Goal: Task Accomplishment & Management: Complete application form

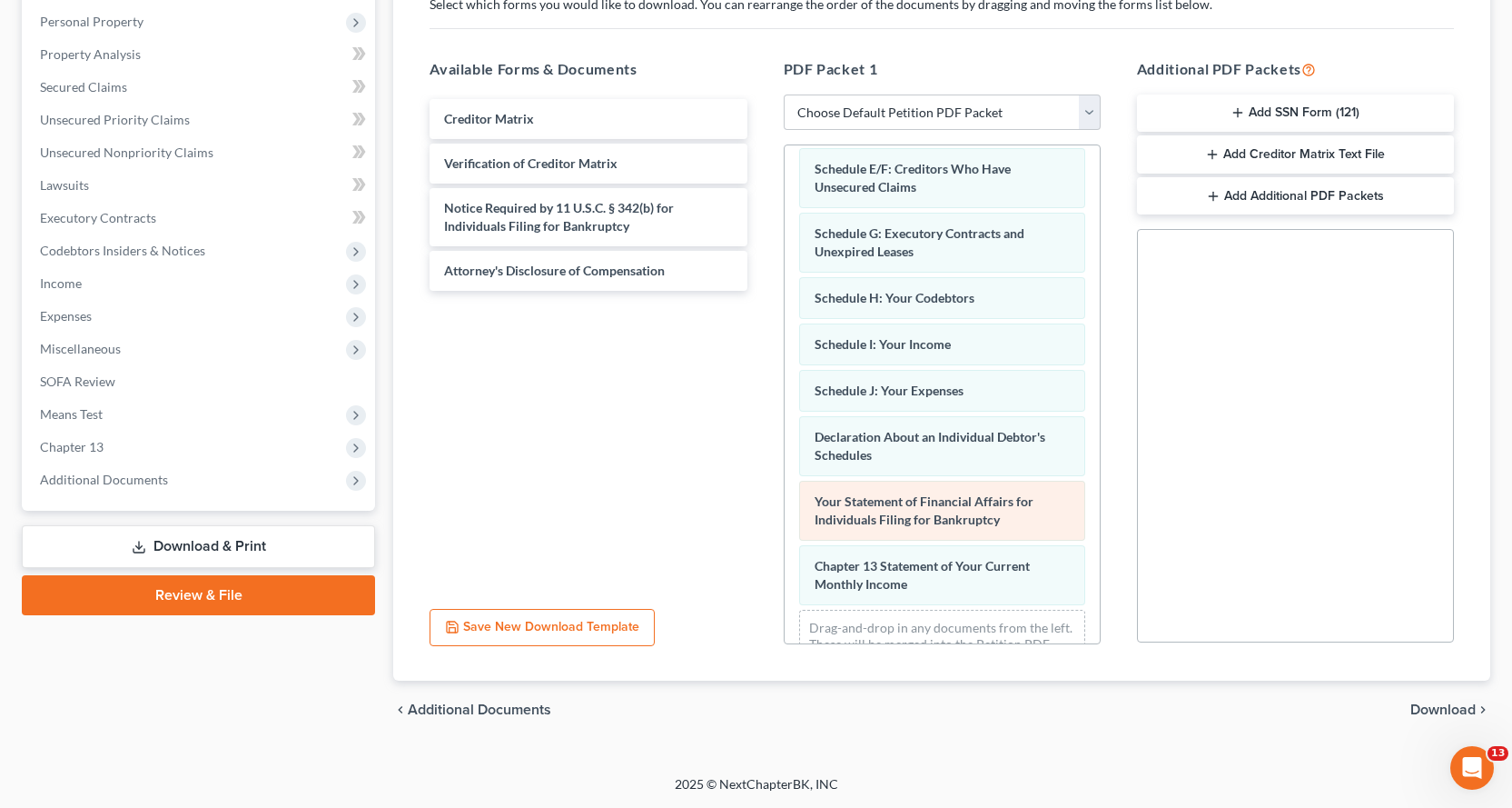
scroll to position [362, 0]
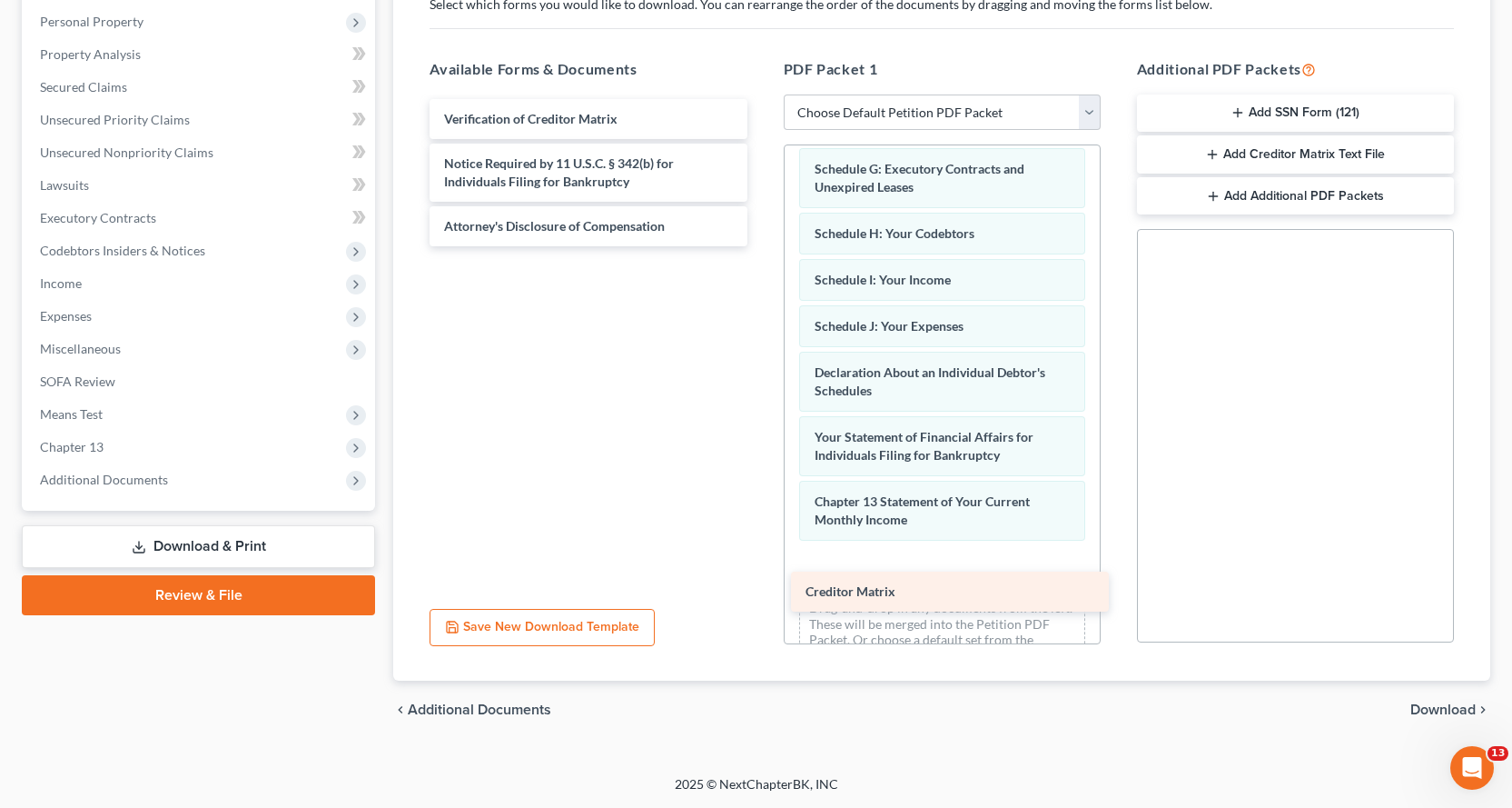
drag, startPoint x: 491, startPoint y: 116, endPoint x: 875, endPoint y: 569, distance: 593.9
click at [761, 246] on div "Creditor Matrix Creditor Matrix Verification of Creditor Matrix Notice Required…" at bounding box center [588, 172] width 346 height 148
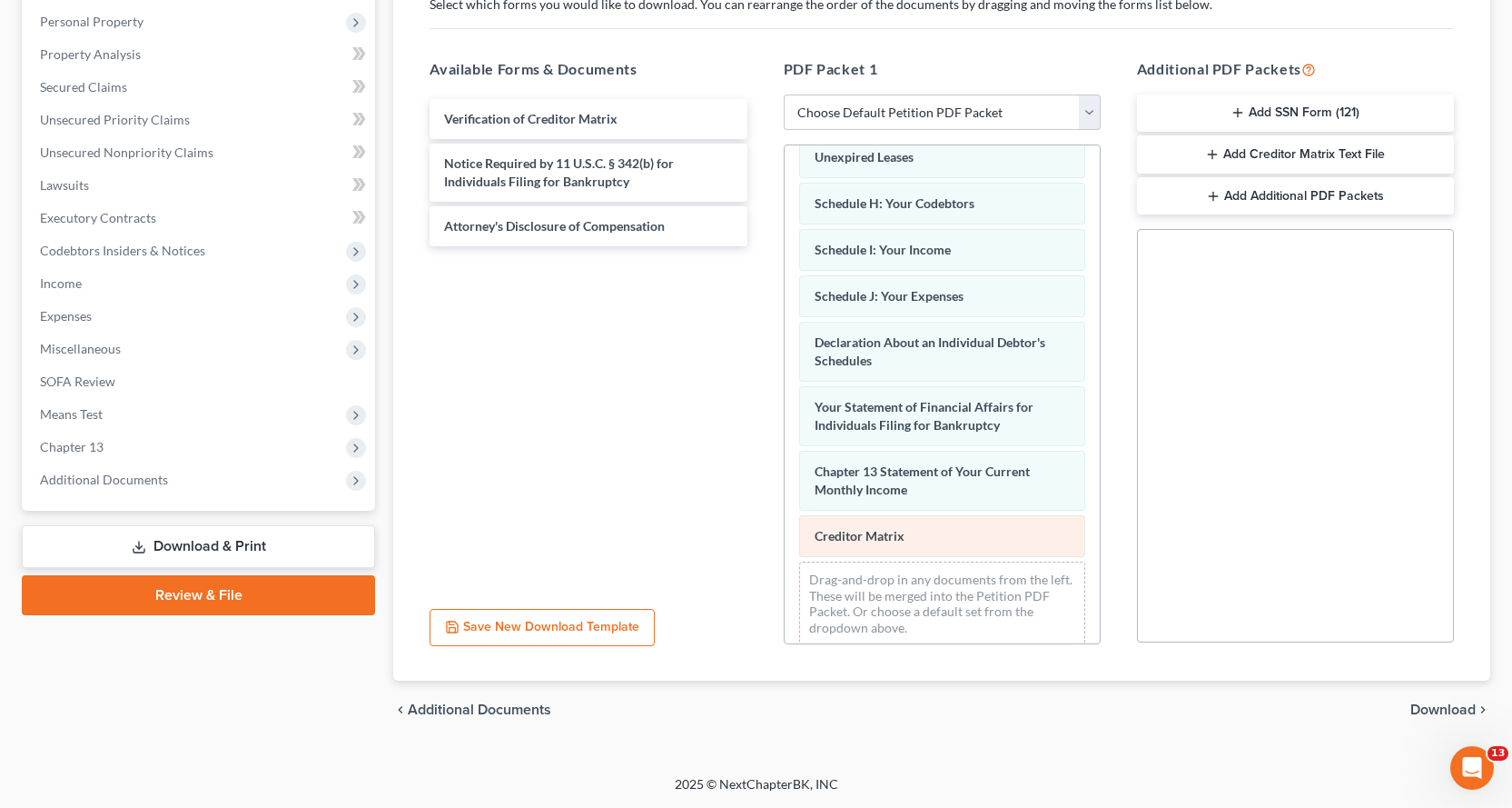
scroll to position [408, 0]
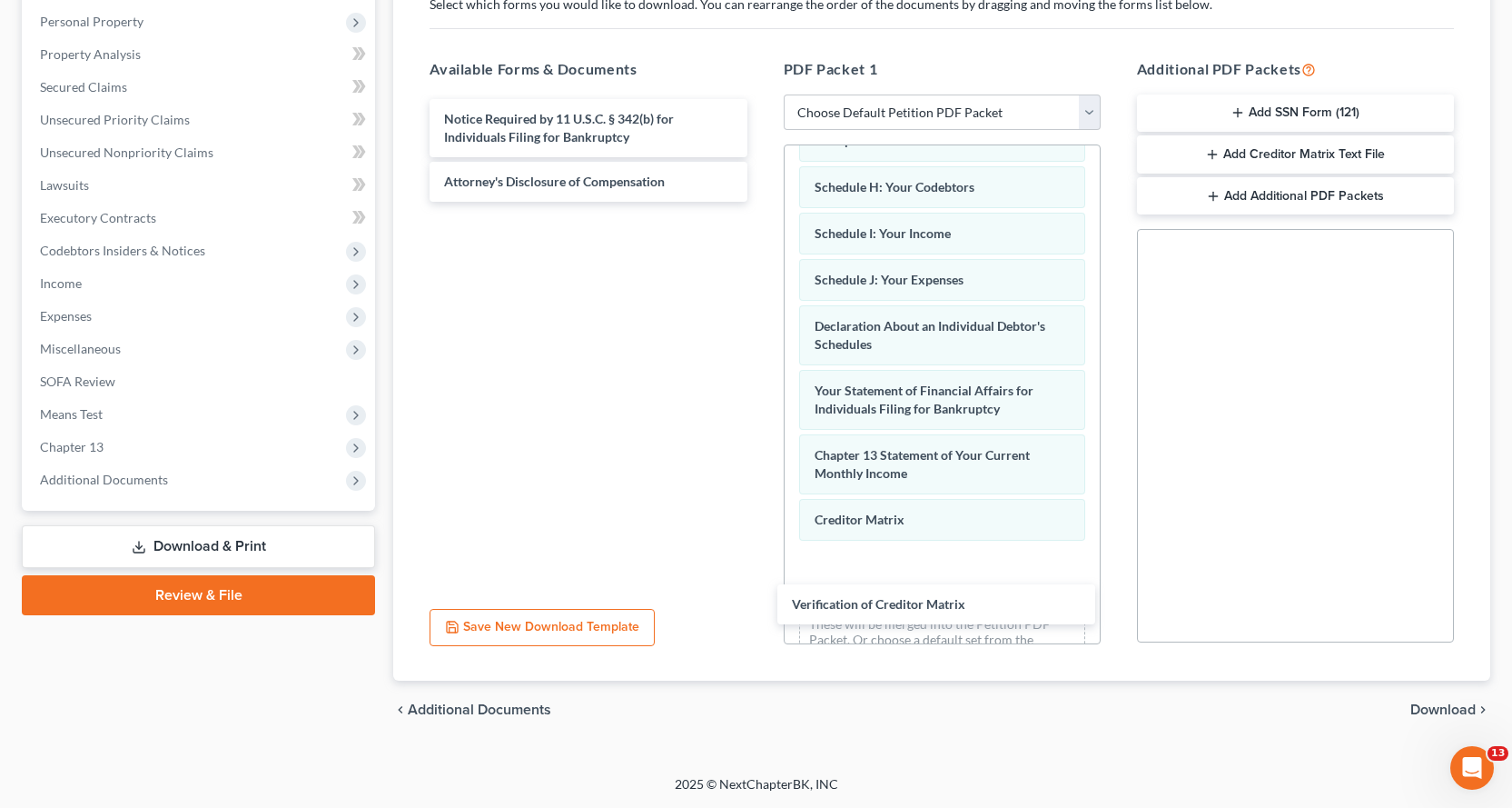
drag, startPoint x: 494, startPoint y: 119, endPoint x: 860, endPoint y: 562, distance: 574.6
click at [761, 201] on div "Verification of Creditor Matrix Verification of Creditor Matrix Notice Required…" at bounding box center [588, 149] width 346 height 103
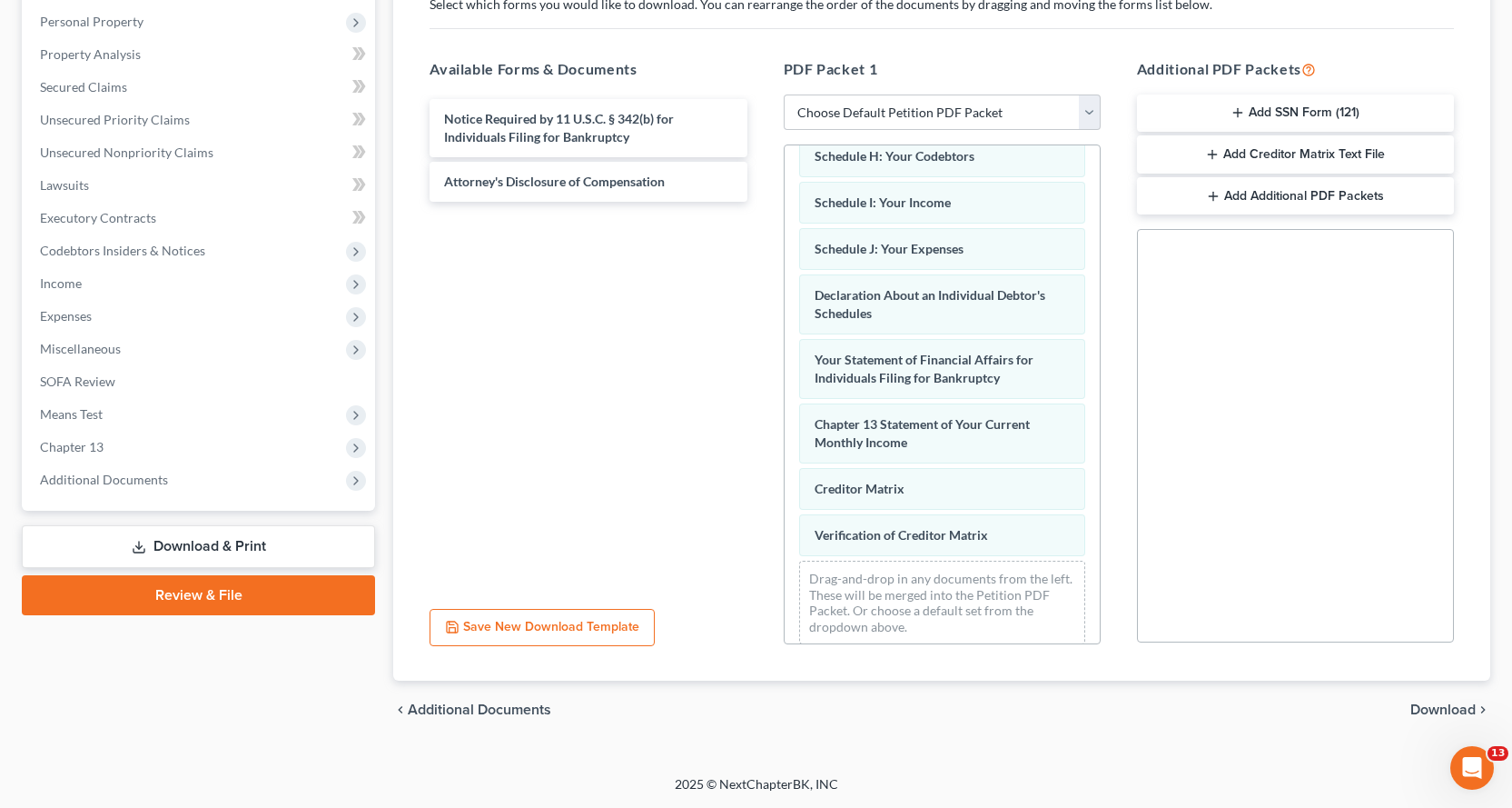
scroll to position [455, 0]
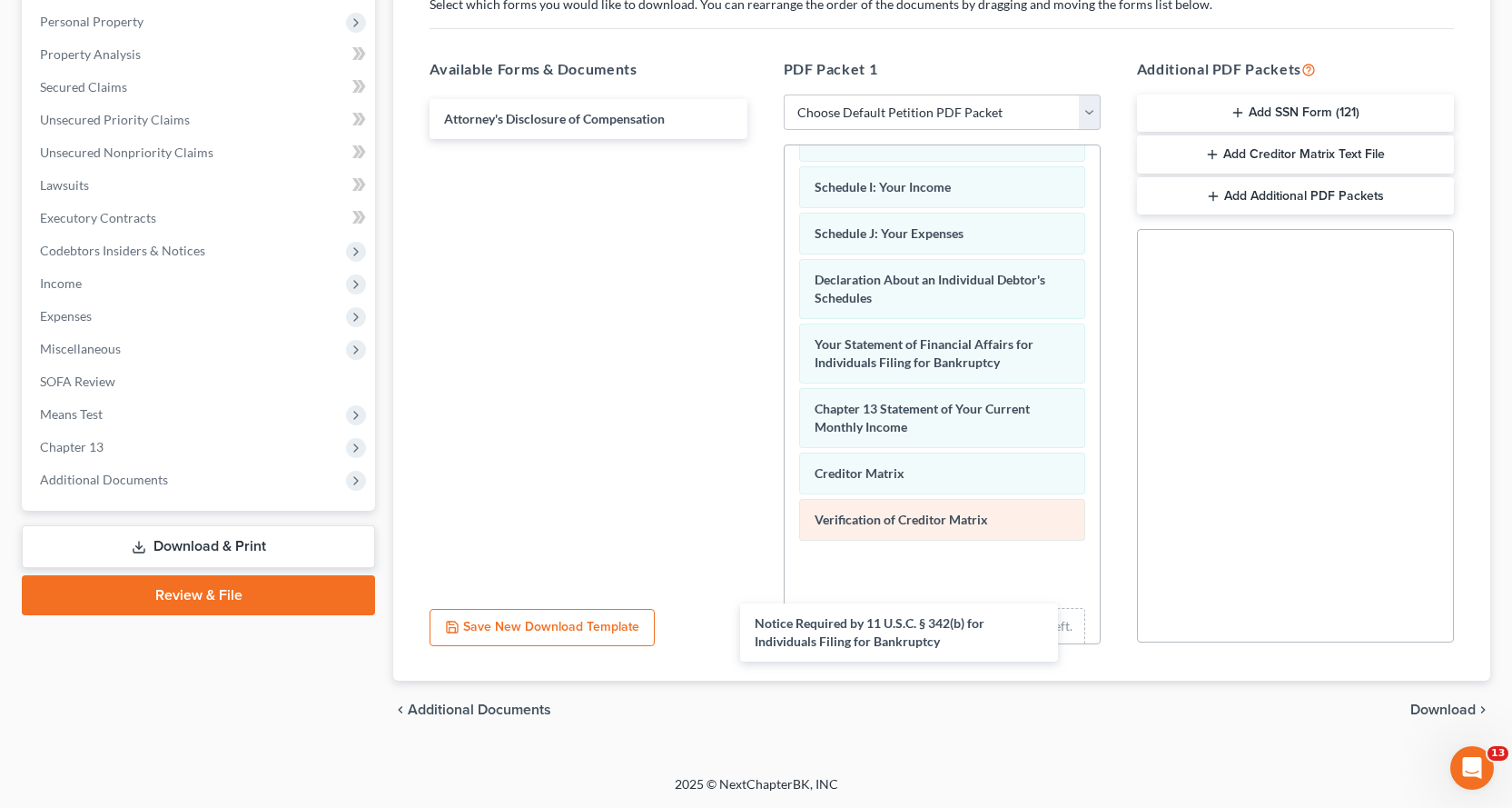
drag, startPoint x: 523, startPoint y: 124, endPoint x: 906, endPoint y: 534, distance: 561.1
click at [761, 139] on div "Notice Required by 11 U.S.C. § 342(b) for Individuals Filing for Bankruptcy Not…" at bounding box center [588, 118] width 346 height 40
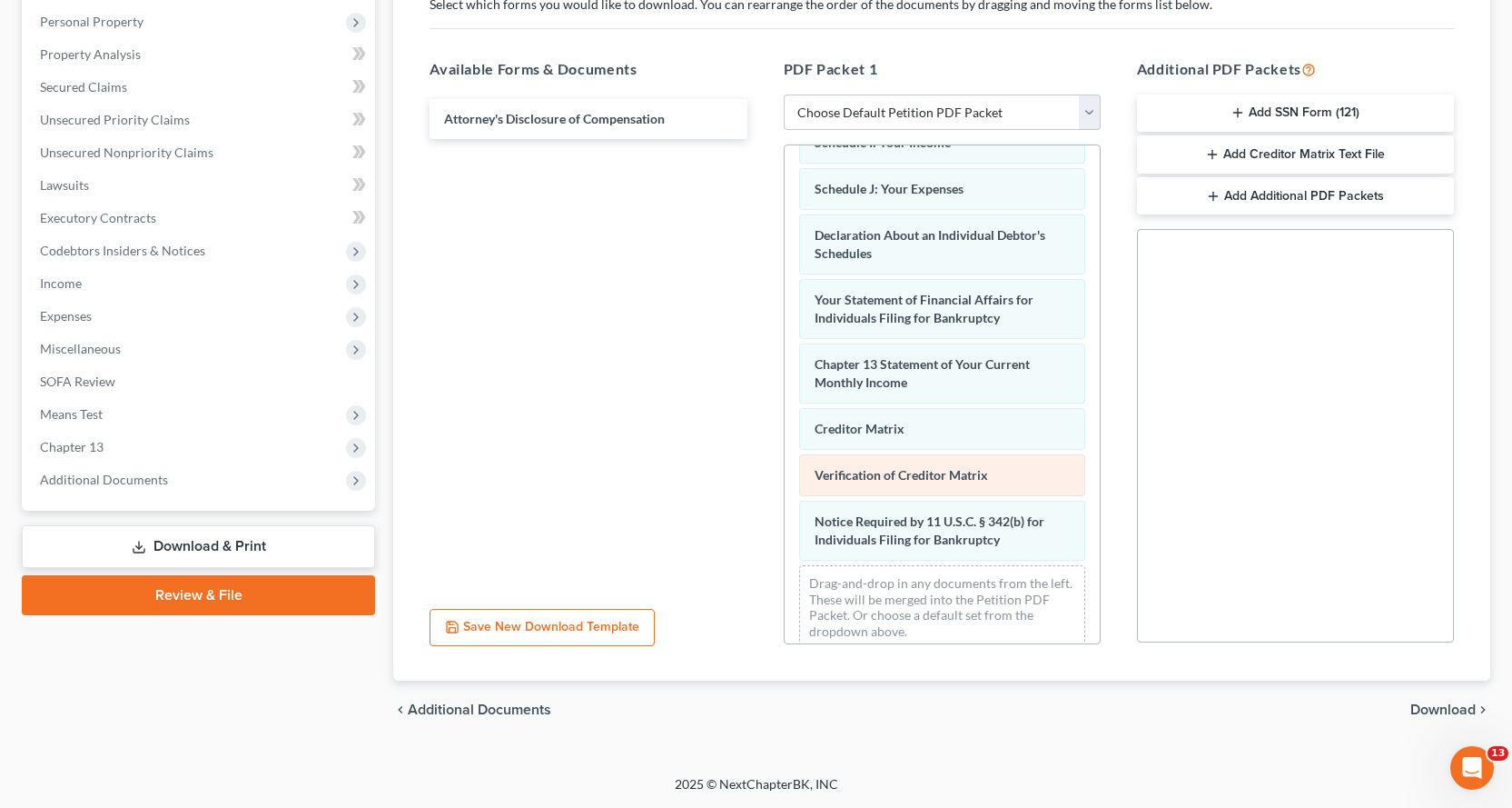
scroll to position [520, 0]
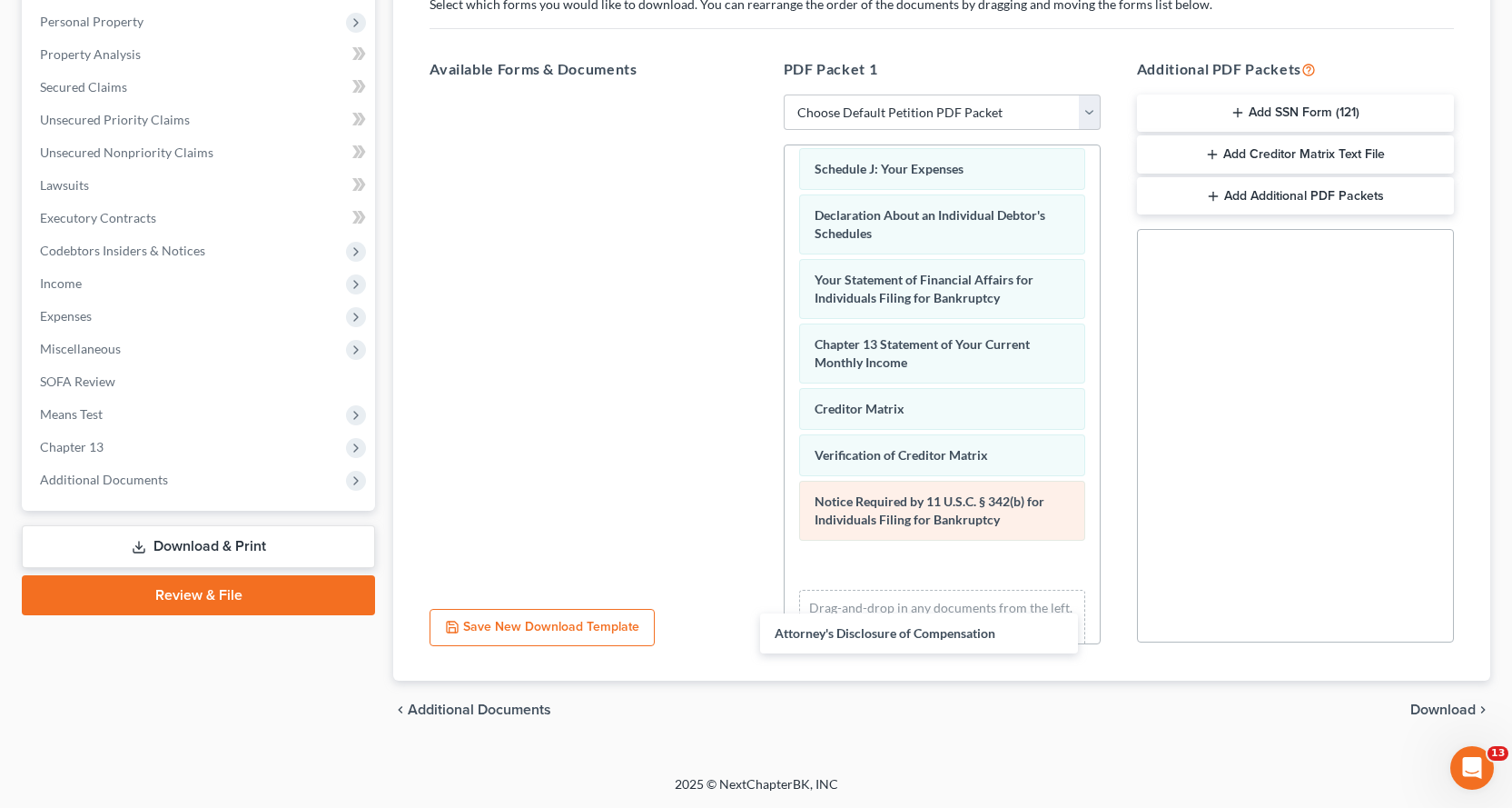
drag, startPoint x: 531, startPoint y: 124, endPoint x: 955, endPoint y: 538, distance: 592.6
click at [761, 95] on div "Attorney's Disclosure of Compensation Attorney's Disclosure of Compensation" at bounding box center [588, 95] width 346 height 0
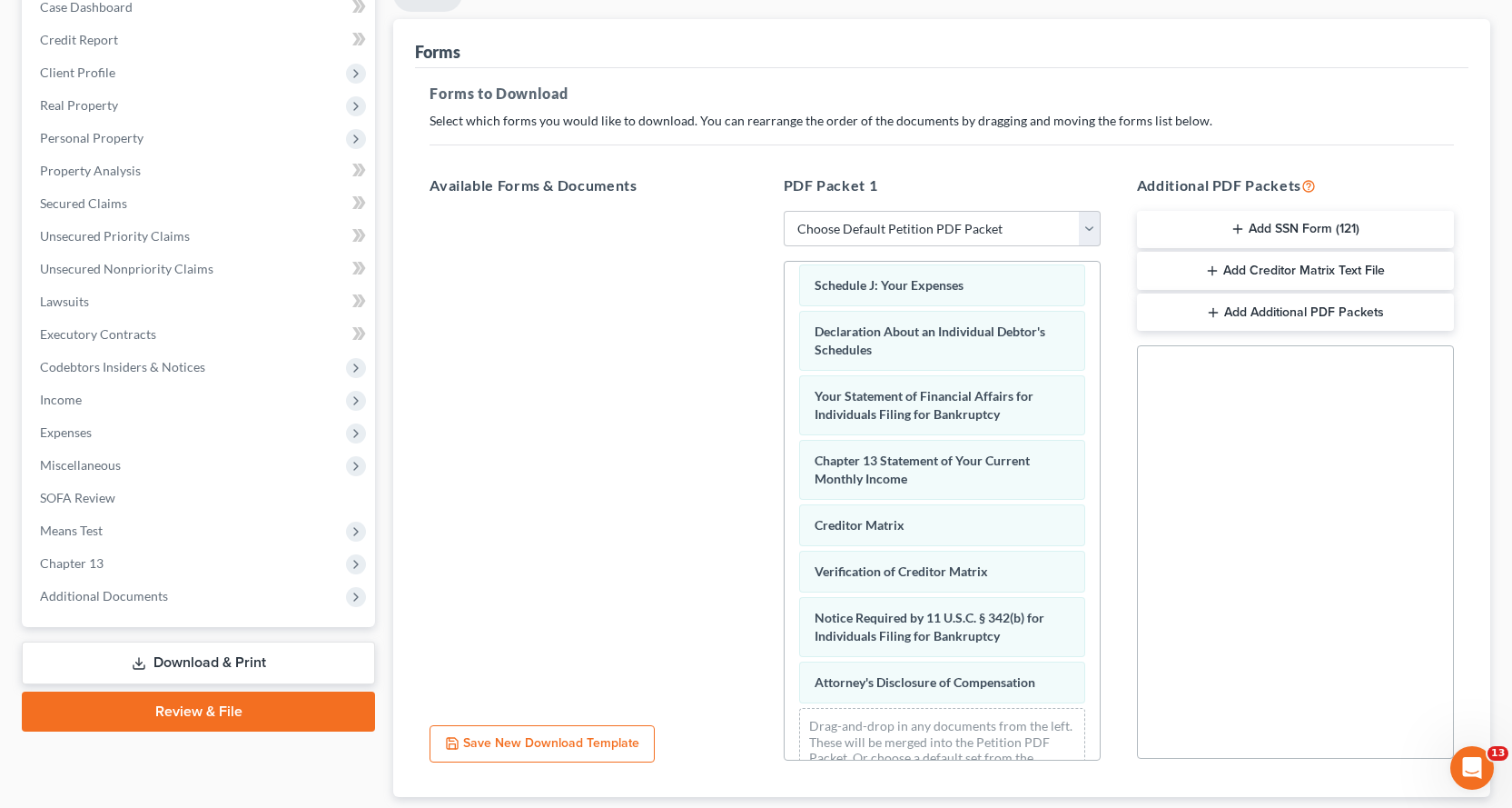
scroll to position [0, 0]
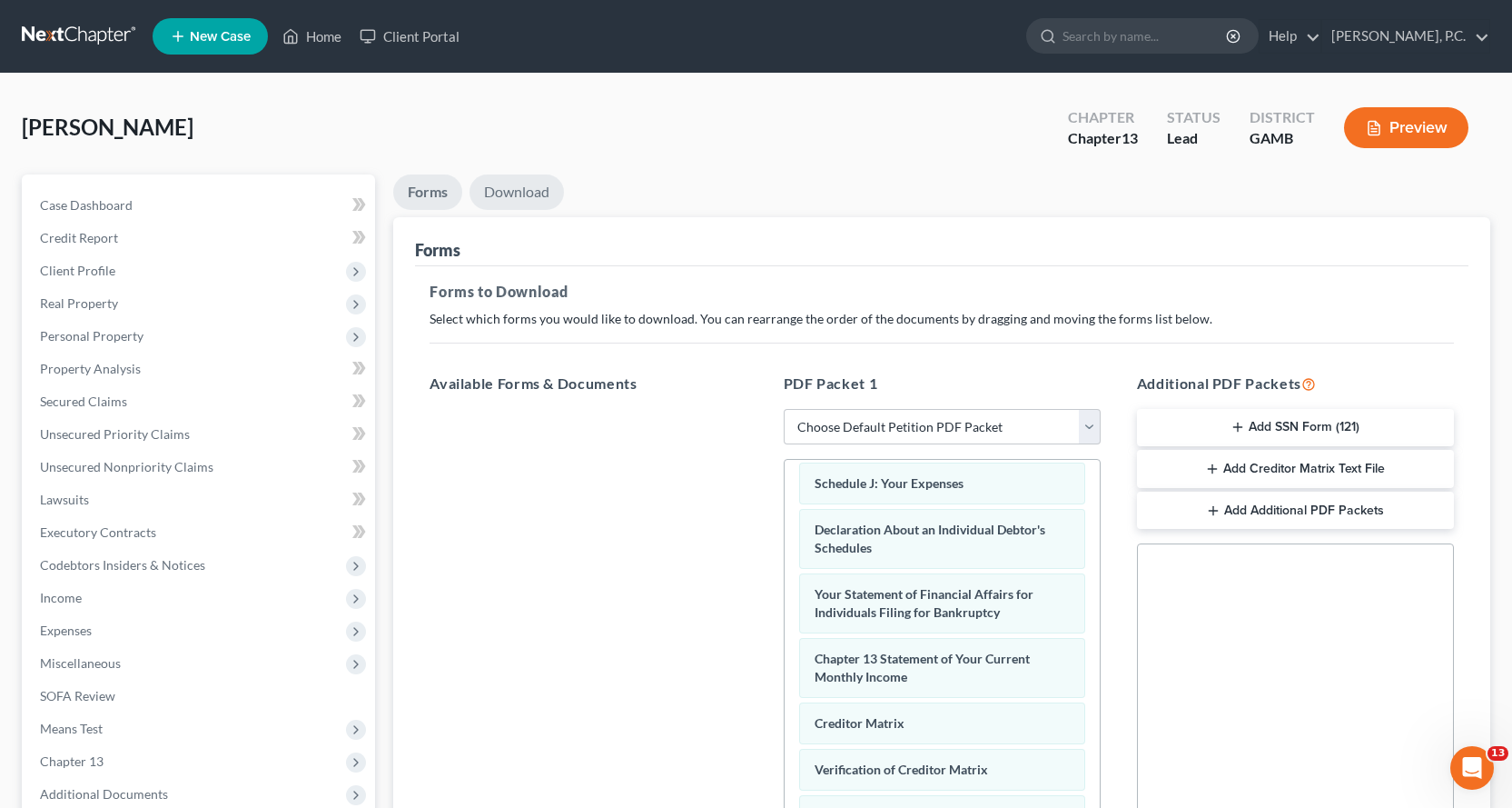
click at [526, 192] on link "Download" at bounding box center [517, 192] width 95 height 35
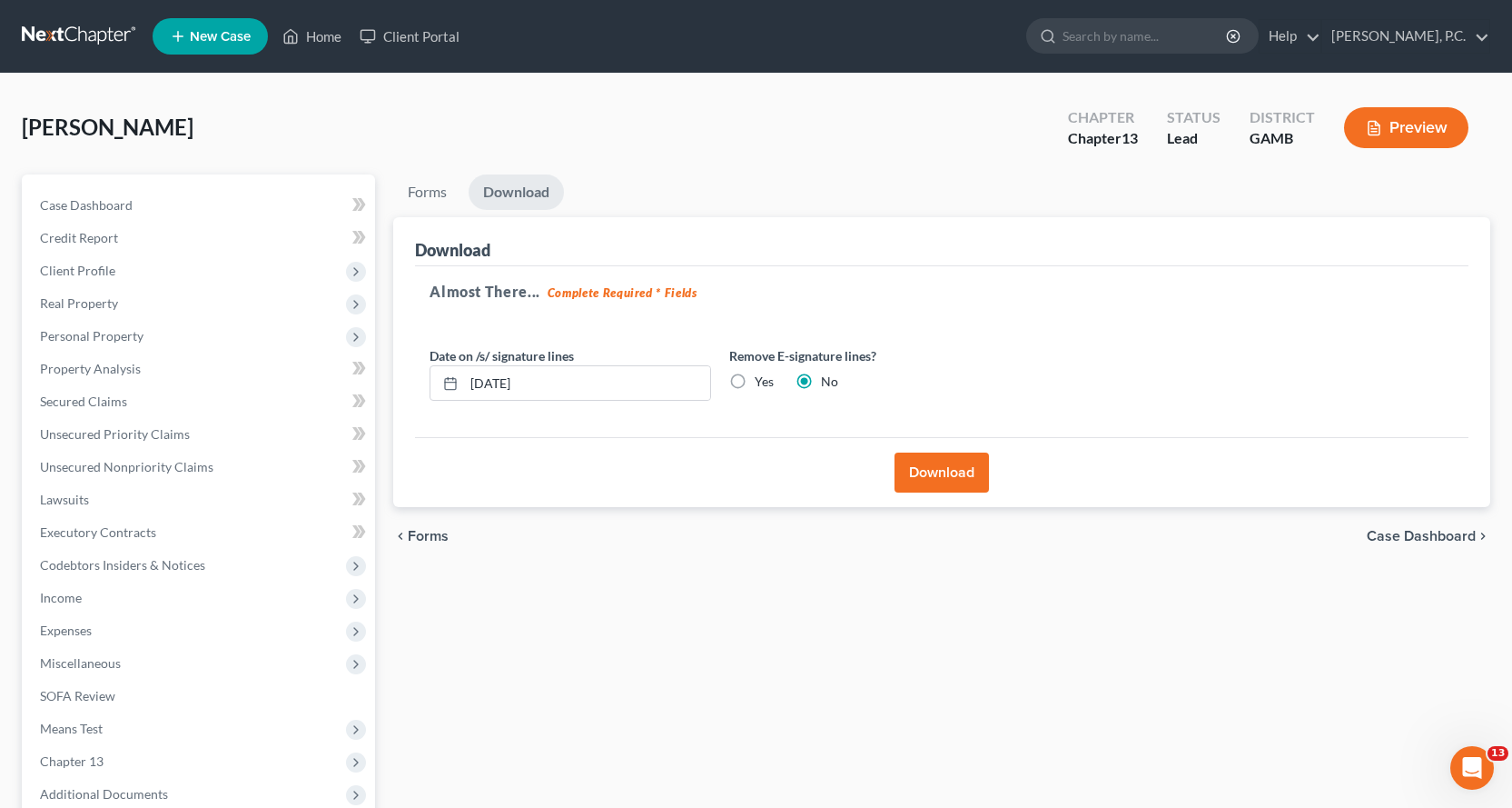
click at [947, 474] on button "Download" at bounding box center [942, 472] width 95 height 40
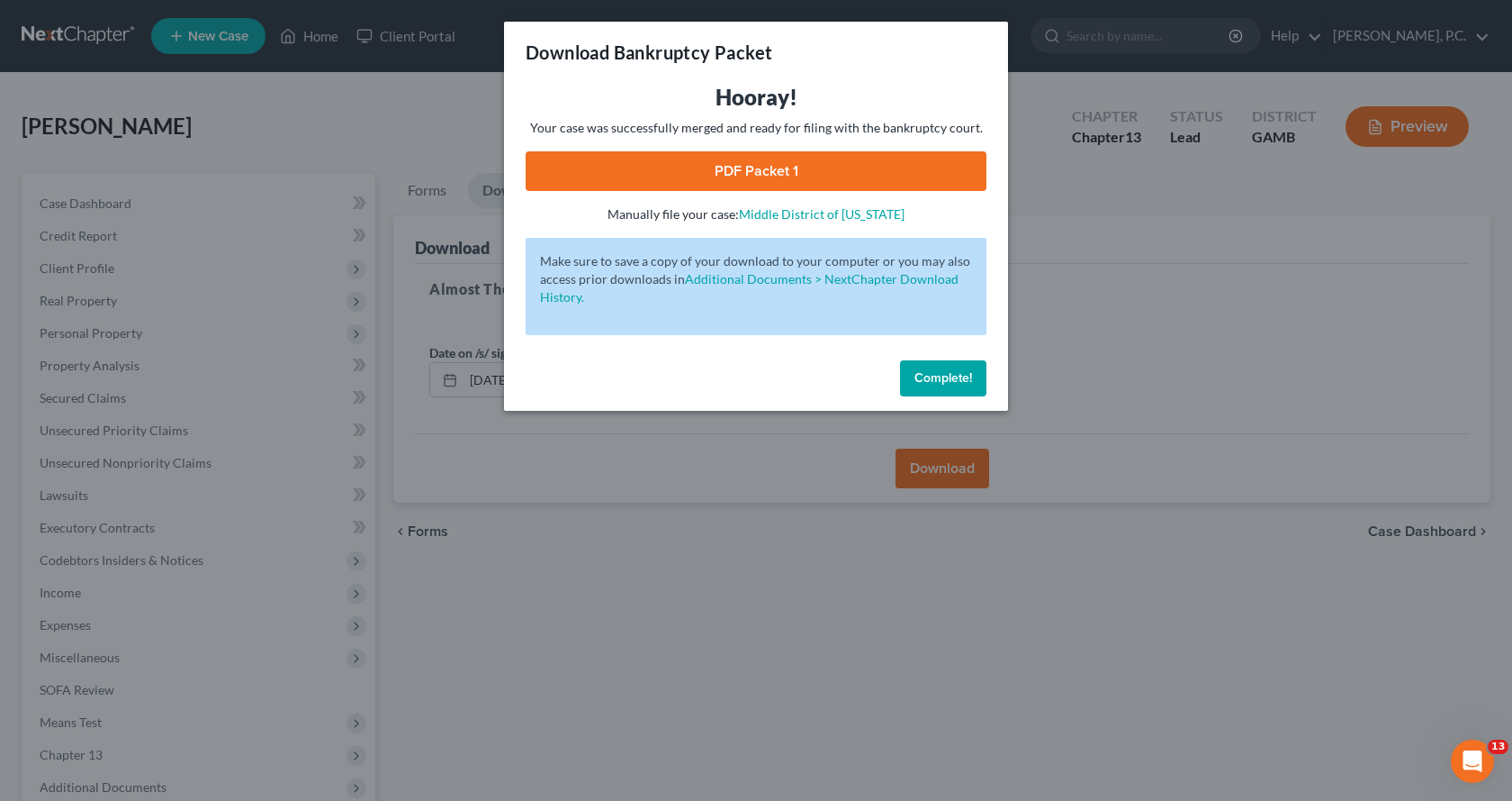
click at [751, 170] on link "PDF Packet 1" at bounding box center [756, 170] width 461 height 40
click at [932, 378] on span "Complete!" at bounding box center [944, 378] width 58 height 15
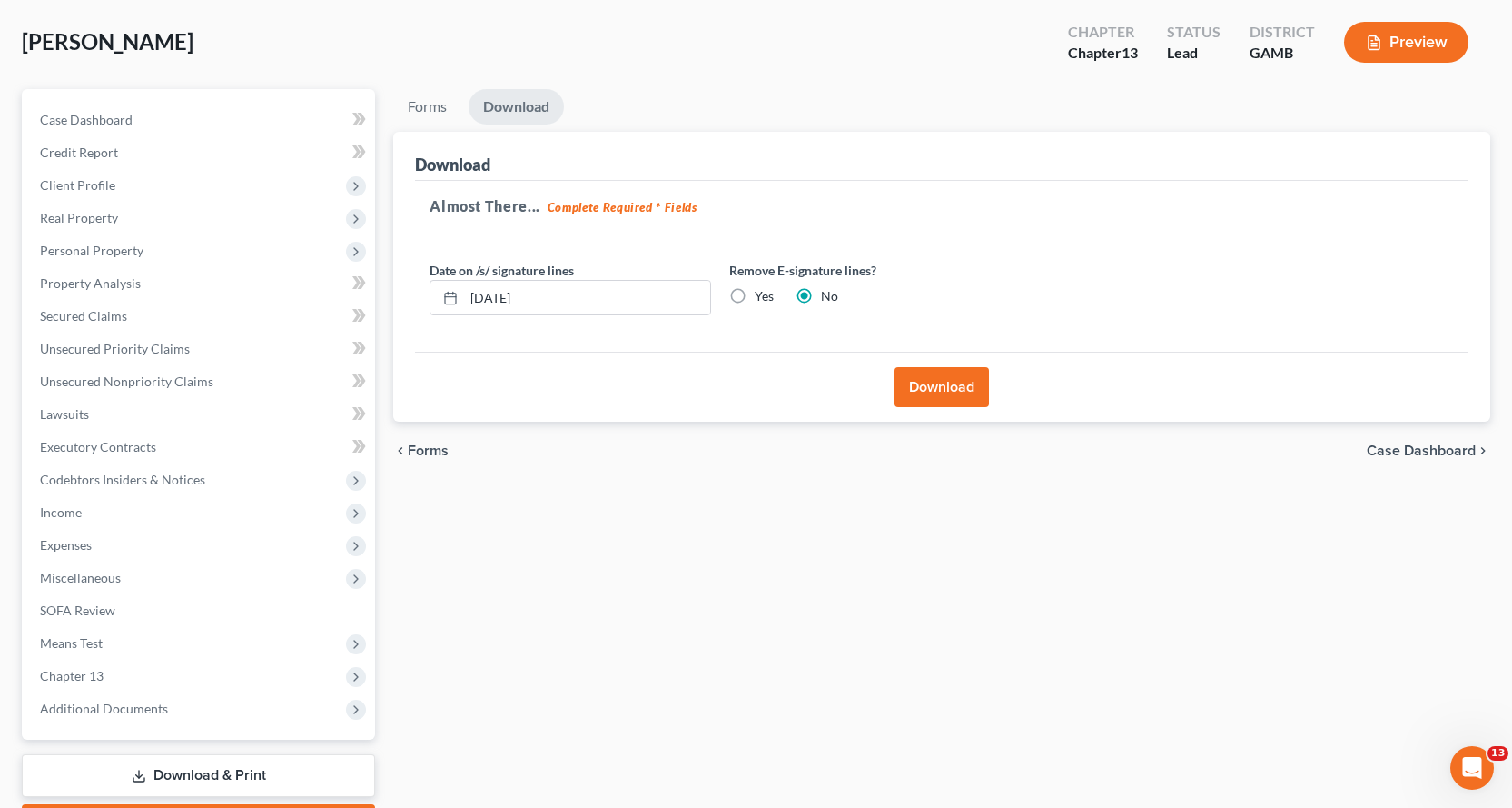
scroll to position [191, 0]
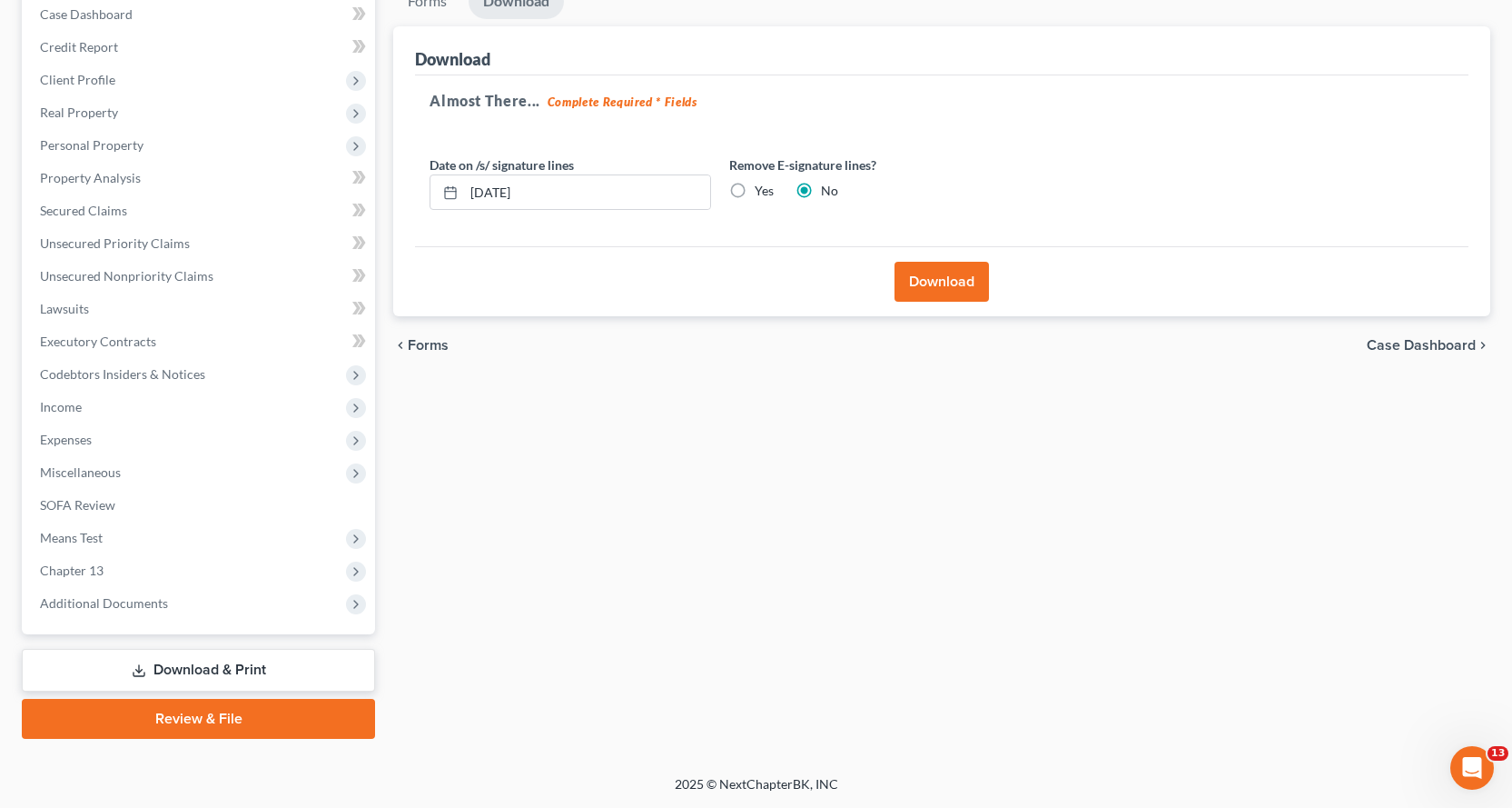
click at [198, 714] on link "Review & File" at bounding box center [198, 718] width 354 height 40
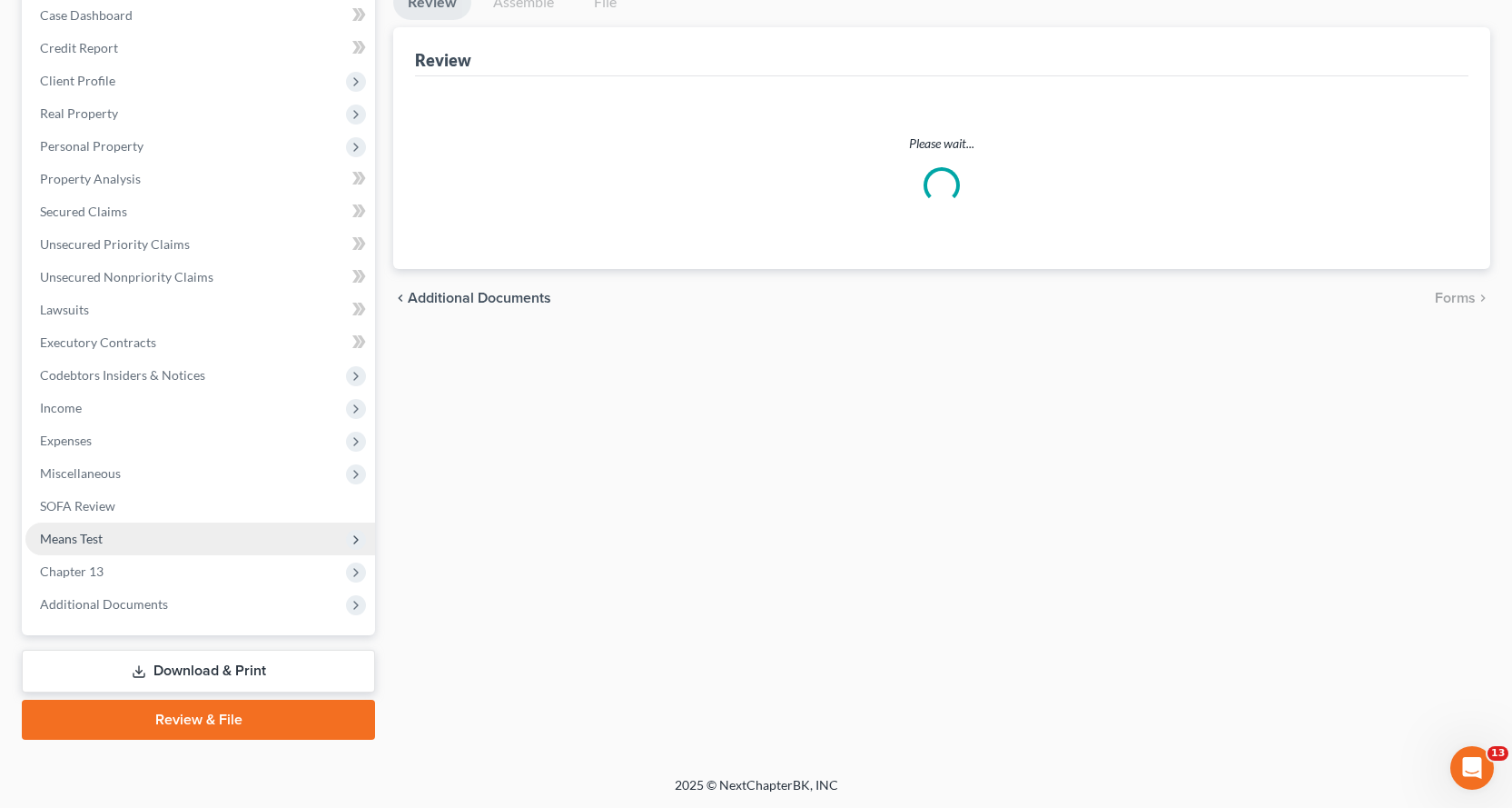
scroll to position [191, 0]
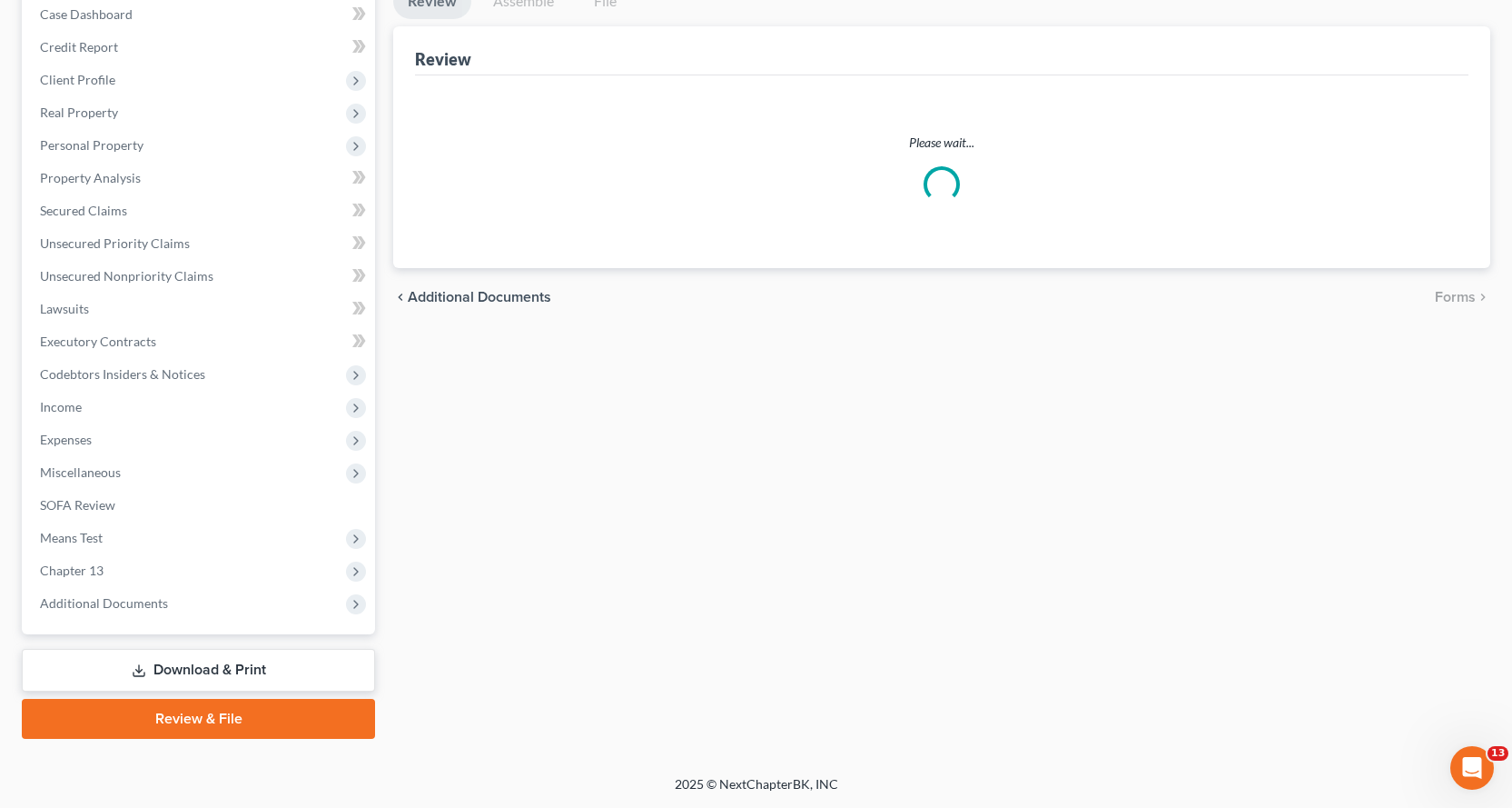
click at [191, 666] on link "Download & Print" at bounding box center [198, 670] width 354 height 43
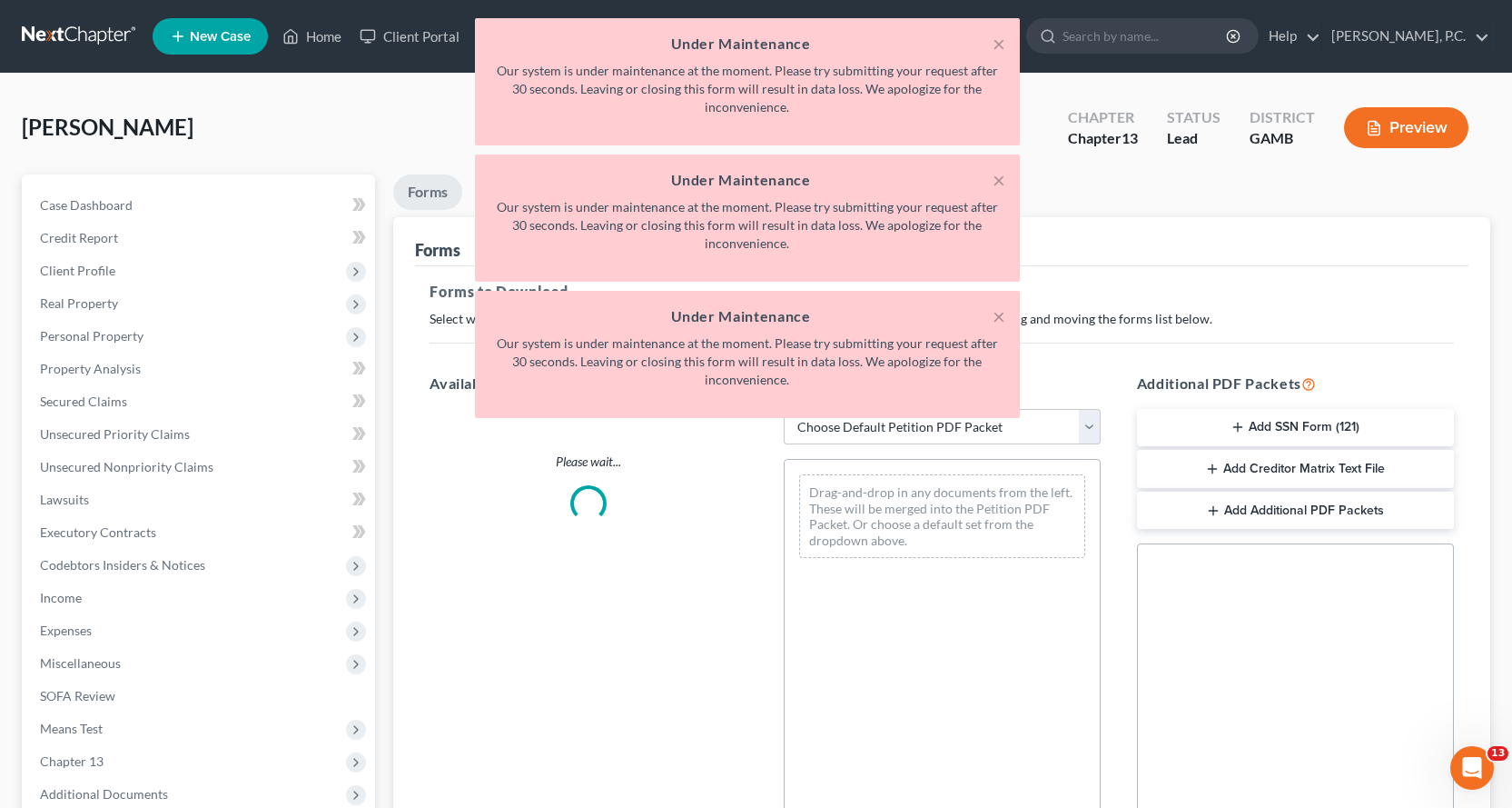
click at [1014, 40] on div "× Under Maintenance Our system is under maintenance at the moment. Please try s…" at bounding box center [747, 82] width 545 height 127
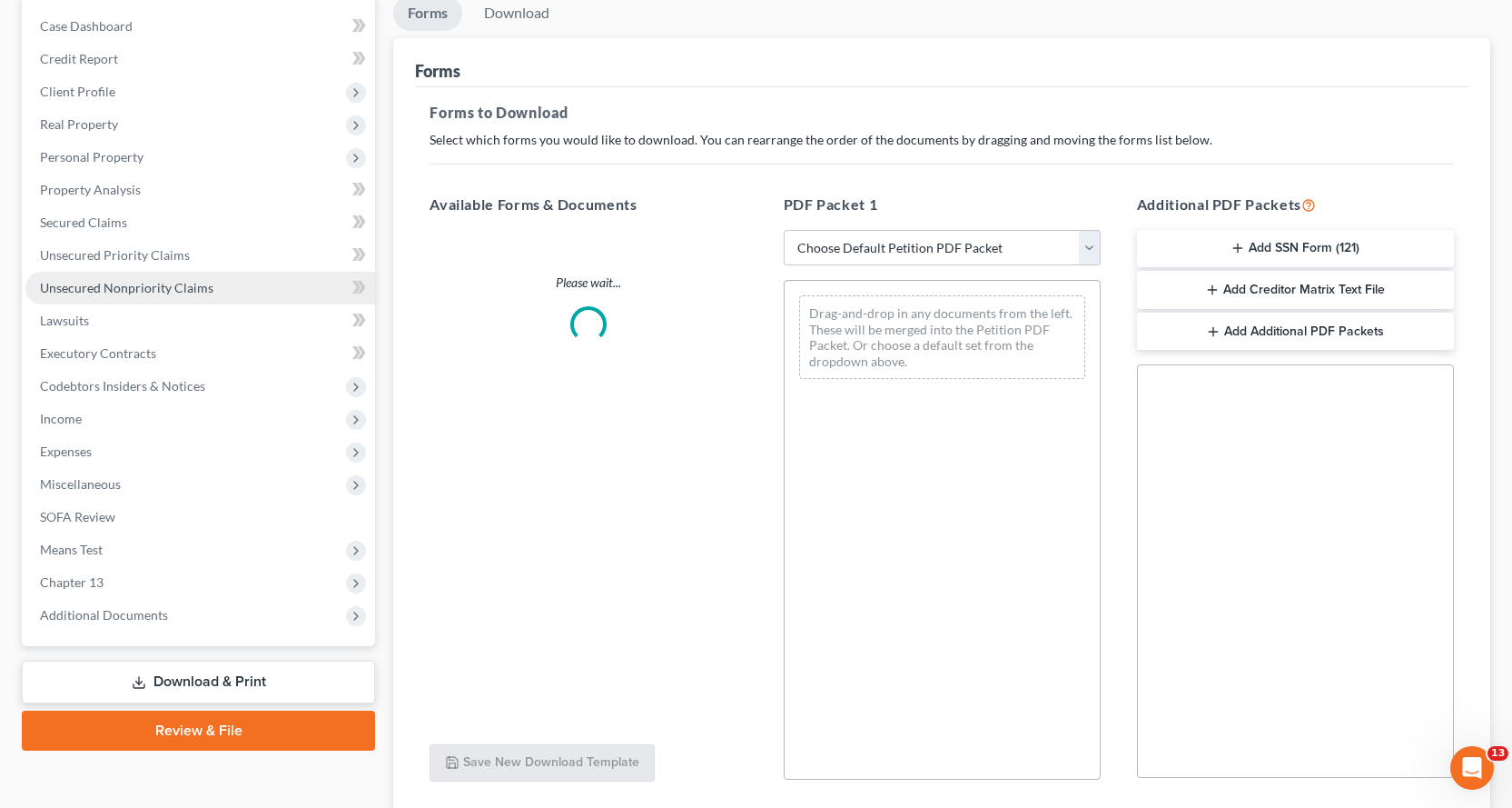
scroll to position [315, 0]
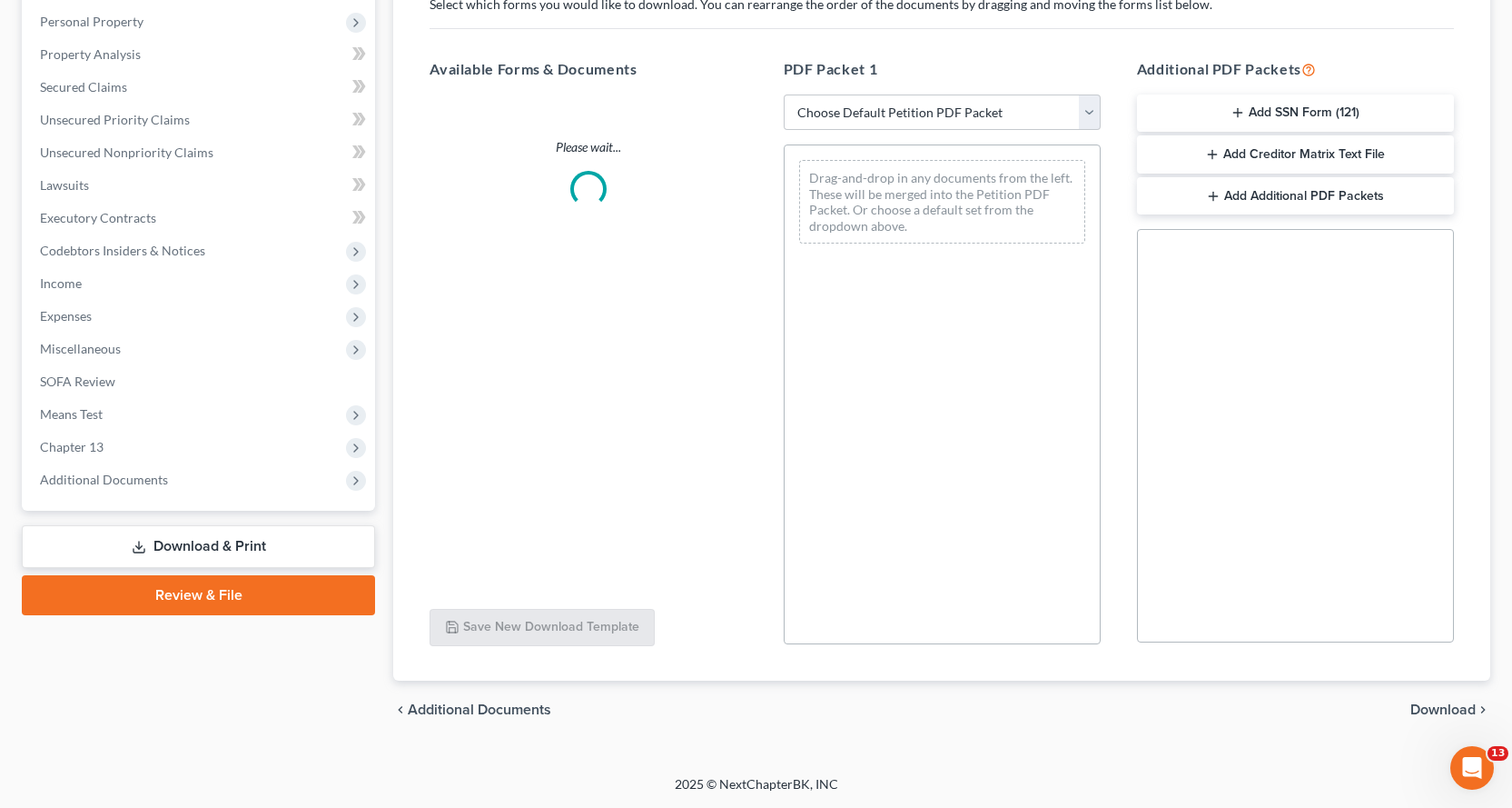
click at [202, 543] on link "Download & Print" at bounding box center [198, 547] width 354 height 43
click at [214, 593] on link "Review & File" at bounding box center [198, 595] width 354 height 40
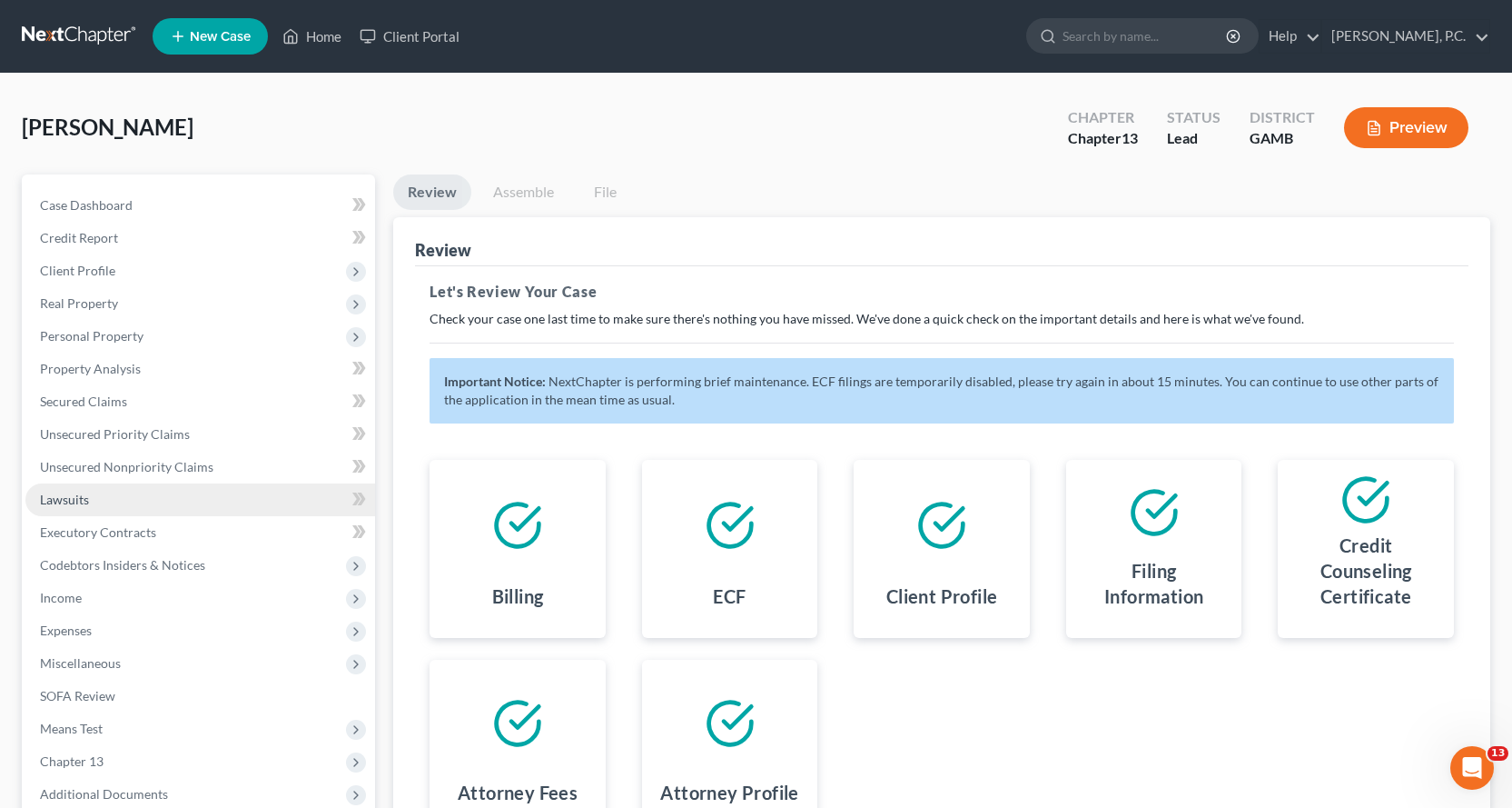
scroll to position [197, 0]
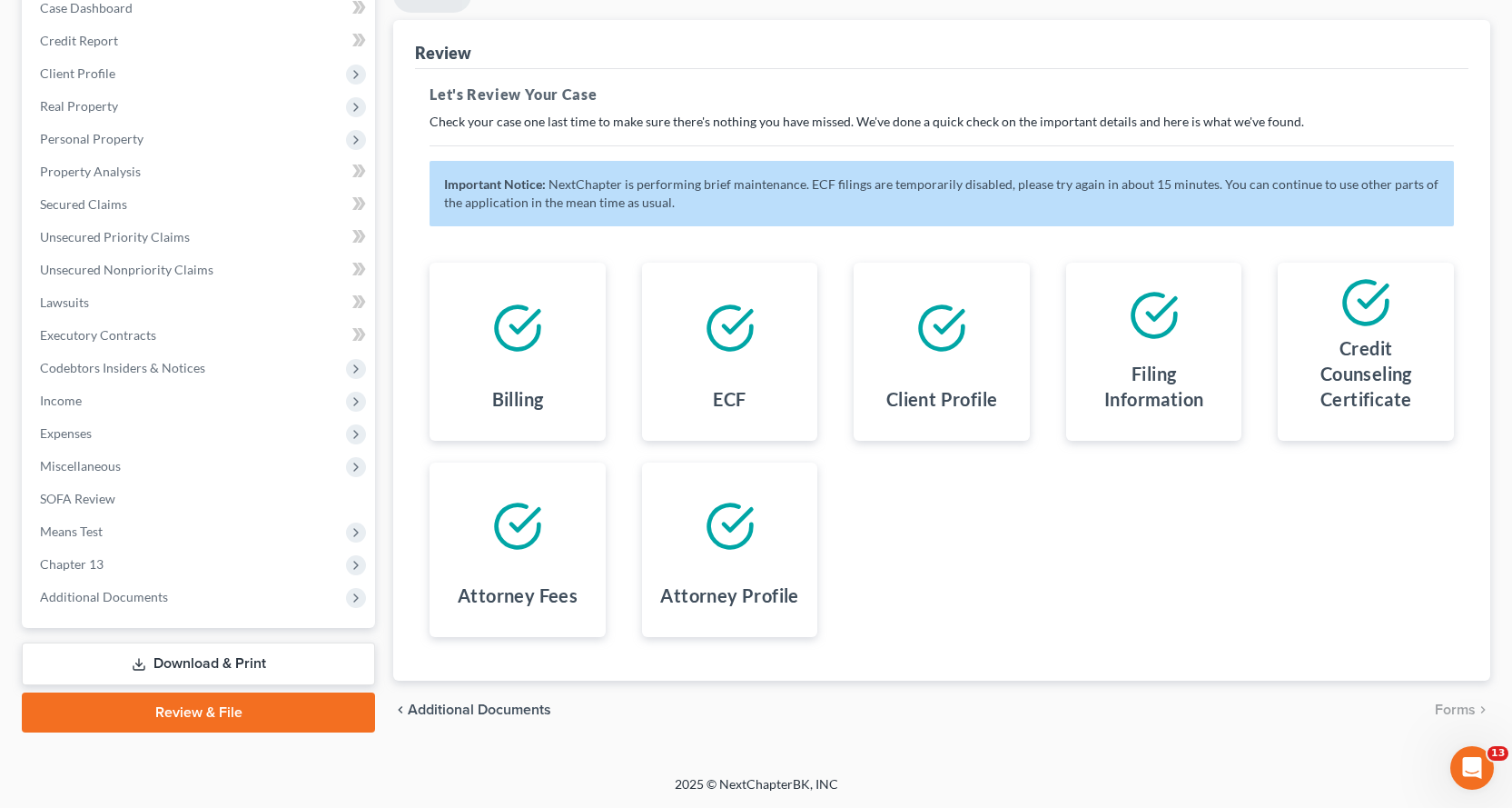
click at [194, 665] on link "Download & Print" at bounding box center [198, 663] width 354 height 43
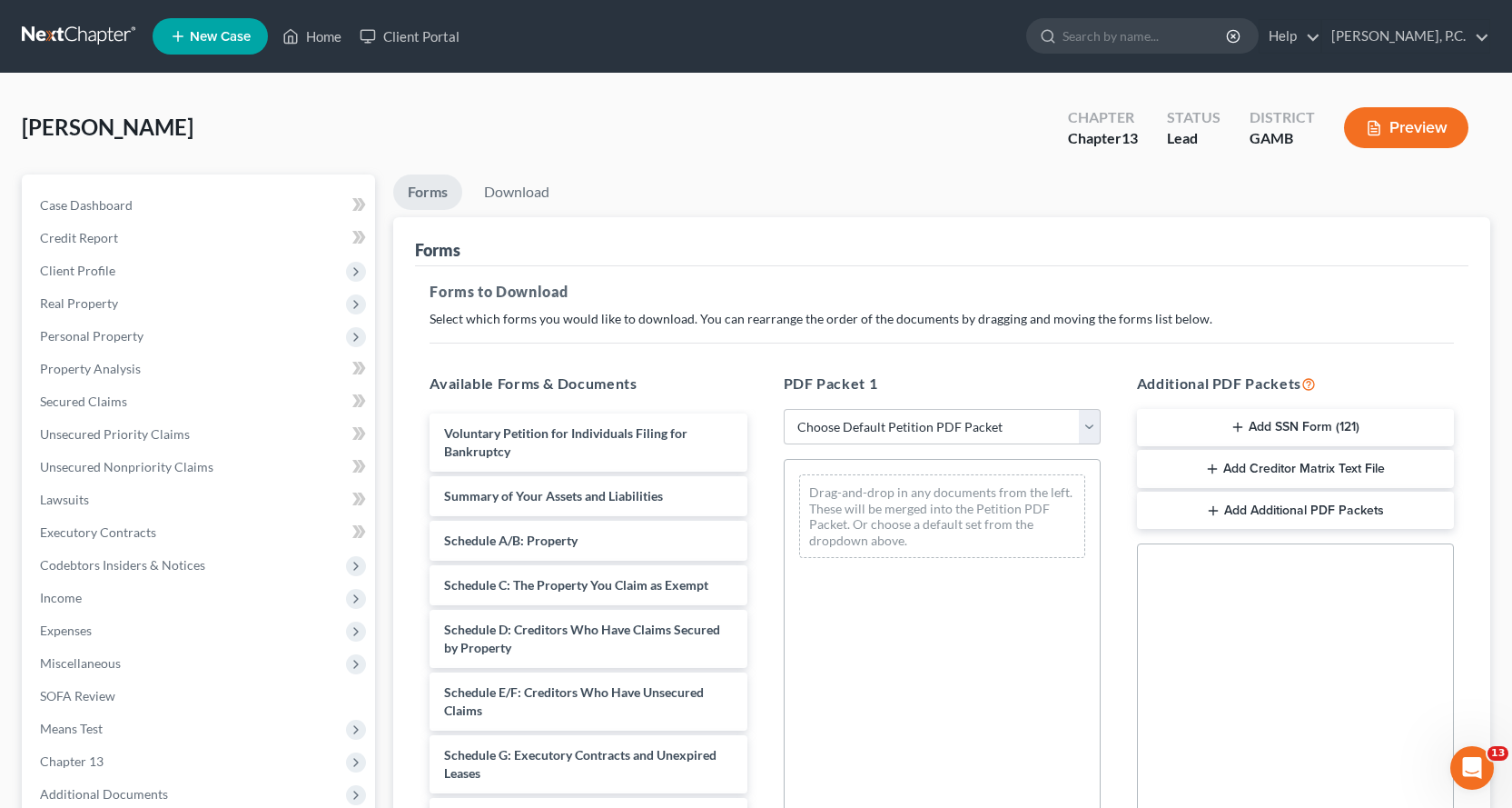
click at [1278, 423] on button "Add SSN Form (121)" at bounding box center [1295, 427] width 317 height 38
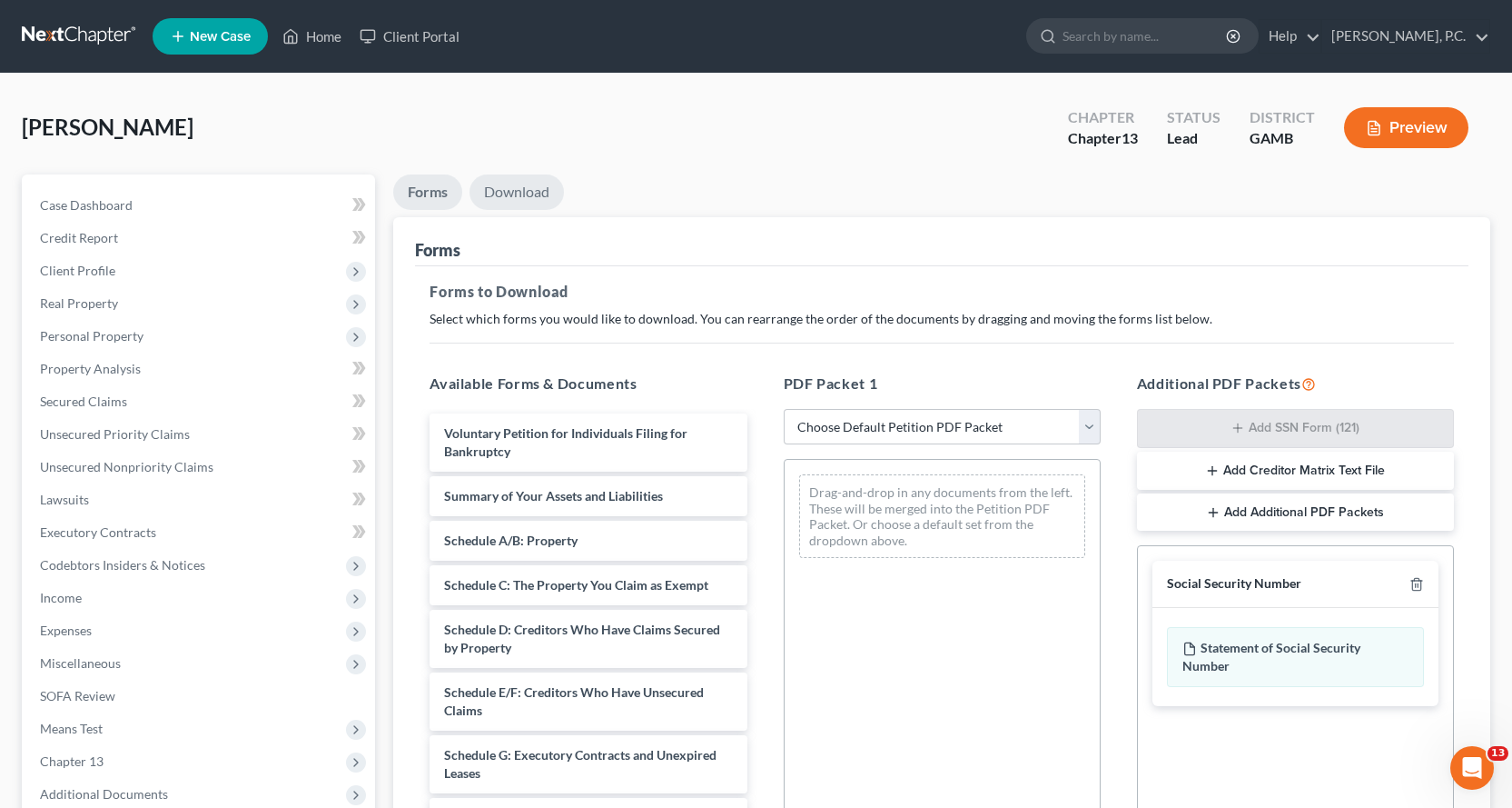
click at [520, 191] on link "Download" at bounding box center [517, 192] width 95 height 35
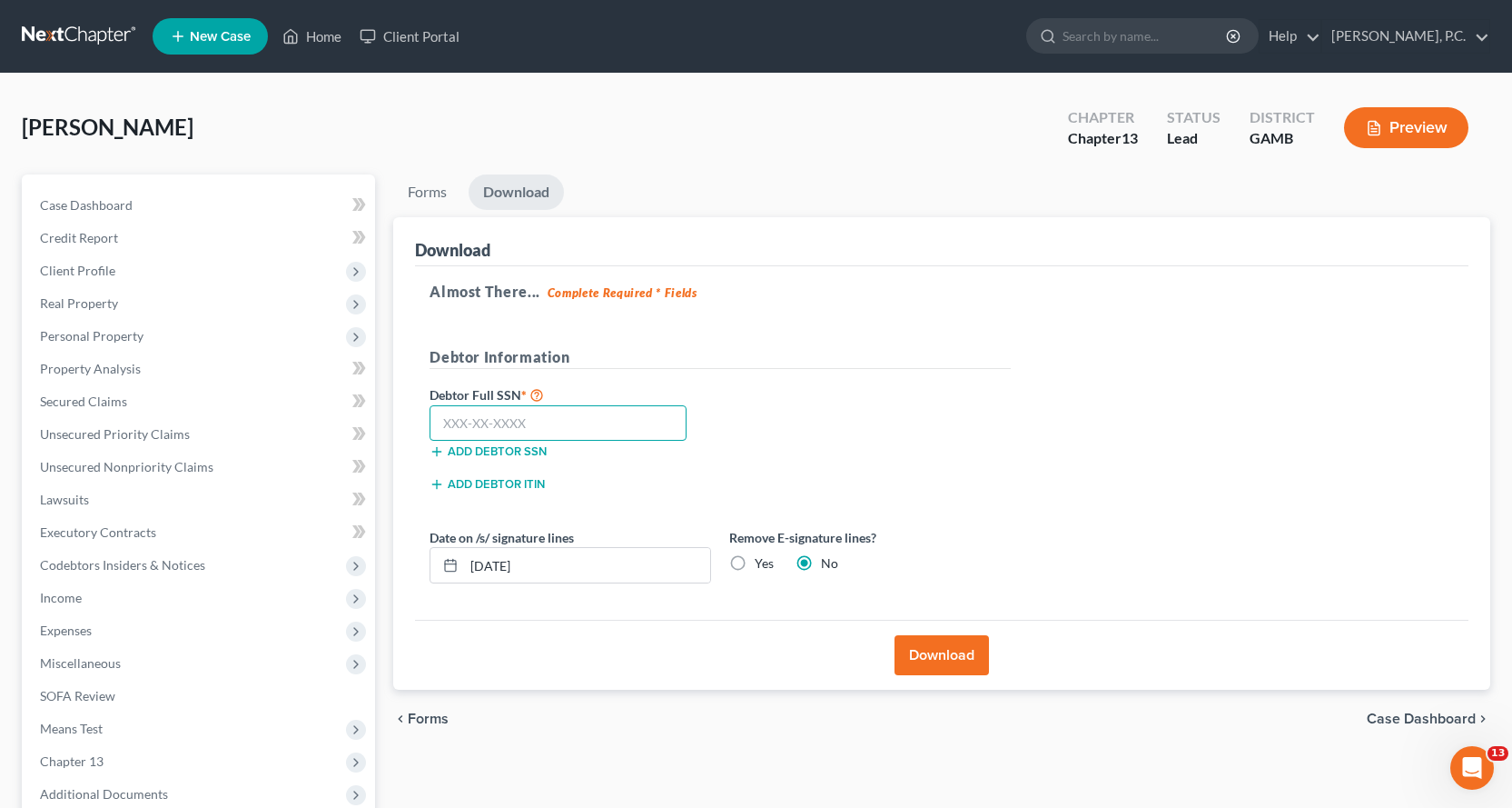
click at [452, 425] on input "text" at bounding box center [558, 423] width 257 height 36
type input "671-10-6702"
click at [933, 654] on button "Download" at bounding box center [942, 655] width 95 height 40
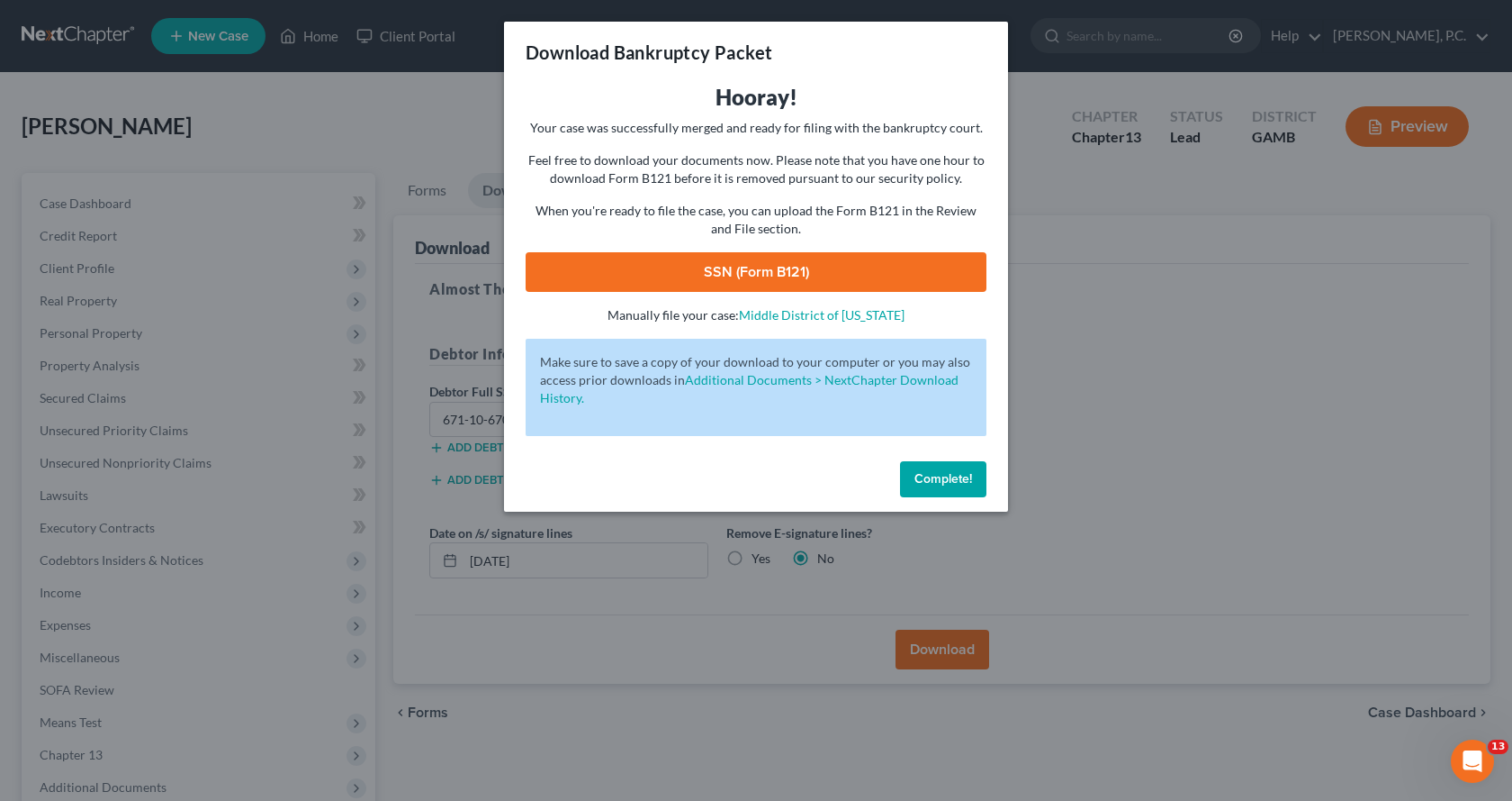
click at [766, 272] on link "SSN (Form B121)" at bounding box center [756, 271] width 461 height 40
click at [733, 257] on link "SSN (Form B121)" at bounding box center [756, 271] width 461 height 40
click at [960, 481] on span "Complete!" at bounding box center [944, 478] width 58 height 15
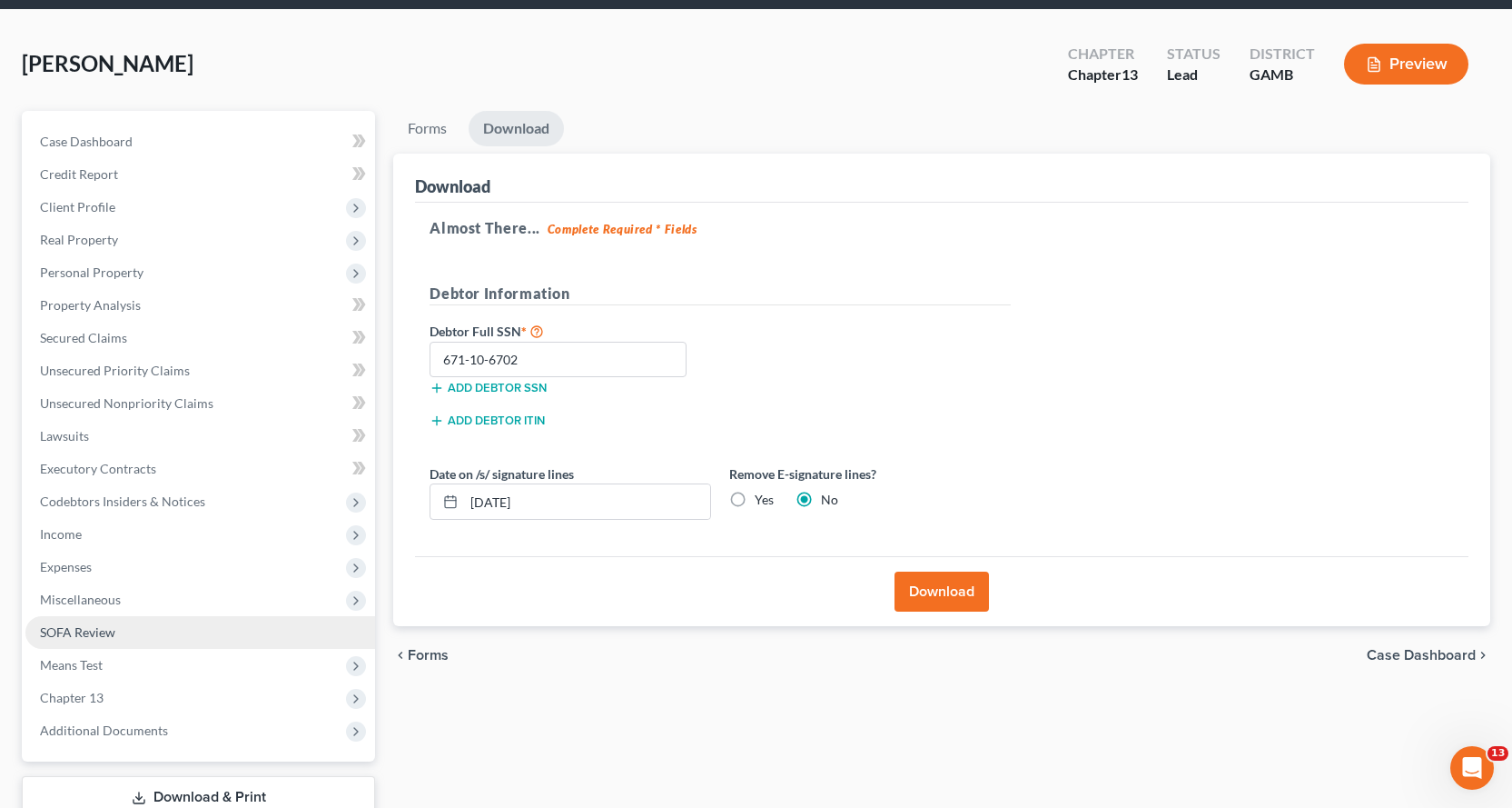
scroll to position [191, 0]
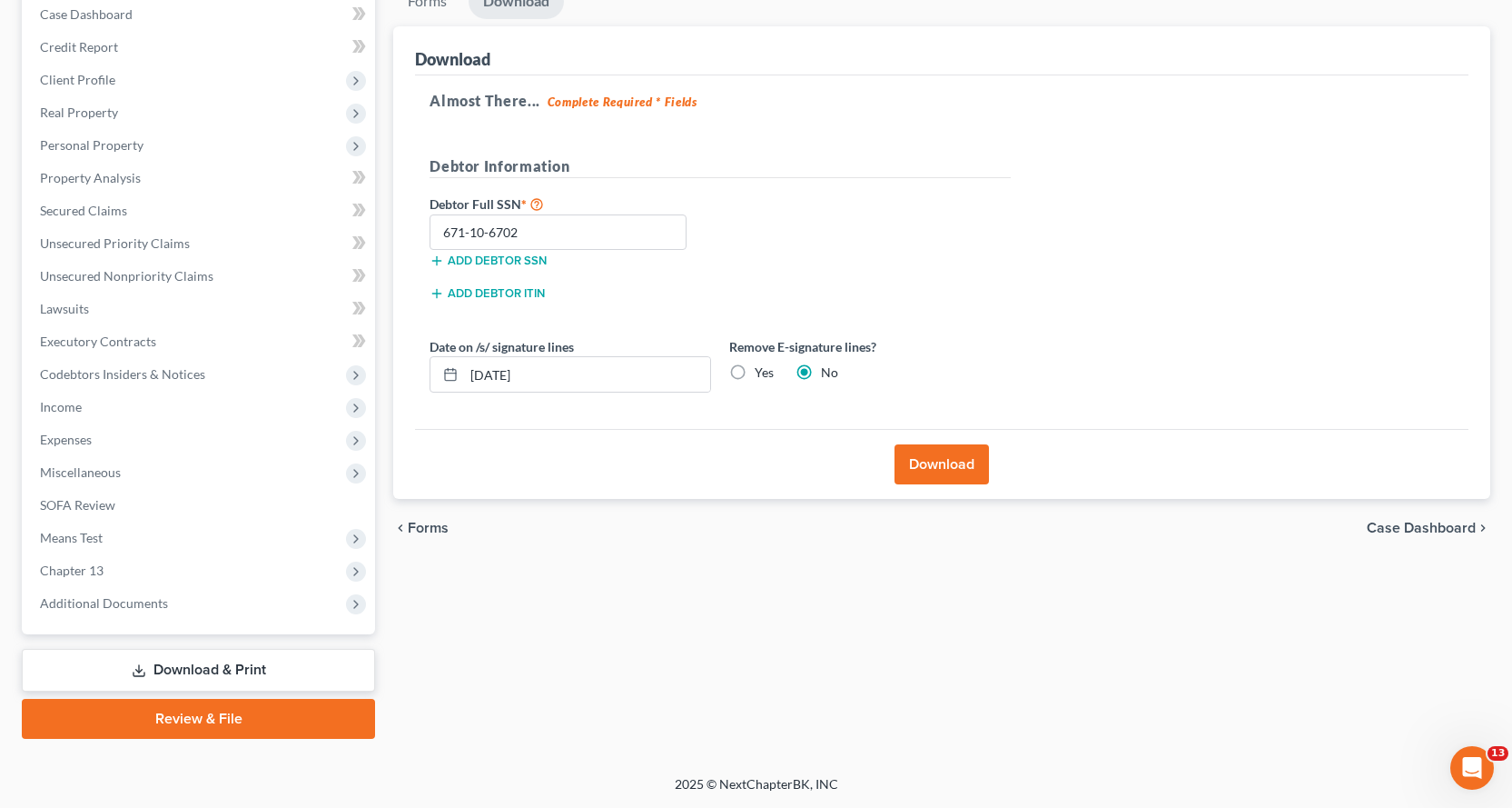
click at [177, 709] on link "Review & File" at bounding box center [198, 718] width 354 height 40
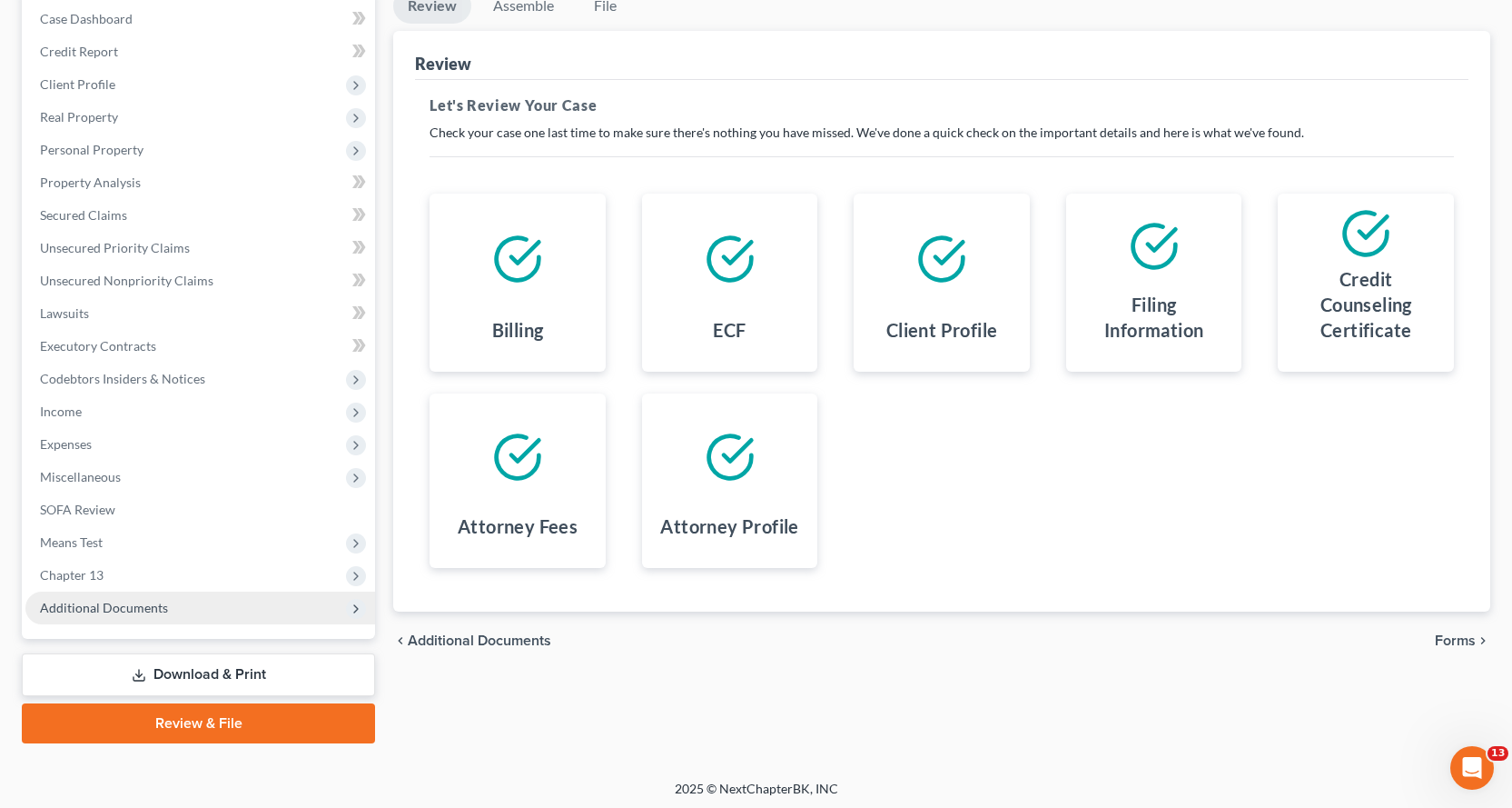
scroll to position [191, 0]
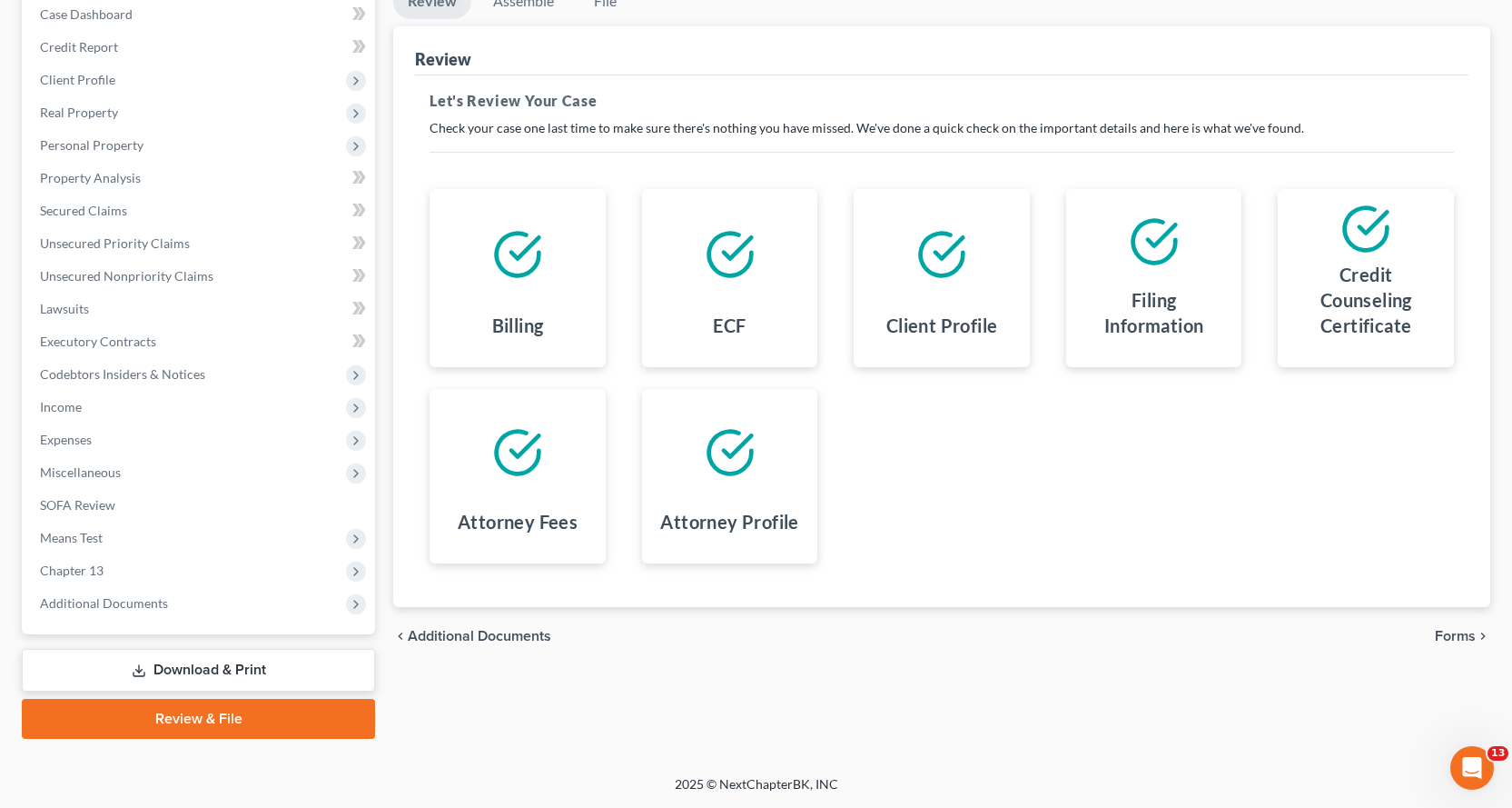
click at [217, 667] on link "Download & Print" at bounding box center [198, 670] width 354 height 43
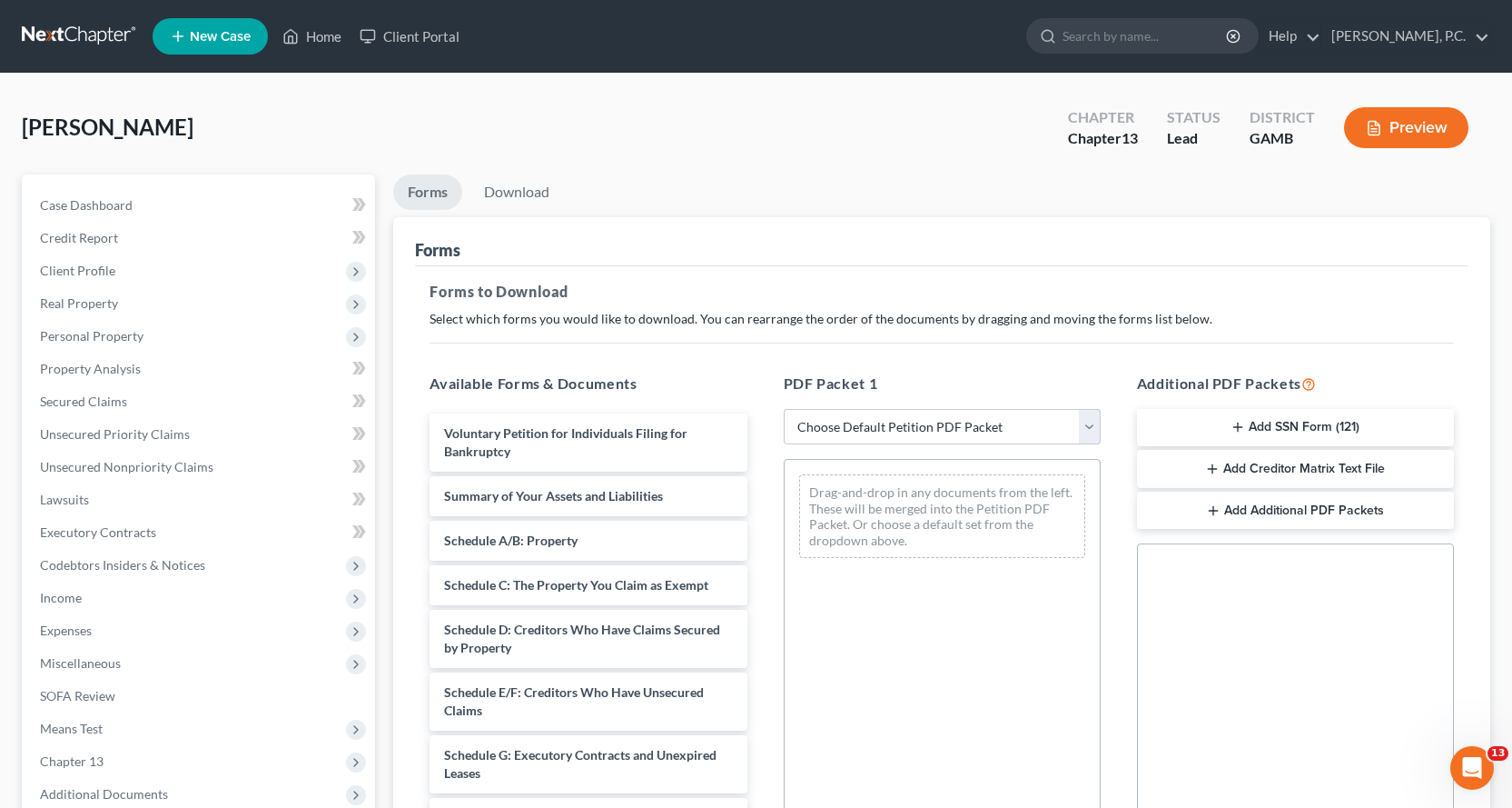
click at [1297, 465] on button "Add Creditor Matrix Text File" at bounding box center [1295, 468] width 317 height 38
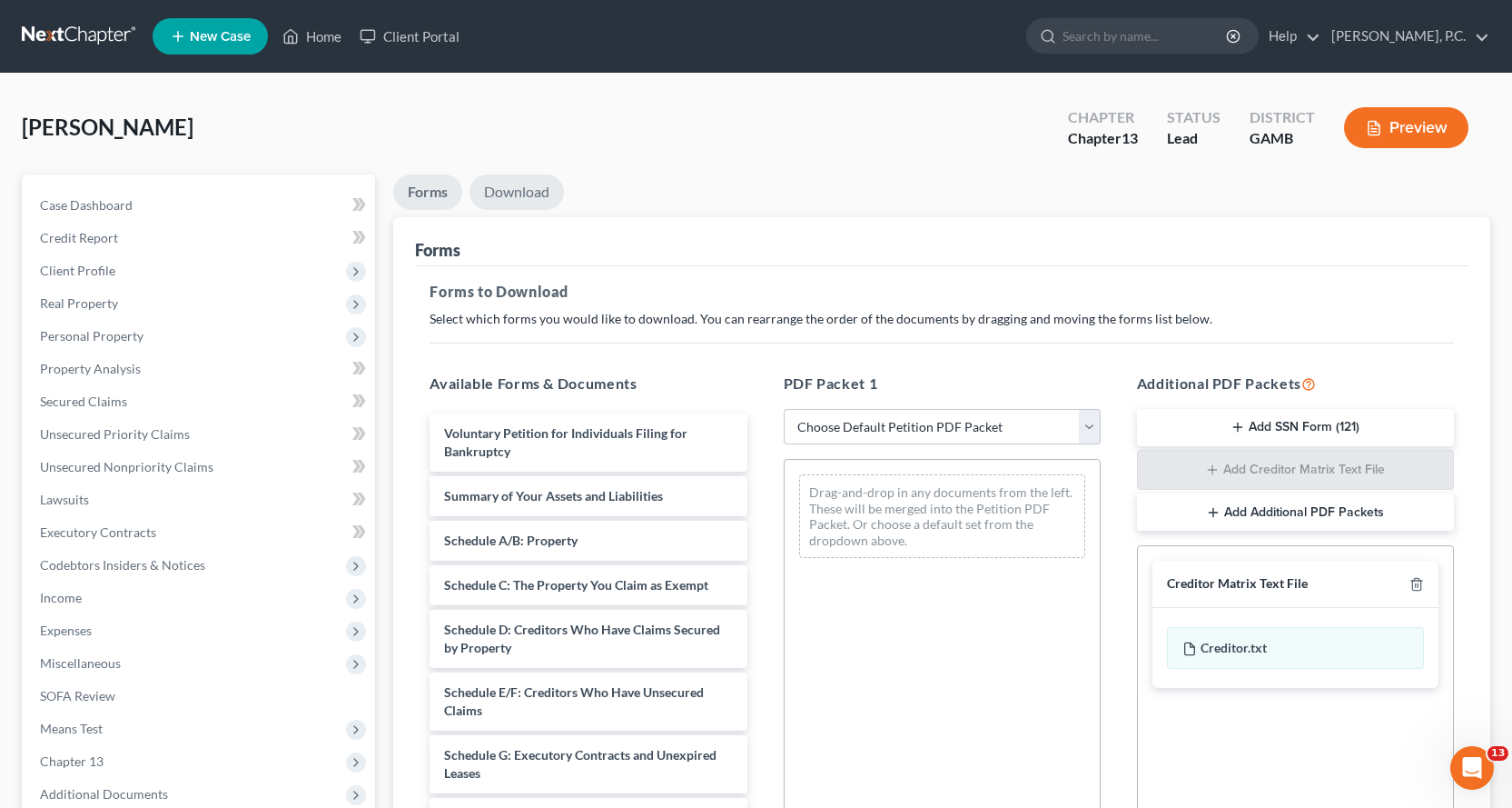
click at [513, 185] on link "Download" at bounding box center [517, 192] width 95 height 35
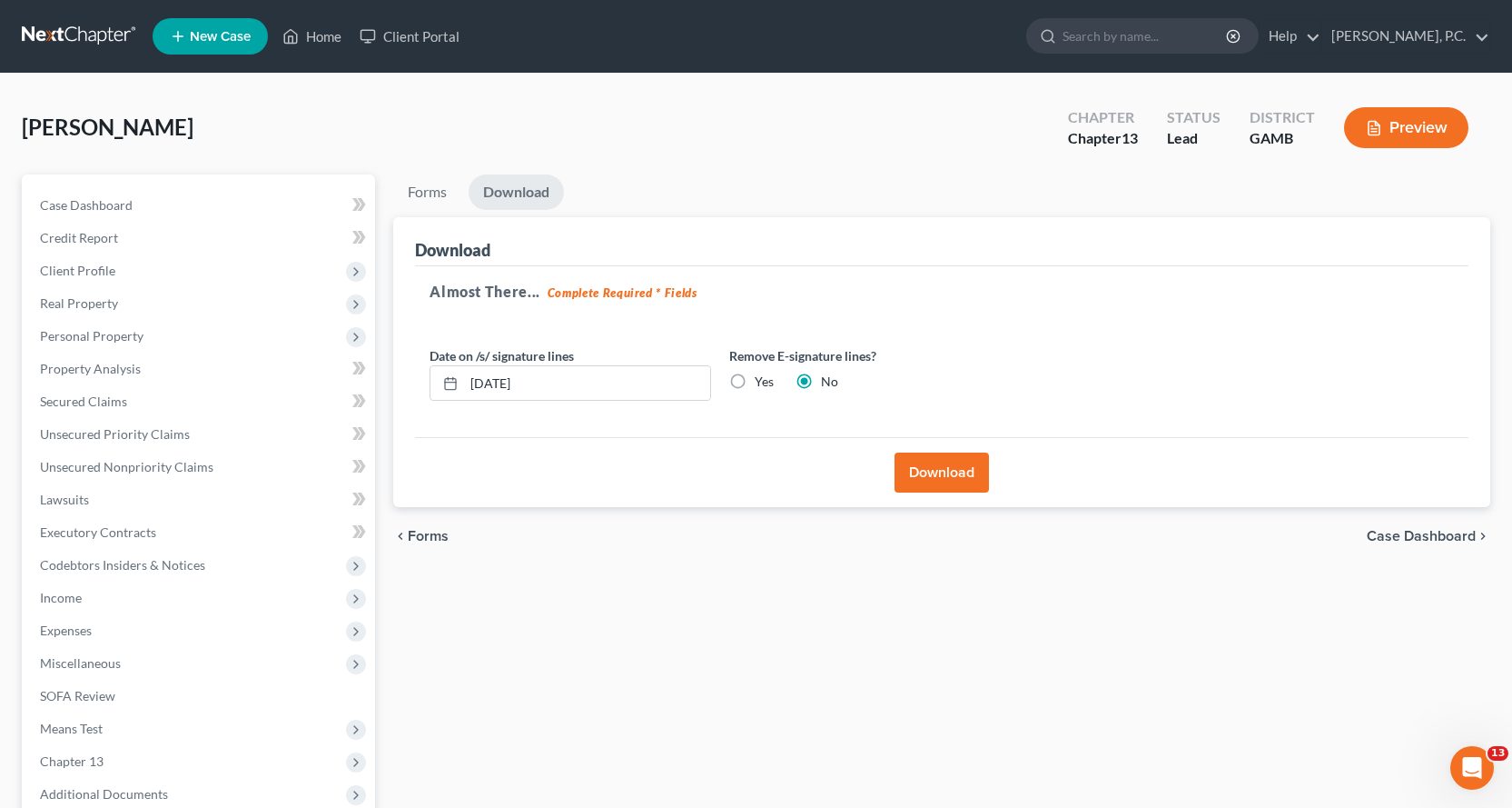
click at [951, 472] on button "Download" at bounding box center [942, 472] width 95 height 40
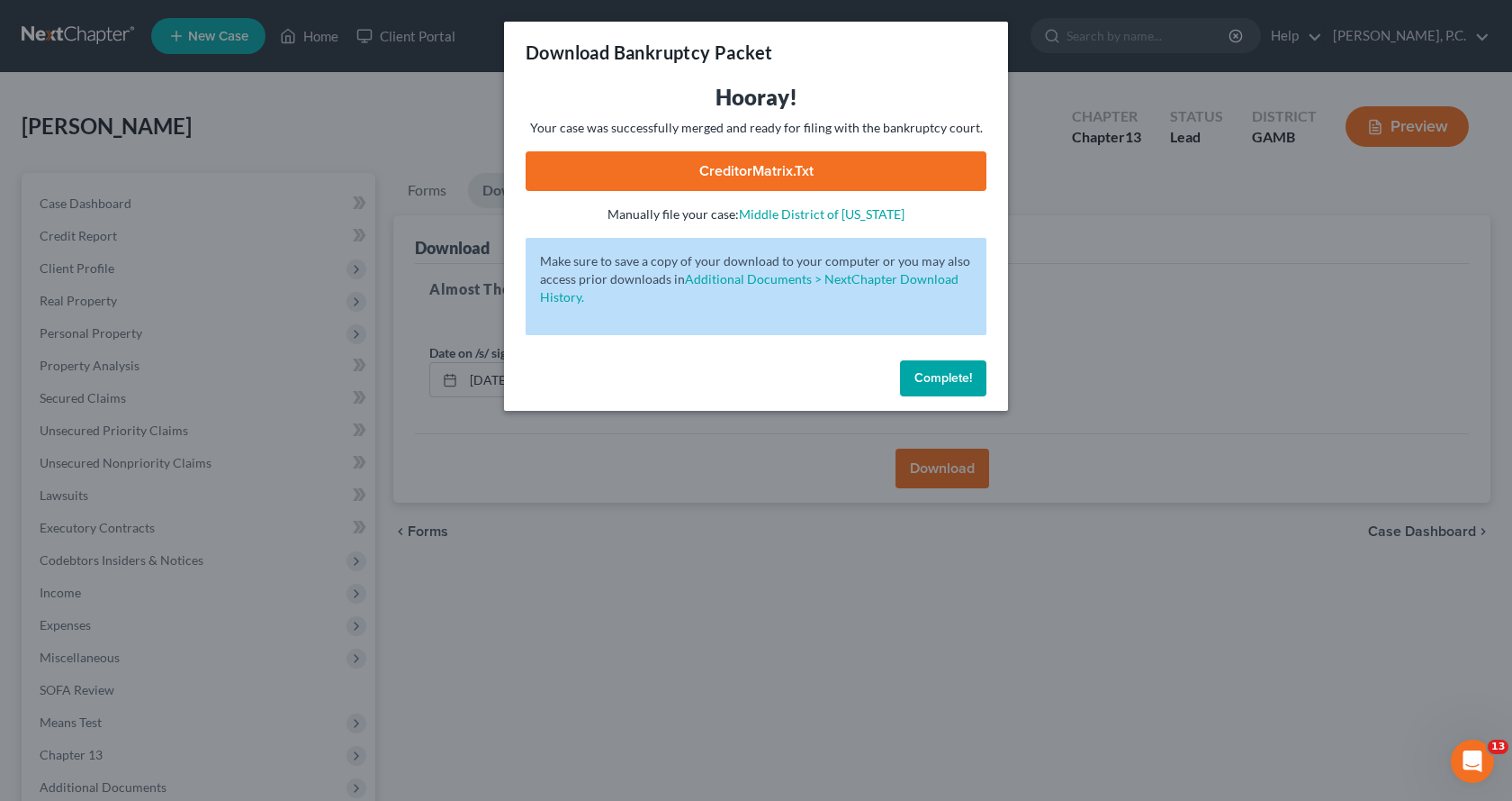
drag, startPoint x: 1138, startPoint y: 631, endPoint x: 1097, endPoint y: 662, distance: 51.4
click at [1098, 662] on div "Download Bankruptcy Packet Hooray! Your case was successfully merged and ready …" at bounding box center [756, 400] width 1512 height 801
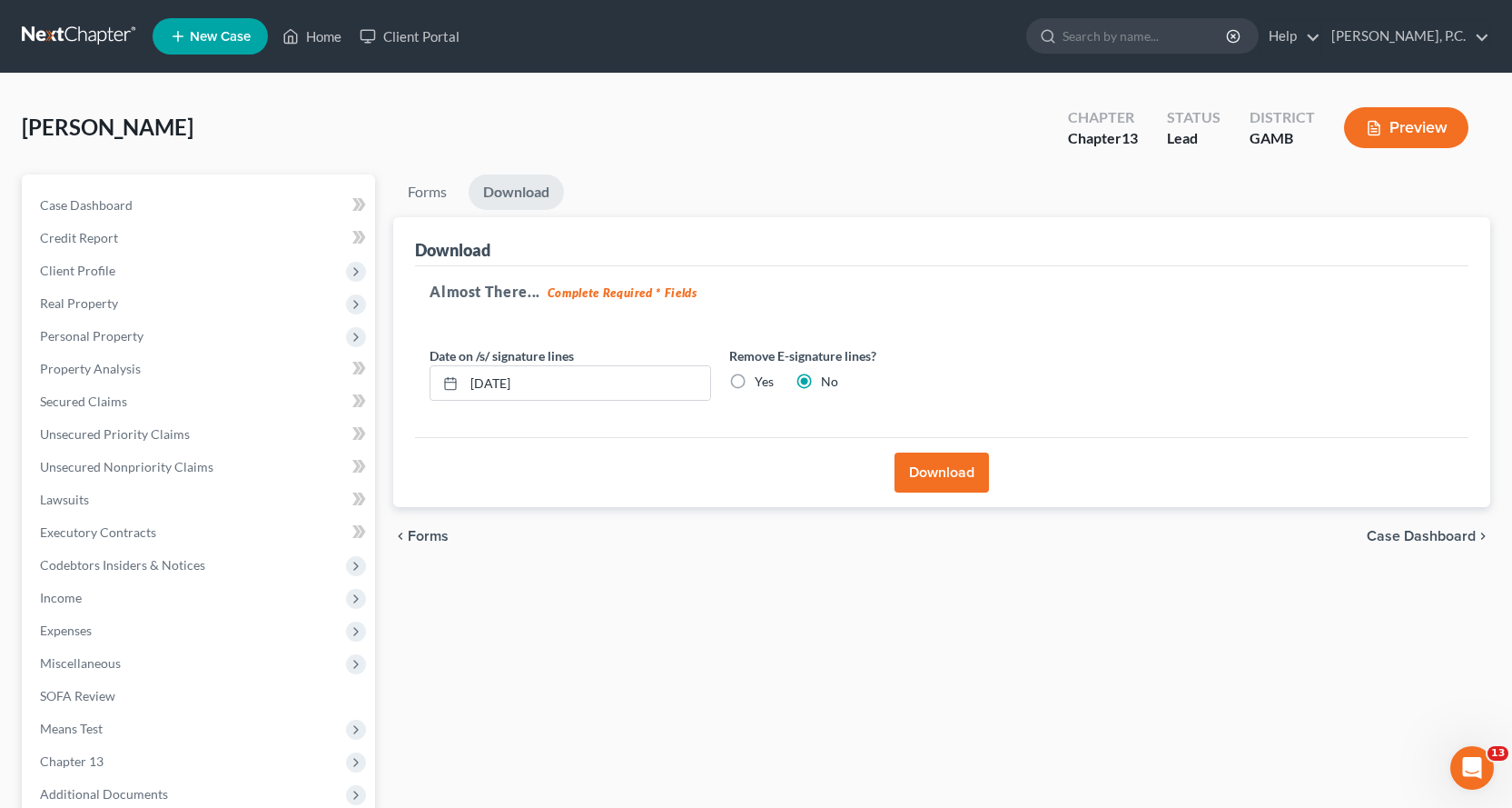
scroll to position [191, 0]
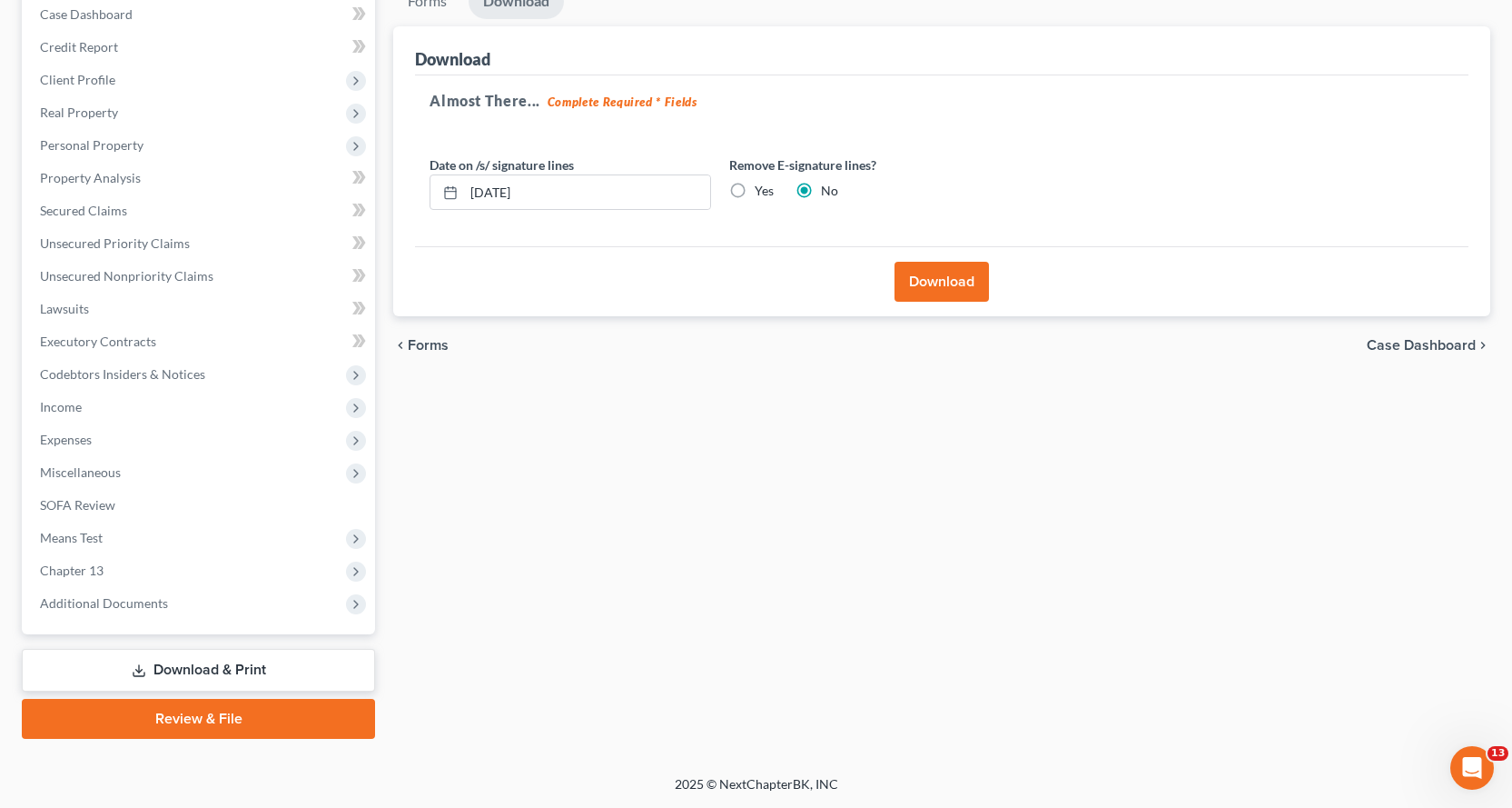
click at [174, 671] on link "Download & Print" at bounding box center [198, 670] width 354 height 43
click at [208, 722] on link "Review & File" at bounding box center [198, 718] width 354 height 40
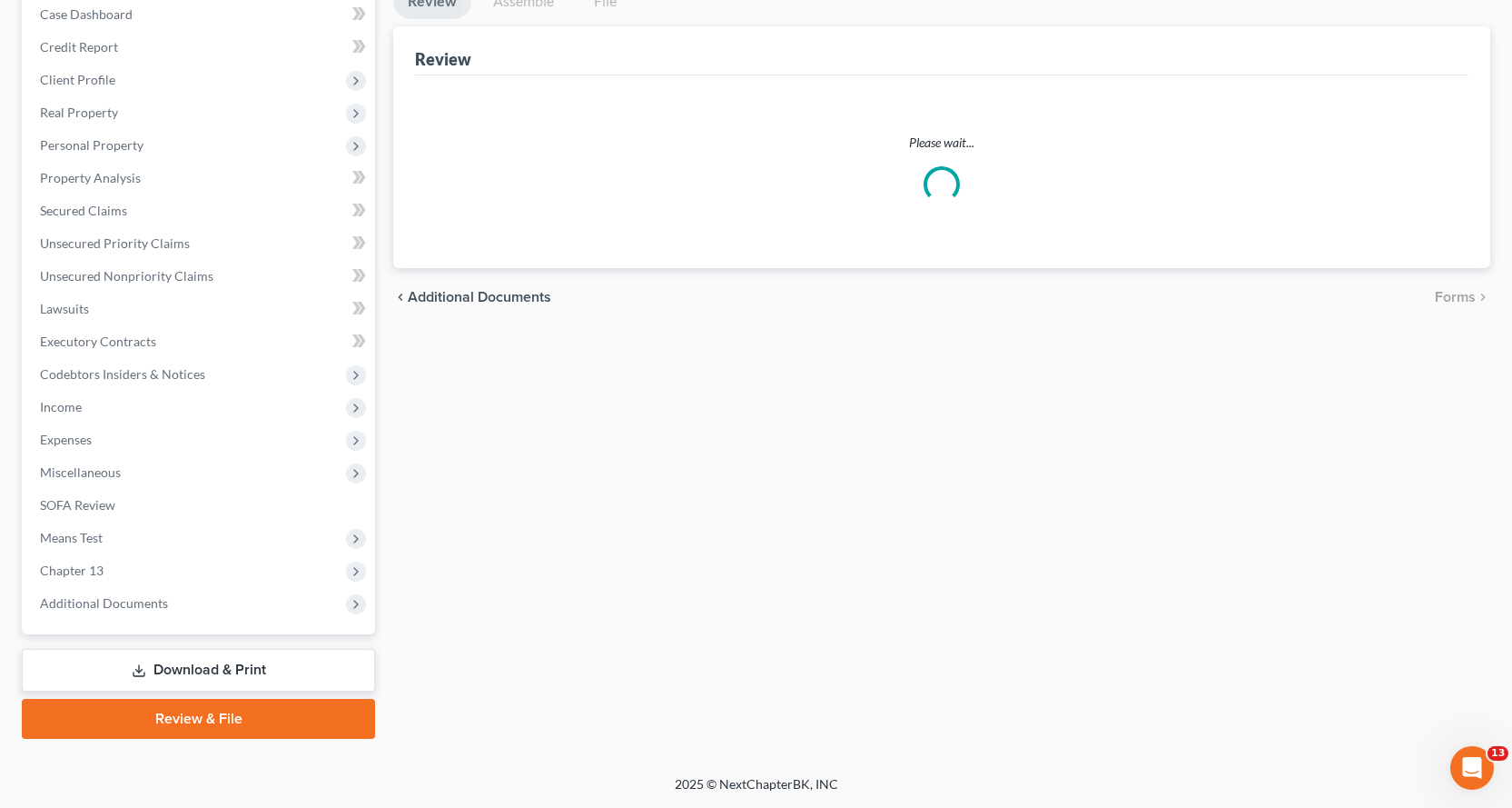
click at [209, 664] on link "Download & Print" at bounding box center [198, 670] width 354 height 43
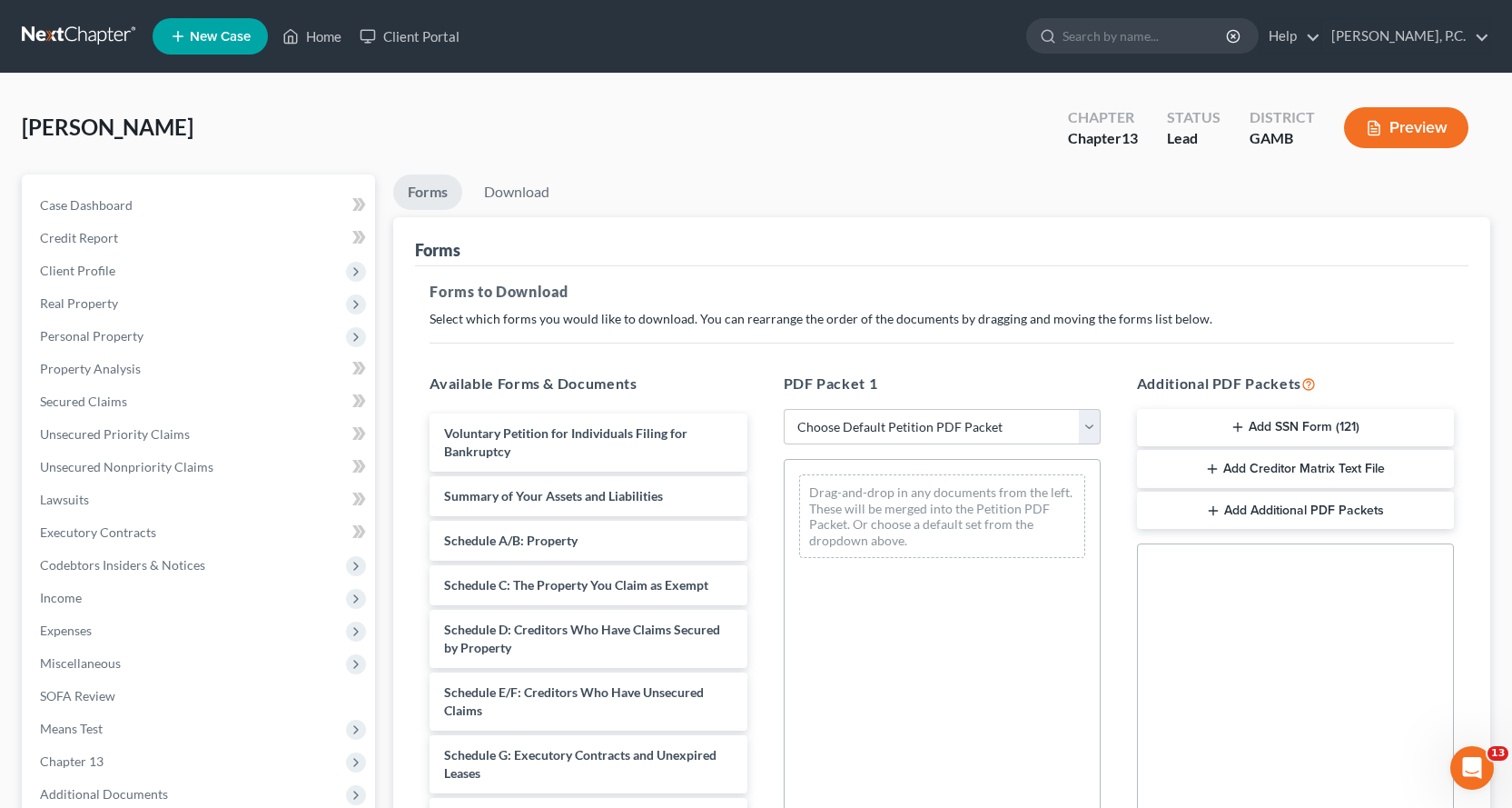
click at [1292, 469] on button "Add Creditor Matrix Text File" at bounding box center [1295, 468] width 317 height 38
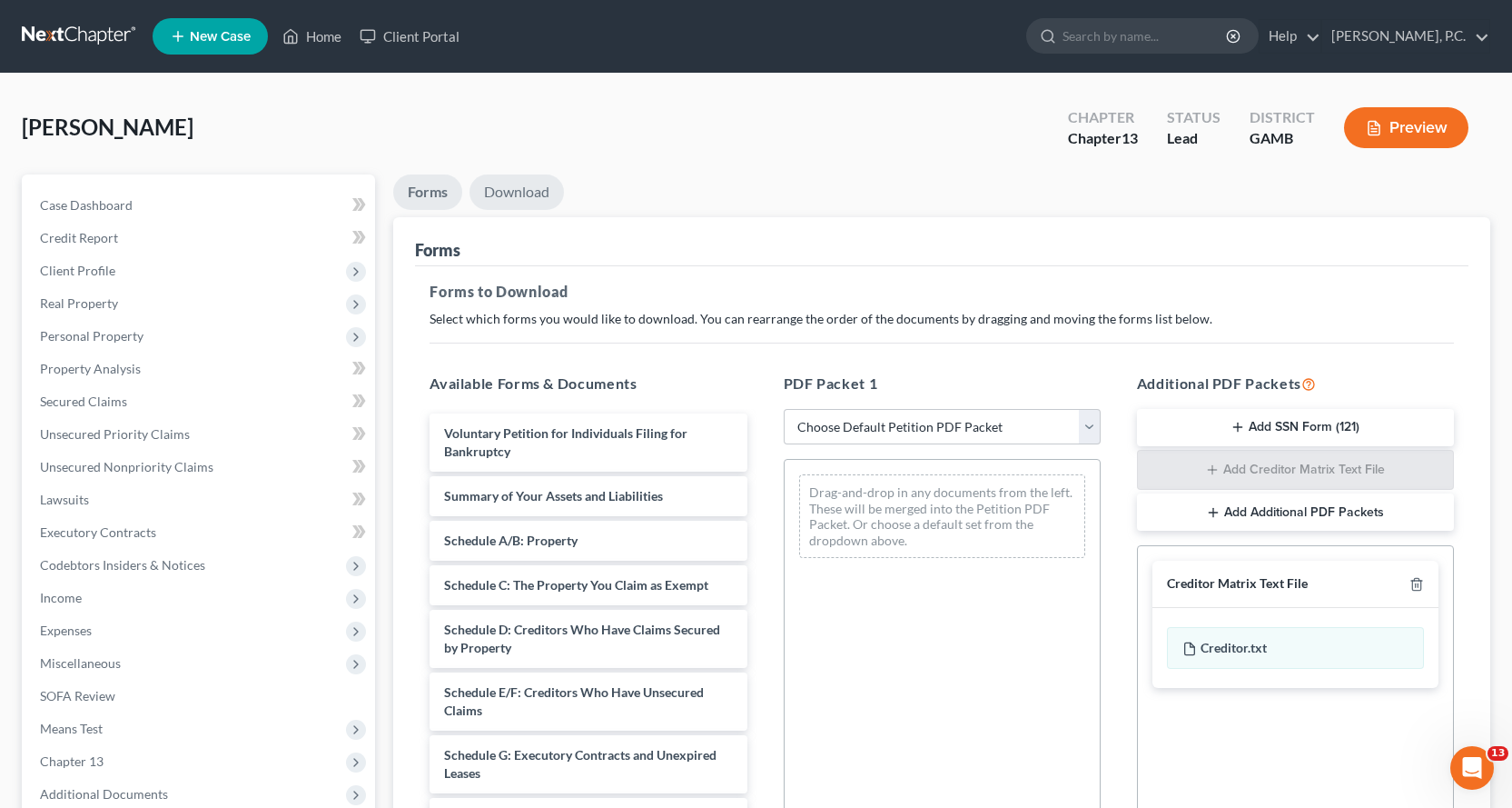
click at [515, 186] on link "Download" at bounding box center [517, 192] width 95 height 35
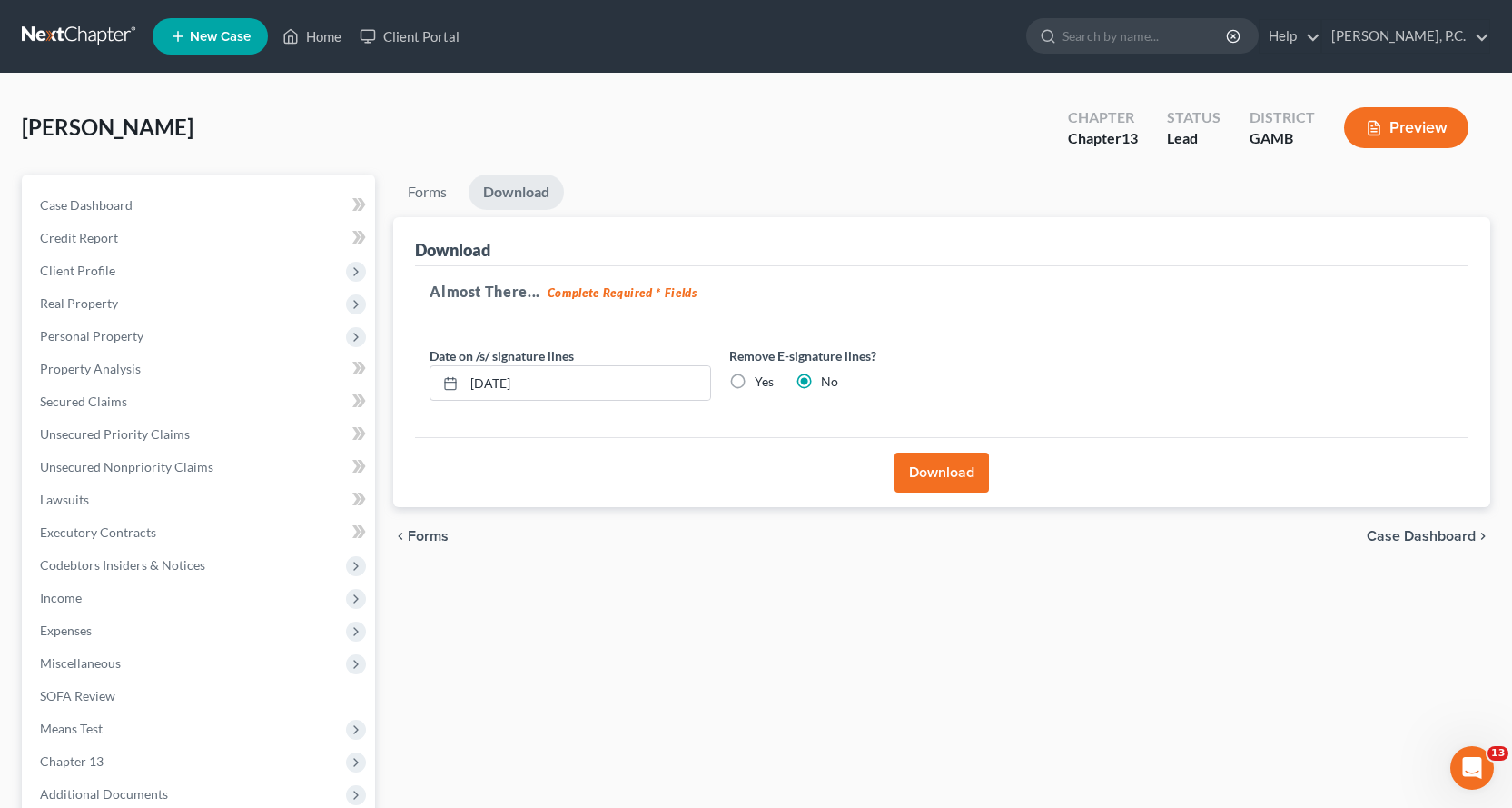
click at [946, 468] on button "Download" at bounding box center [942, 472] width 95 height 40
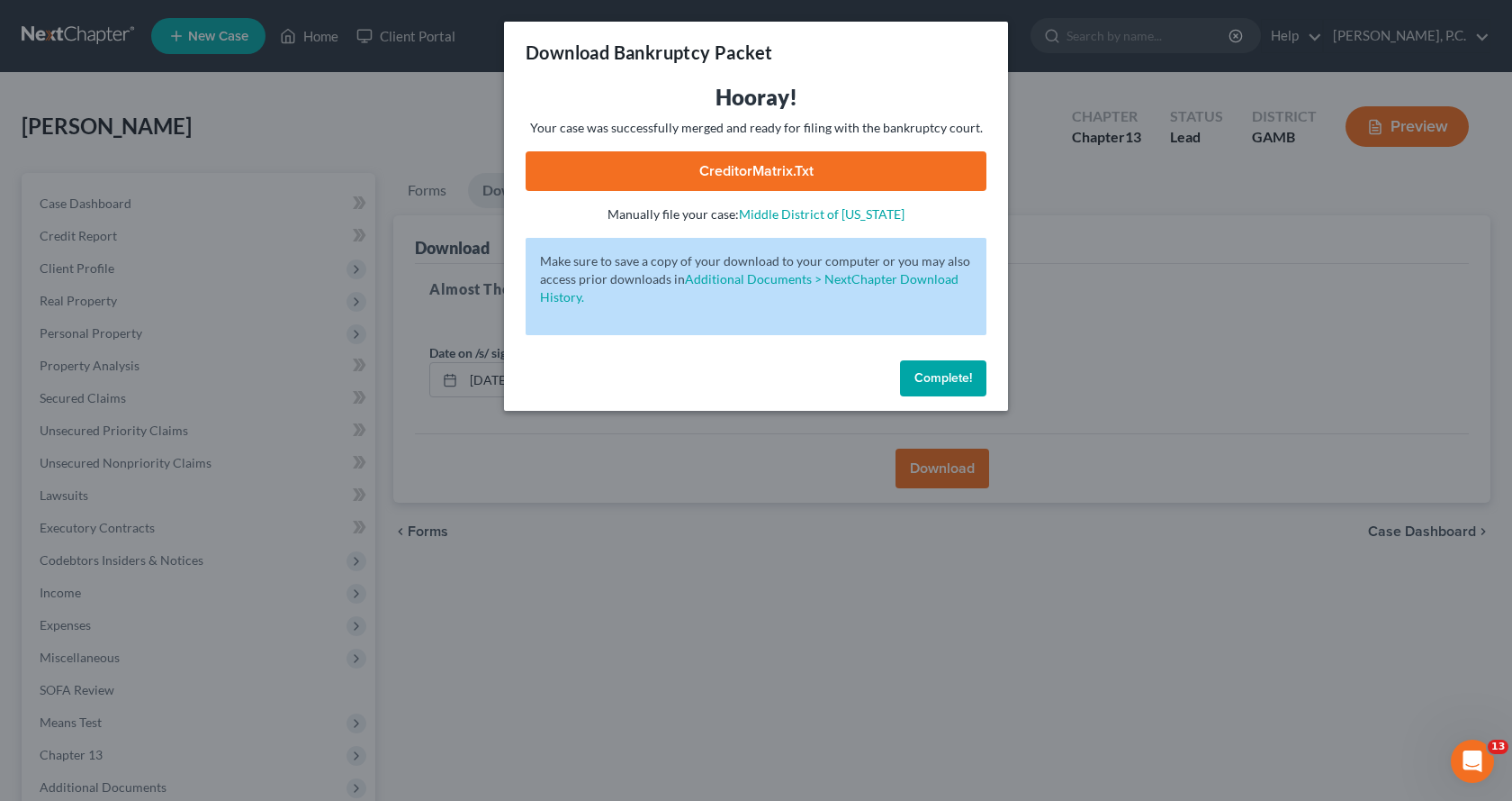
click at [747, 167] on link "CreditorMatrix.txt" at bounding box center [756, 170] width 461 height 40
click at [938, 382] on span "Complete!" at bounding box center [944, 378] width 58 height 15
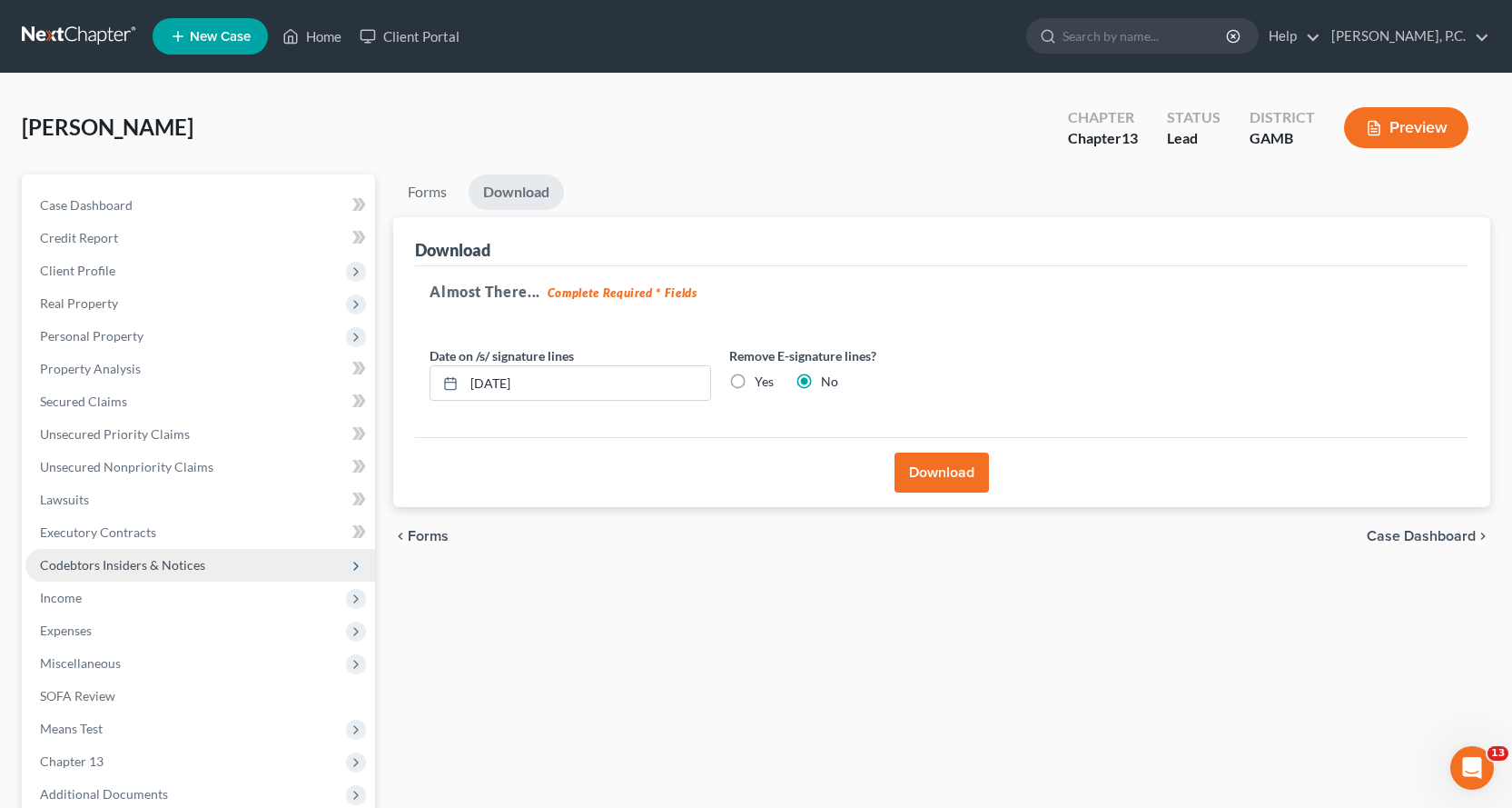
click at [98, 565] on span "Codebtors Insiders & Notices" at bounding box center [122, 565] width 165 height 16
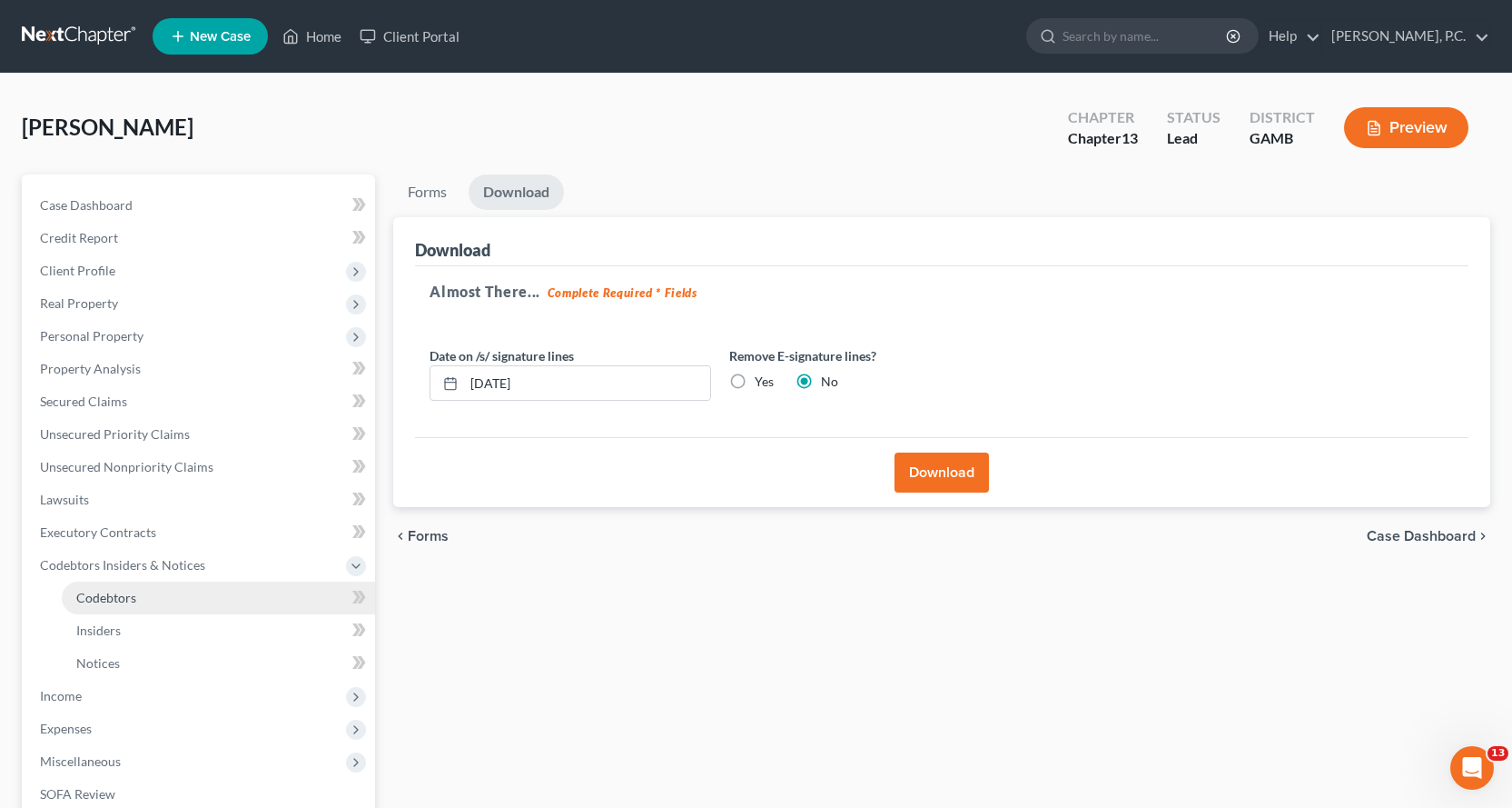
click at [107, 603] on span "Codebtors" at bounding box center [105, 598] width 60 height 16
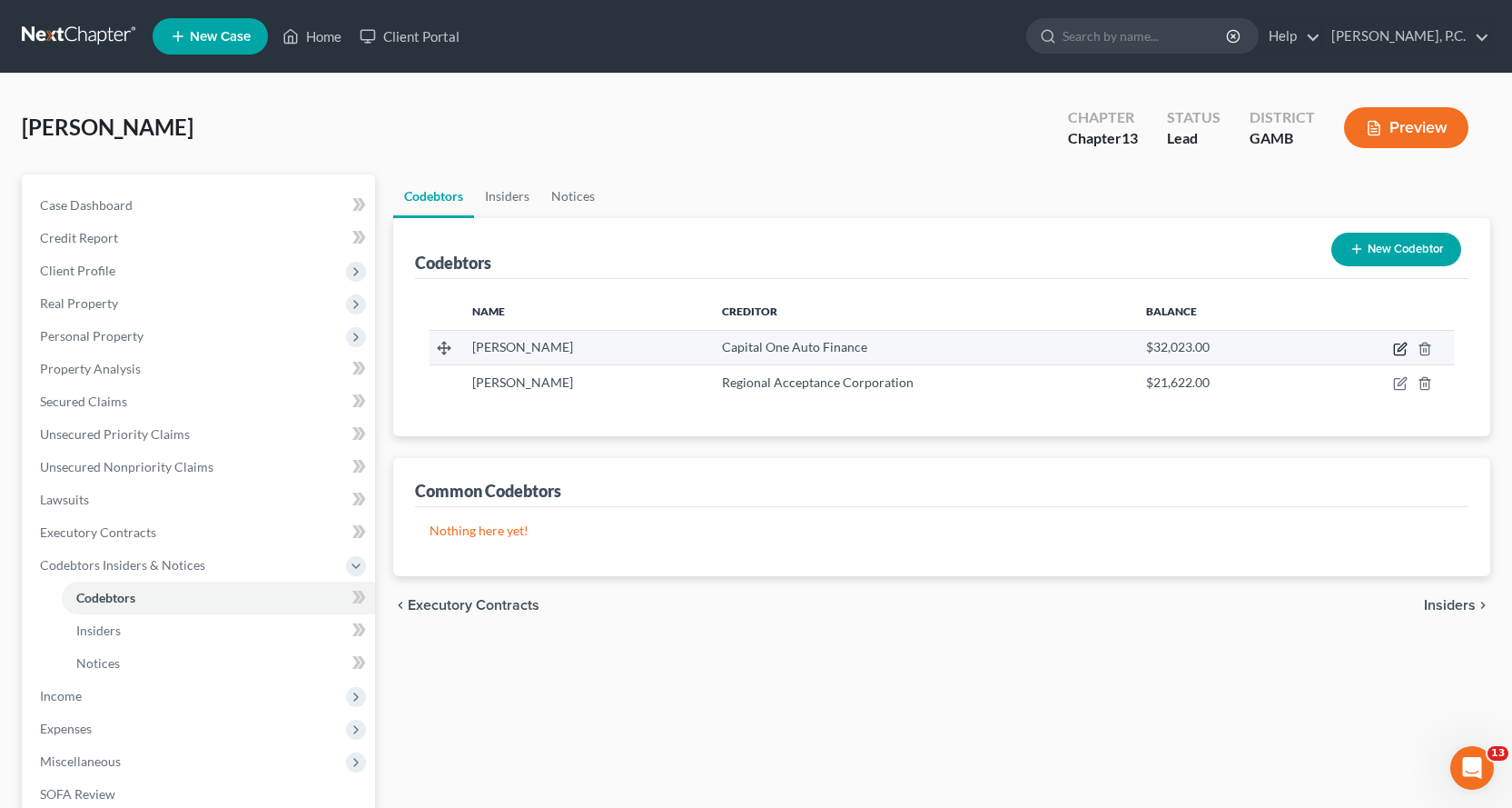
click at [1404, 346] on icon "button" at bounding box center [1401, 349] width 15 height 15
select select "10"
select select "13"
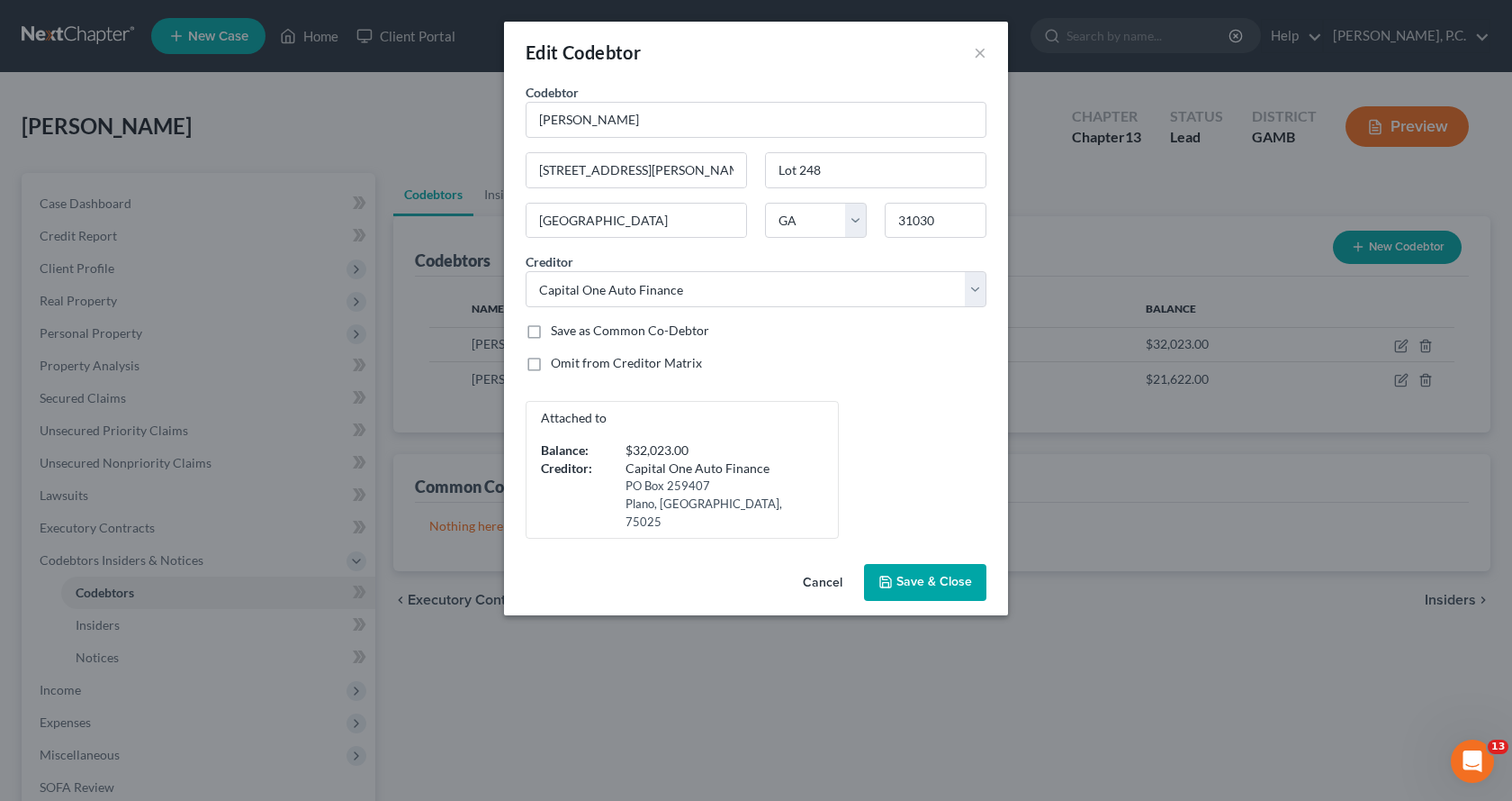
click at [920, 574] on span "Save & Close" at bounding box center [934, 582] width 76 height 15
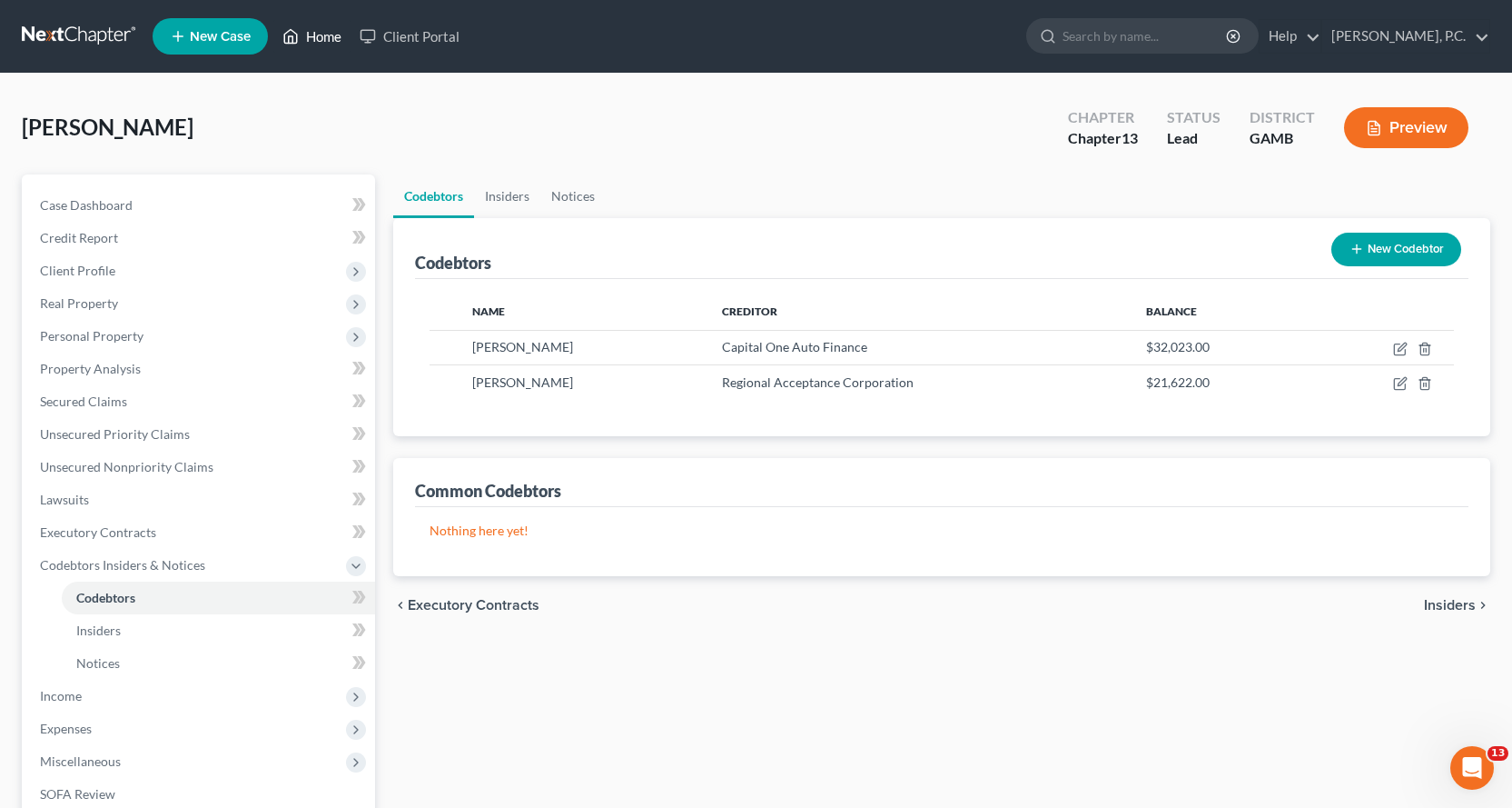
click at [323, 34] on link "Home" at bounding box center [312, 35] width 77 height 32
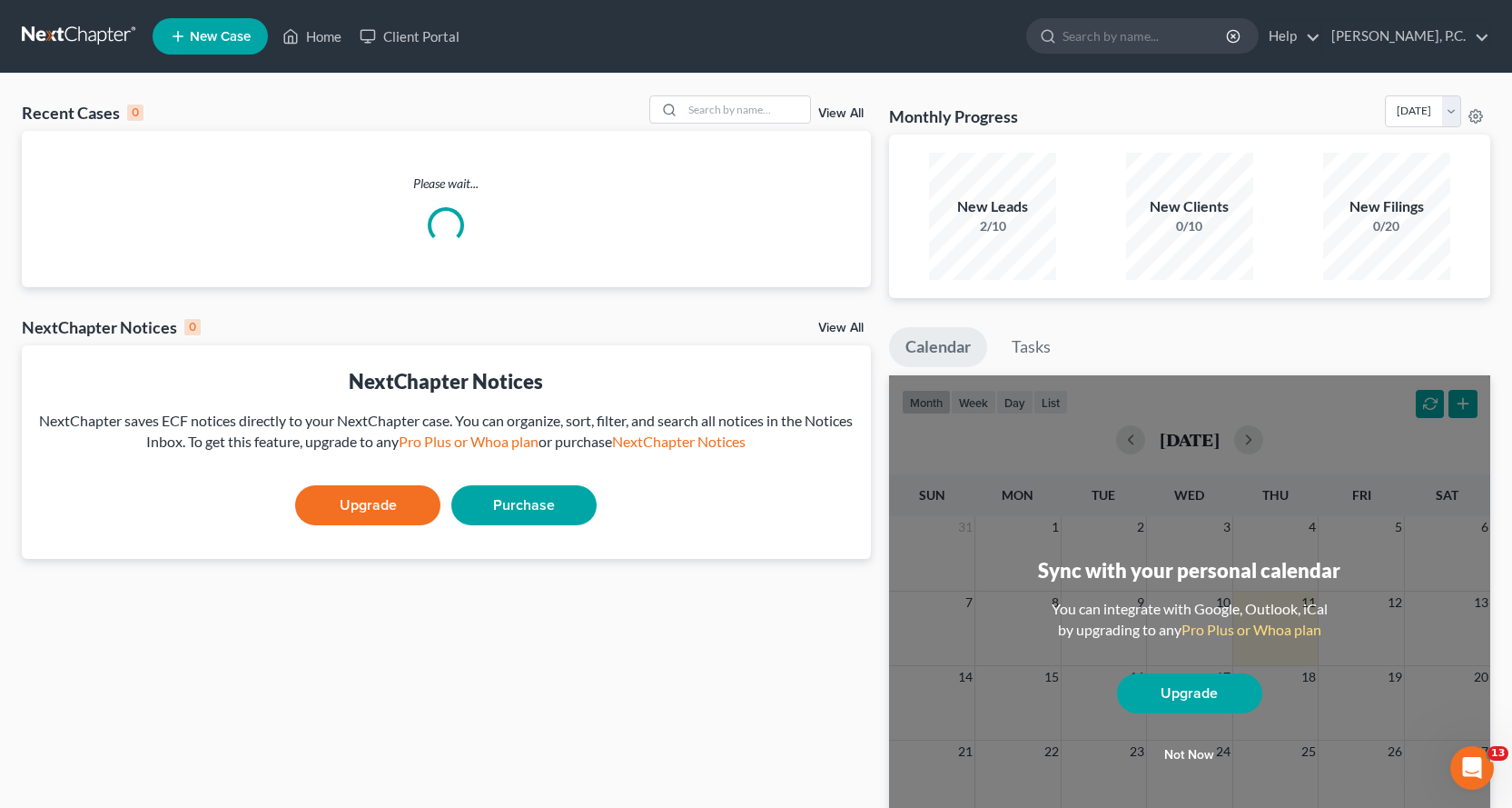
click at [651, 559] on div "NextChapter Notices NextChapter saves ECF notices directly to your NextChapter …" at bounding box center [445, 451] width 849 height 214
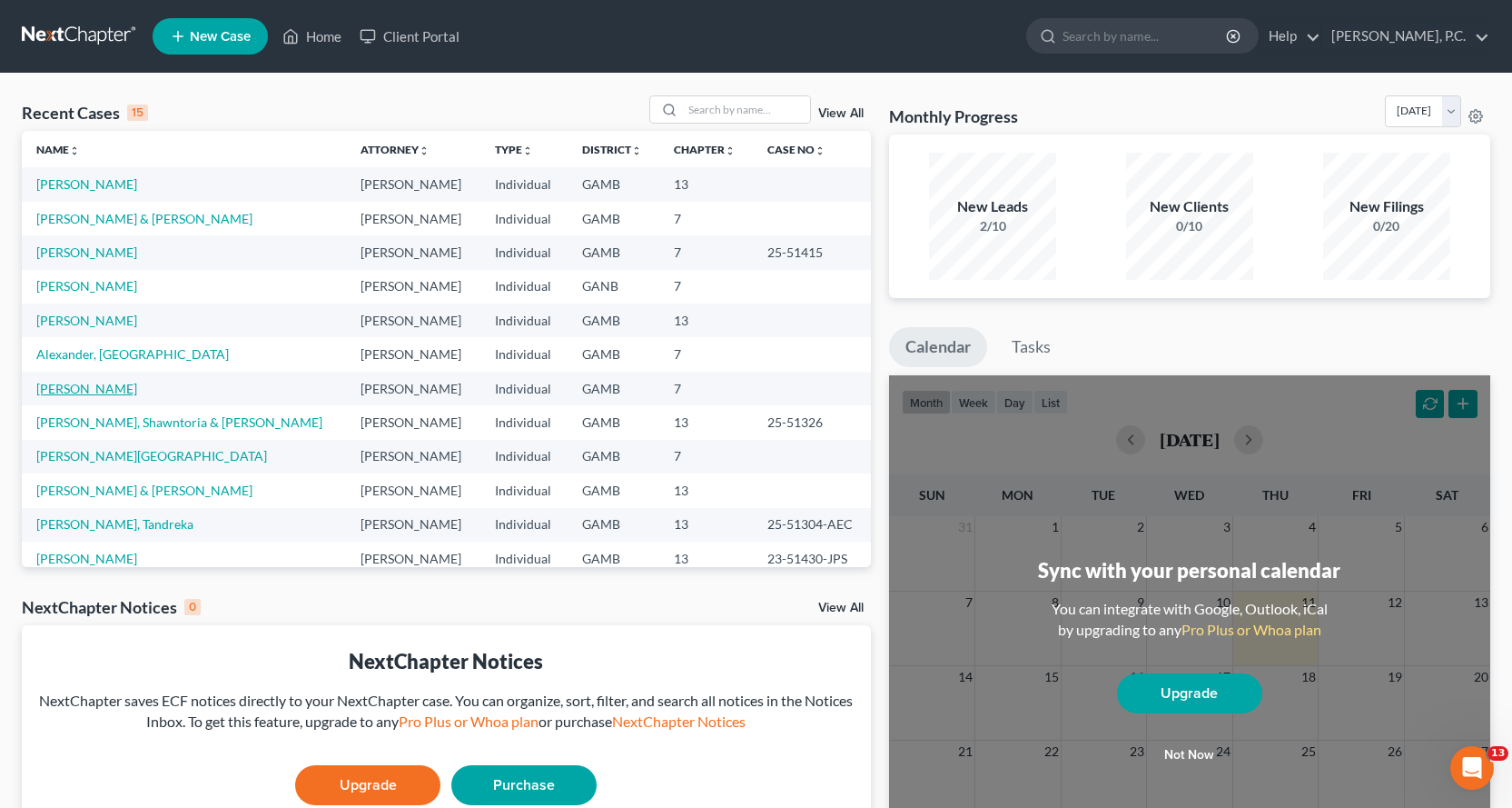
click at [67, 384] on link "[PERSON_NAME]" at bounding box center [86, 389] width 101 height 16
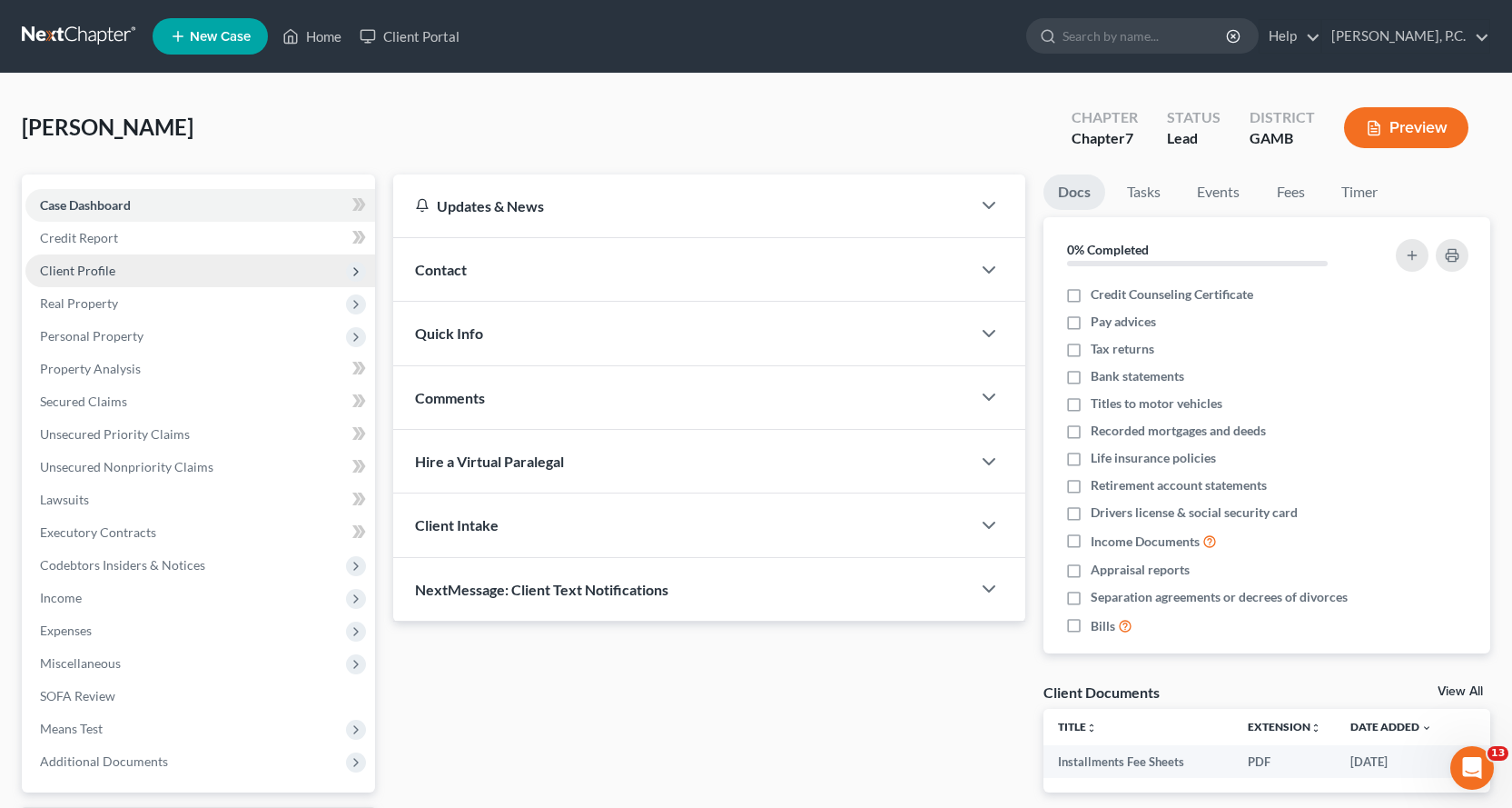
click at [93, 267] on span "Client Profile" at bounding box center [77, 271] width 75 height 16
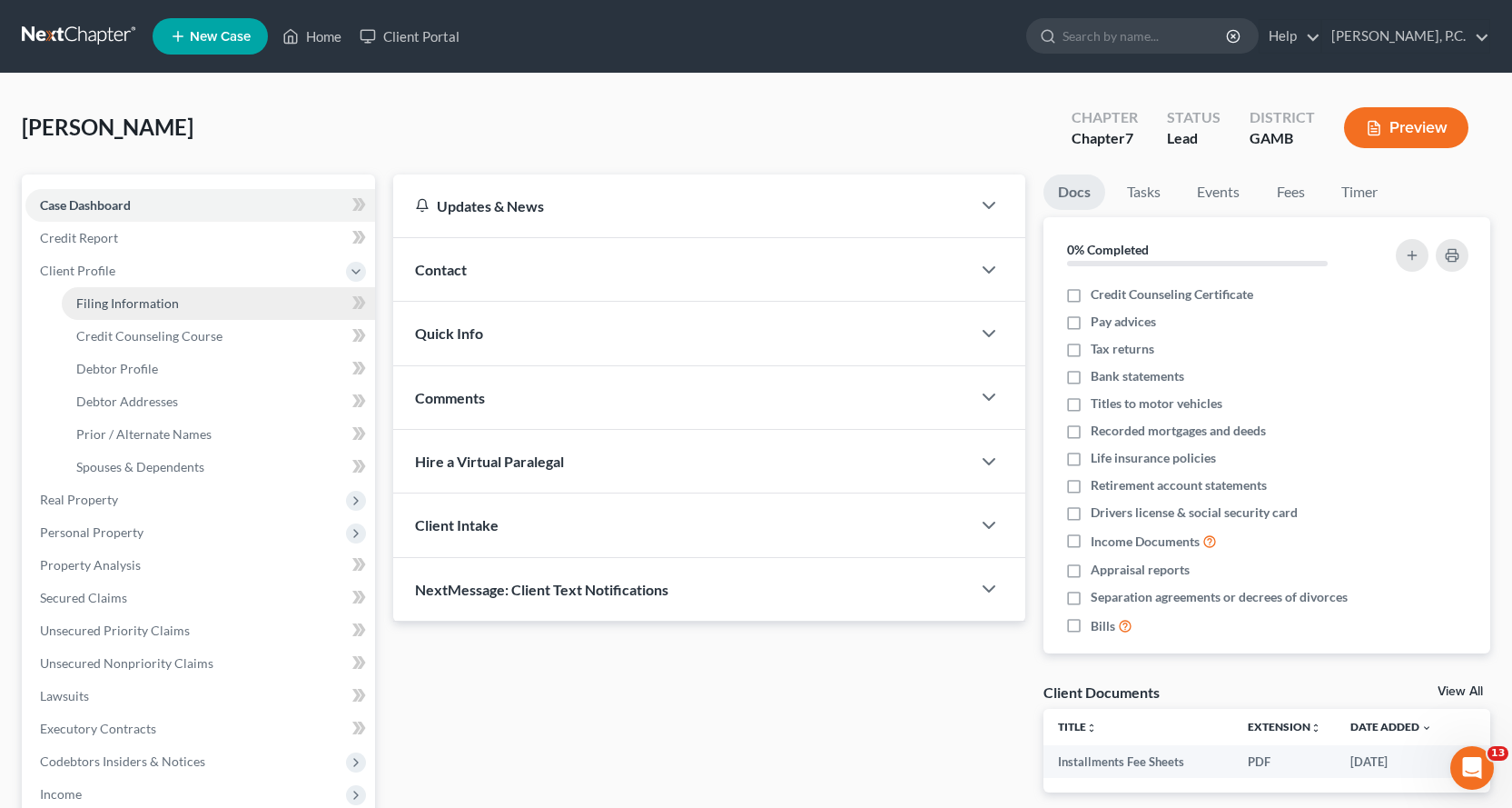
click at [165, 302] on span "Filing Information" at bounding box center [127, 303] width 103 height 16
select select "1"
select select "0"
select select "18"
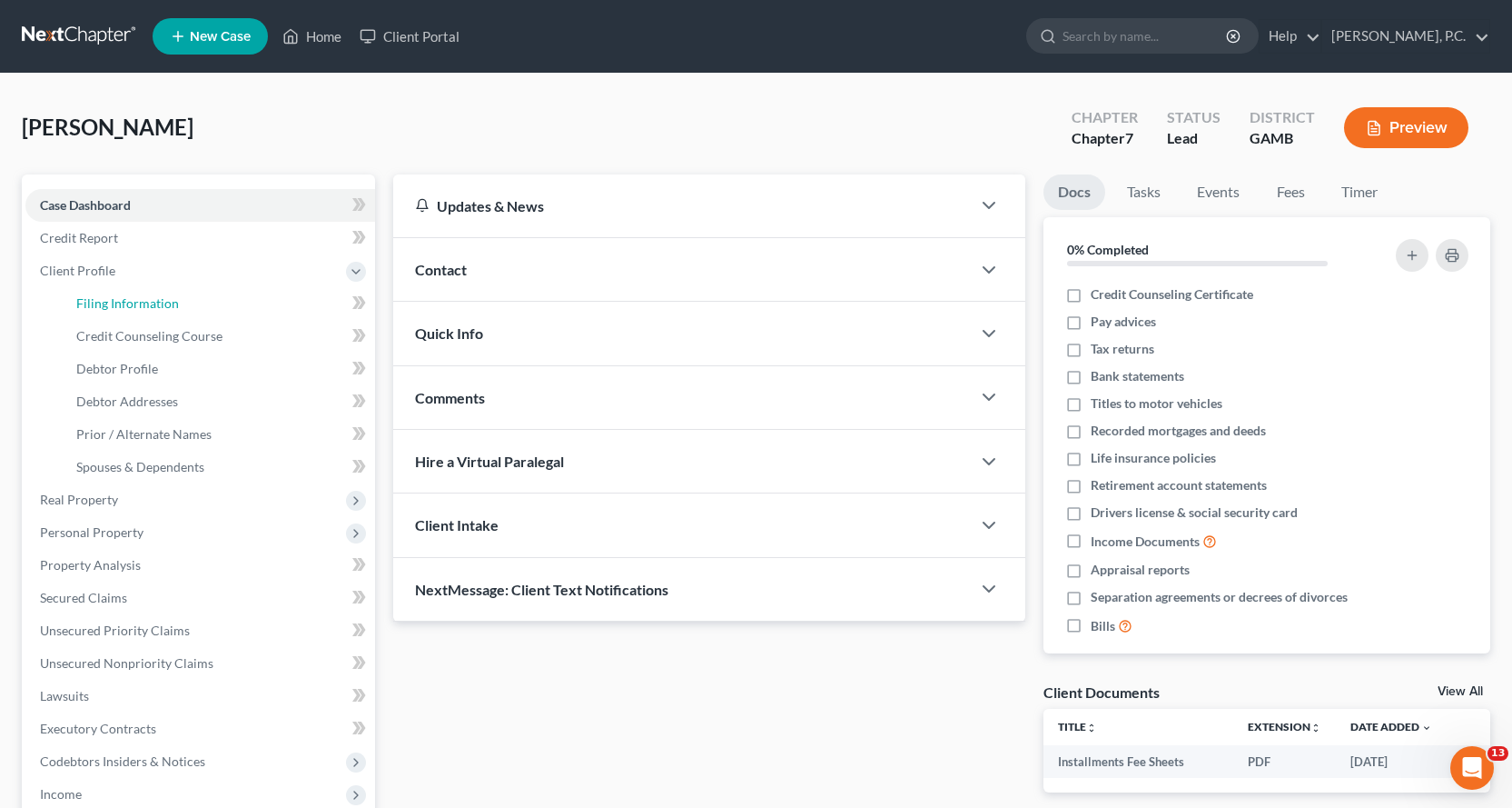
select select "0"
select select "10"
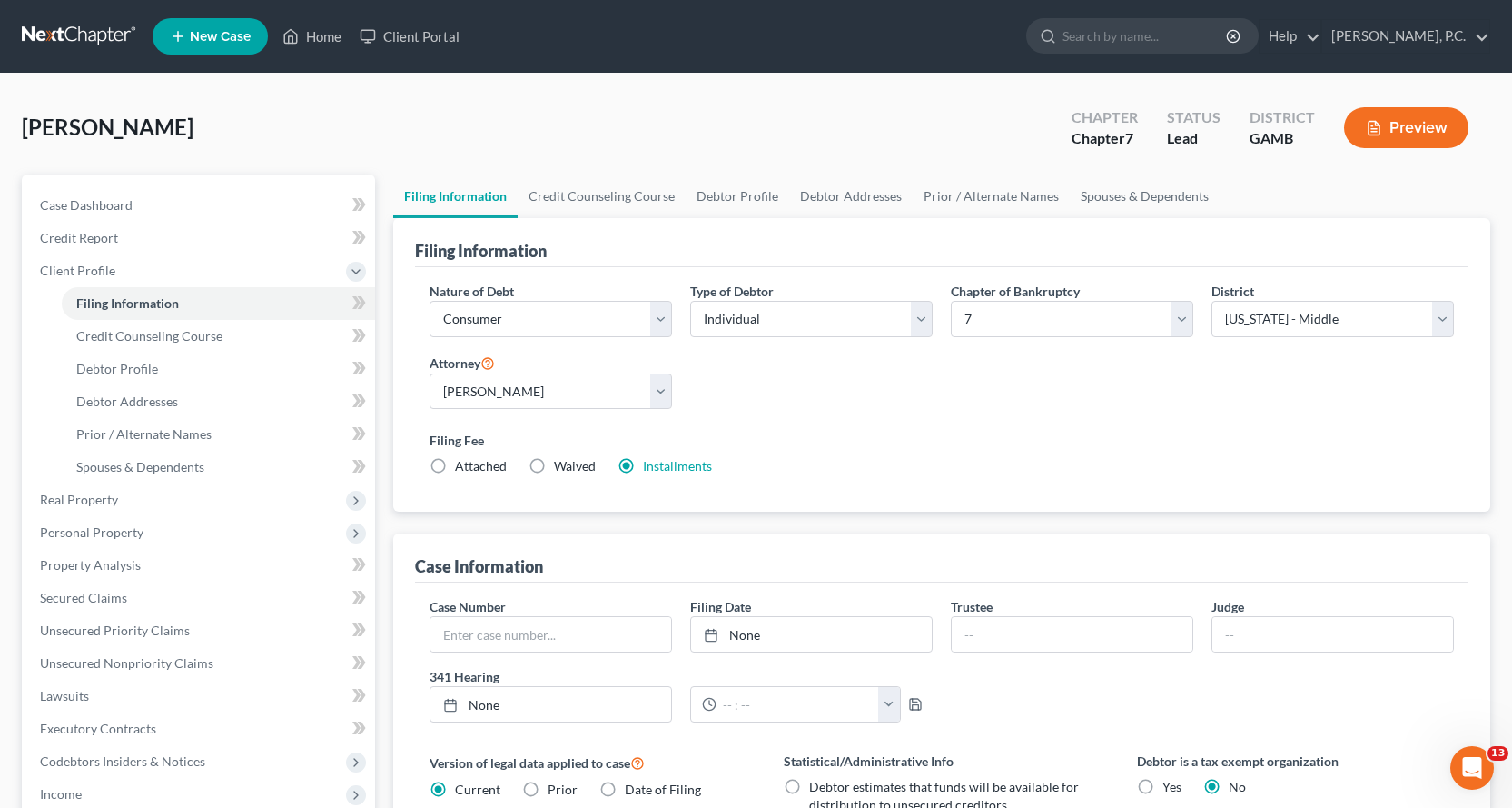
click at [455, 460] on label "Attached" at bounding box center [481, 466] width 52 height 19
click at [462, 460] on input "Attached" at bounding box center [468, 463] width 12 height 12
radio input "true"
radio input "false"
click at [193, 329] on span "Credit Counseling Course" at bounding box center [149, 336] width 147 height 16
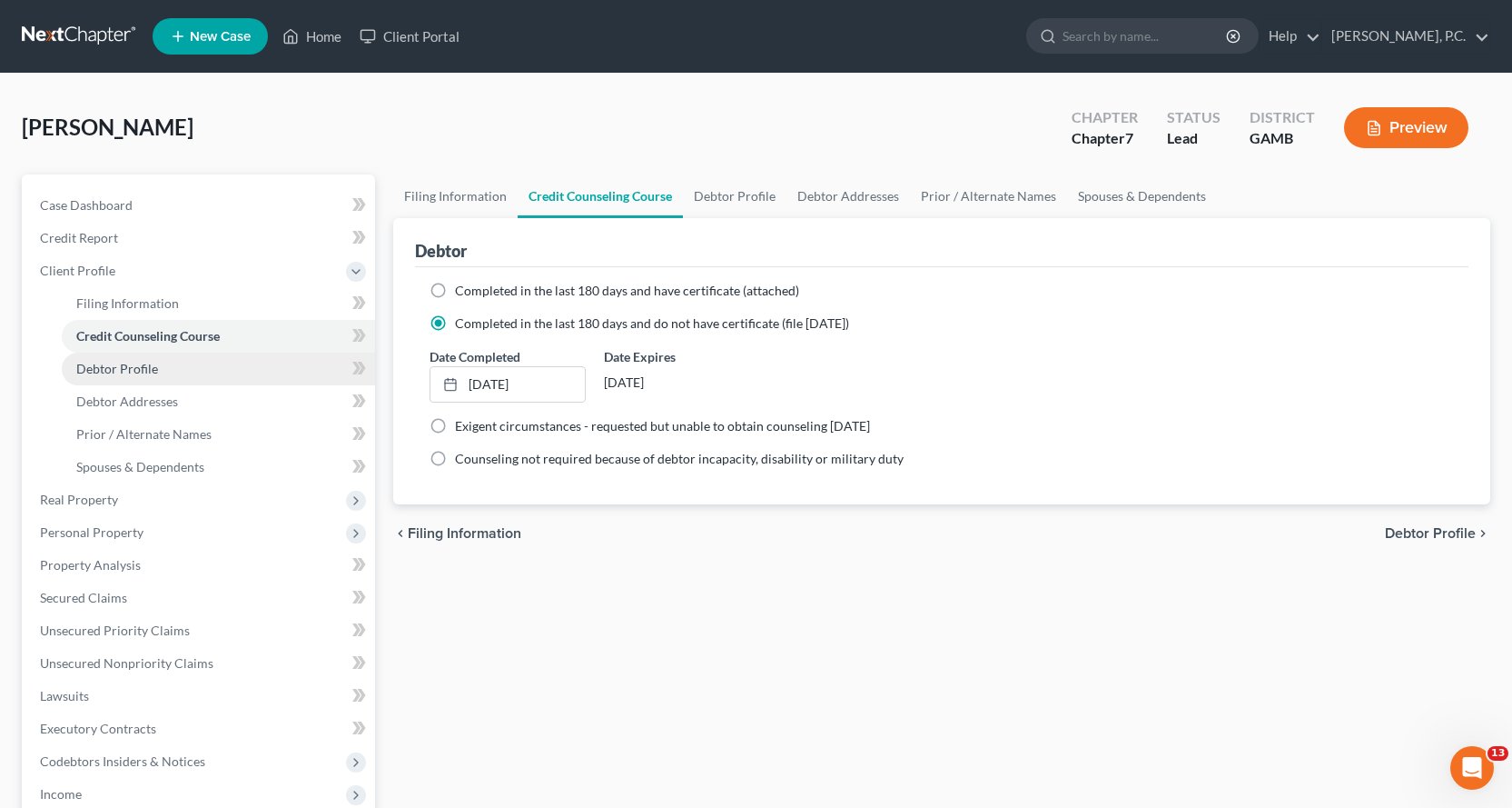
click at [123, 369] on span "Debtor Profile" at bounding box center [117, 368] width 82 height 16
select select "0"
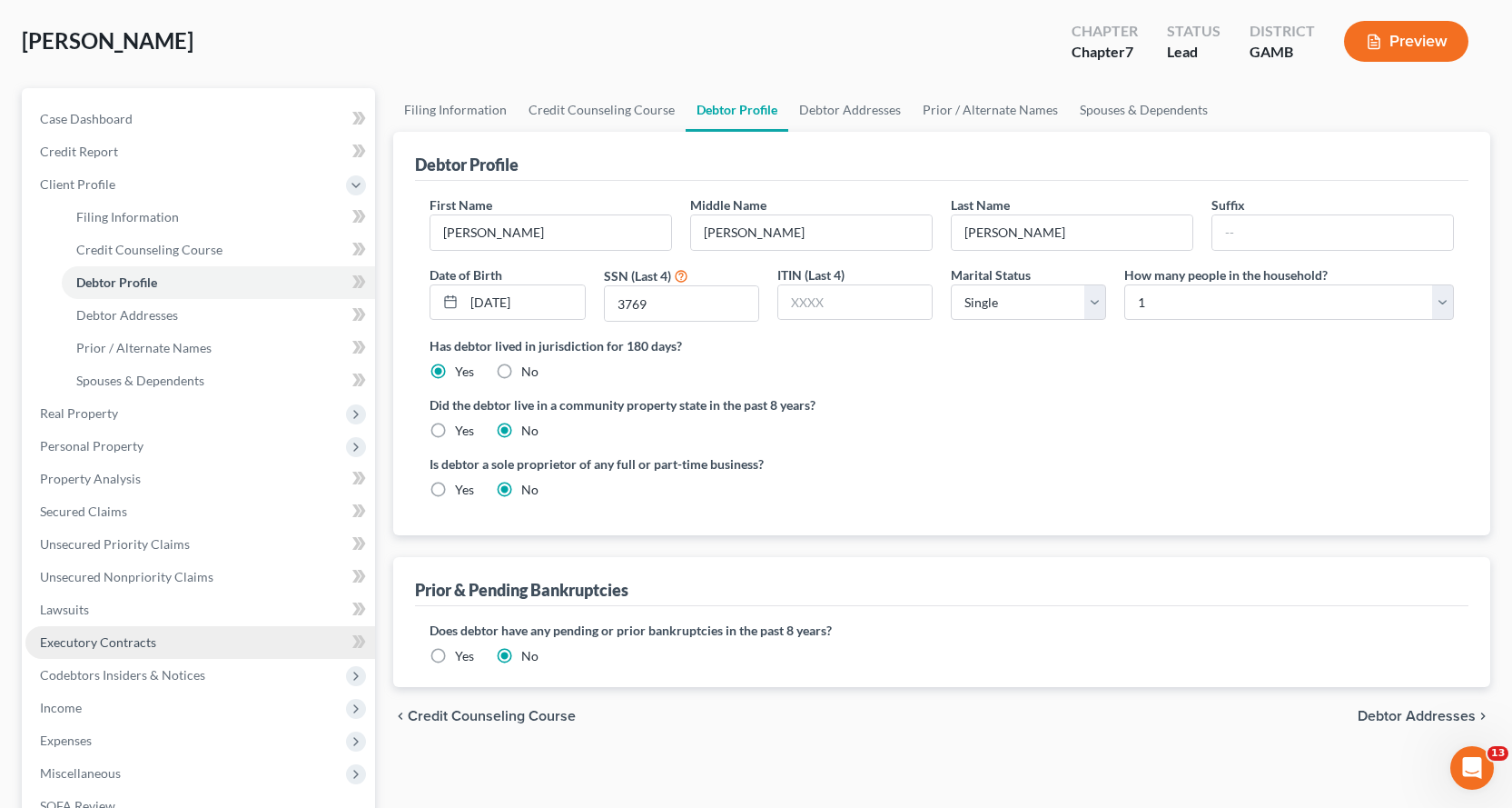
scroll to position [82, 0]
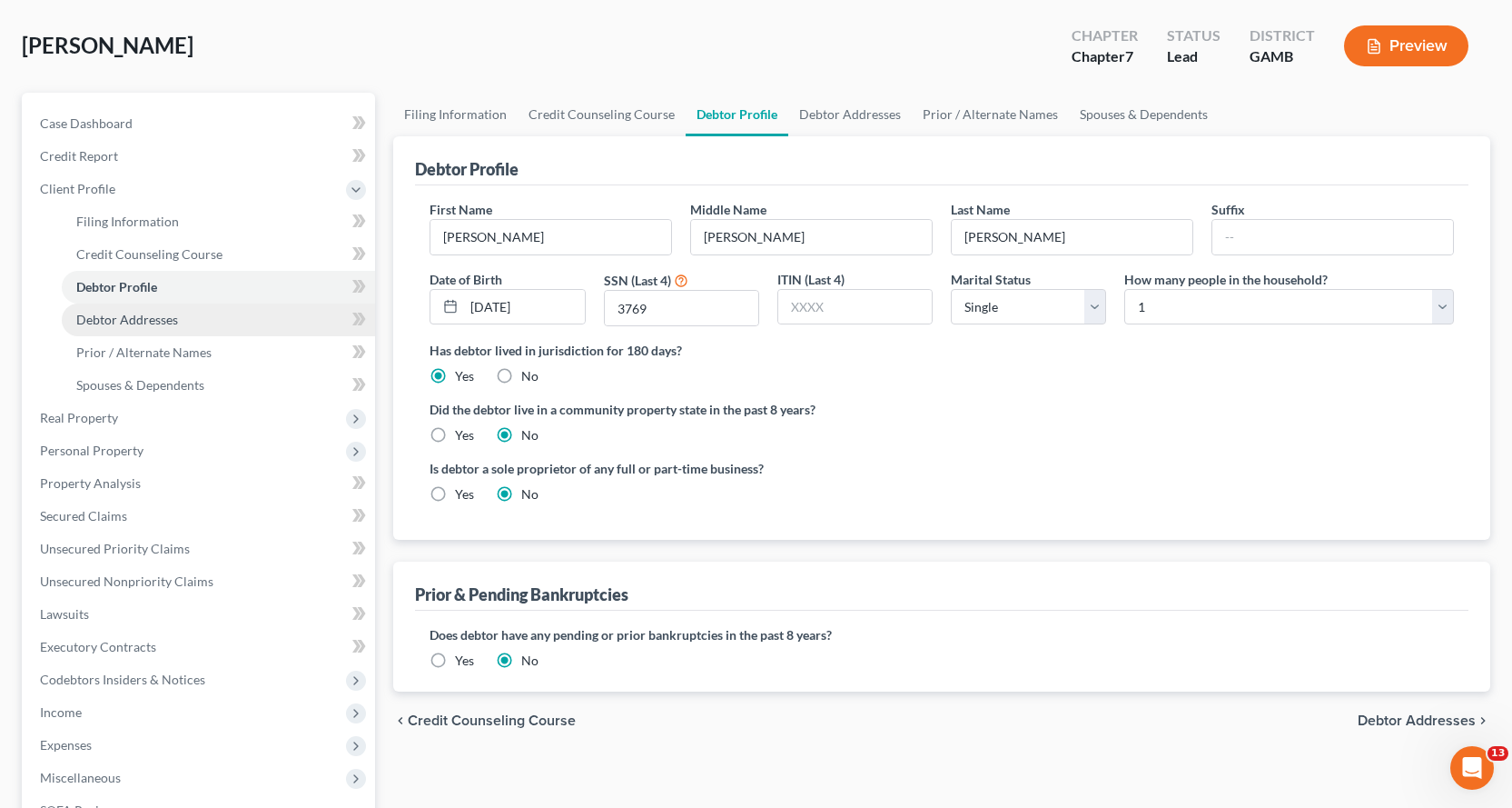
click at [148, 316] on span "Debtor Addresses" at bounding box center [127, 319] width 102 height 16
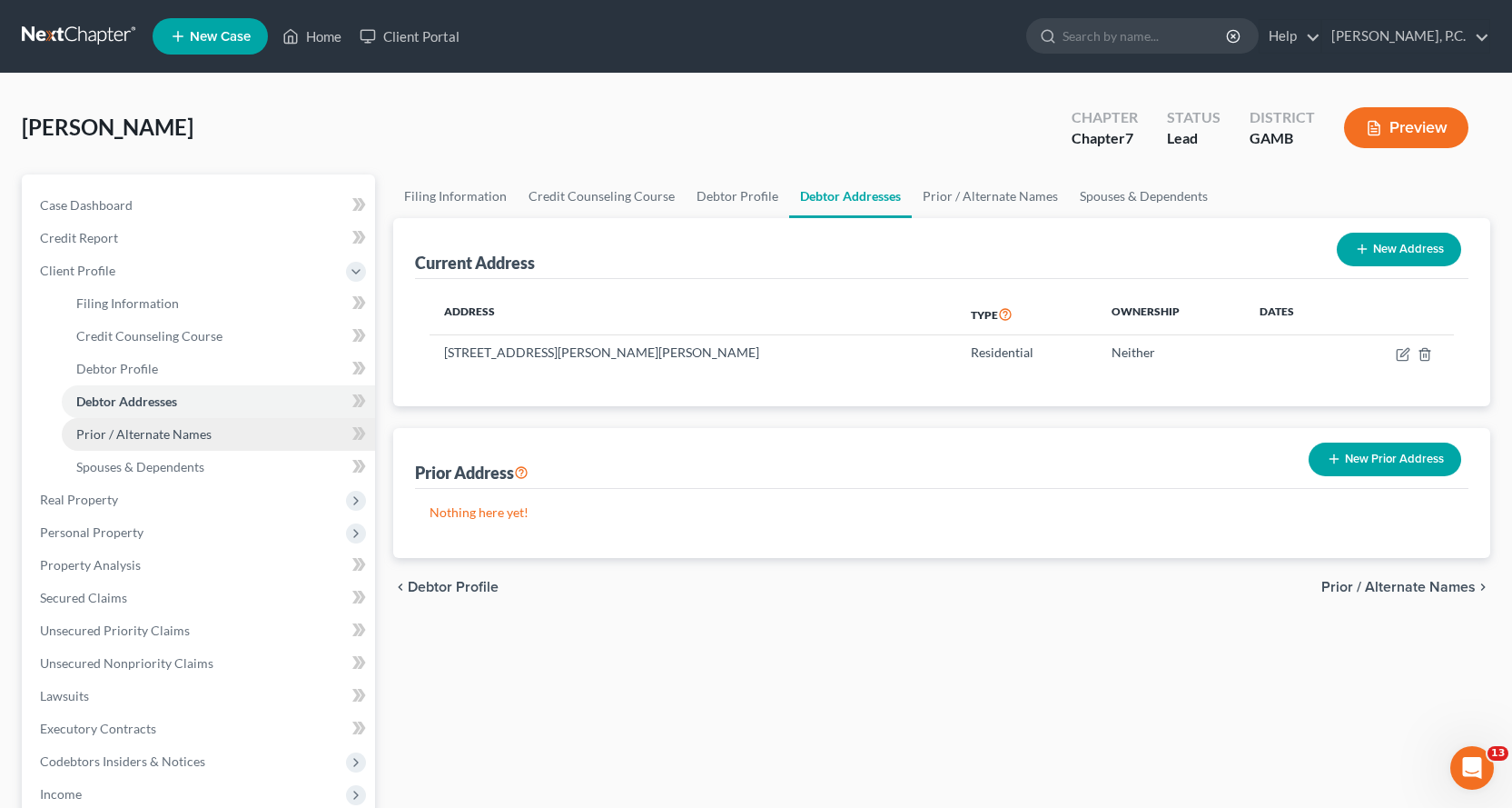
click at [143, 432] on span "Prior / Alternate Names" at bounding box center [144, 434] width 136 height 16
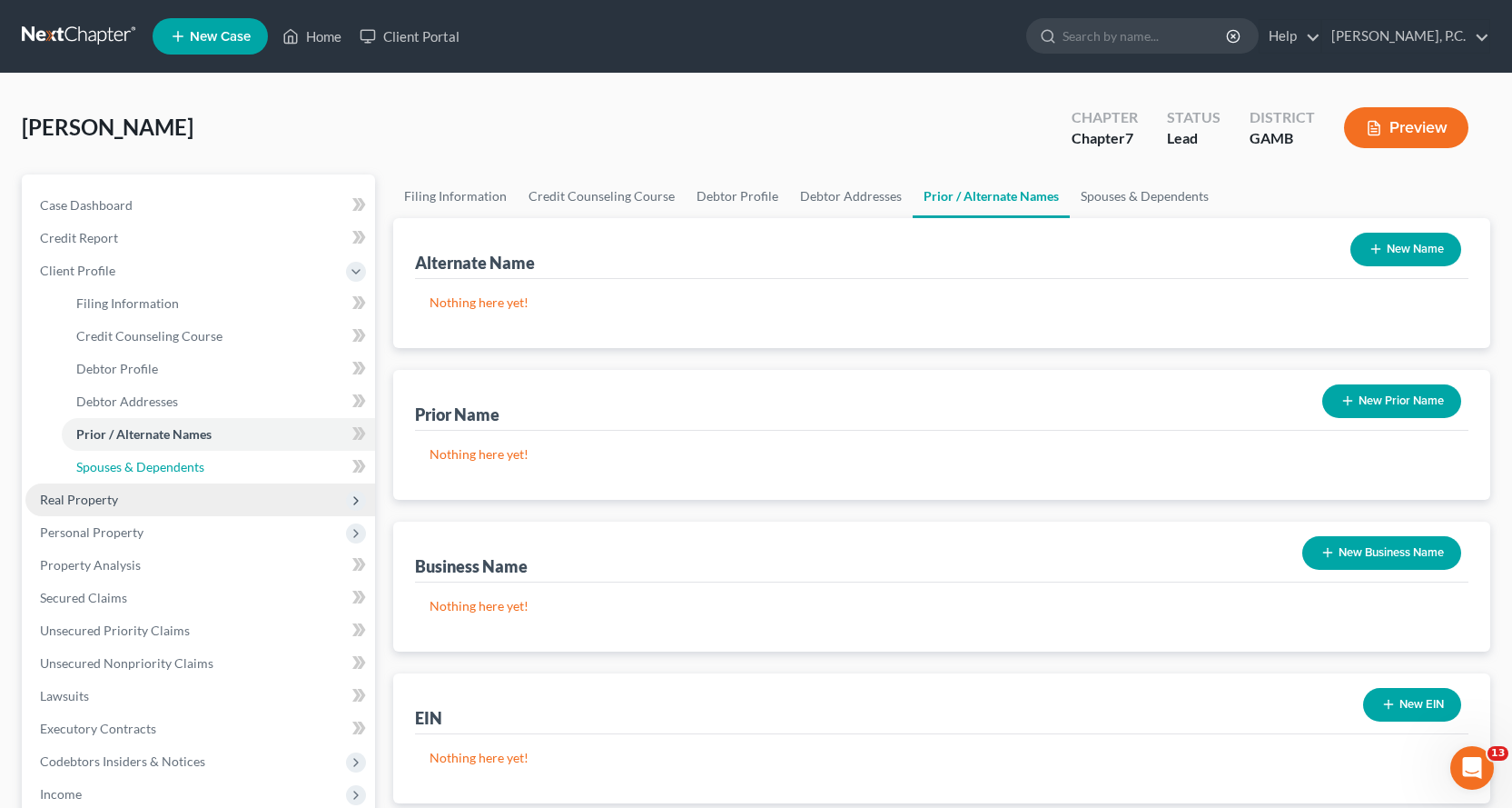
drag, startPoint x: 143, startPoint y: 462, endPoint x: 253, endPoint y: 487, distance: 112.8
click at [143, 463] on span "Spouses & Dependents" at bounding box center [140, 467] width 128 height 16
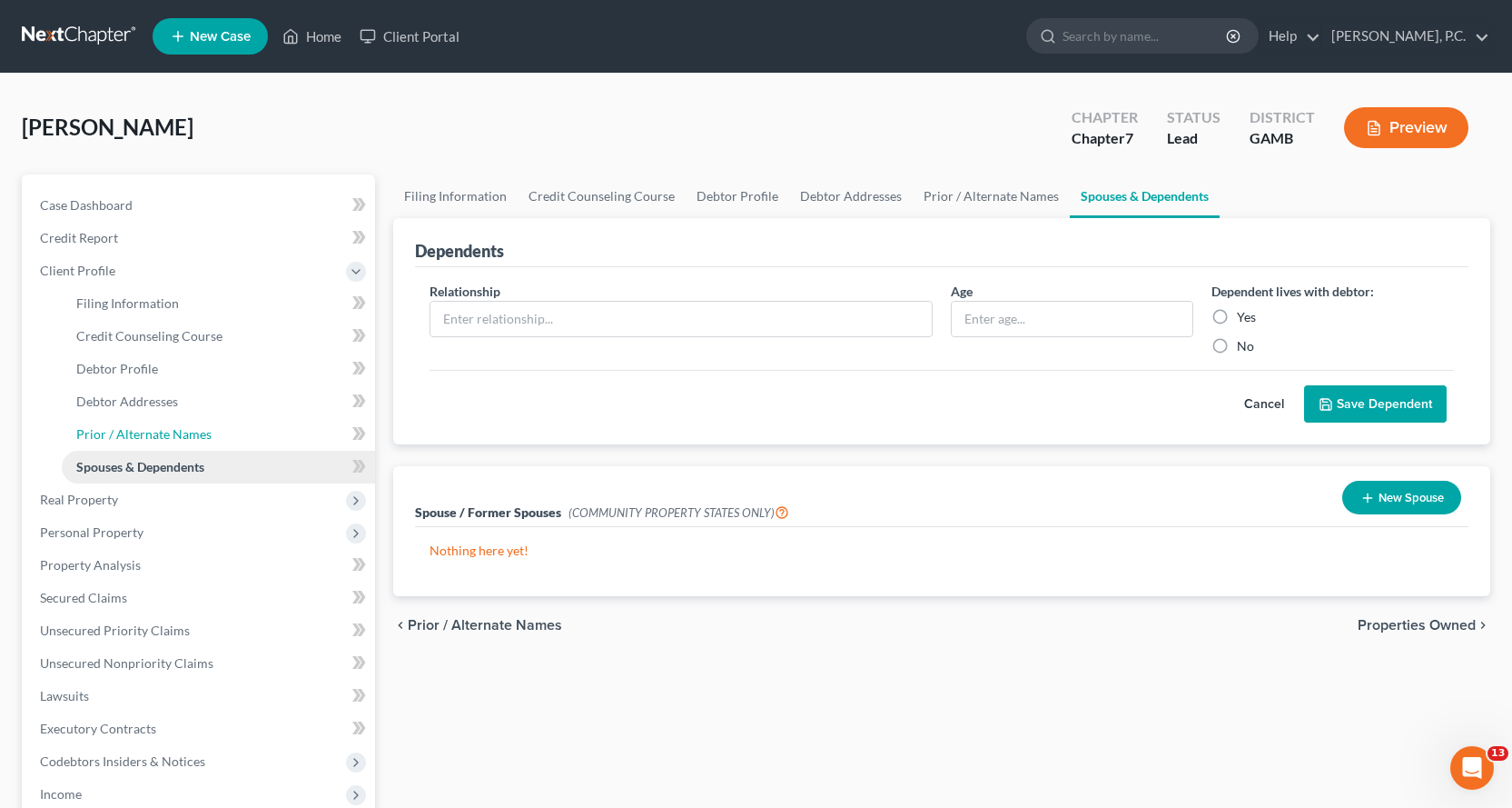
click at [154, 430] on span "Prior / Alternate Names" at bounding box center [144, 434] width 136 height 16
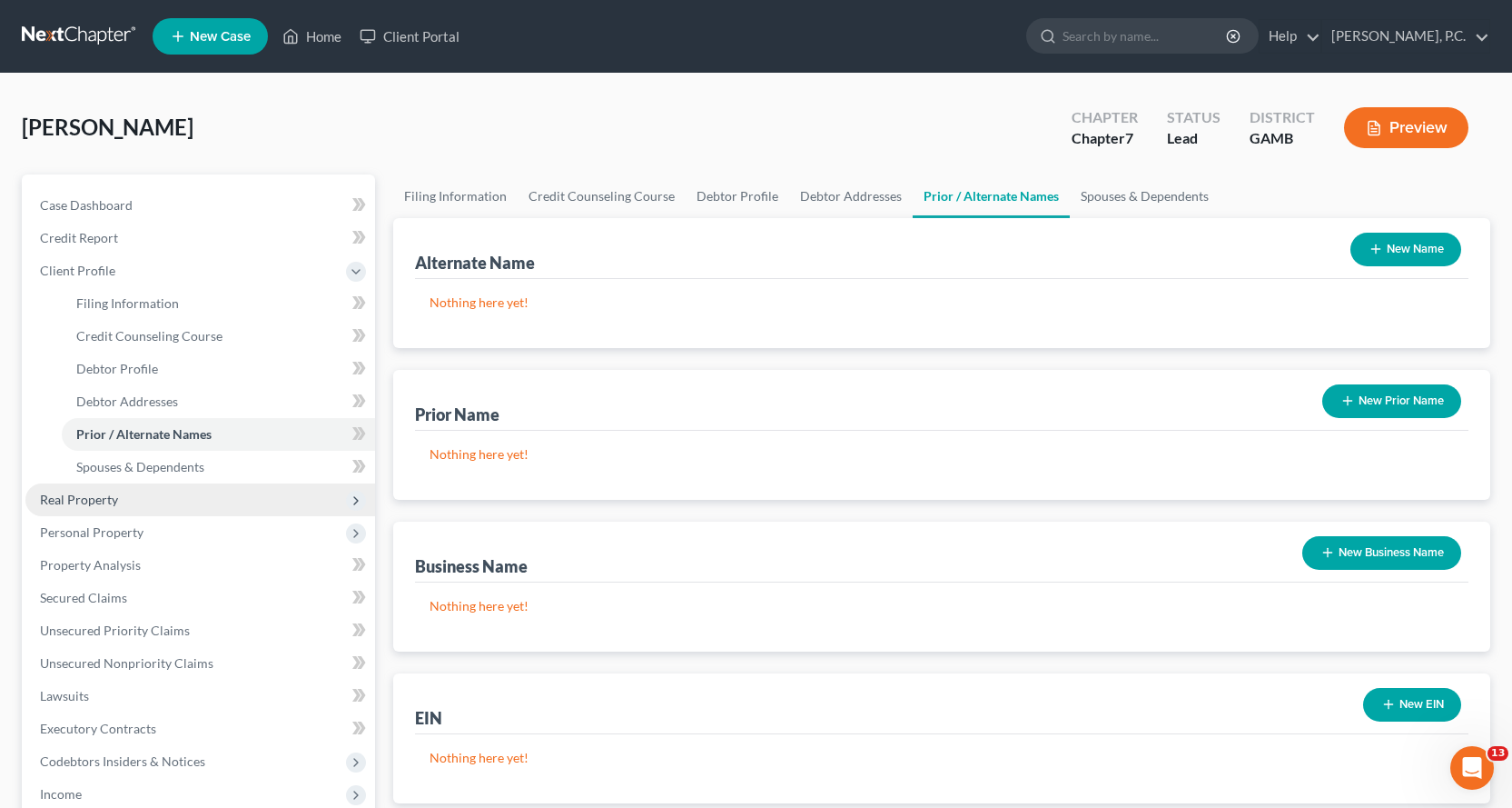
drag, startPoint x: 90, startPoint y: 495, endPoint x: 98, endPoint y: 506, distance: 13.6
click at [90, 494] on span "Real Property" at bounding box center [79, 499] width 78 height 16
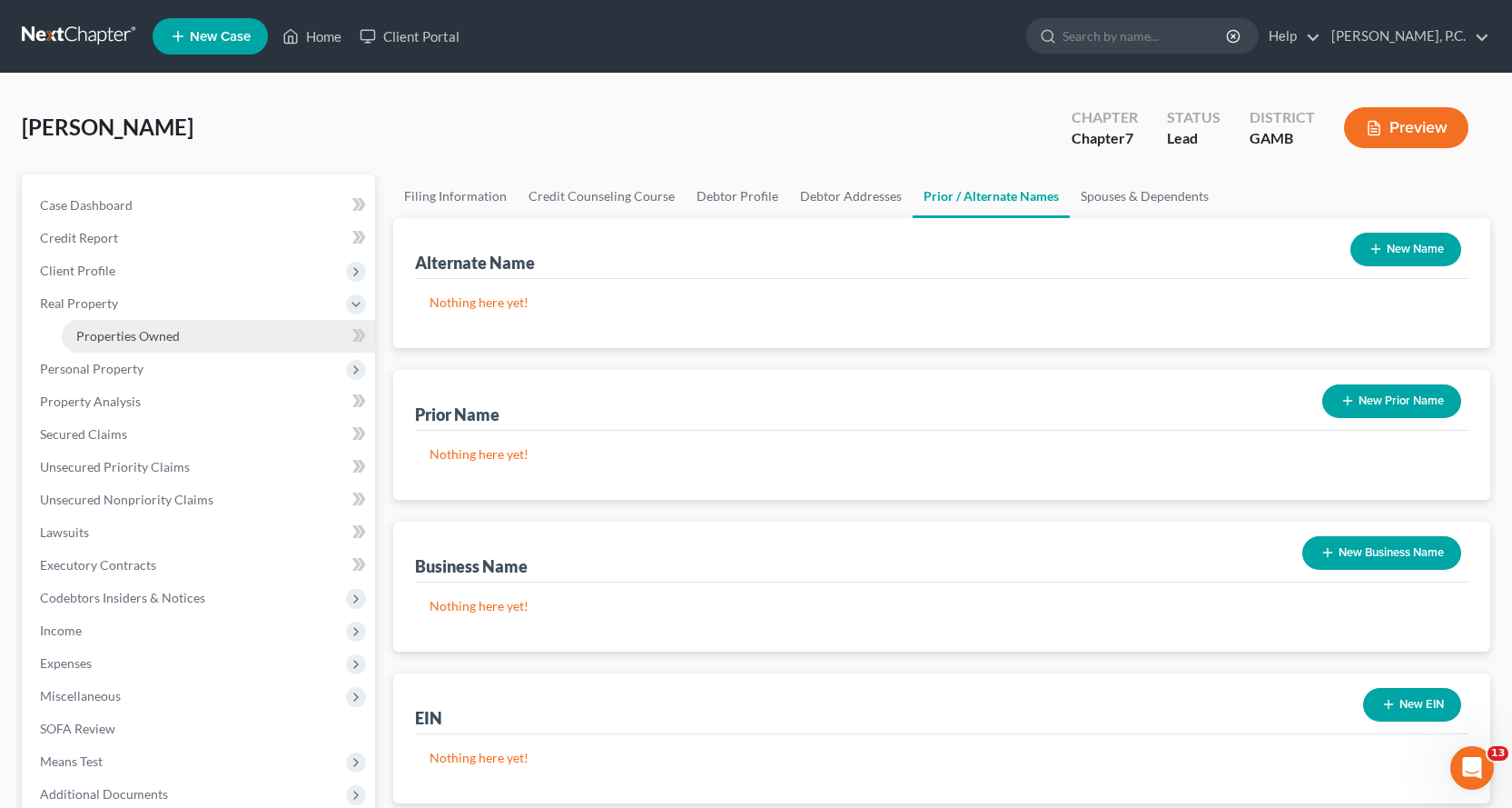
click at [152, 333] on span "Properties Owned" at bounding box center [128, 336] width 104 height 16
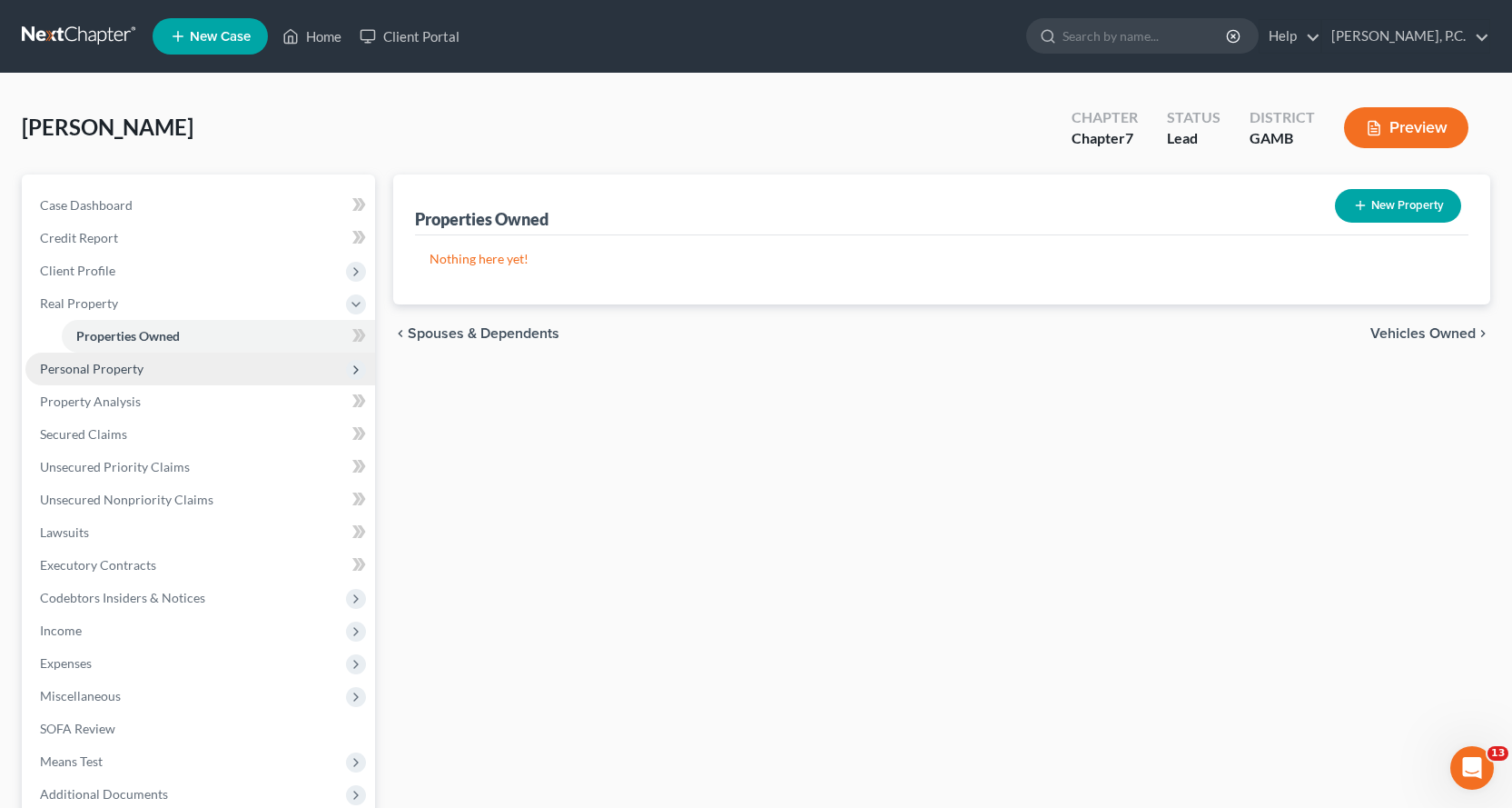
click at [115, 374] on span "Personal Property" at bounding box center [92, 368] width 104 height 16
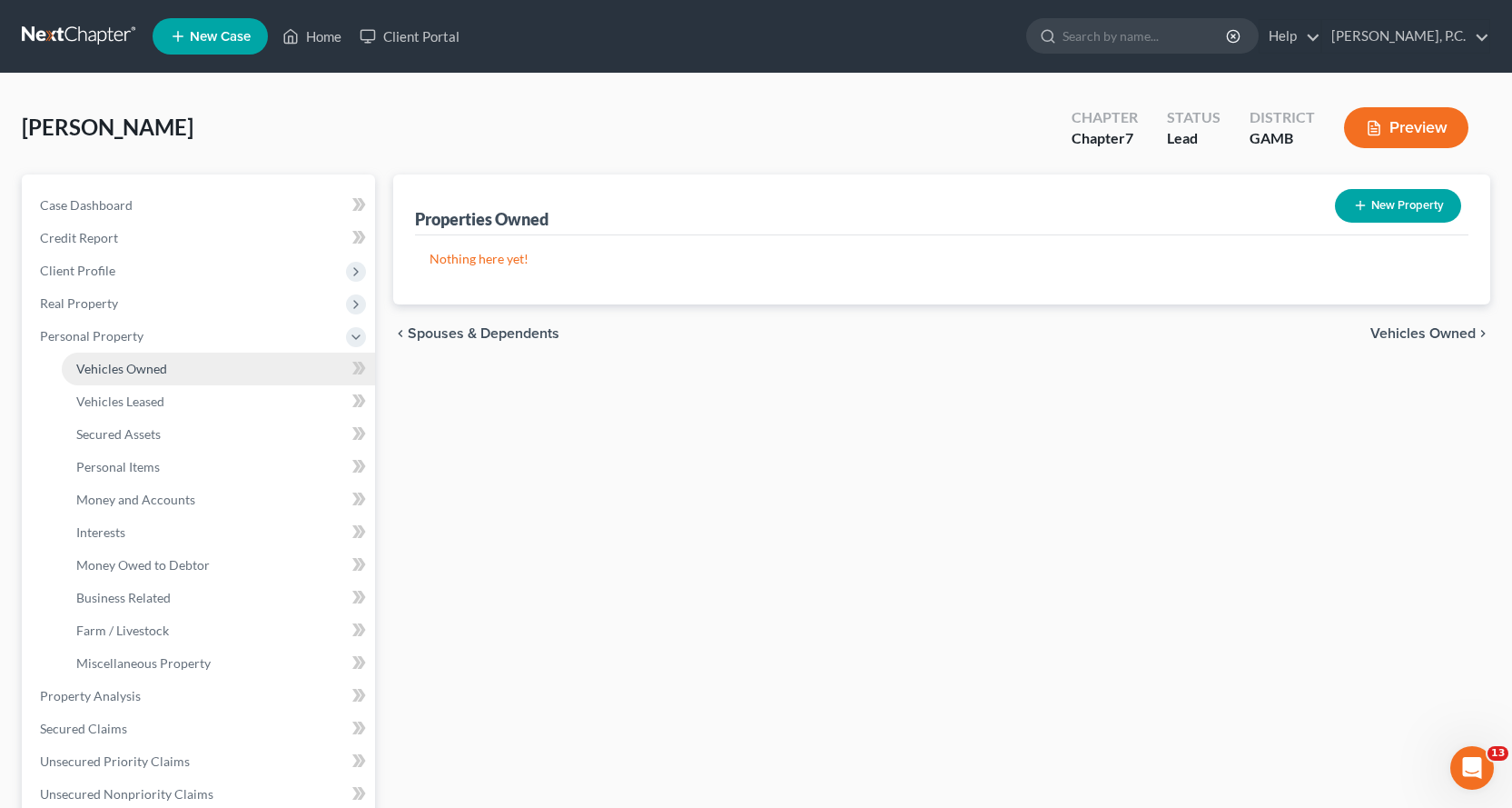
click at [146, 368] on span "Vehicles Owned" at bounding box center [121, 368] width 91 height 16
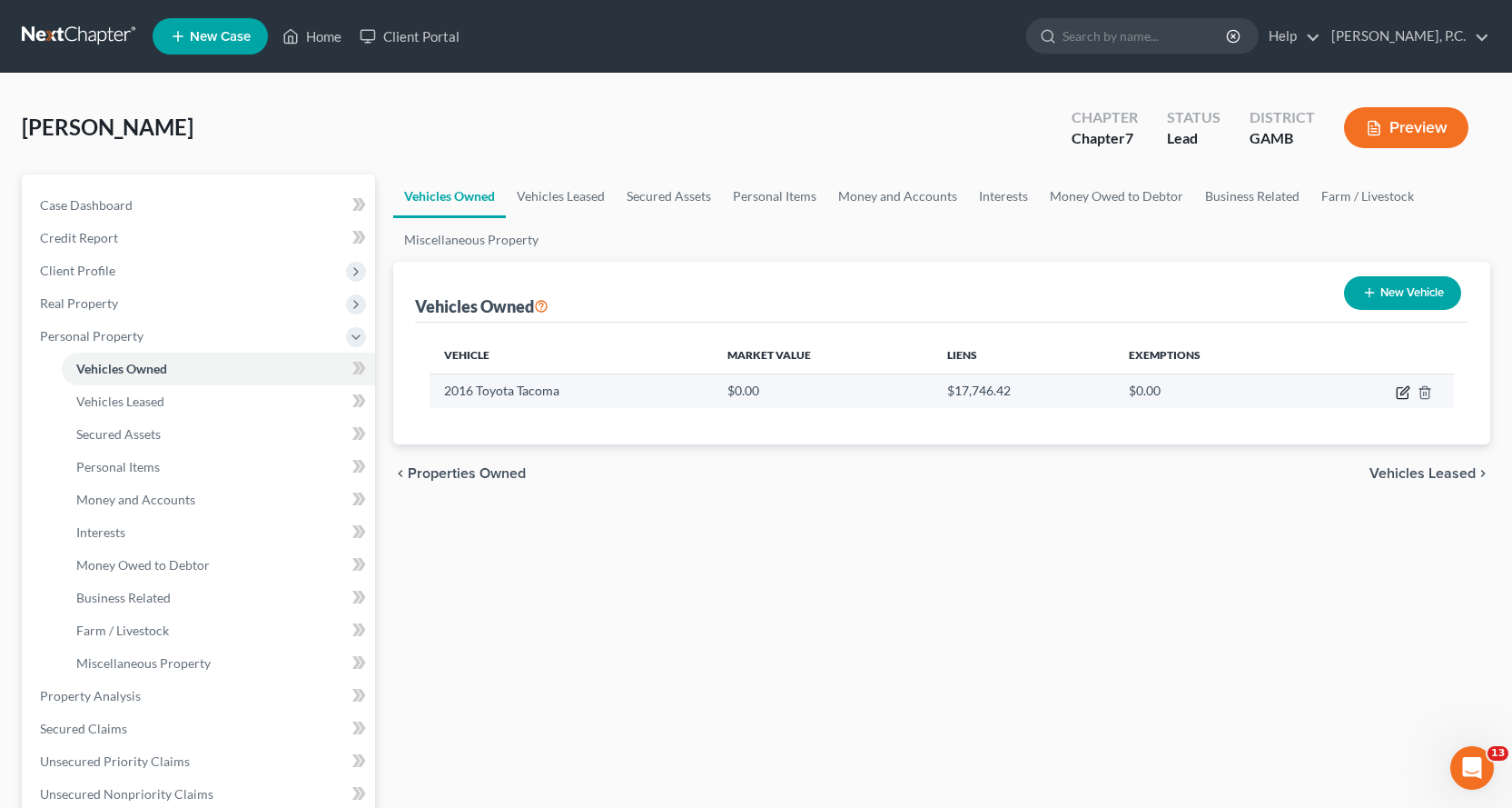
click at [1400, 386] on icon "button" at bounding box center [1403, 392] width 15 height 15
select select "0"
select select "10"
select select "4"
select select "0"
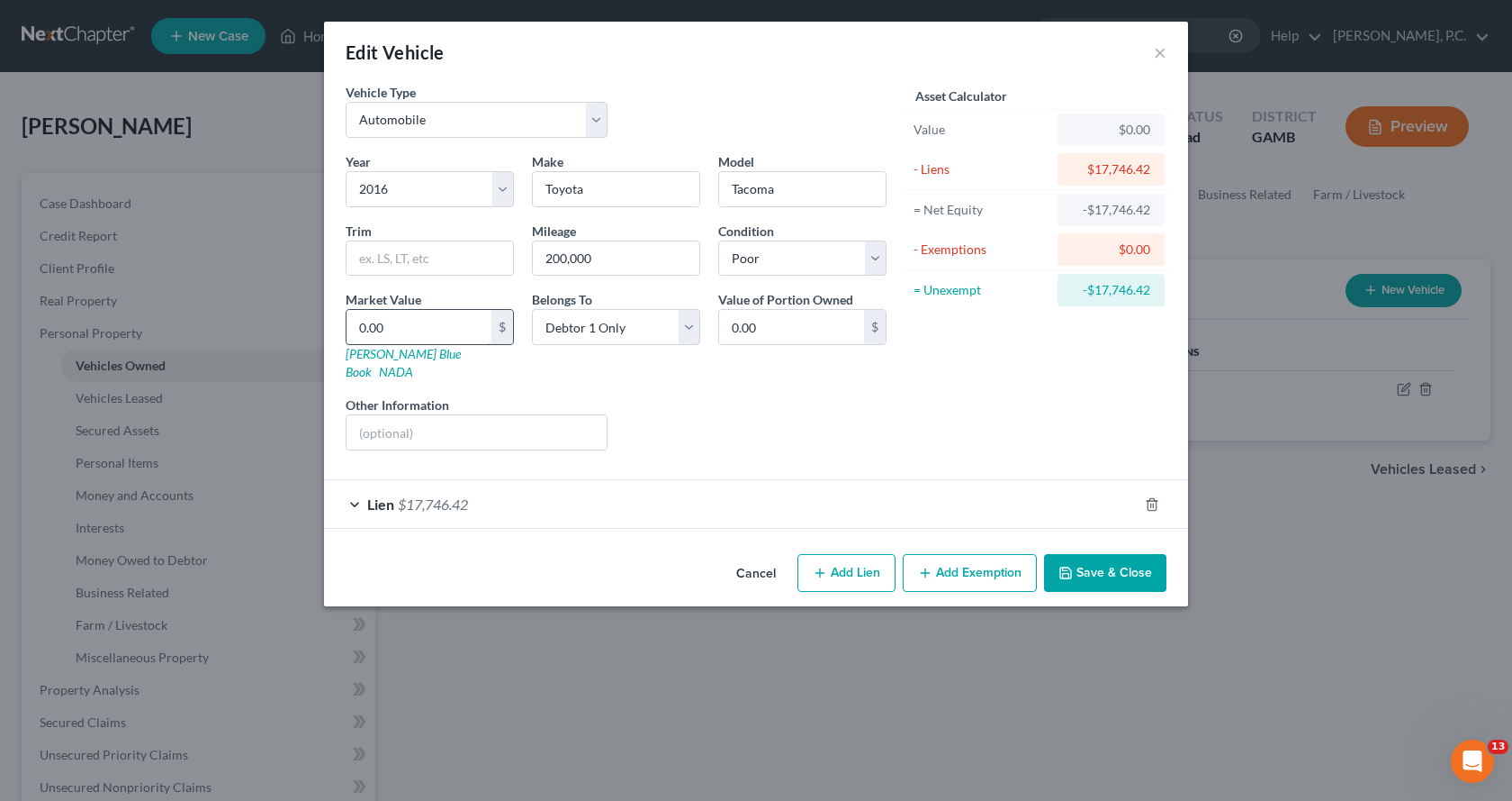
click at [404, 332] on input "0.00" at bounding box center [419, 326] width 145 height 34
type input "1"
type input "1.00"
click at [870, 254] on select "Select Excellent Very Good Good Fair Poor" at bounding box center [802, 258] width 168 height 36
click at [718, 240] on select "Select Excellent Very Good Good Fair Poor" at bounding box center [802, 258] width 168 height 36
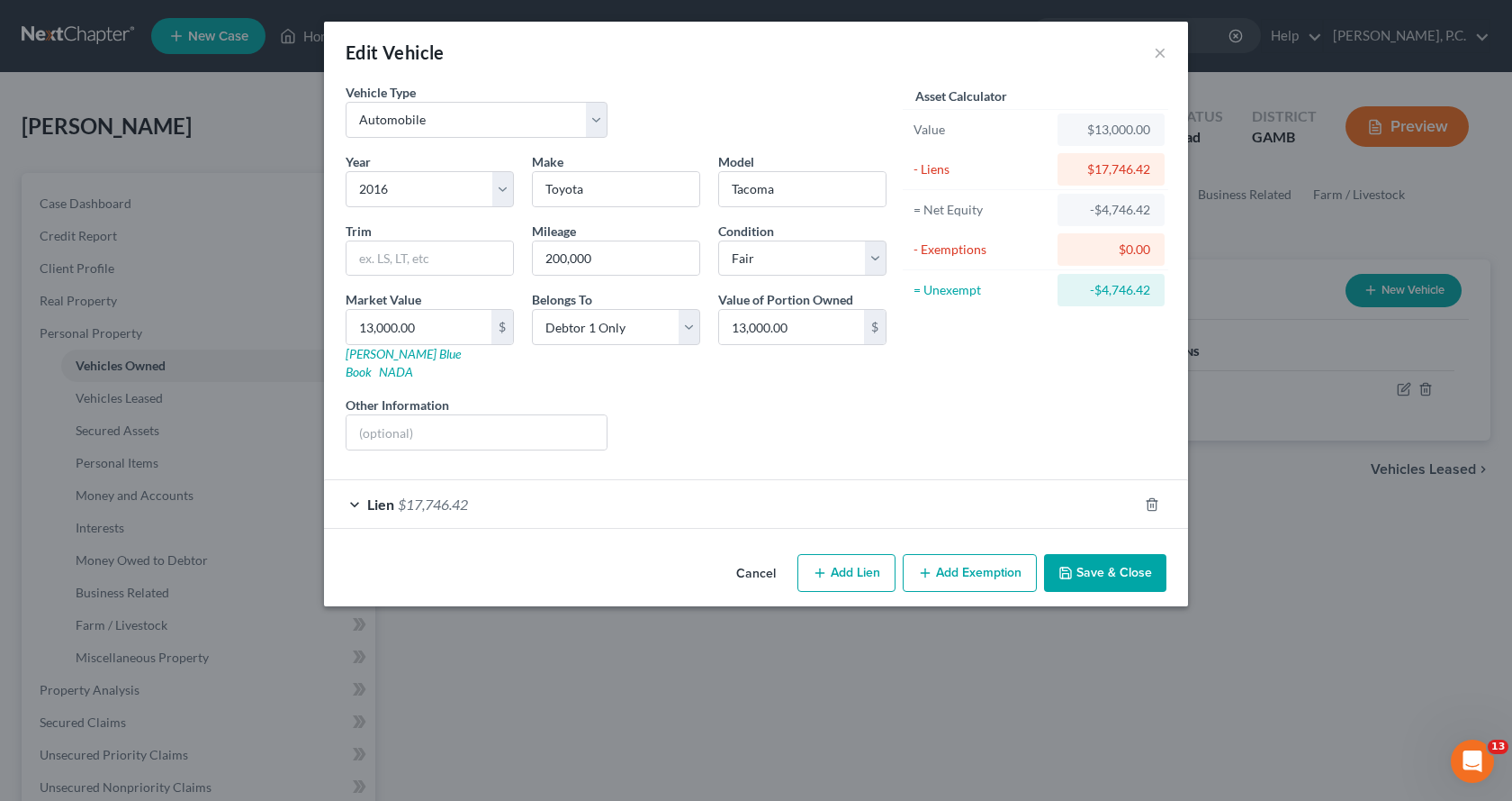
click at [1097, 557] on button "Save & Close" at bounding box center [1105, 572] width 122 height 38
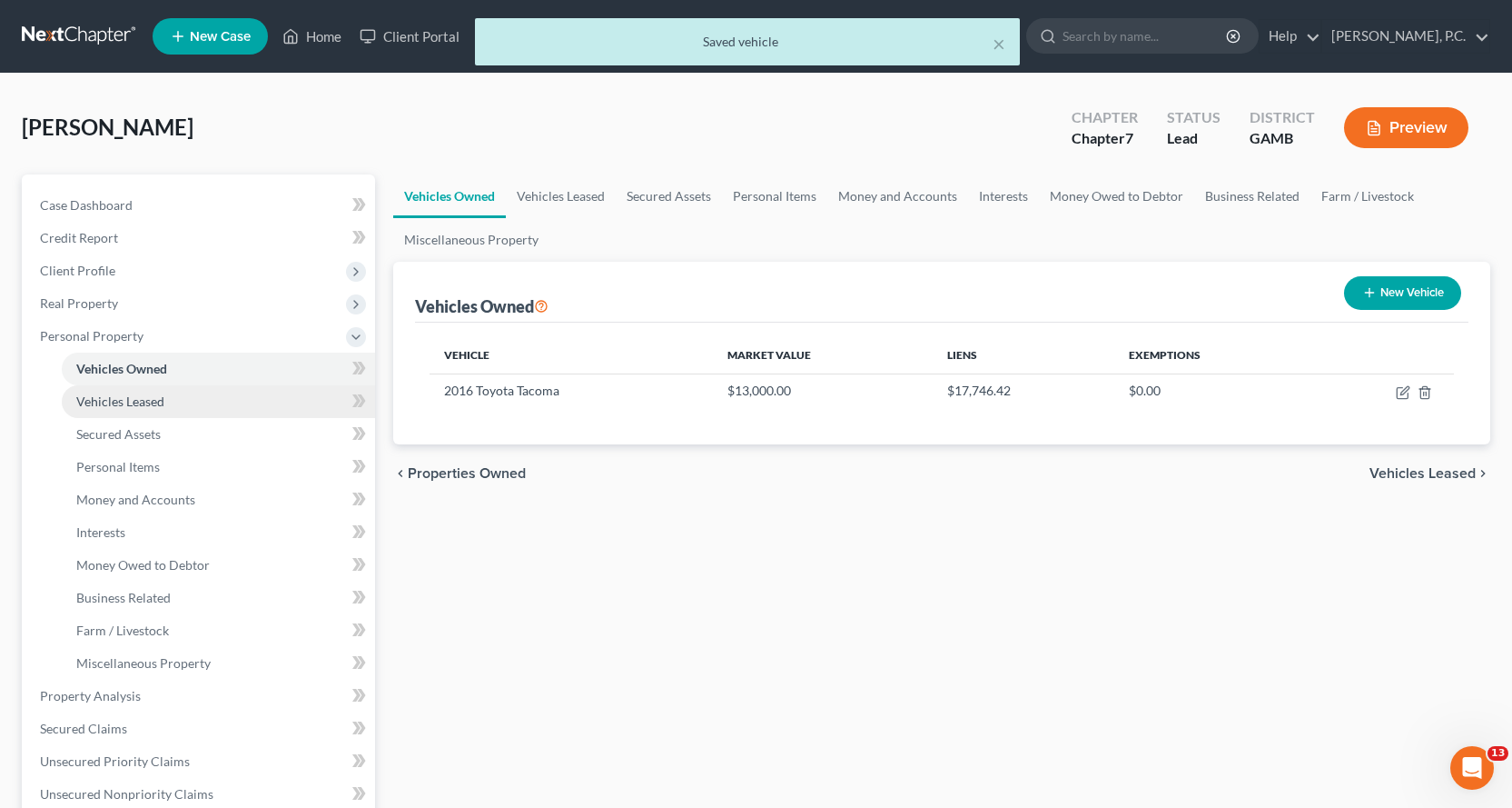
click at [154, 402] on span "Vehicles Leased" at bounding box center [120, 402] width 88 height 16
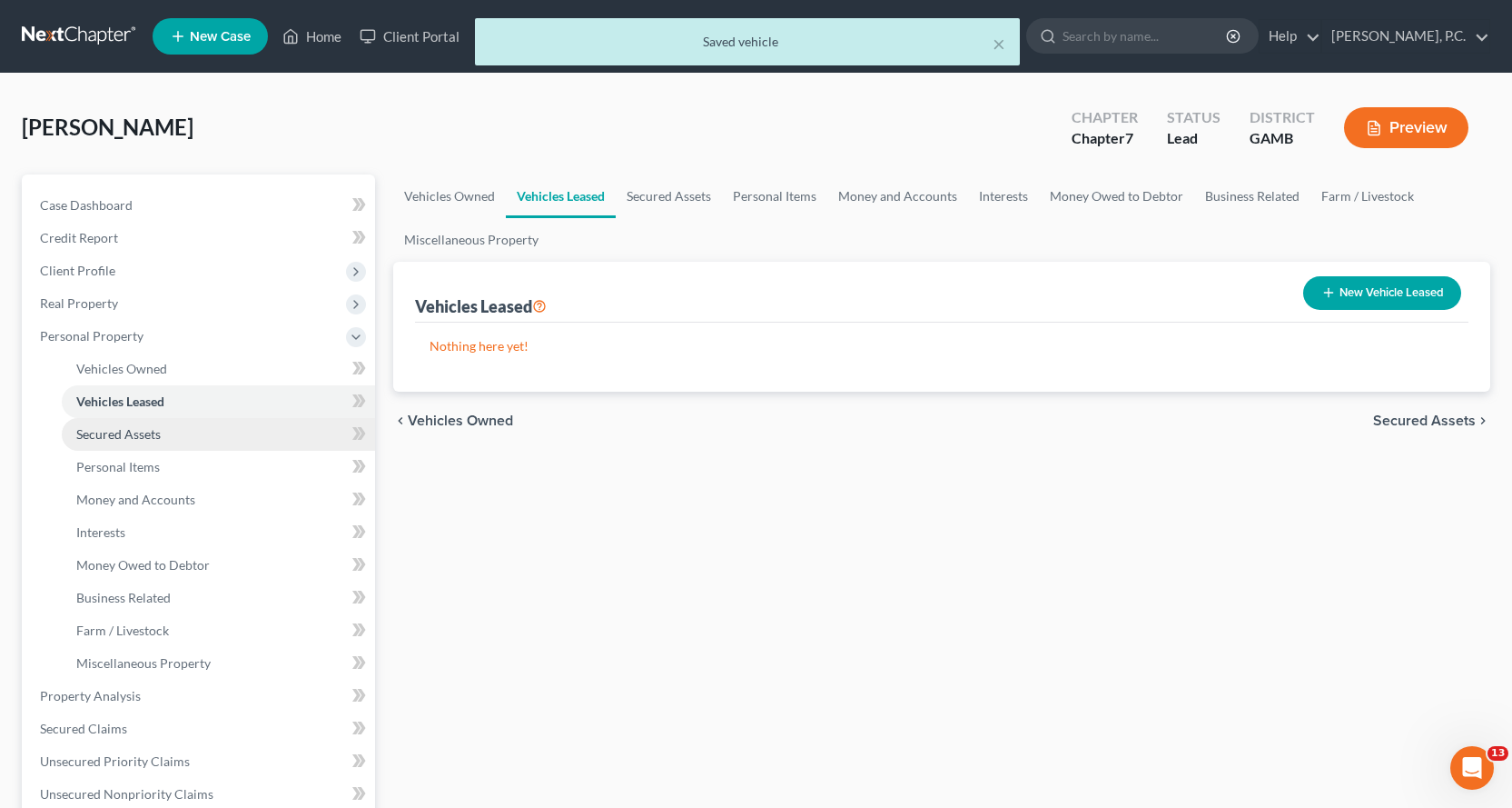
click at [138, 440] on span "Secured Assets" at bounding box center [118, 434] width 84 height 16
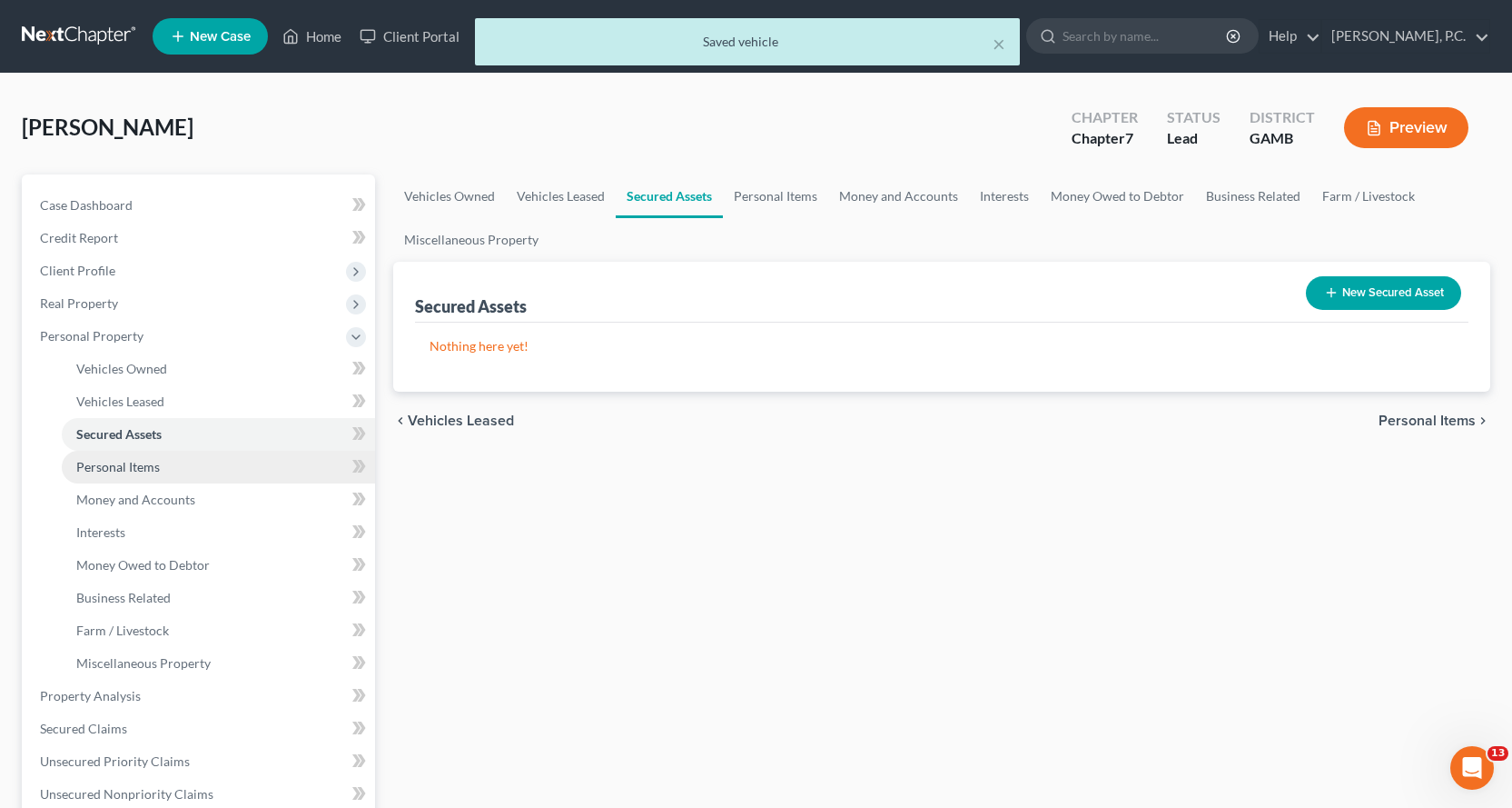
click at [141, 473] on span "Personal Items" at bounding box center [118, 467] width 84 height 16
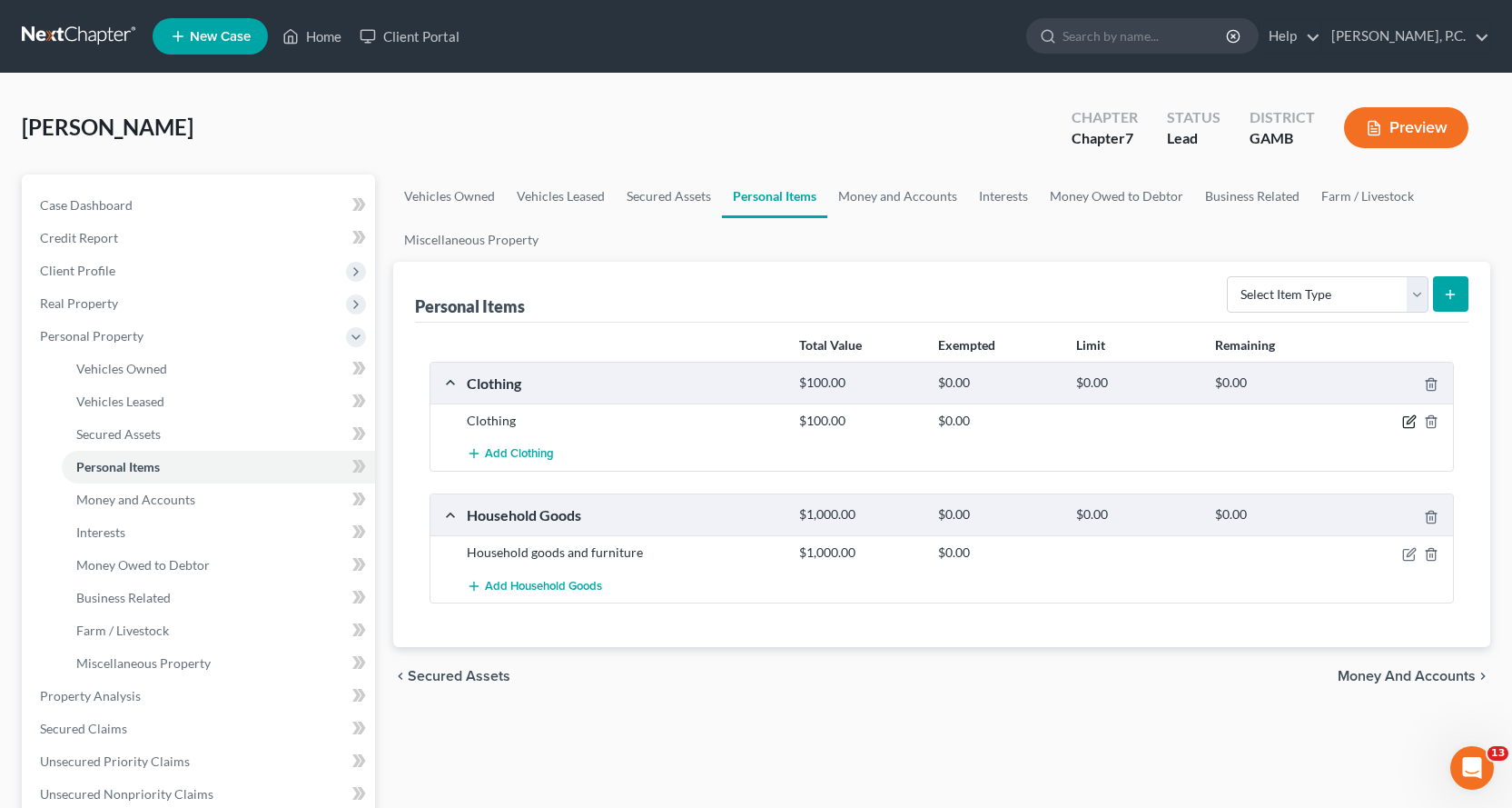
click at [1407, 419] on icon "button" at bounding box center [1409, 421] width 15 height 15
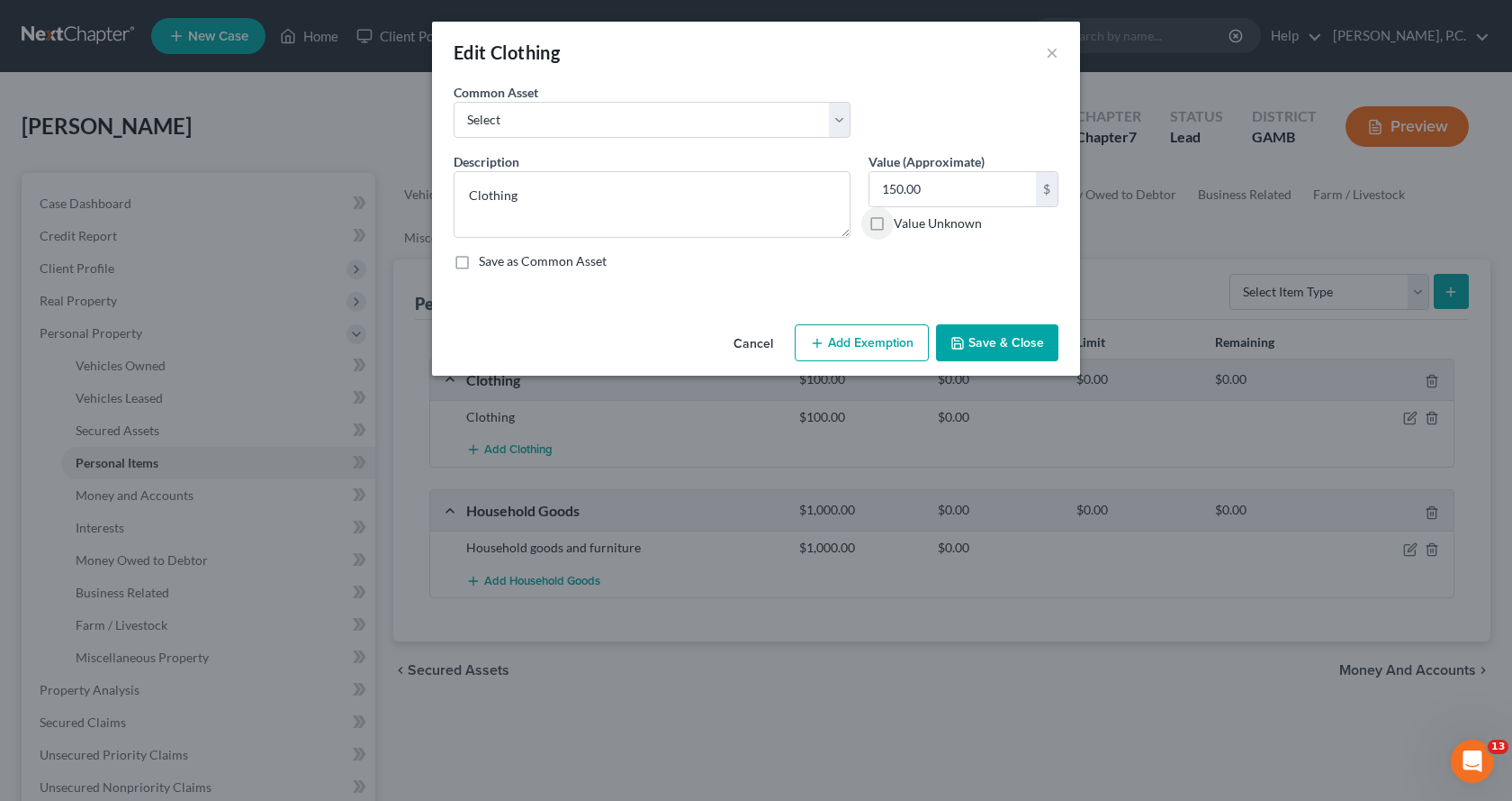
click at [875, 354] on button "Add Exemption" at bounding box center [862, 343] width 135 height 38
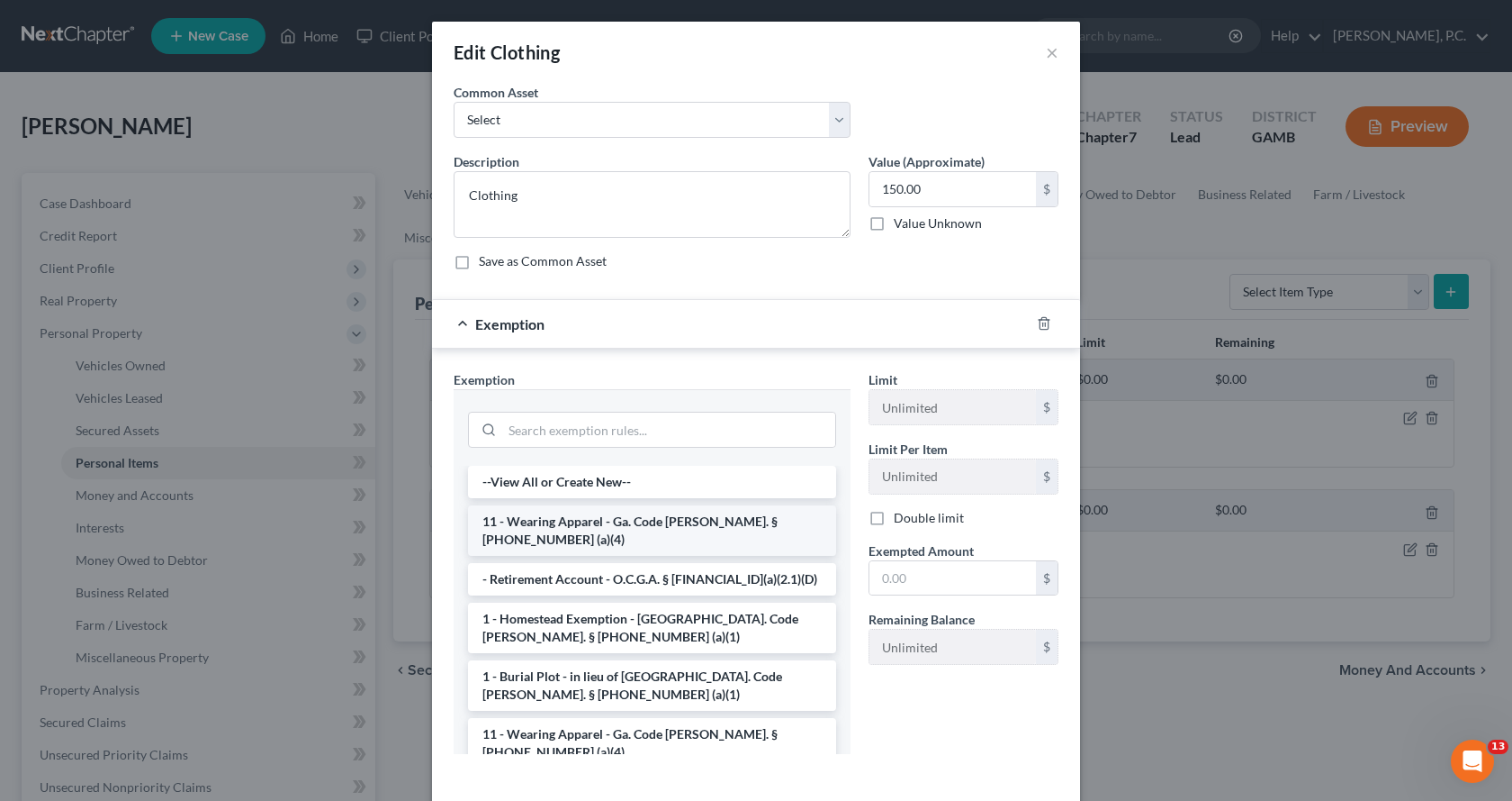
click at [615, 524] on li "11 - Wearing Apparel - Ga. Code [PERSON_NAME]. § [PHONE_NUMBER] (a)(4)" at bounding box center [652, 531] width 368 height 50
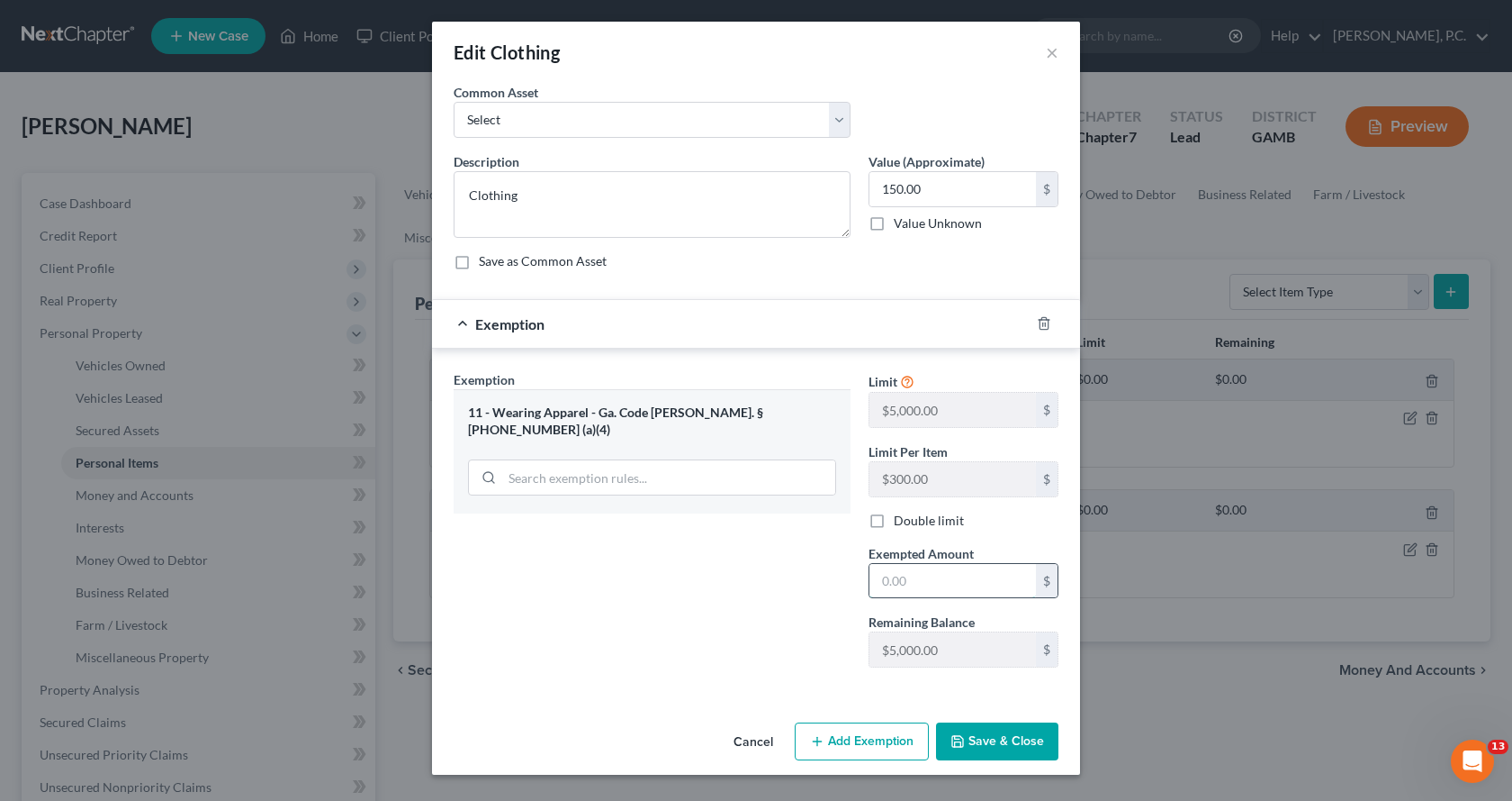
drag, startPoint x: 944, startPoint y: 579, endPoint x: 953, endPoint y: 577, distance: 9.2
click at [952, 577] on input "text" at bounding box center [953, 580] width 166 height 34
click at [1023, 749] on button "Save & Close" at bounding box center [997, 741] width 122 height 38
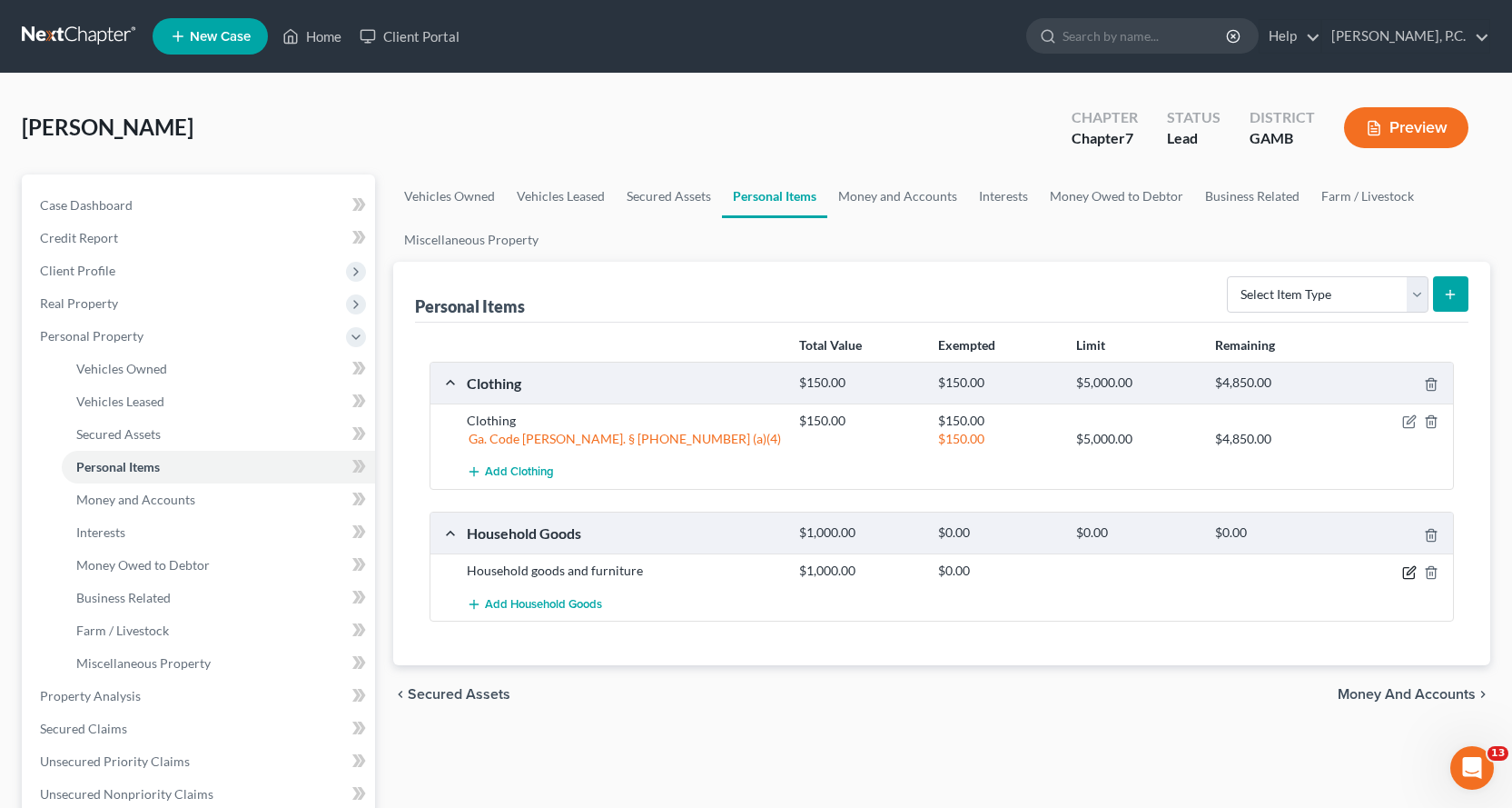
click at [1411, 574] on icon "button" at bounding box center [1409, 572] width 15 height 15
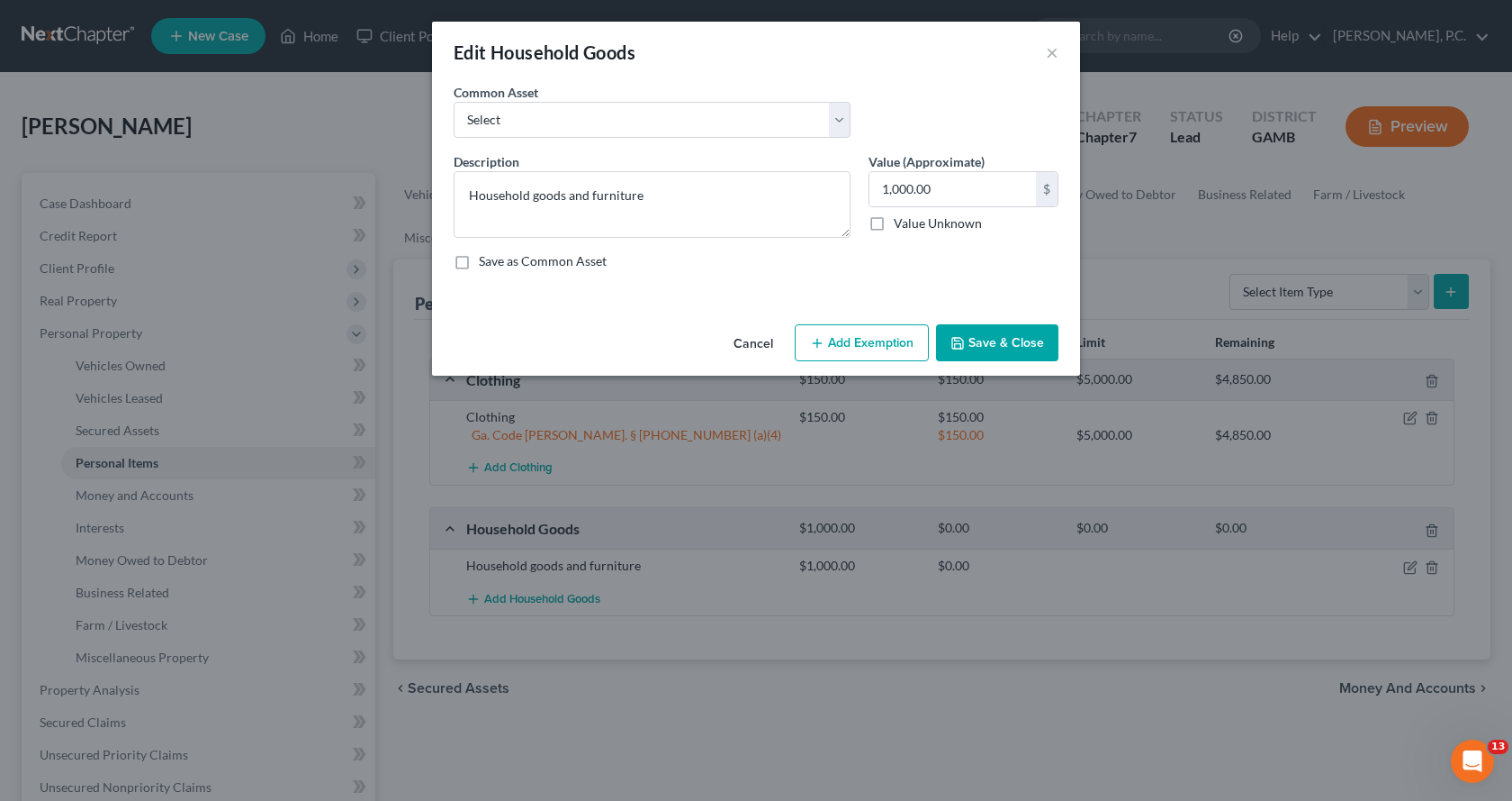
drag, startPoint x: 862, startPoint y: 342, endPoint x: 864, endPoint y: 501, distance: 159.0
click at [860, 343] on button "Add Exemption" at bounding box center [862, 343] width 135 height 38
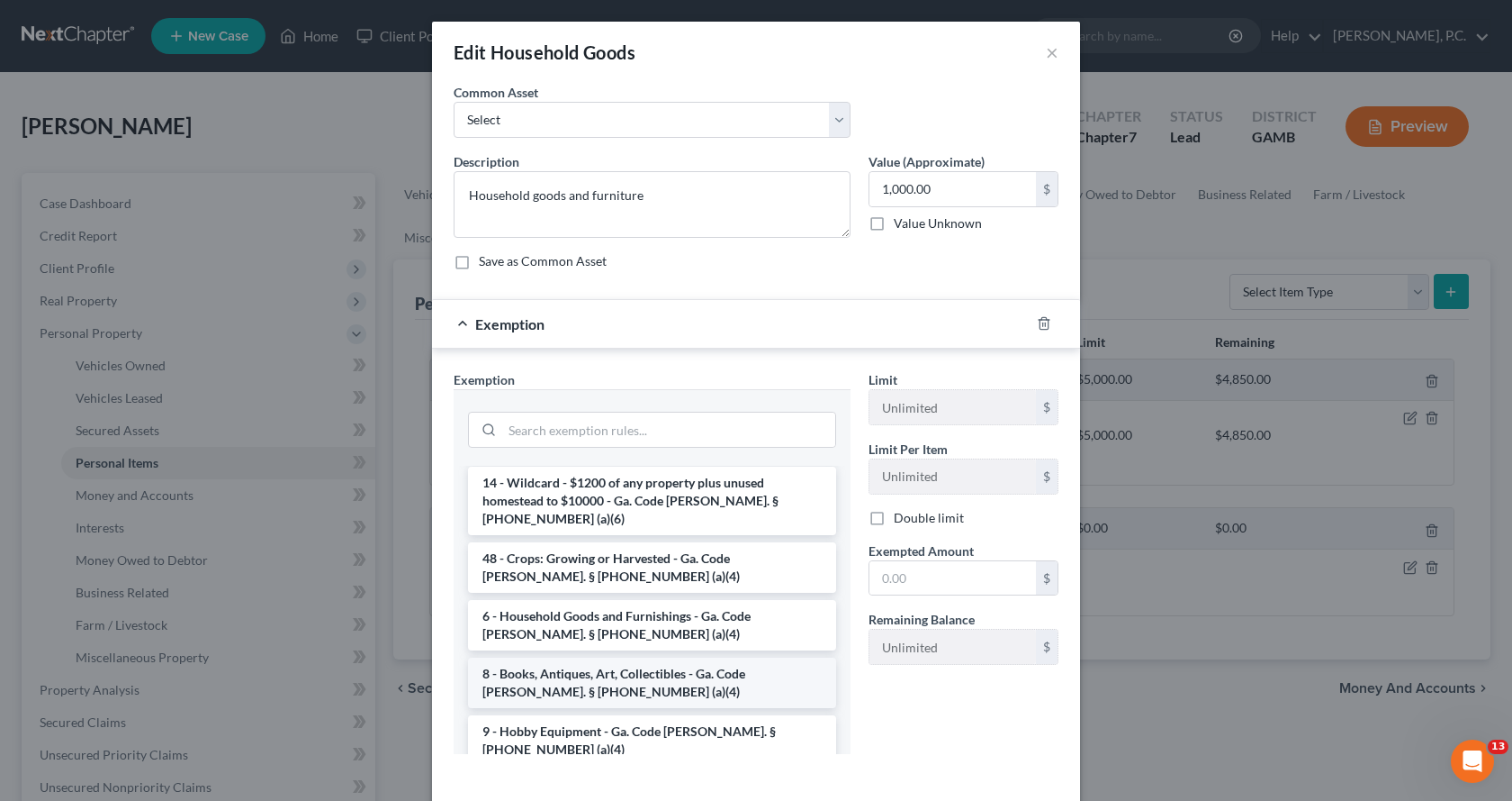
scroll to position [180, 0]
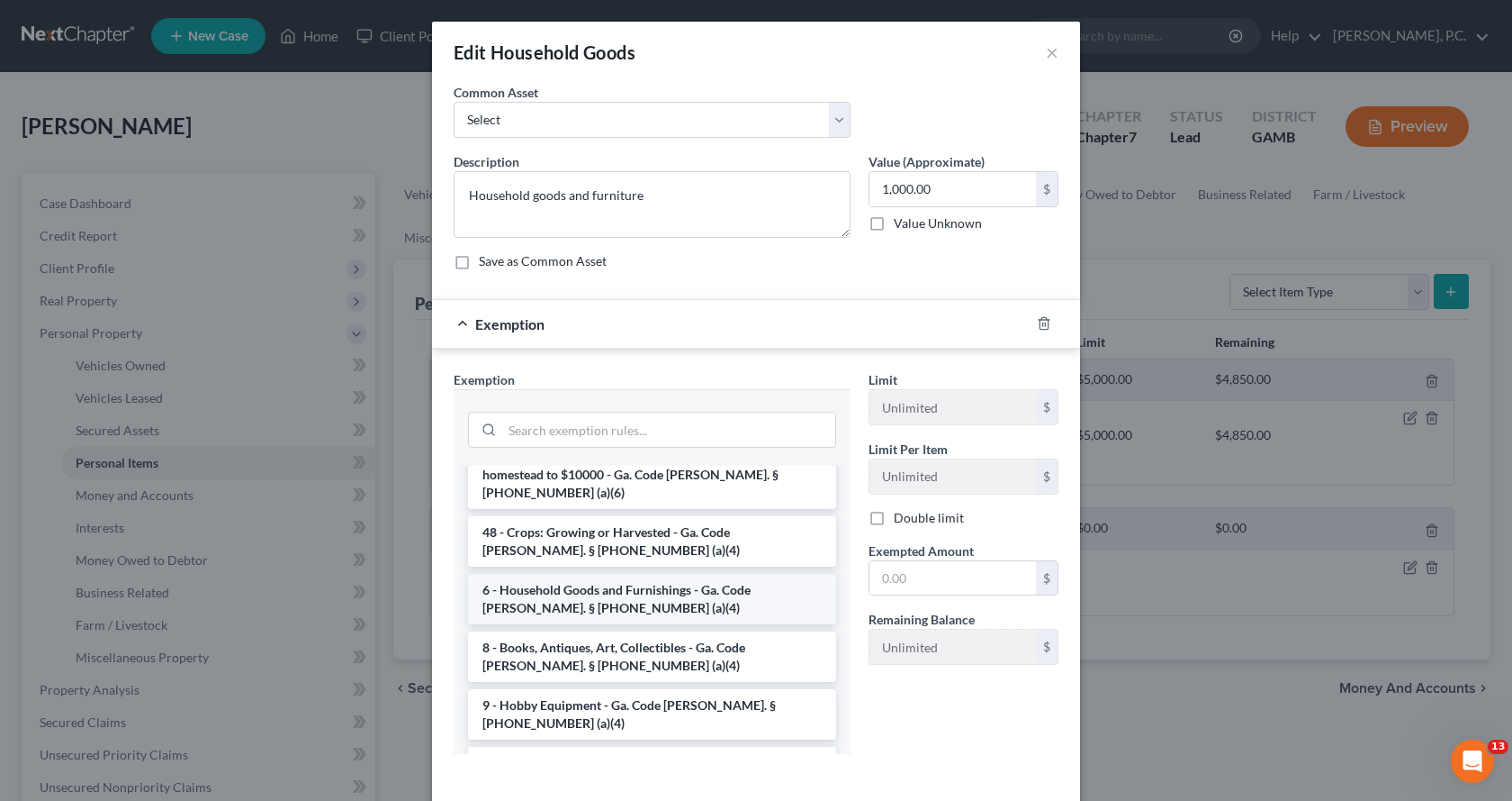
click at [568, 573] on li "6 - Household Goods and Furnishings - Ga. Code [PERSON_NAME]. § [PHONE_NUMBER] …" at bounding box center [652, 599] width 368 height 50
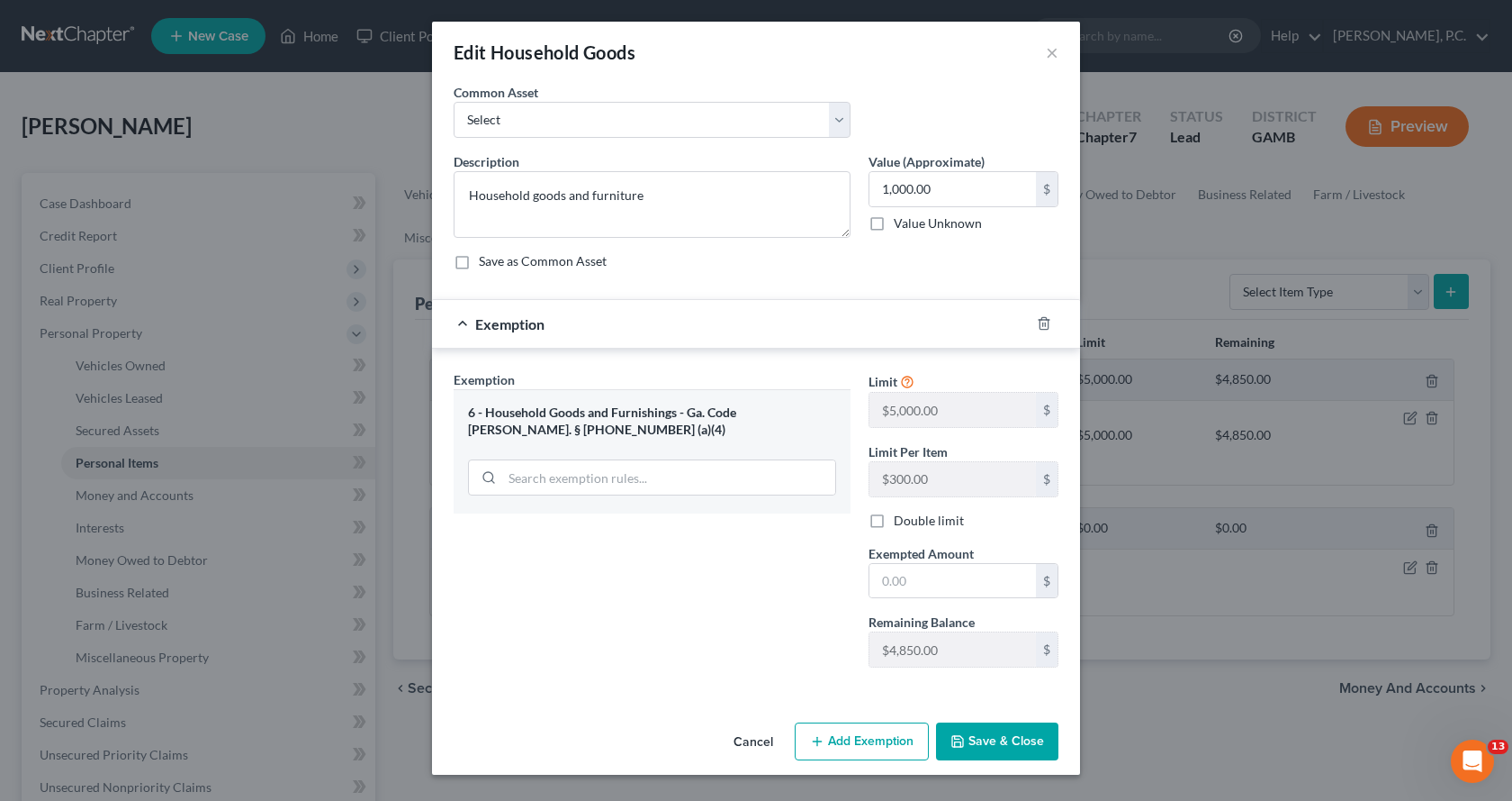
drag, startPoint x: 1005, startPoint y: 729, endPoint x: 1106, endPoint y: 753, distance: 103.8
click at [1004, 729] on button "Save & Close" at bounding box center [997, 741] width 122 height 38
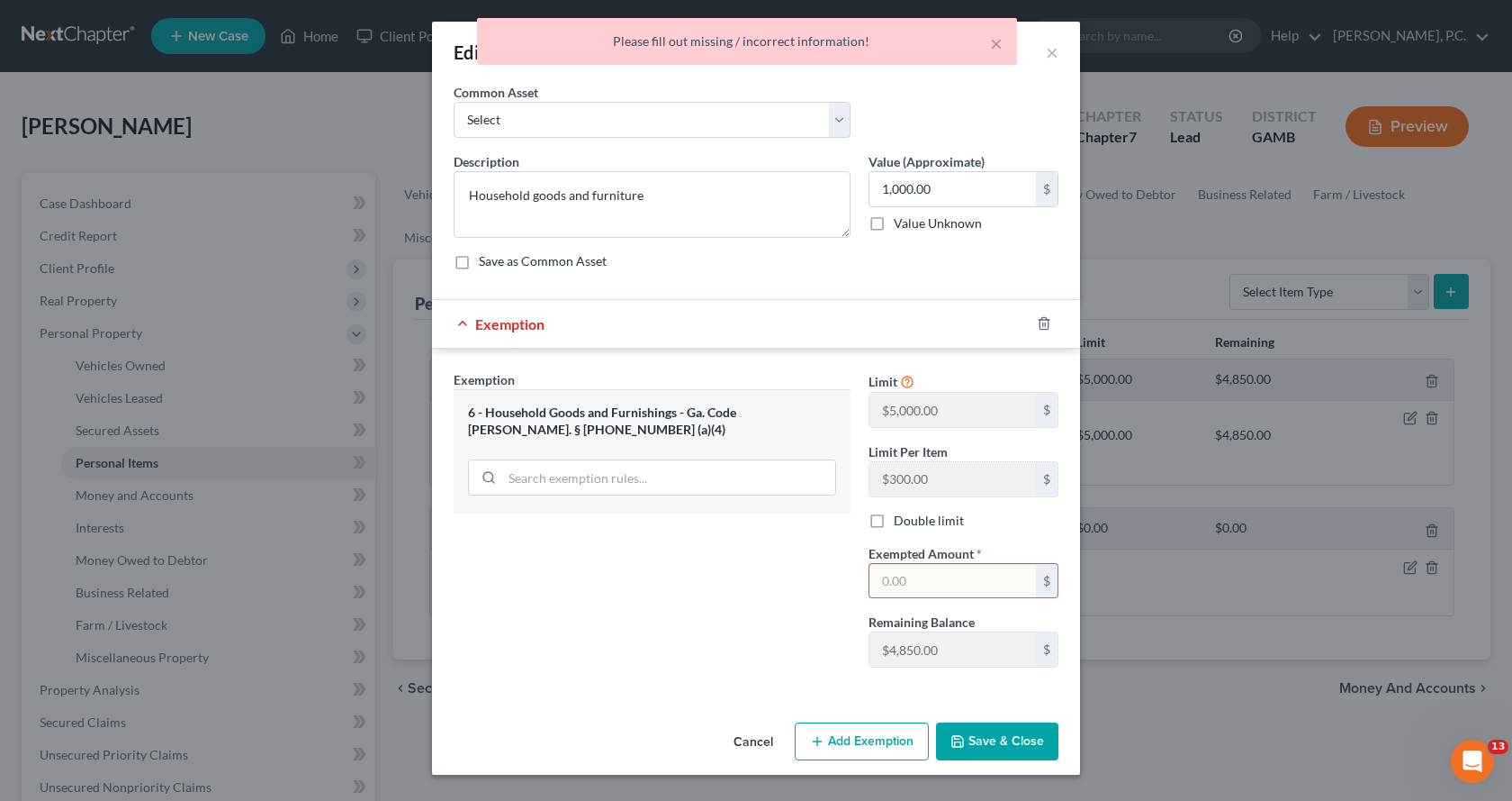
click at [931, 579] on input "text" at bounding box center [953, 580] width 166 height 34
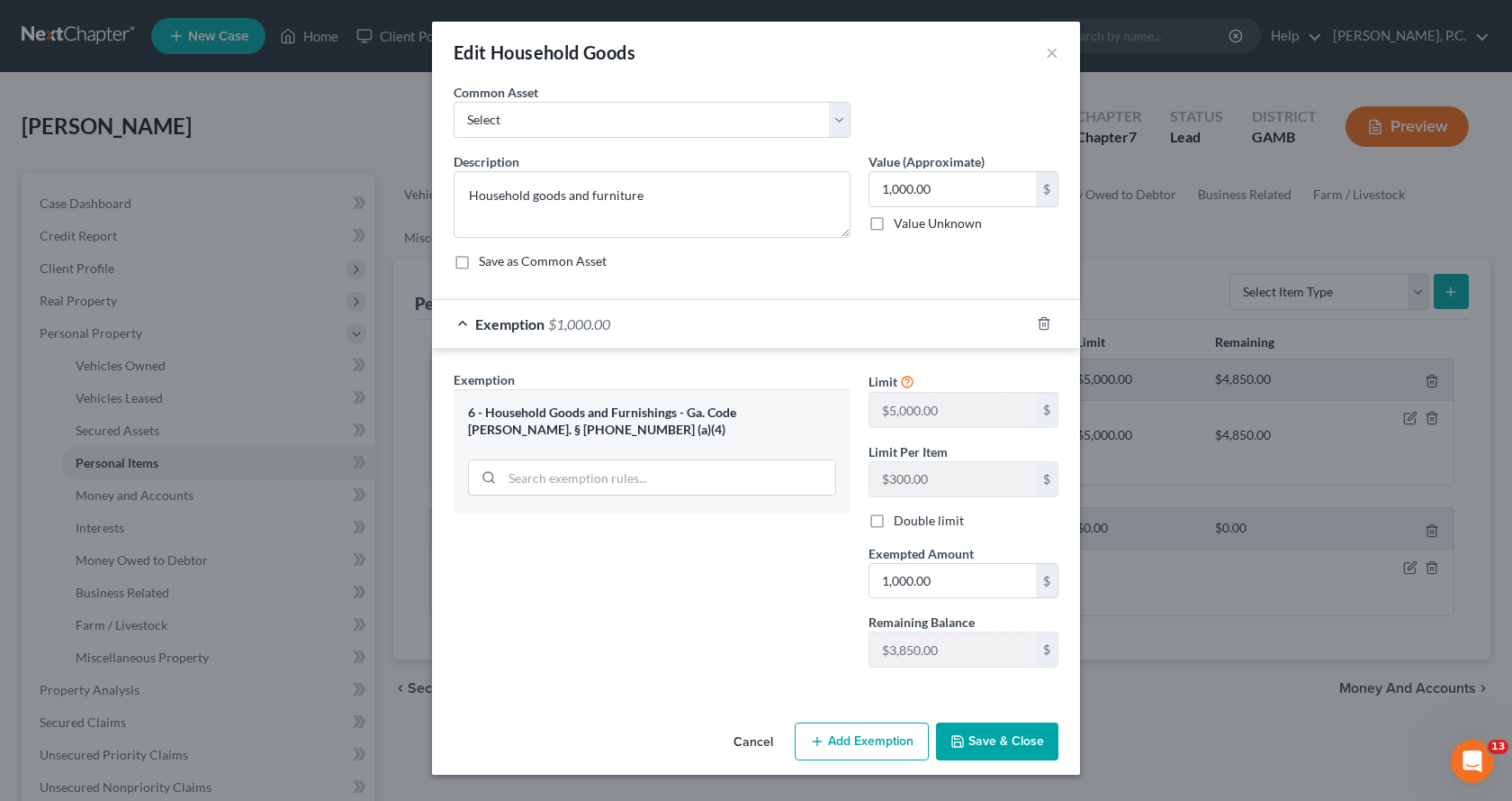
click at [990, 745] on button "Save & Close" at bounding box center [997, 741] width 122 height 38
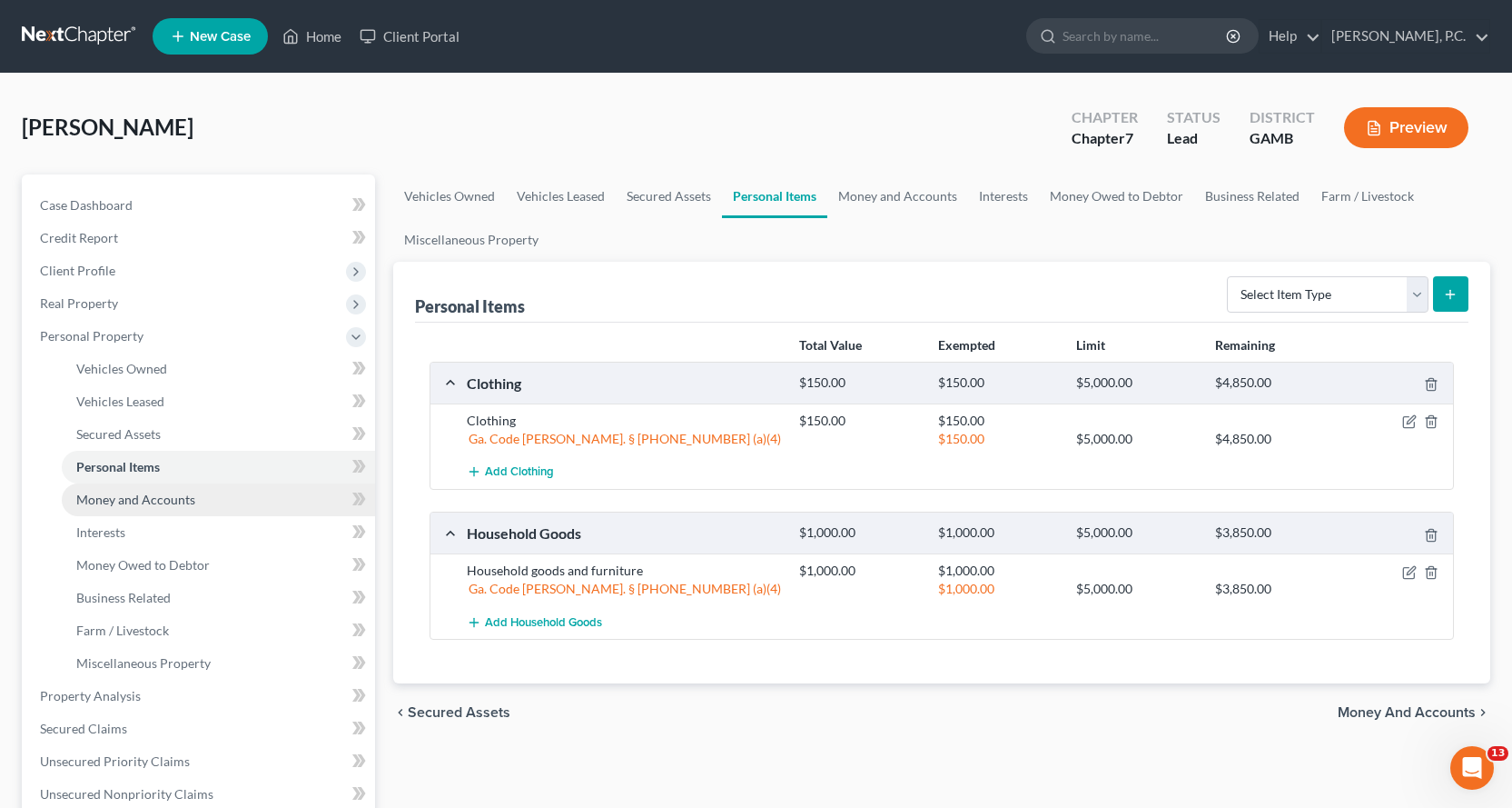
click at [156, 496] on span "Money and Accounts" at bounding box center [136, 499] width 119 height 16
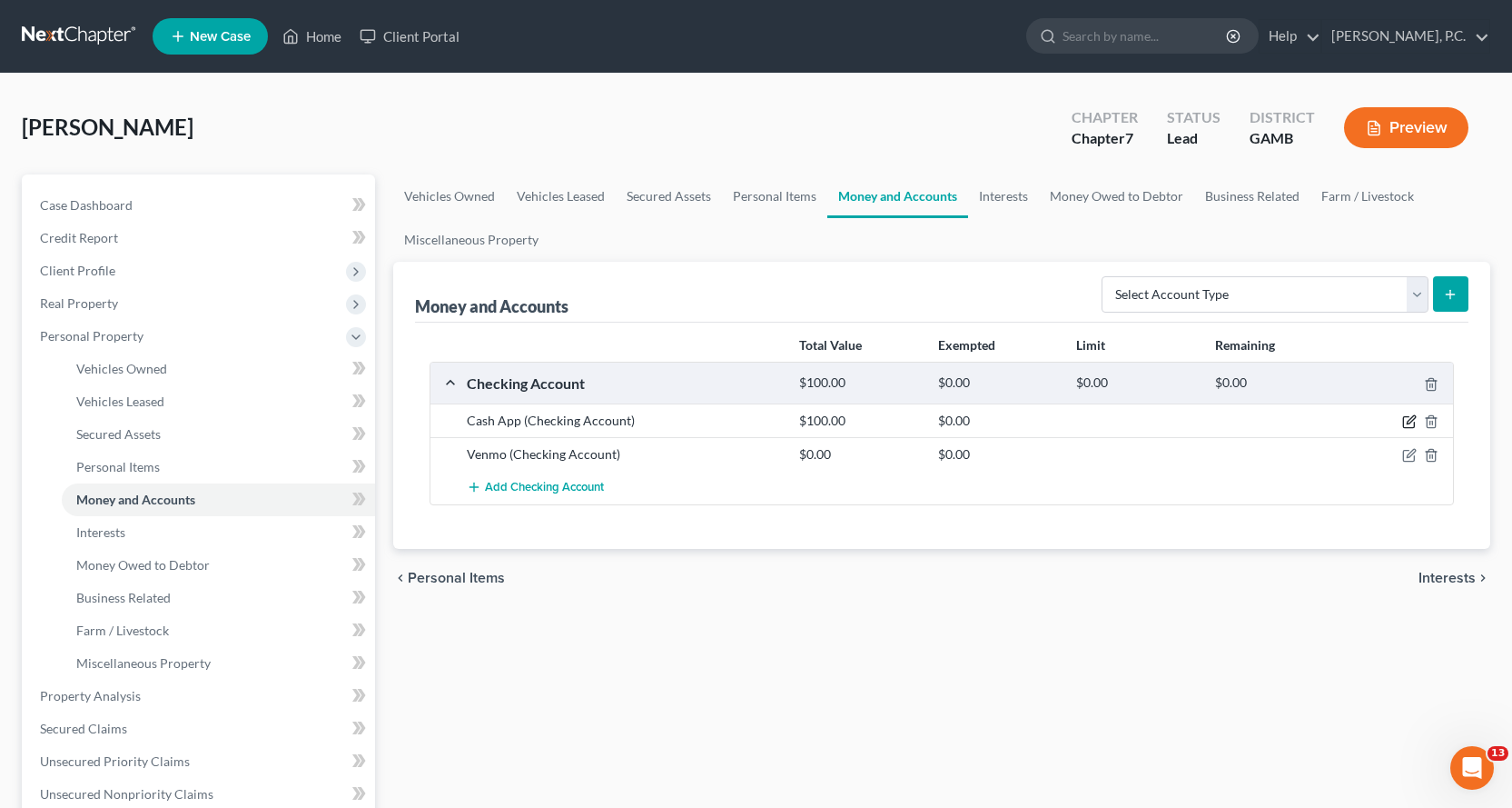
click at [1408, 419] on icon "button" at bounding box center [1409, 421] width 15 height 15
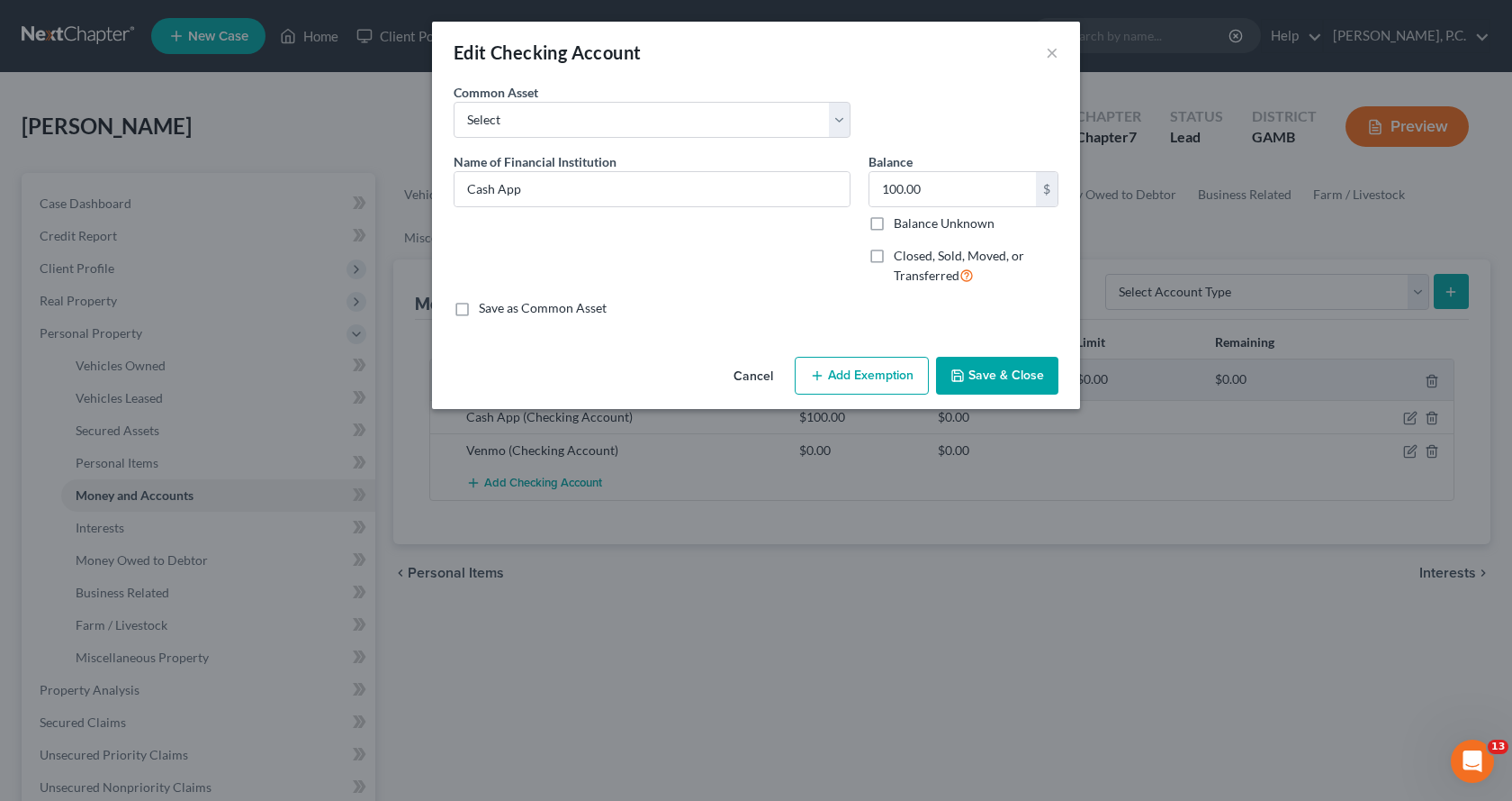
click at [880, 374] on button "Add Exemption" at bounding box center [862, 375] width 135 height 38
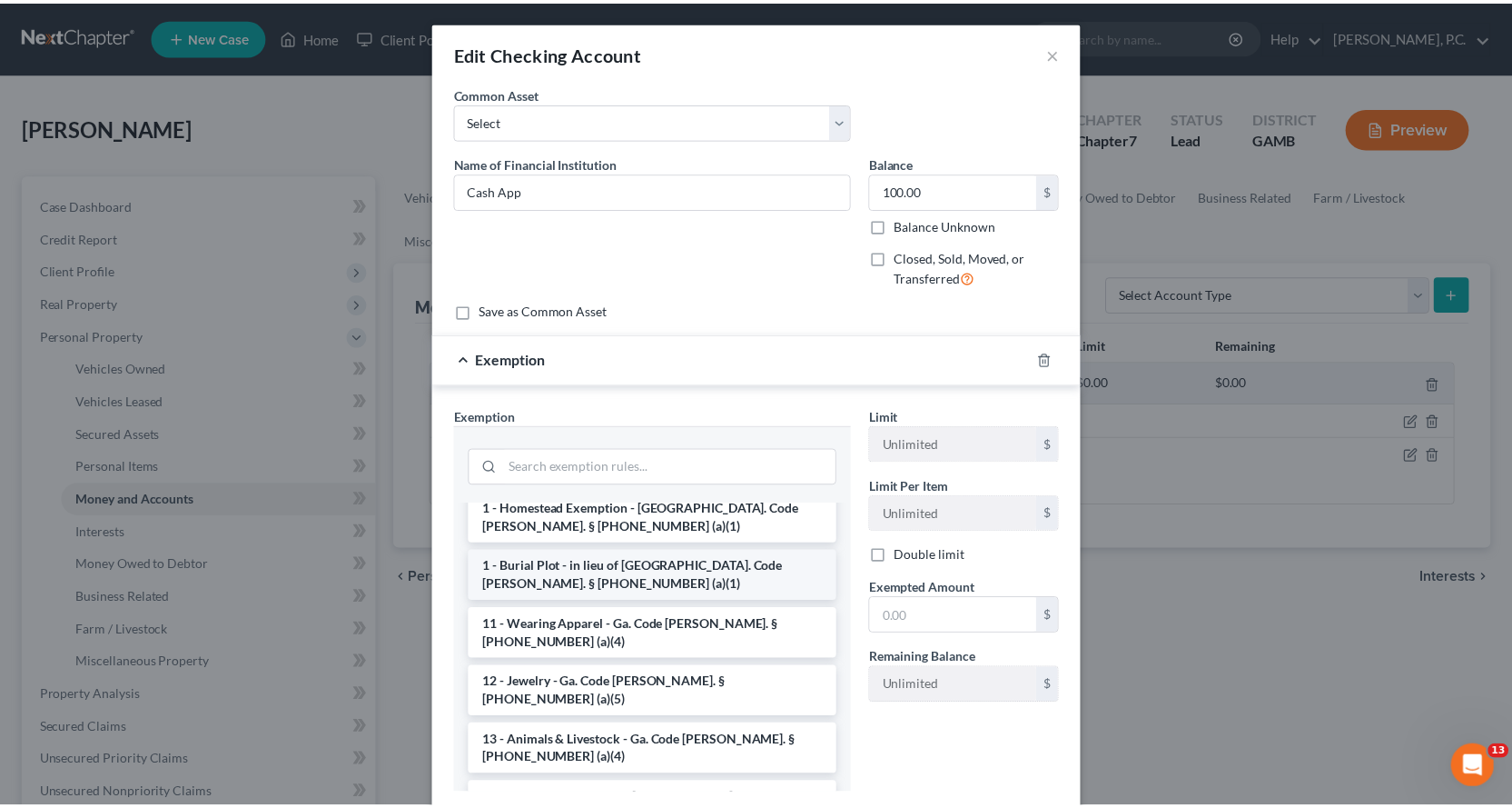
scroll to position [182, 0]
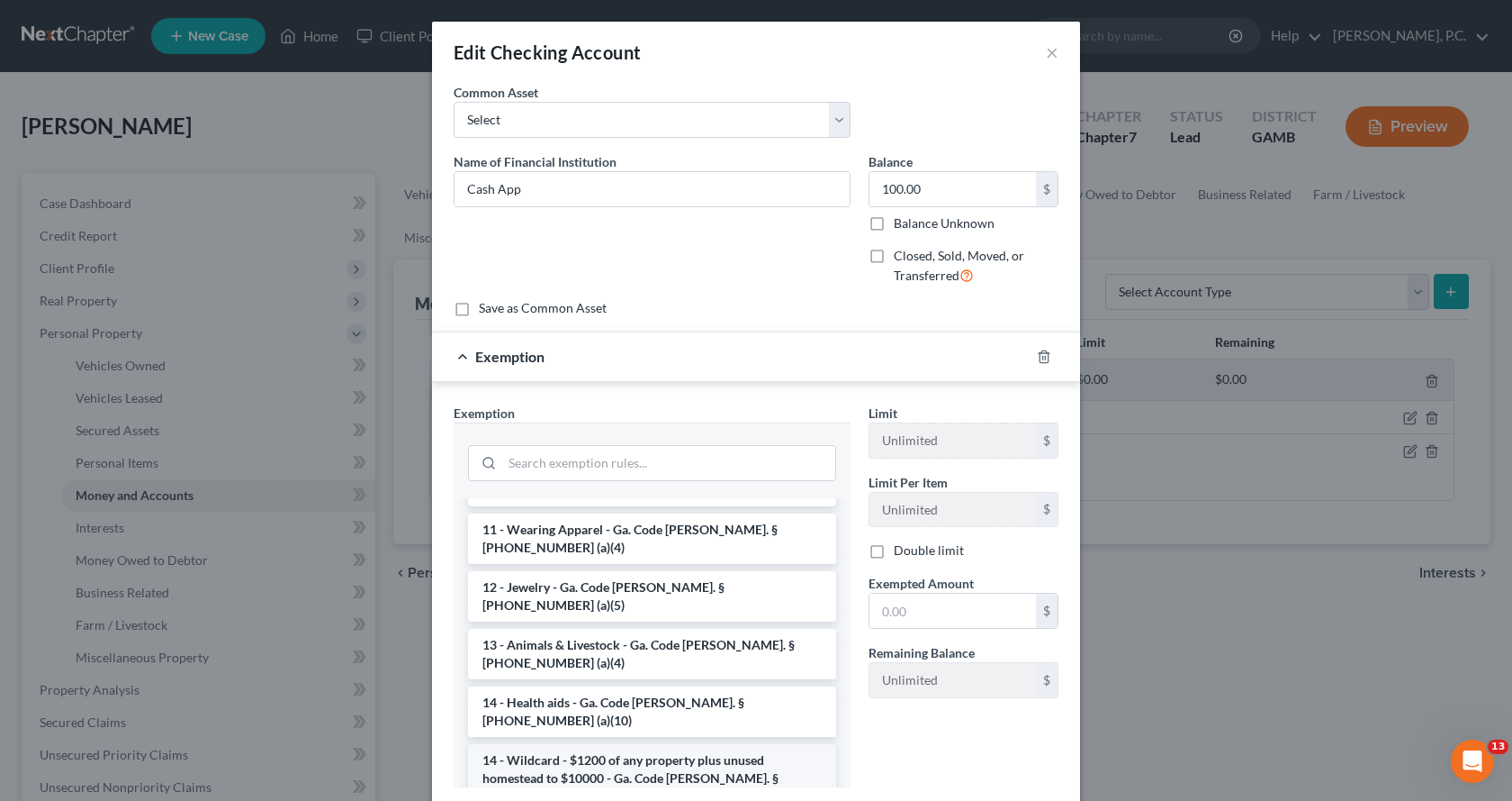
click at [568, 744] on li "14 - Wildcard - $1200 of any property plus unused homestead to $10000 - Ga. Cod…" at bounding box center [652, 778] width 368 height 69
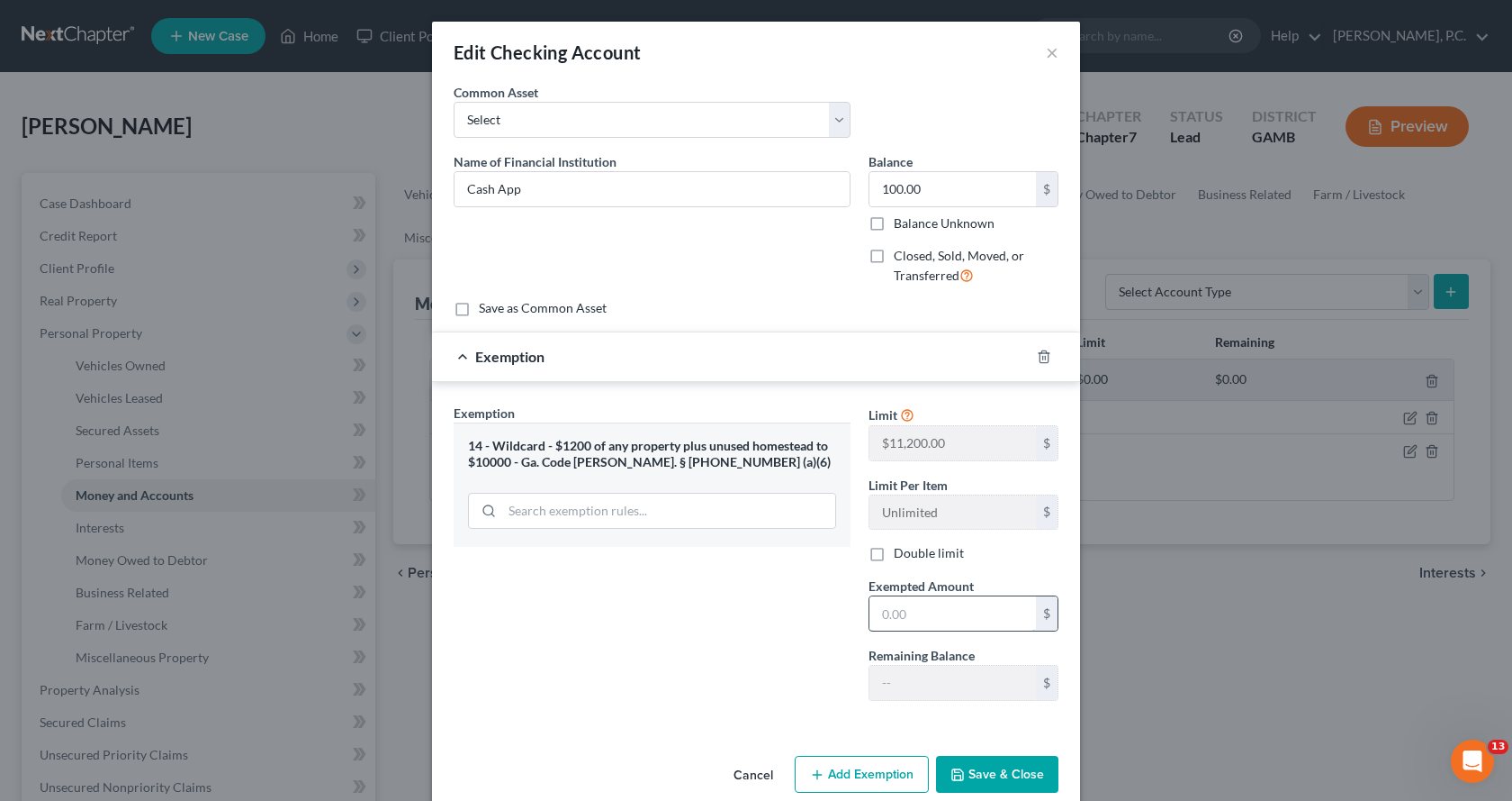
drag, startPoint x: 935, startPoint y: 614, endPoint x: 944, endPoint y: 627, distance: 15.8
click at [937, 615] on input "text" at bounding box center [953, 613] width 166 height 34
click at [1006, 780] on button "Save & Close" at bounding box center [997, 774] width 122 height 38
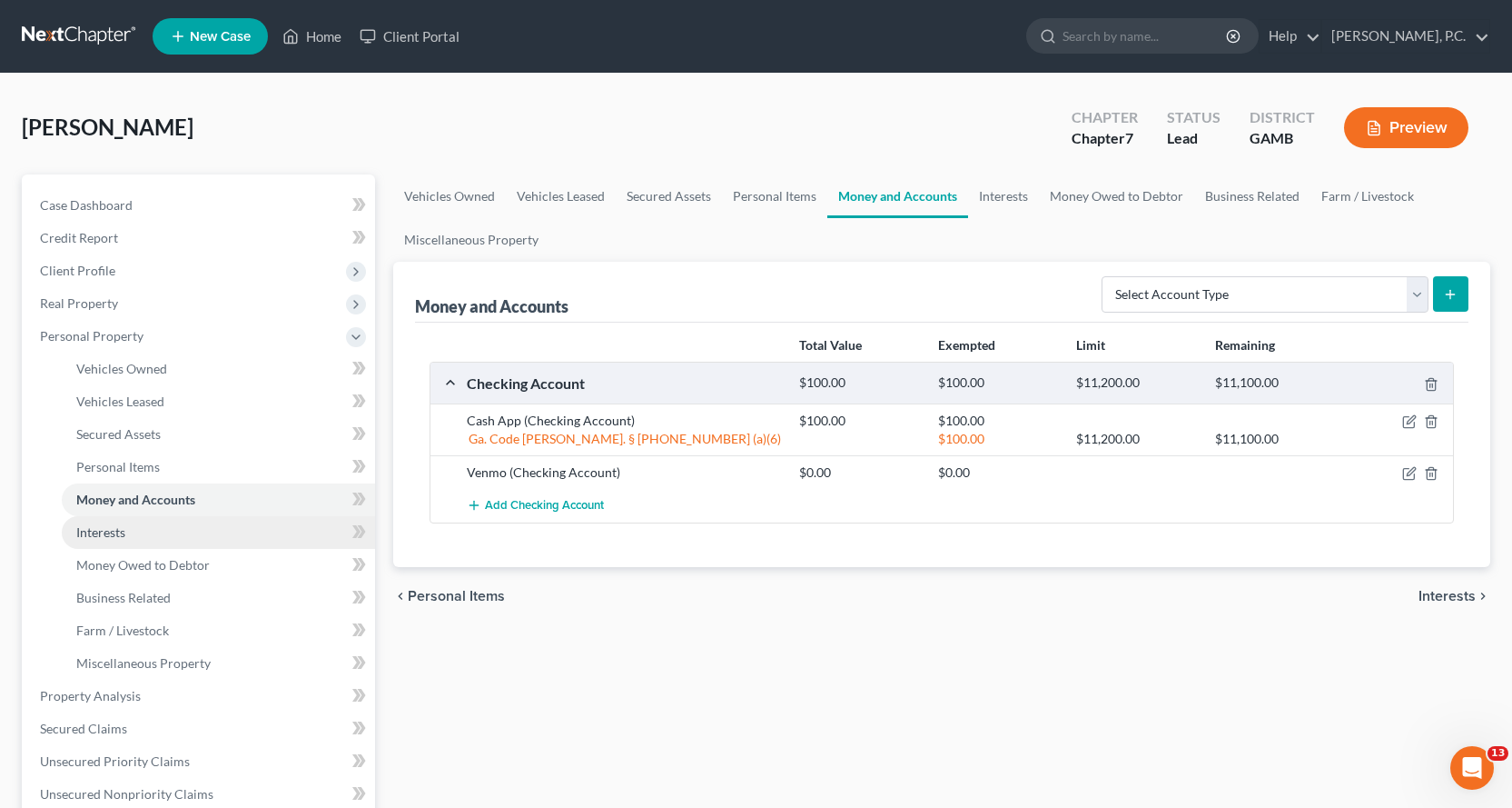
click at [99, 531] on span "Interests" at bounding box center [101, 532] width 49 height 16
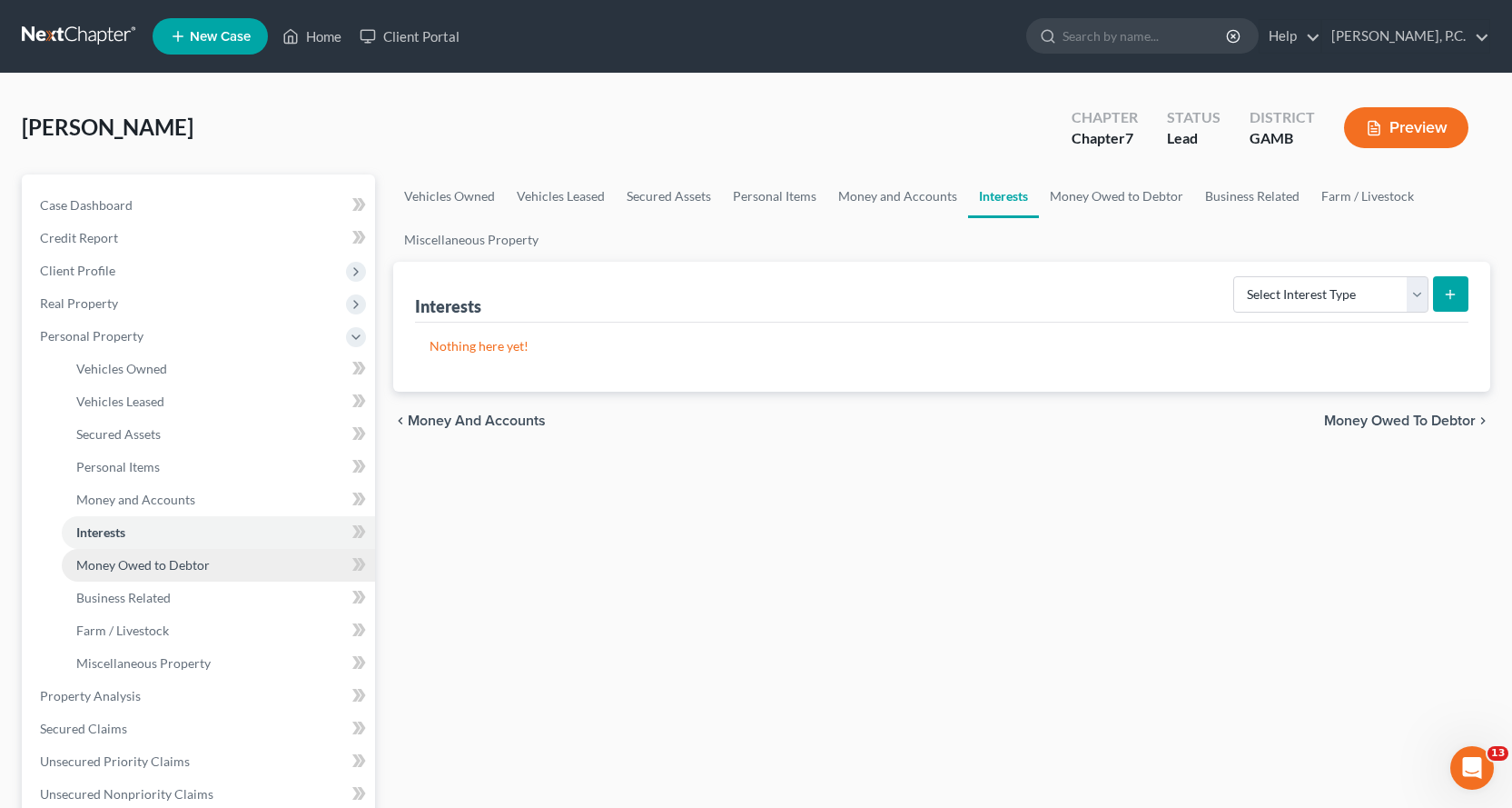
click at [170, 559] on span "Money Owed to Debtor" at bounding box center [143, 565] width 134 height 16
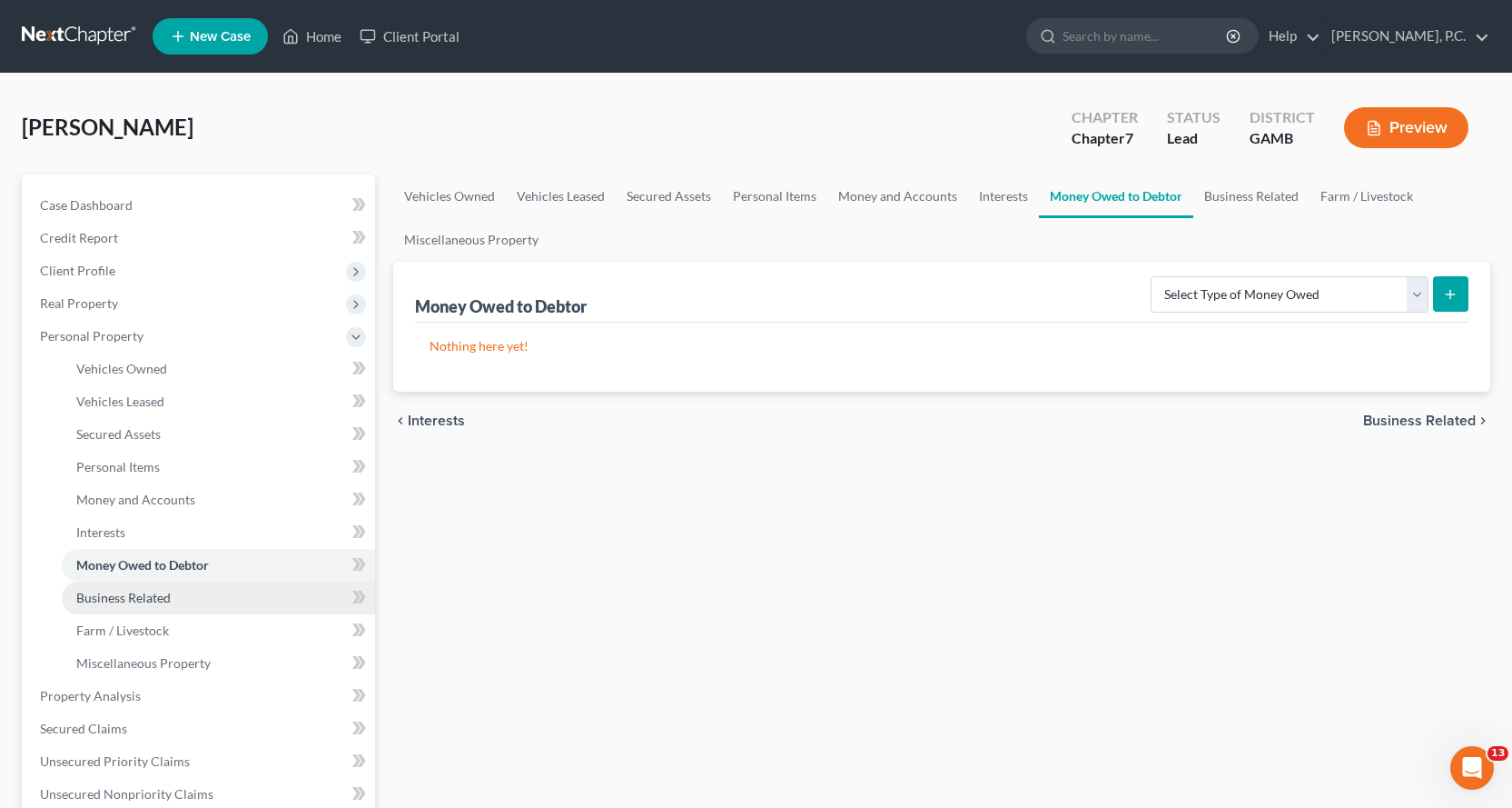
click at [134, 593] on span "Business Related" at bounding box center [123, 598] width 95 height 16
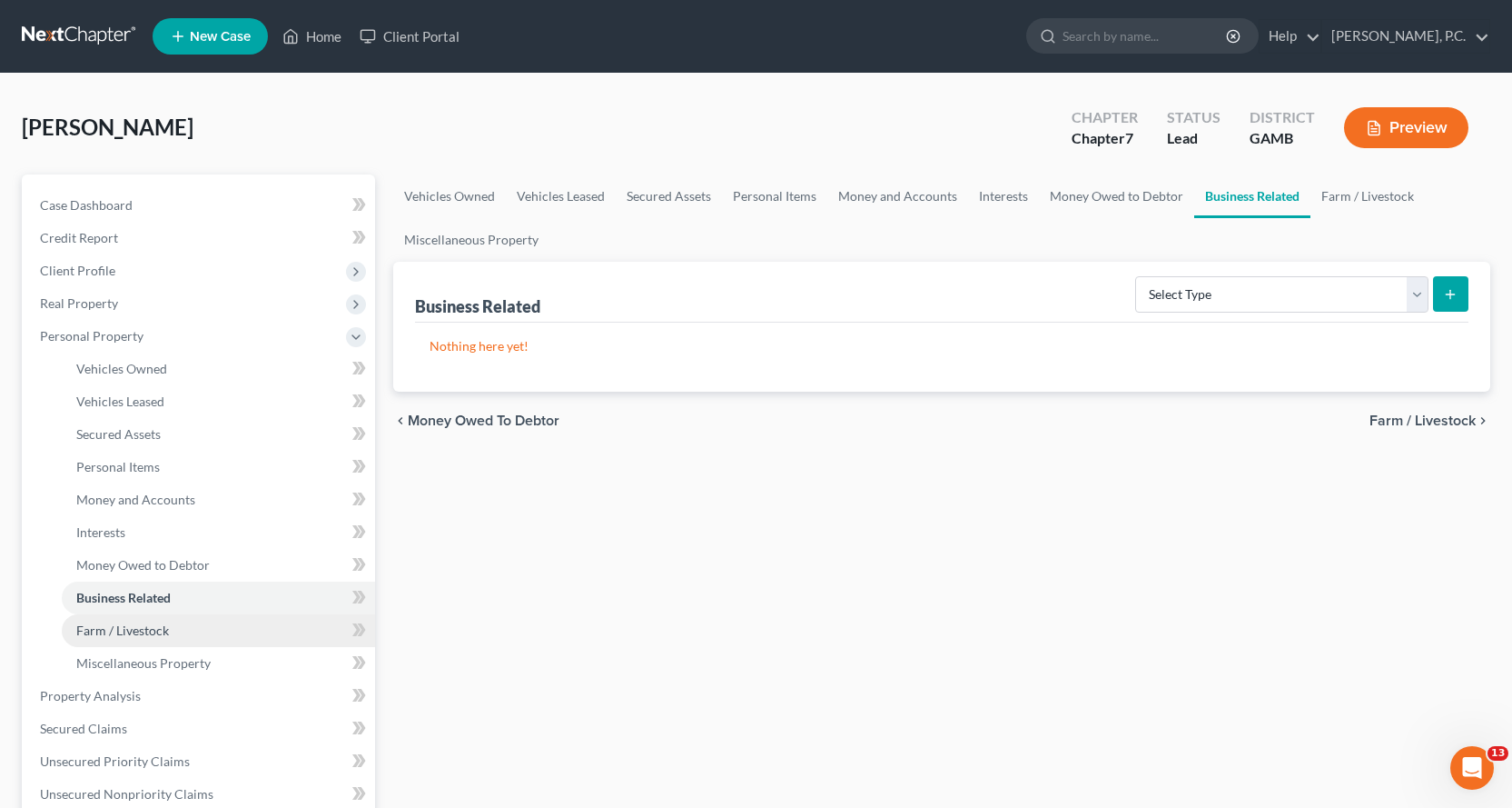
click at [128, 630] on span "Farm / Livestock" at bounding box center [122, 630] width 93 height 16
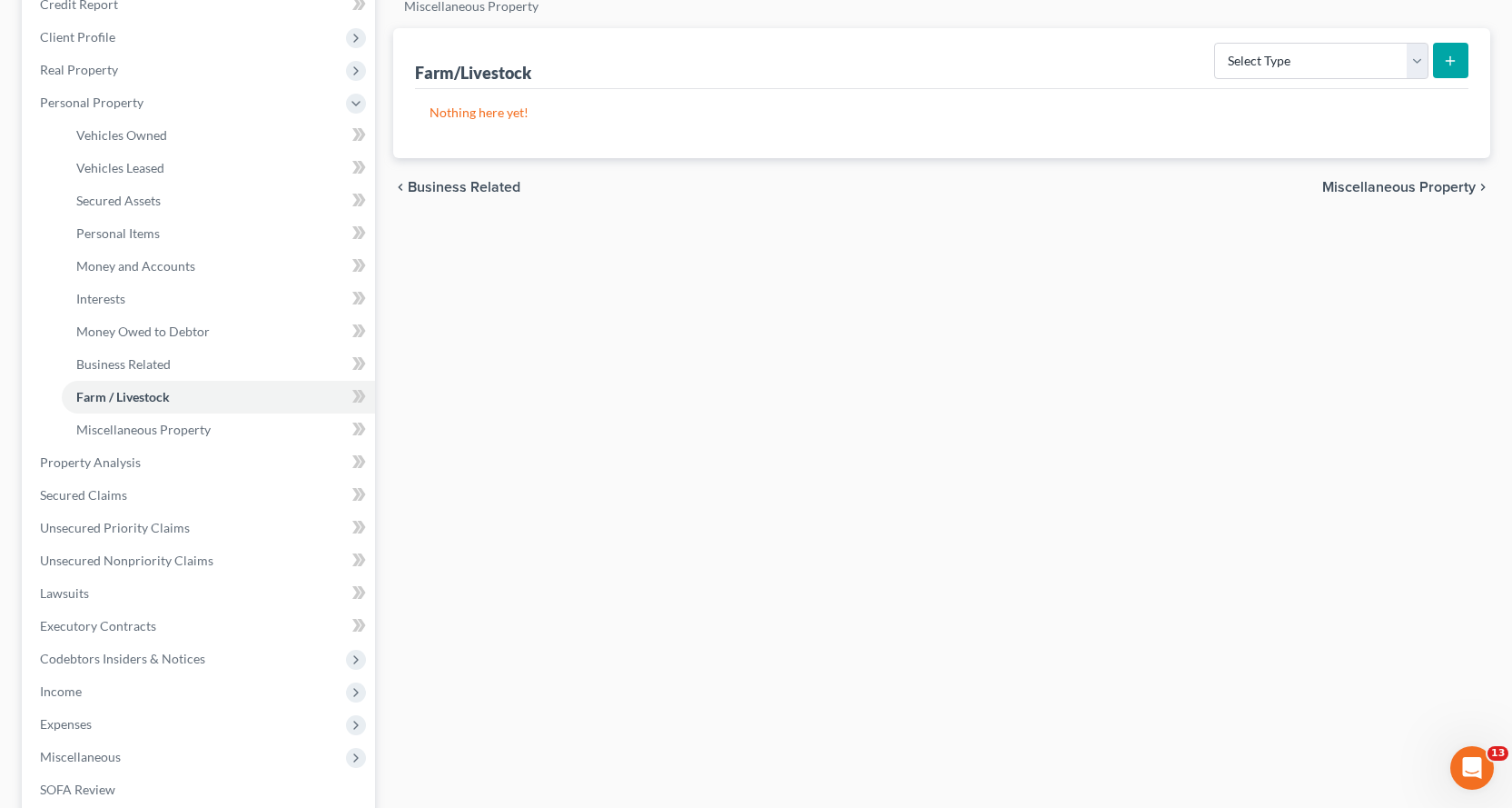
scroll to position [273, 0]
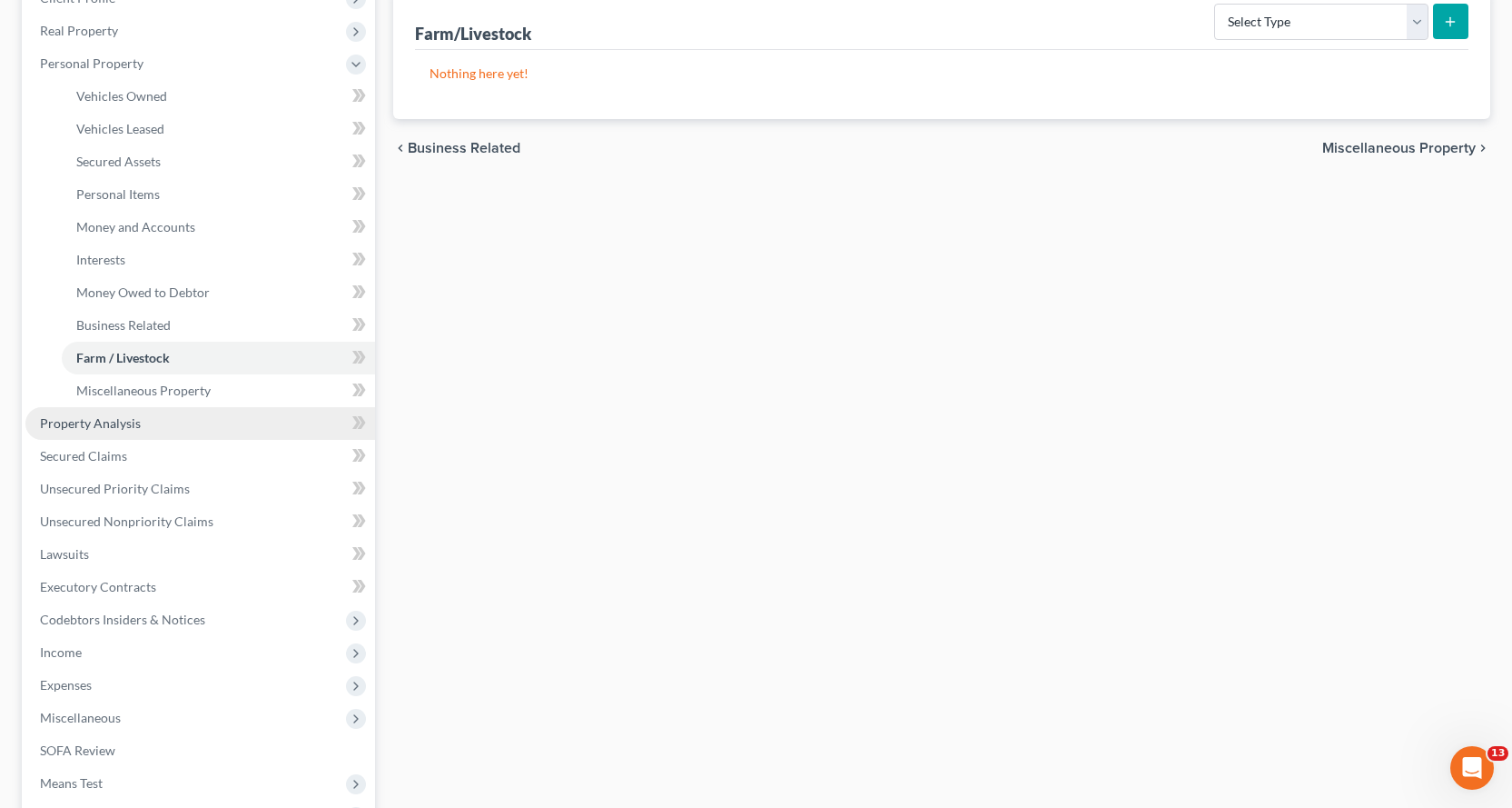
click at [120, 420] on span "Property Analysis" at bounding box center [90, 423] width 101 height 16
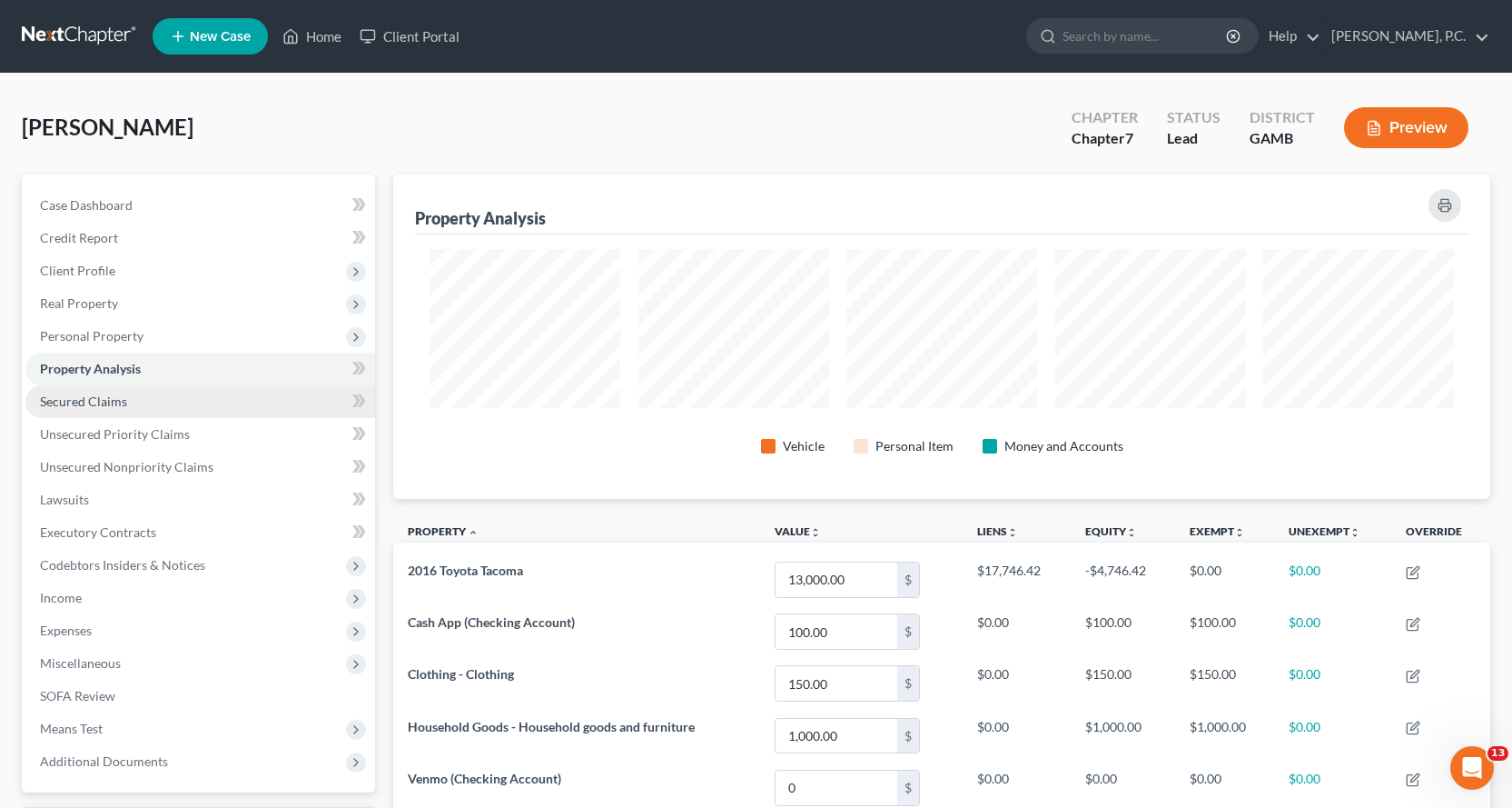
click at [89, 400] on span "Secured Claims" at bounding box center [83, 402] width 87 height 16
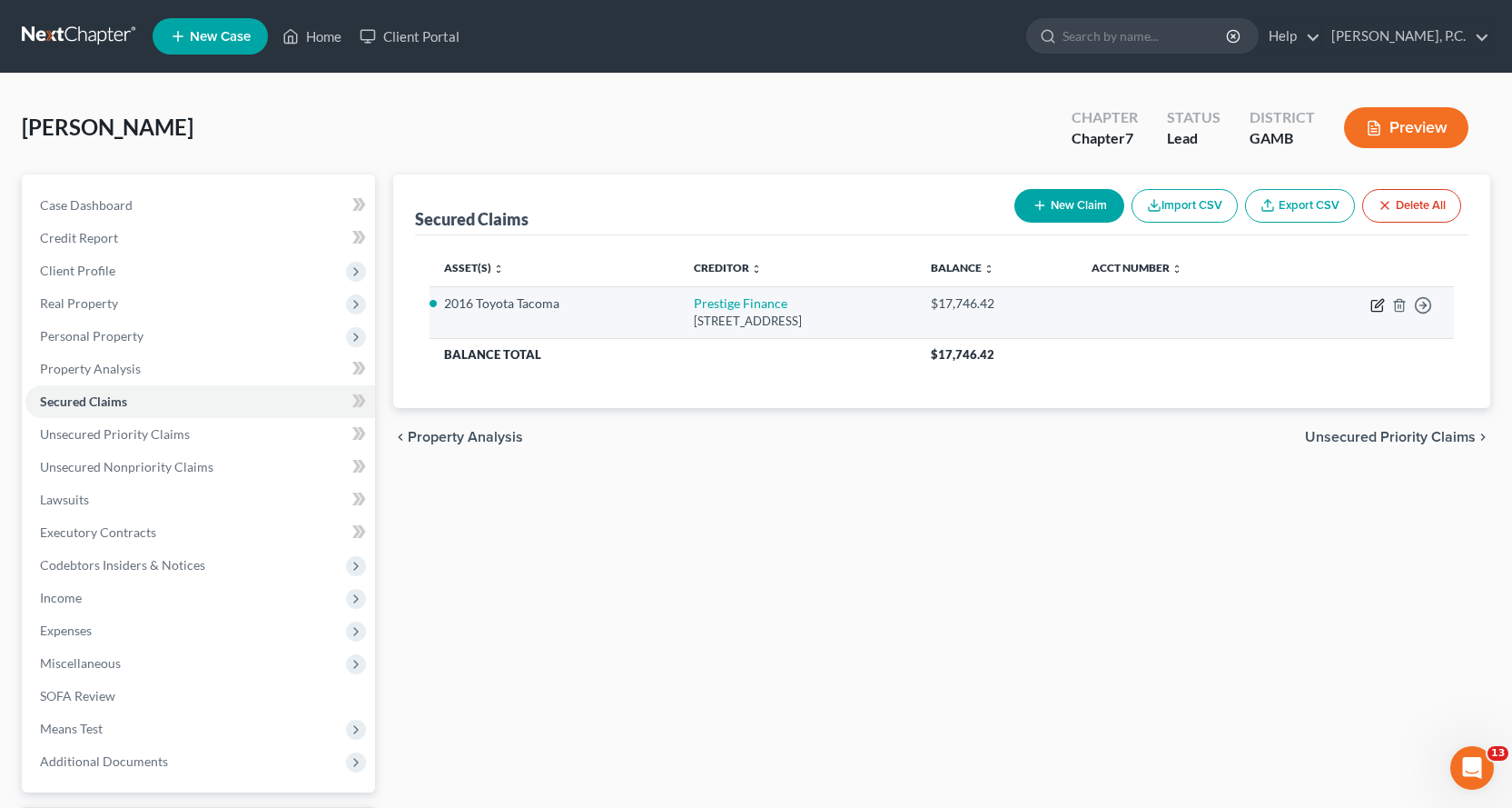
click at [1377, 302] on icon "button" at bounding box center [1377, 305] width 15 height 15
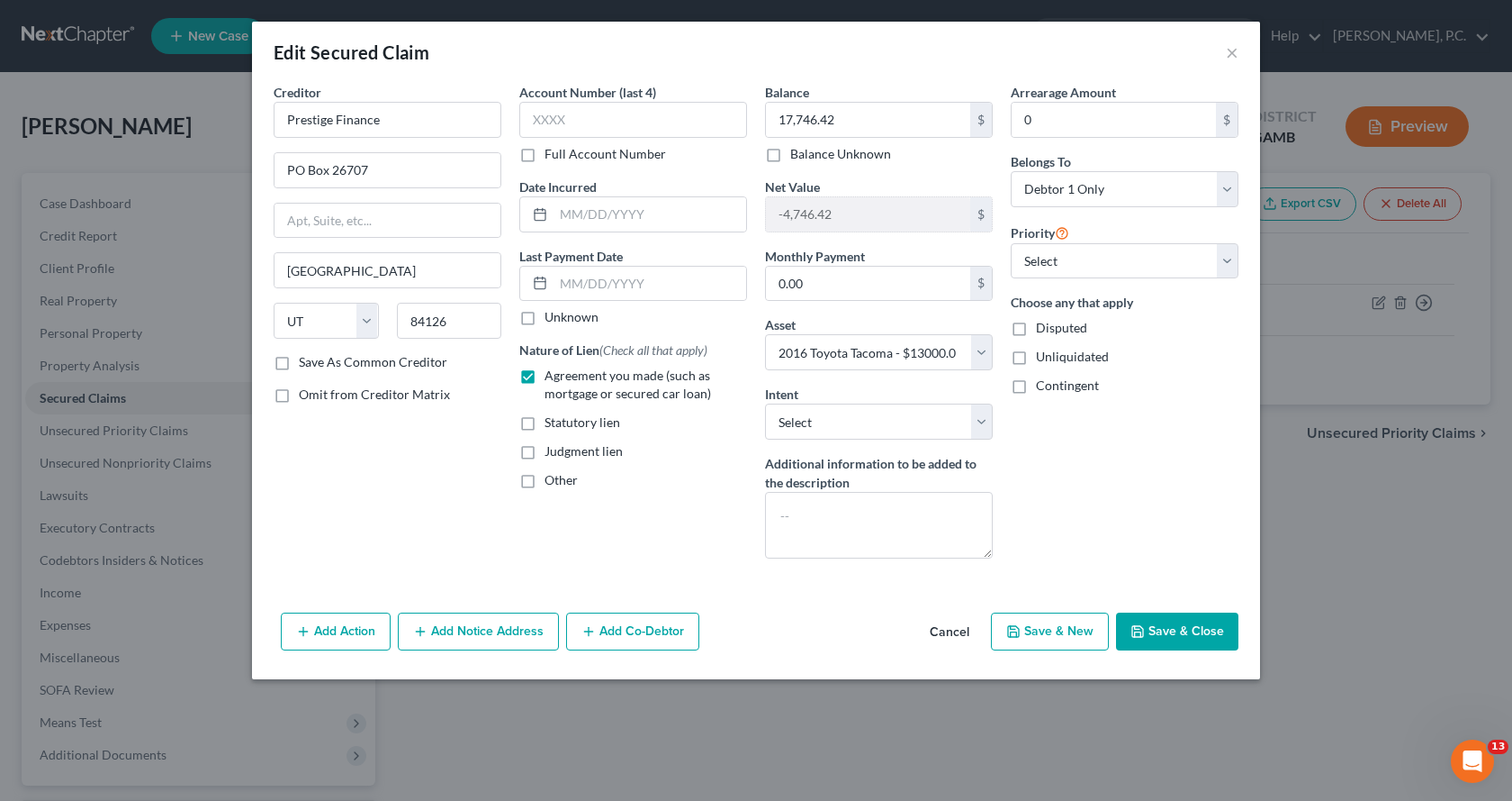
click at [1183, 625] on button "Save & Close" at bounding box center [1177, 631] width 122 height 38
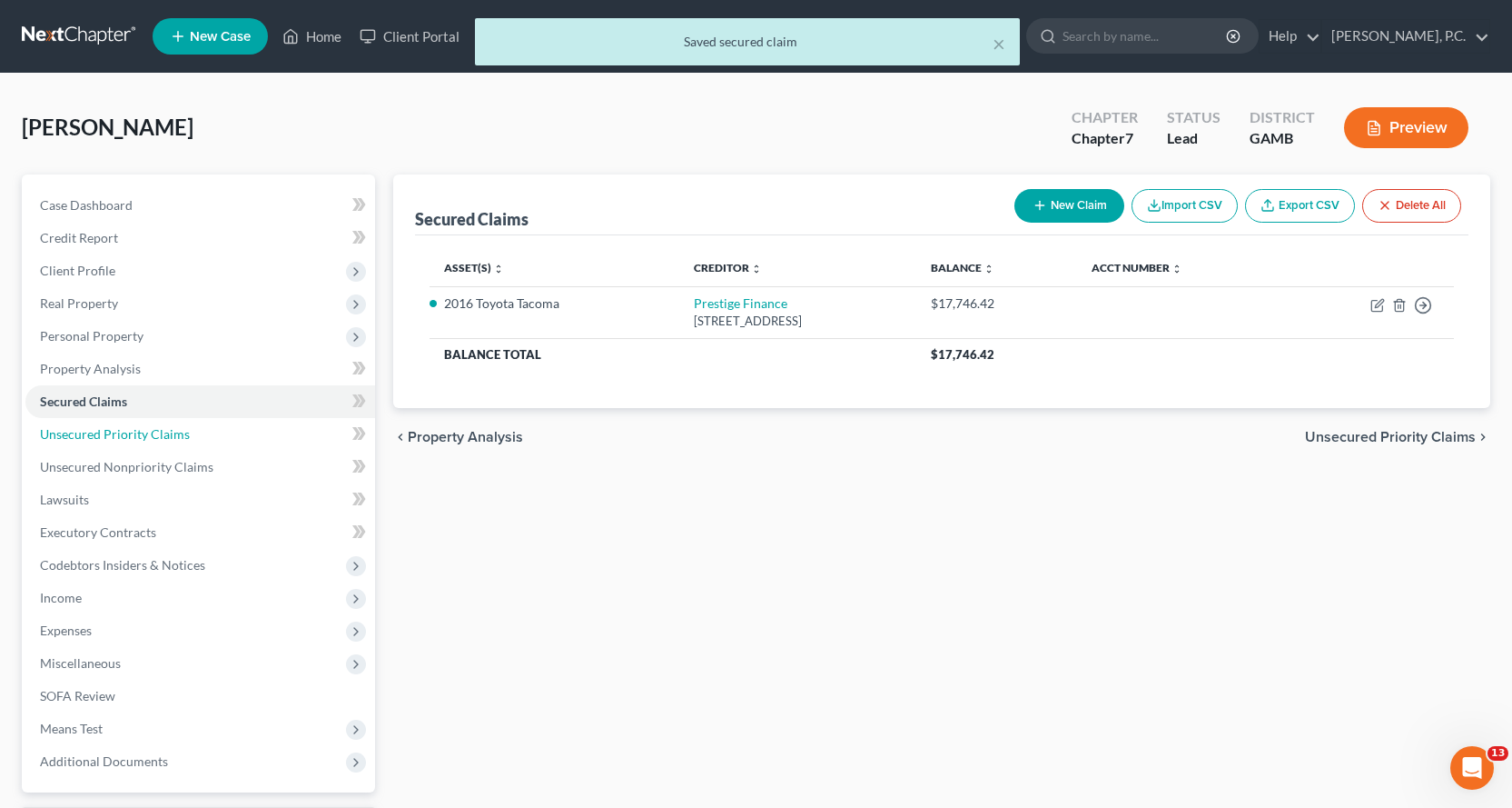
click at [150, 431] on span "Unsecured Priority Claims" at bounding box center [114, 434] width 149 height 16
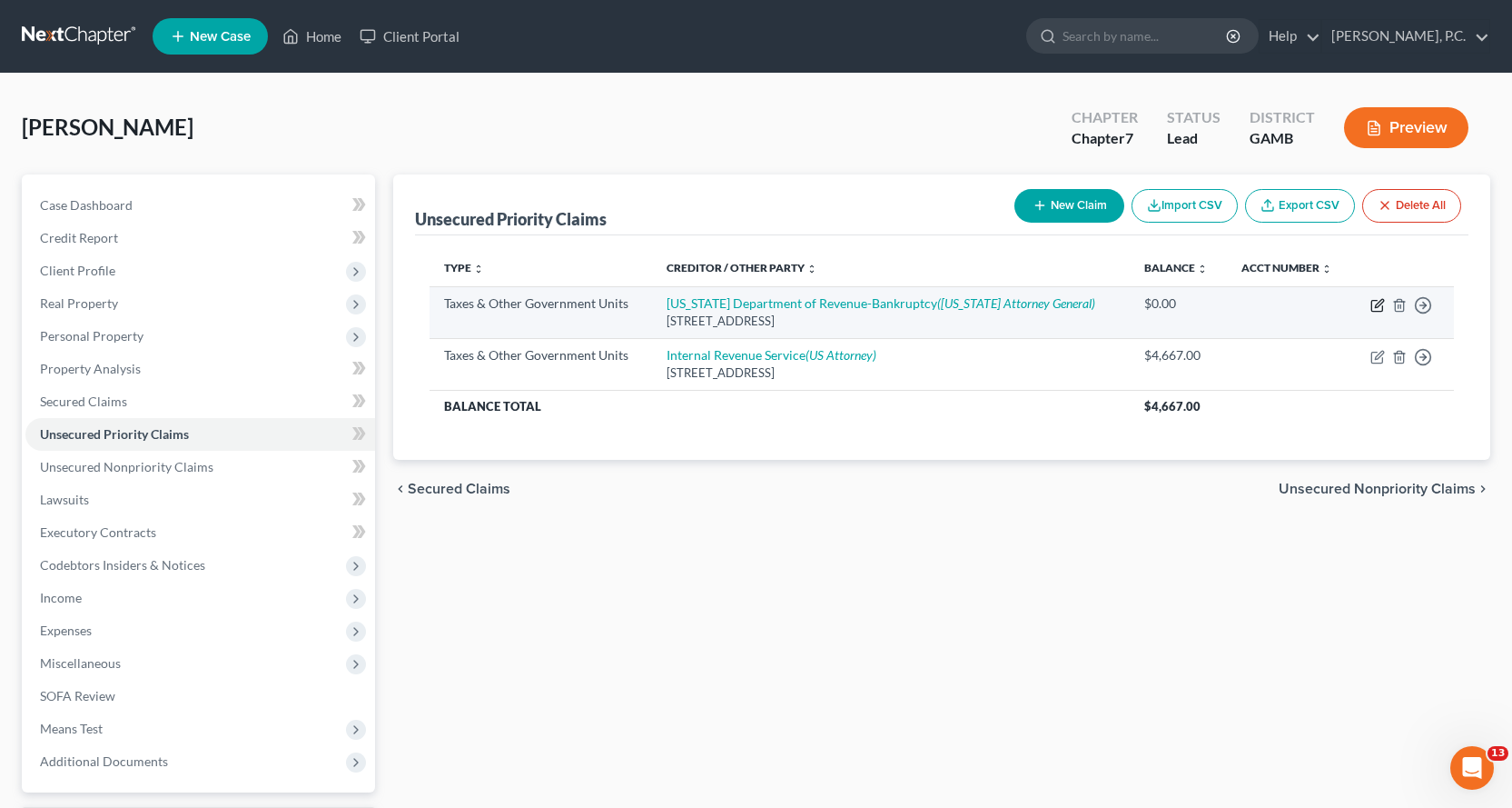
click at [1380, 303] on icon "button" at bounding box center [1377, 305] width 15 height 15
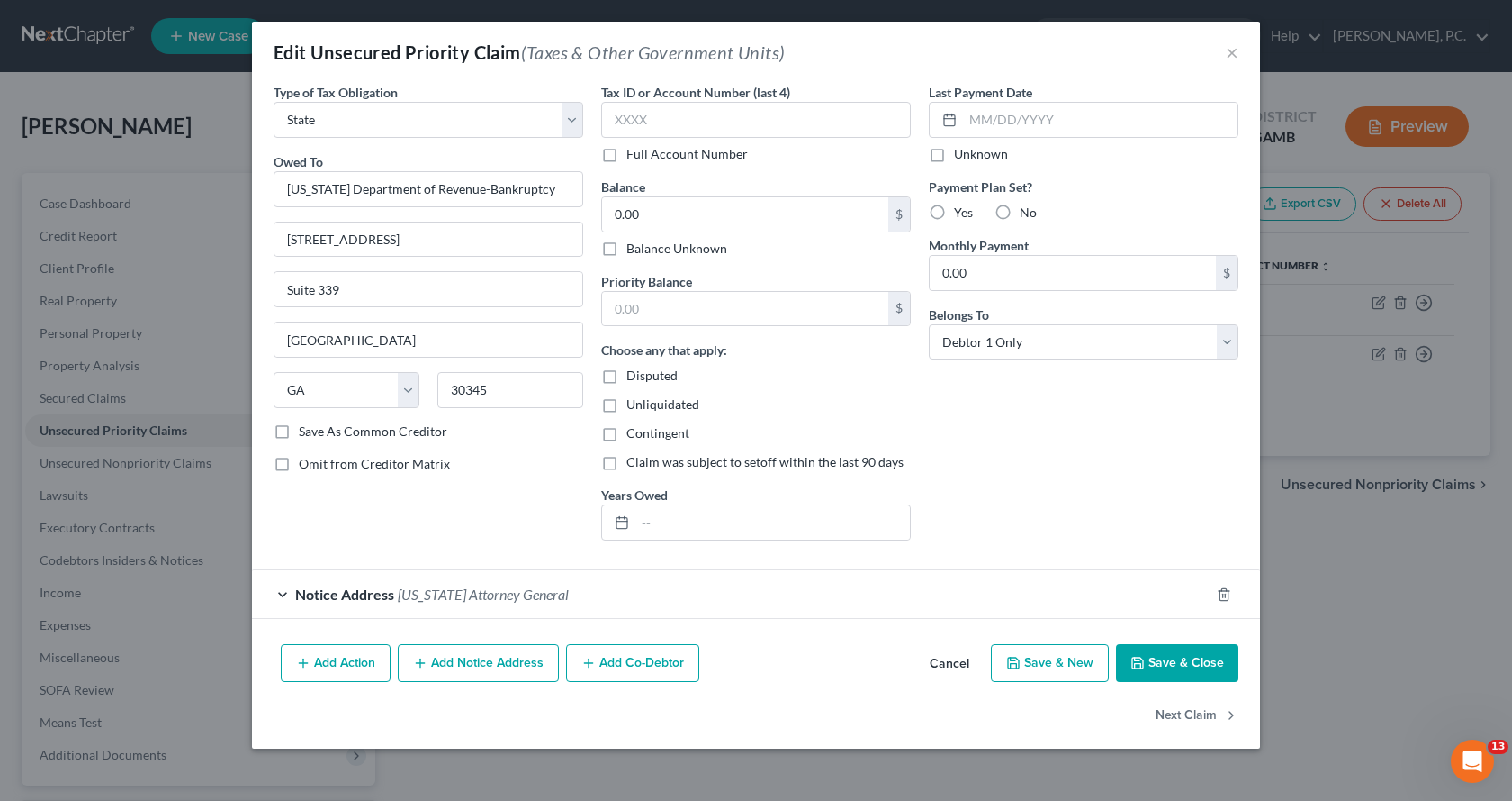
click at [626, 250] on label "Balance Unknown" at bounding box center [677, 248] width 101 height 18
click at [634, 250] on input "Balance Unknown" at bounding box center [640, 245] width 12 height 12
click at [1198, 662] on button "Save & Close" at bounding box center [1177, 662] width 122 height 38
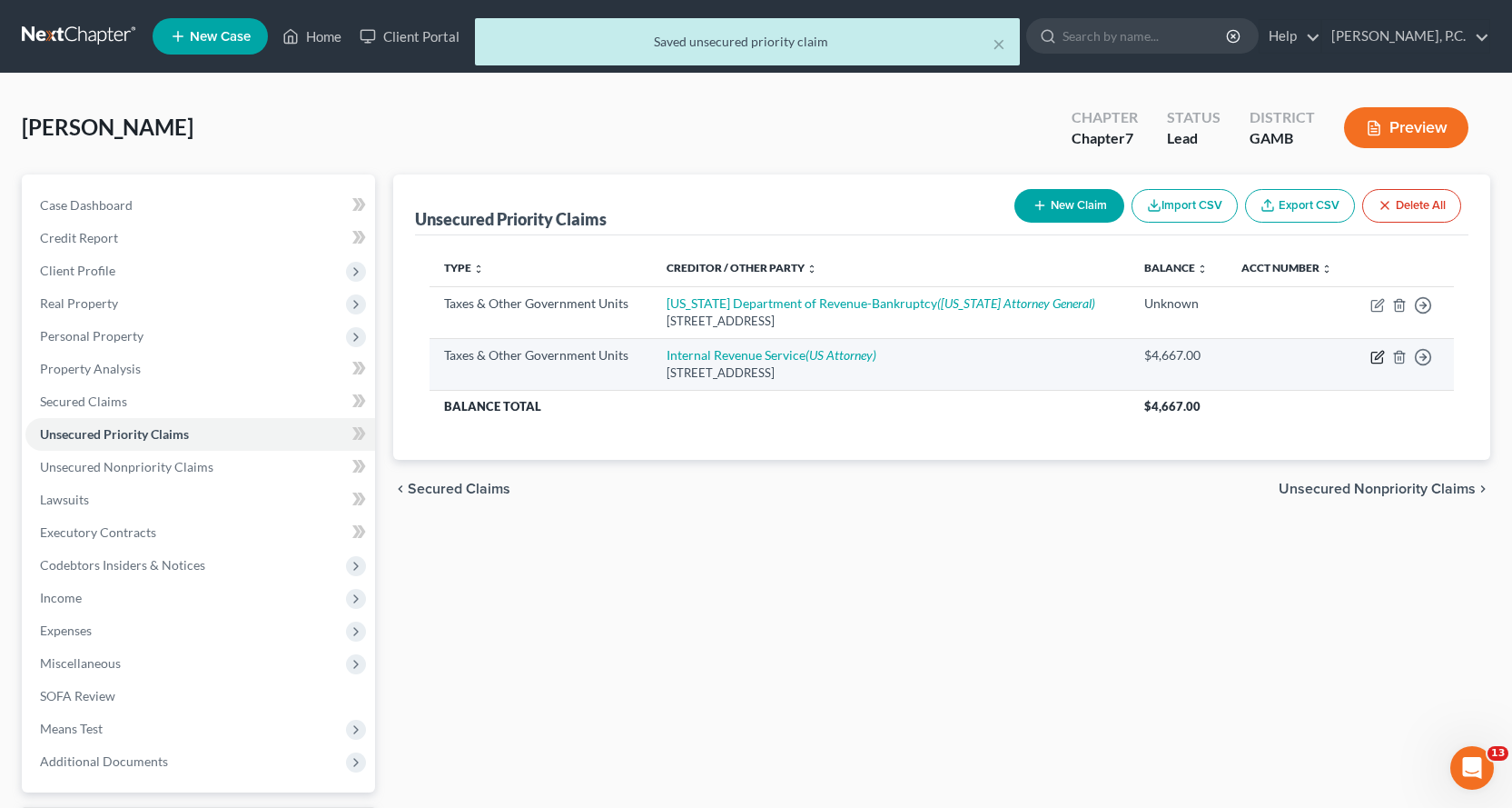
click at [1378, 355] on icon "button" at bounding box center [1379, 355] width 8 height 8
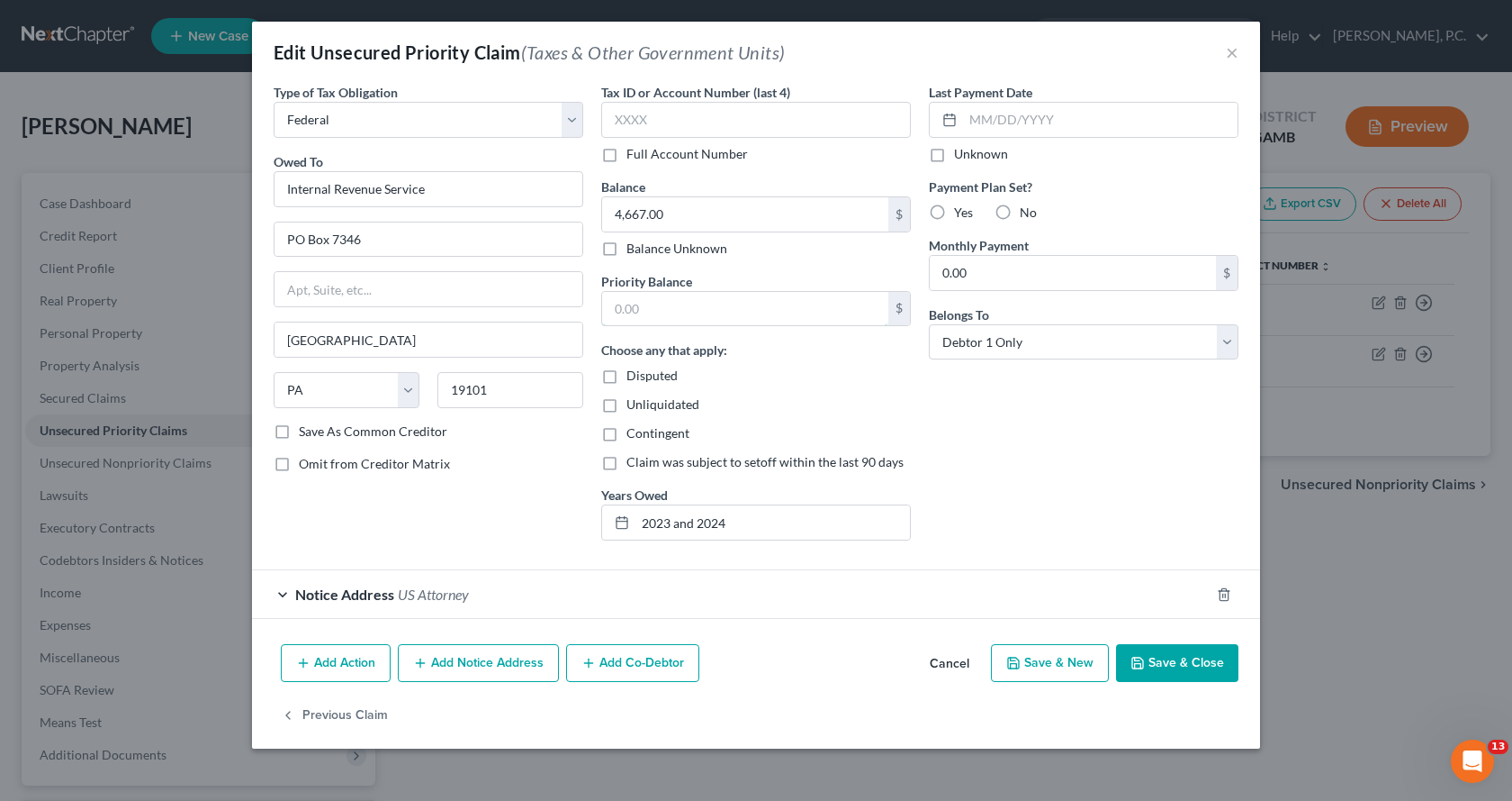
click at [700, 292] on input "text" at bounding box center [745, 308] width 287 height 34
click at [1163, 659] on button "Save & Close" at bounding box center [1177, 662] width 122 height 38
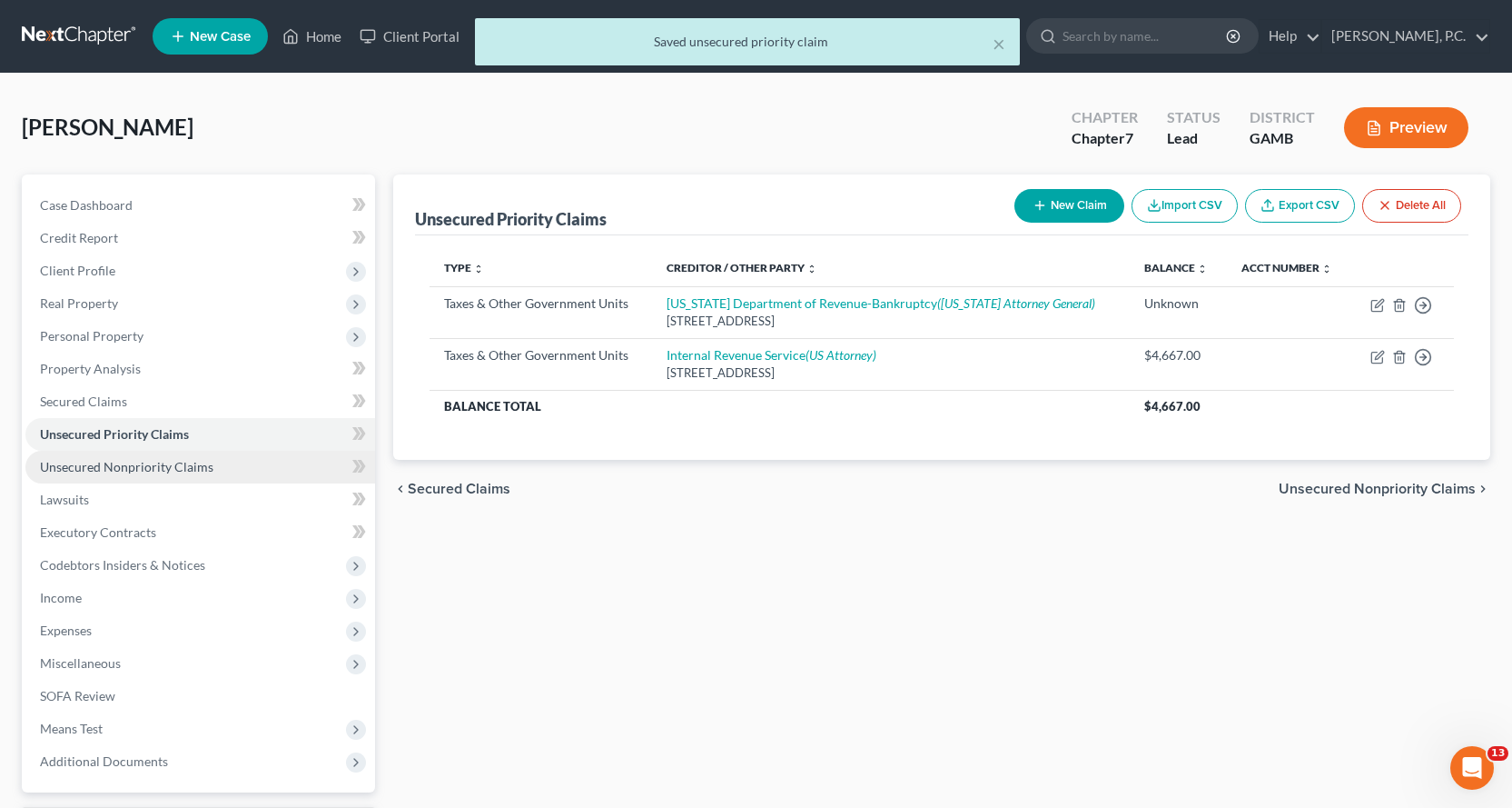
click at [119, 468] on span "Unsecured Nonpriority Claims" at bounding box center [127, 467] width 174 height 16
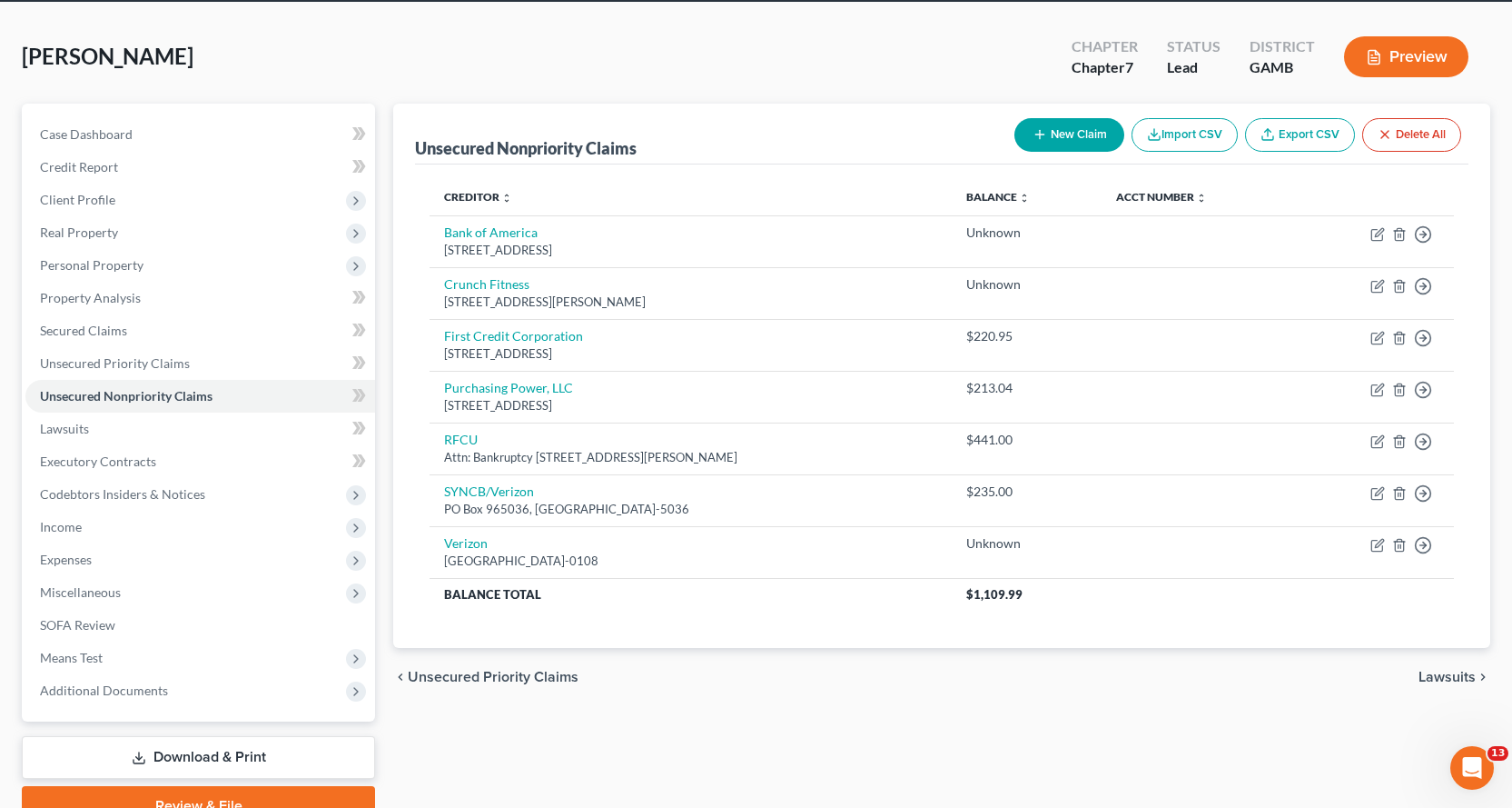
scroll to position [67, 0]
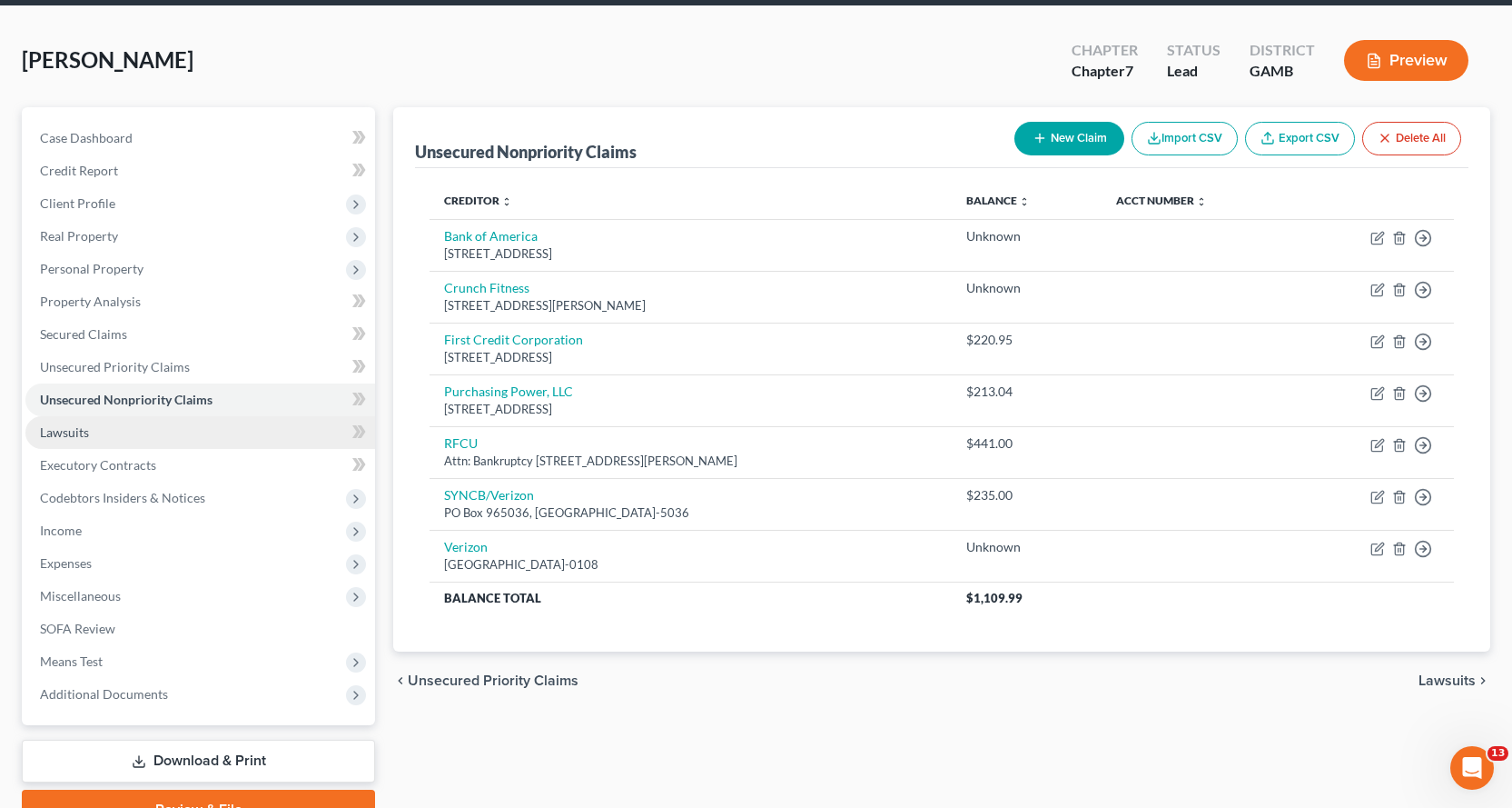
click at [79, 437] on span "Lawsuits" at bounding box center [64, 432] width 49 height 16
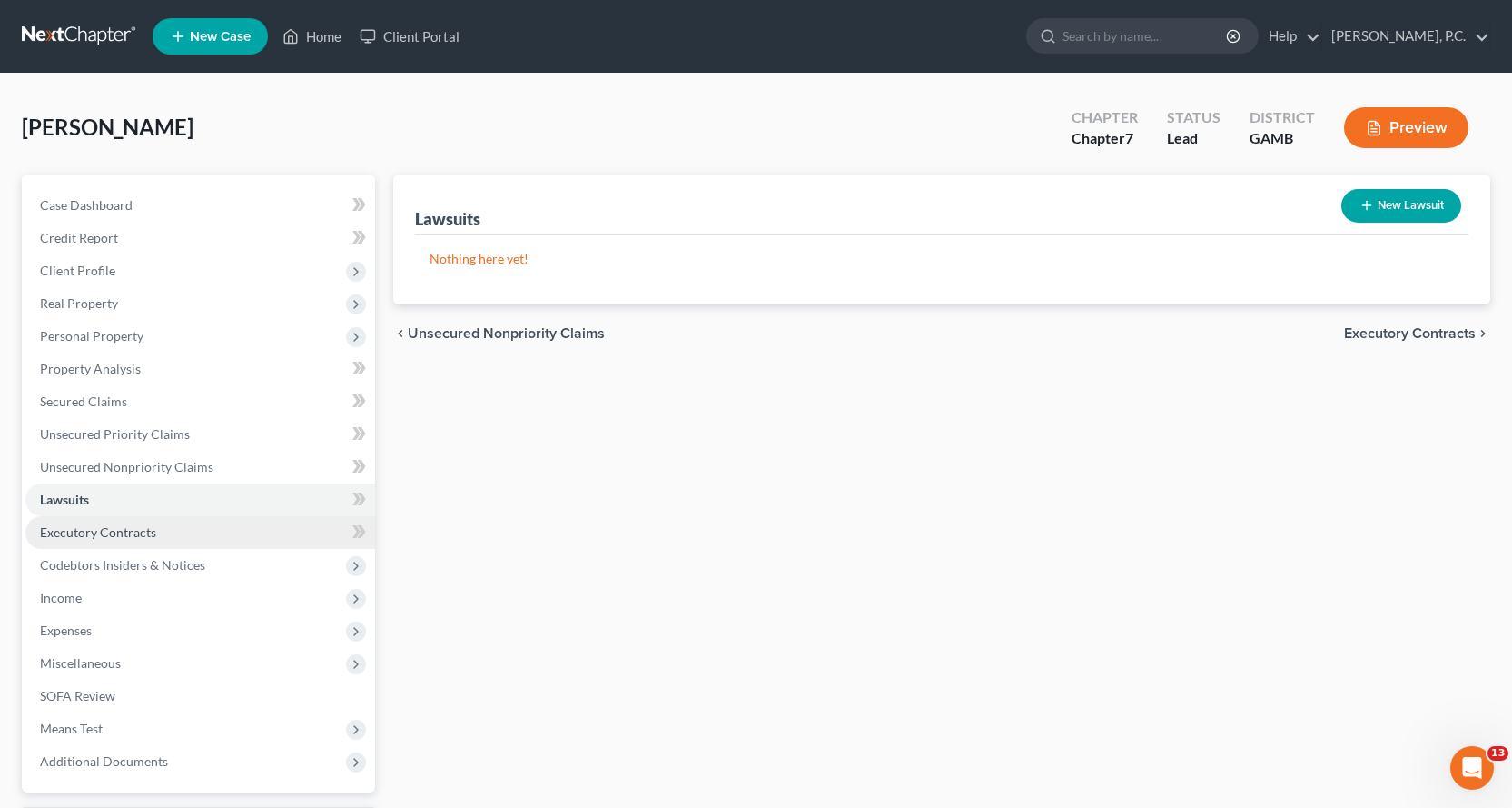
click at [79, 529] on span "Executory Contracts" at bounding box center [98, 532] width 116 height 16
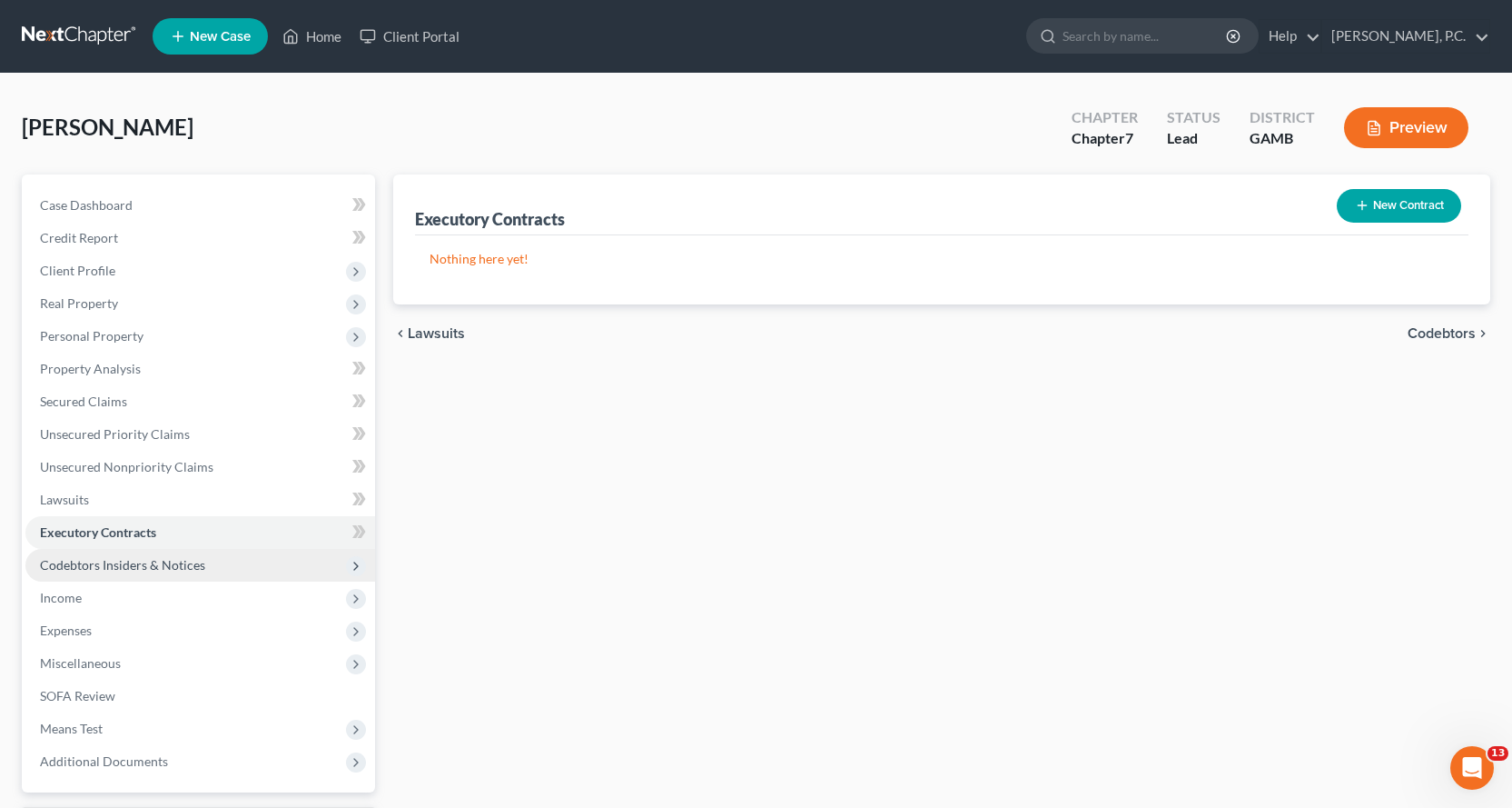
click at [149, 563] on span "Codebtors Insiders & Notices" at bounding box center [122, 565] width 165 height 16
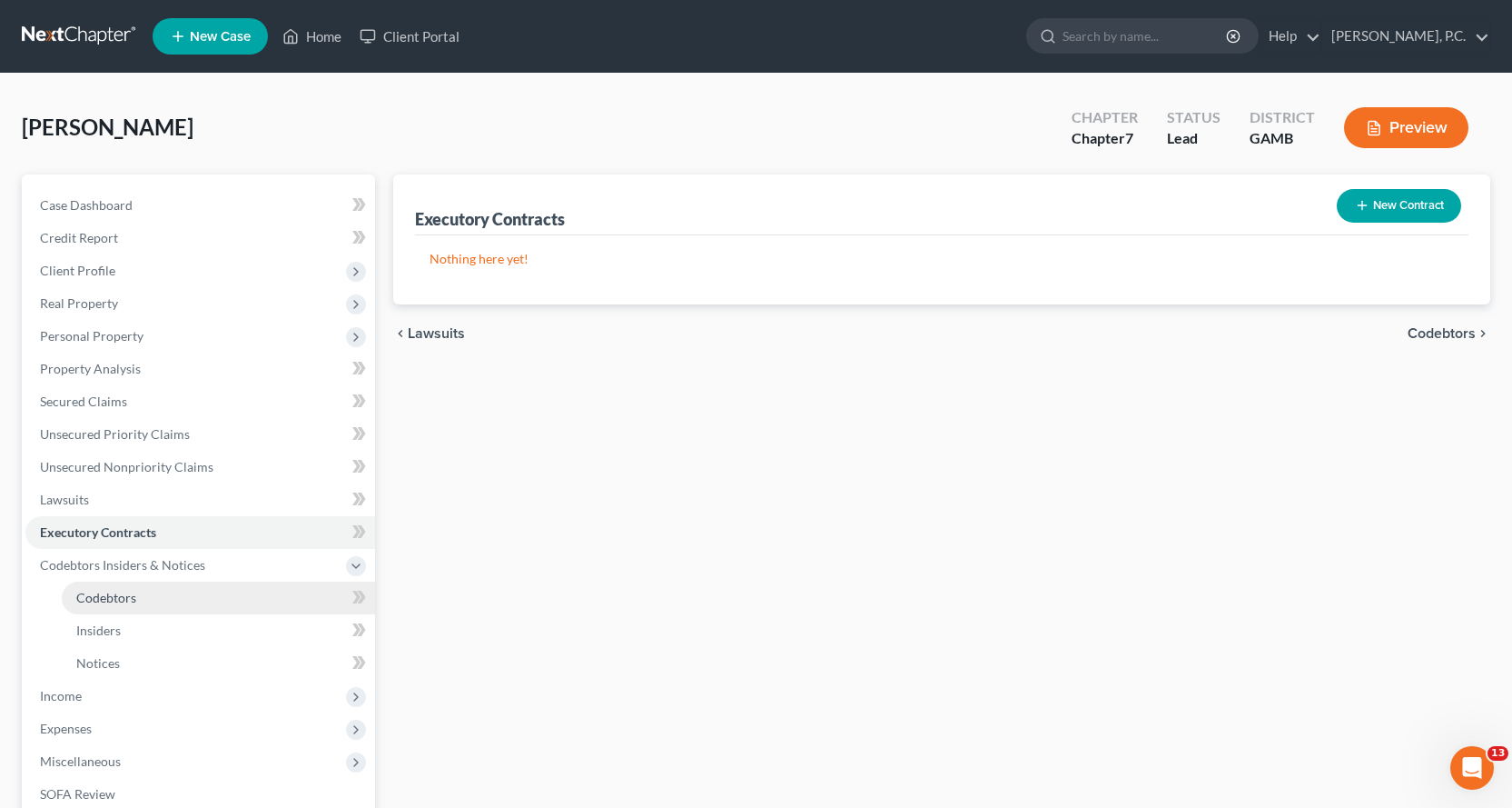
click at [100, 595] on span "Codebtors" at bounding box center [105, 598] width 60 height 16
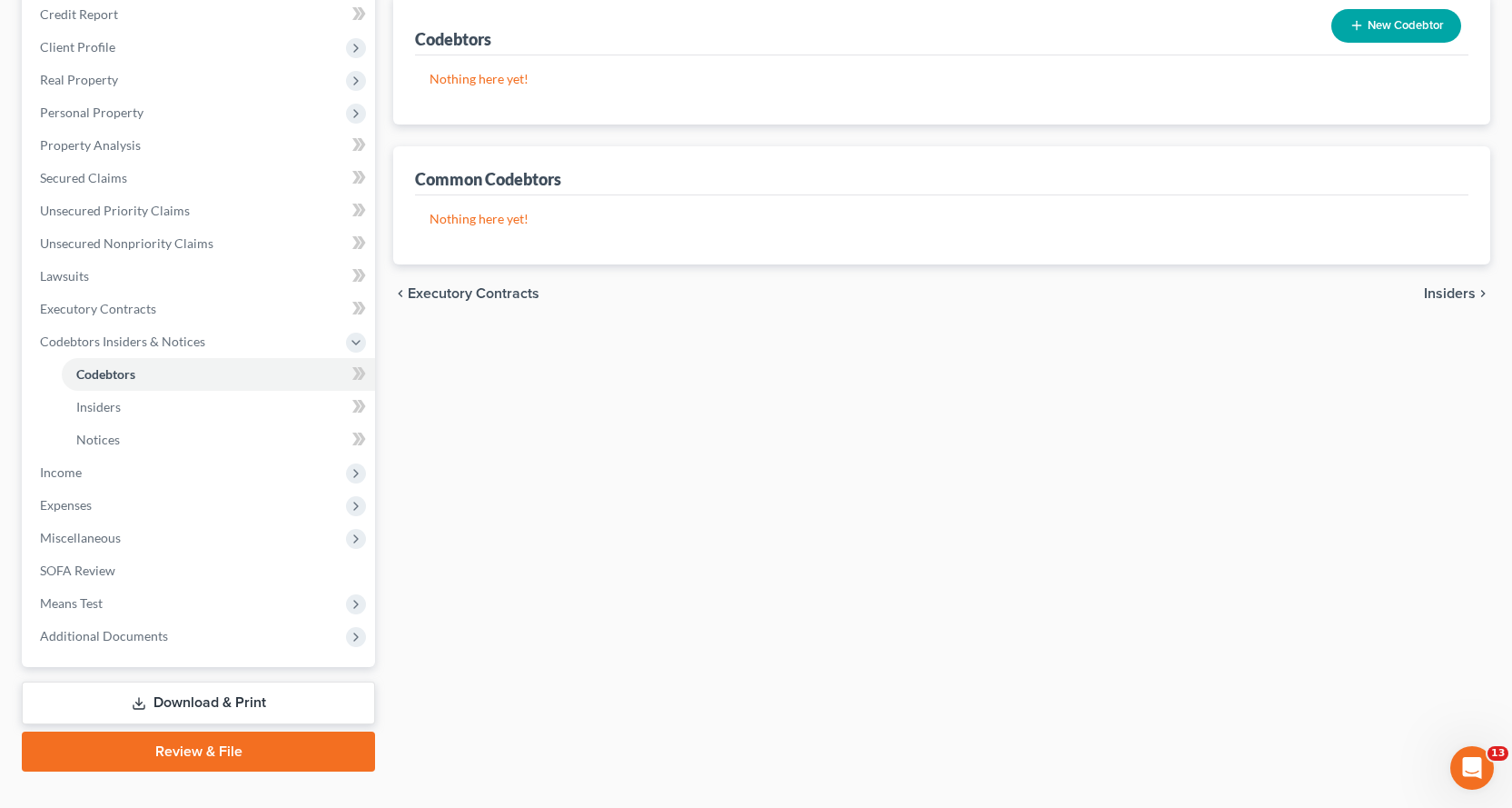
scroll to position [256, 0]
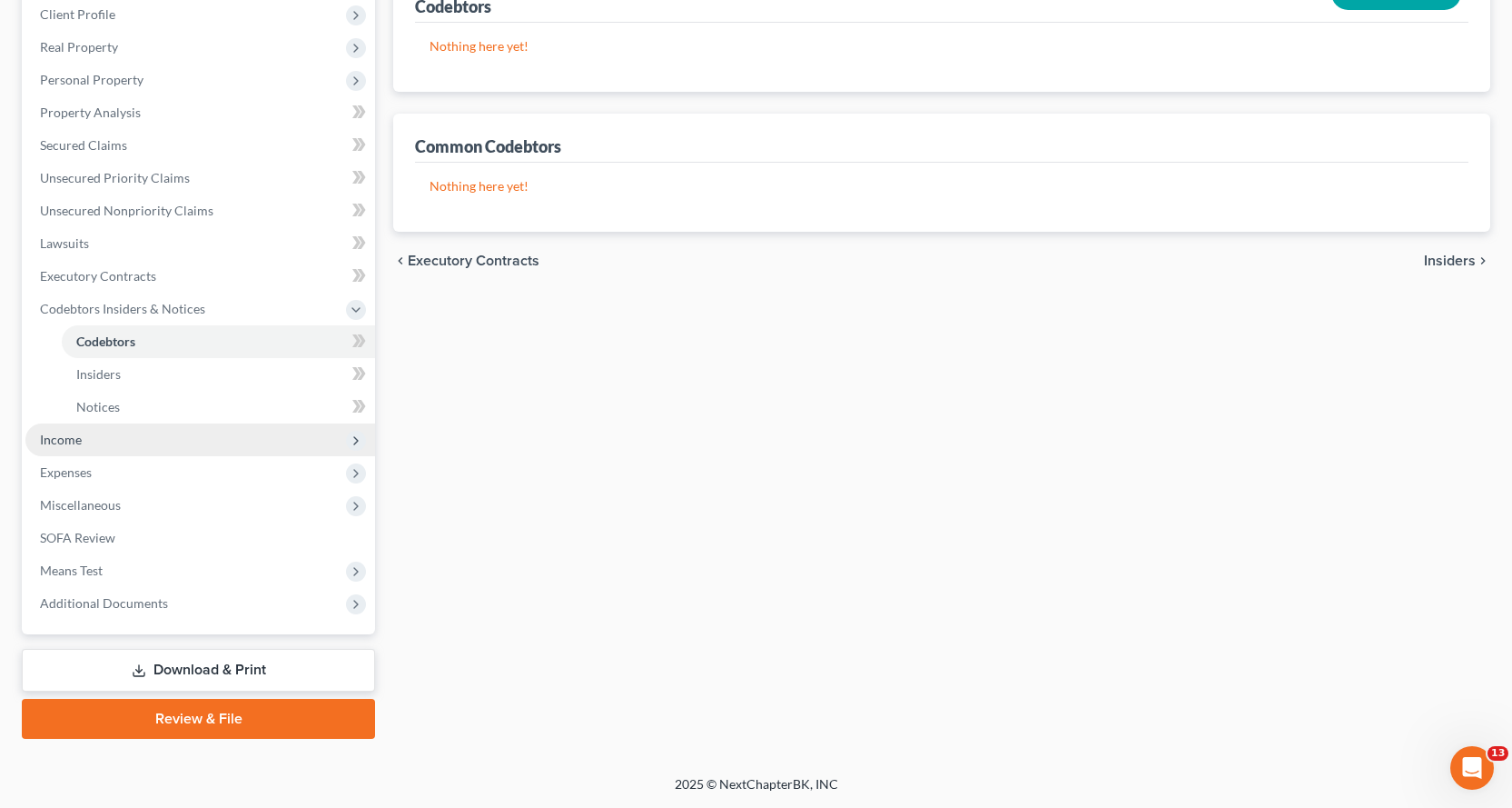
click at [65, 439] on span "Income" at bounding box center [61, 440] width 42 height 16
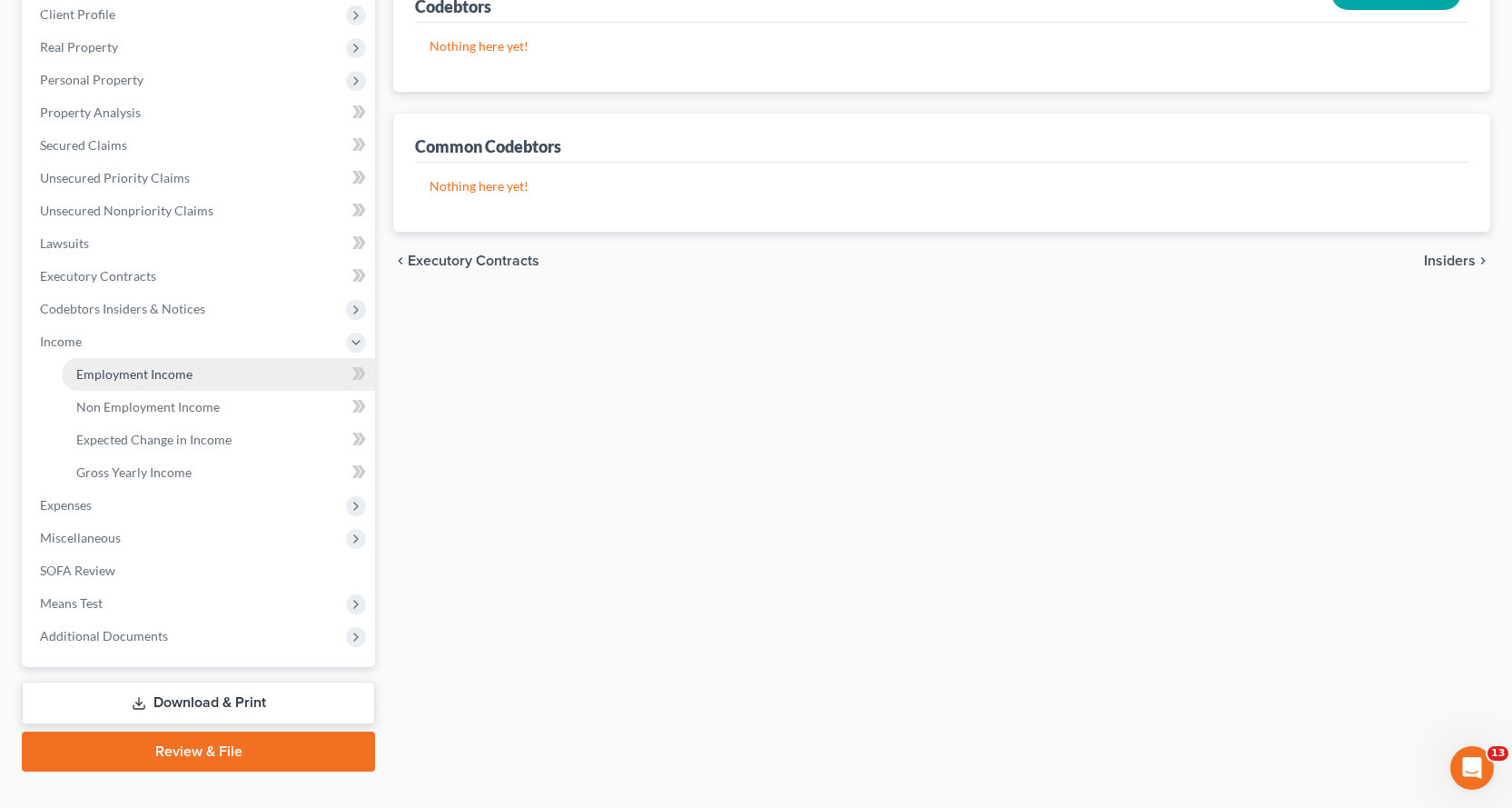
click at [131, 371] on span "Employment Income" at bounding box center [134, 374] width 116 height 16
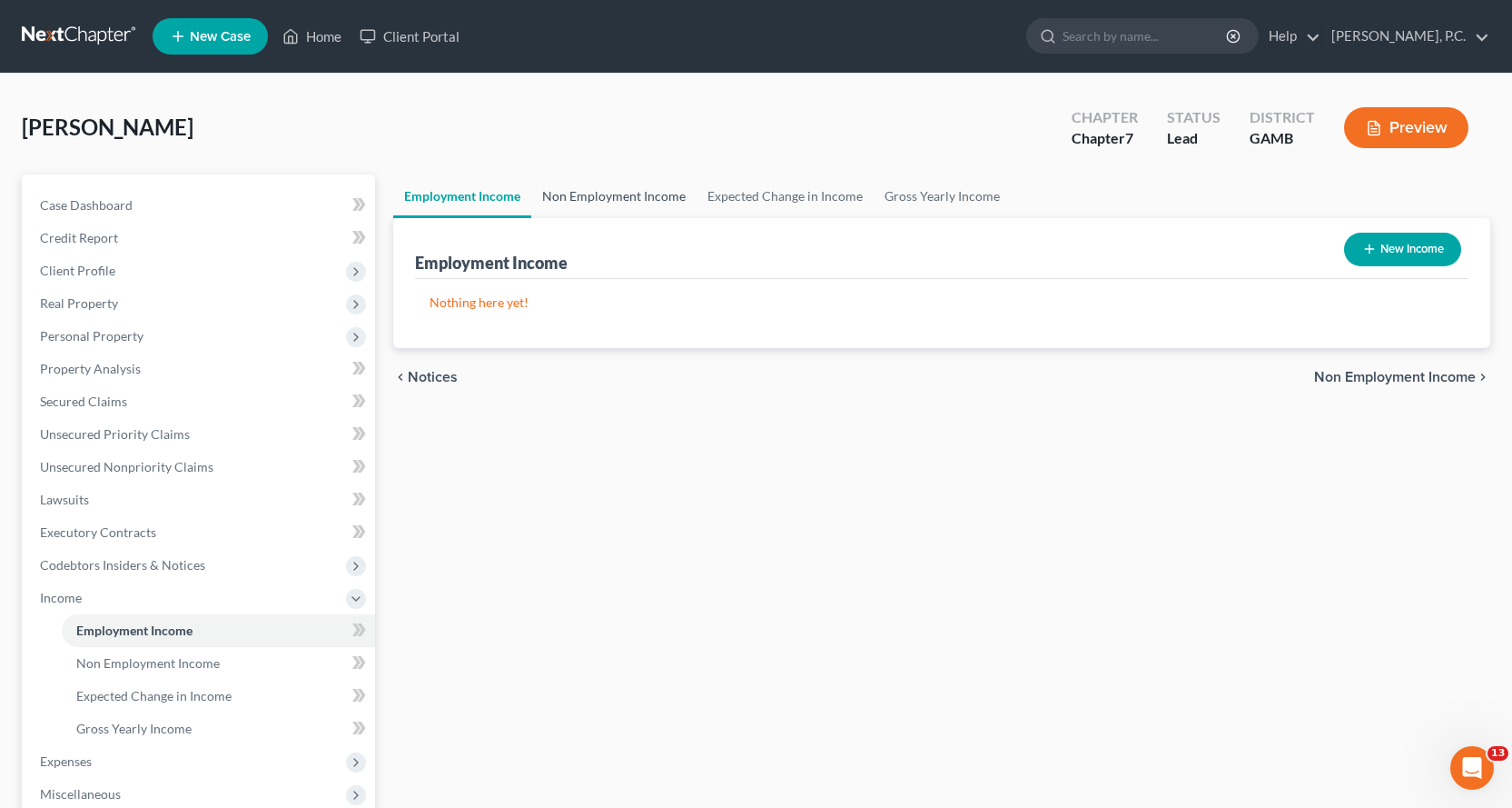
click at [615, 191] on link "Non Employment Income" at bounding box center [613, 196] width 165 height 44
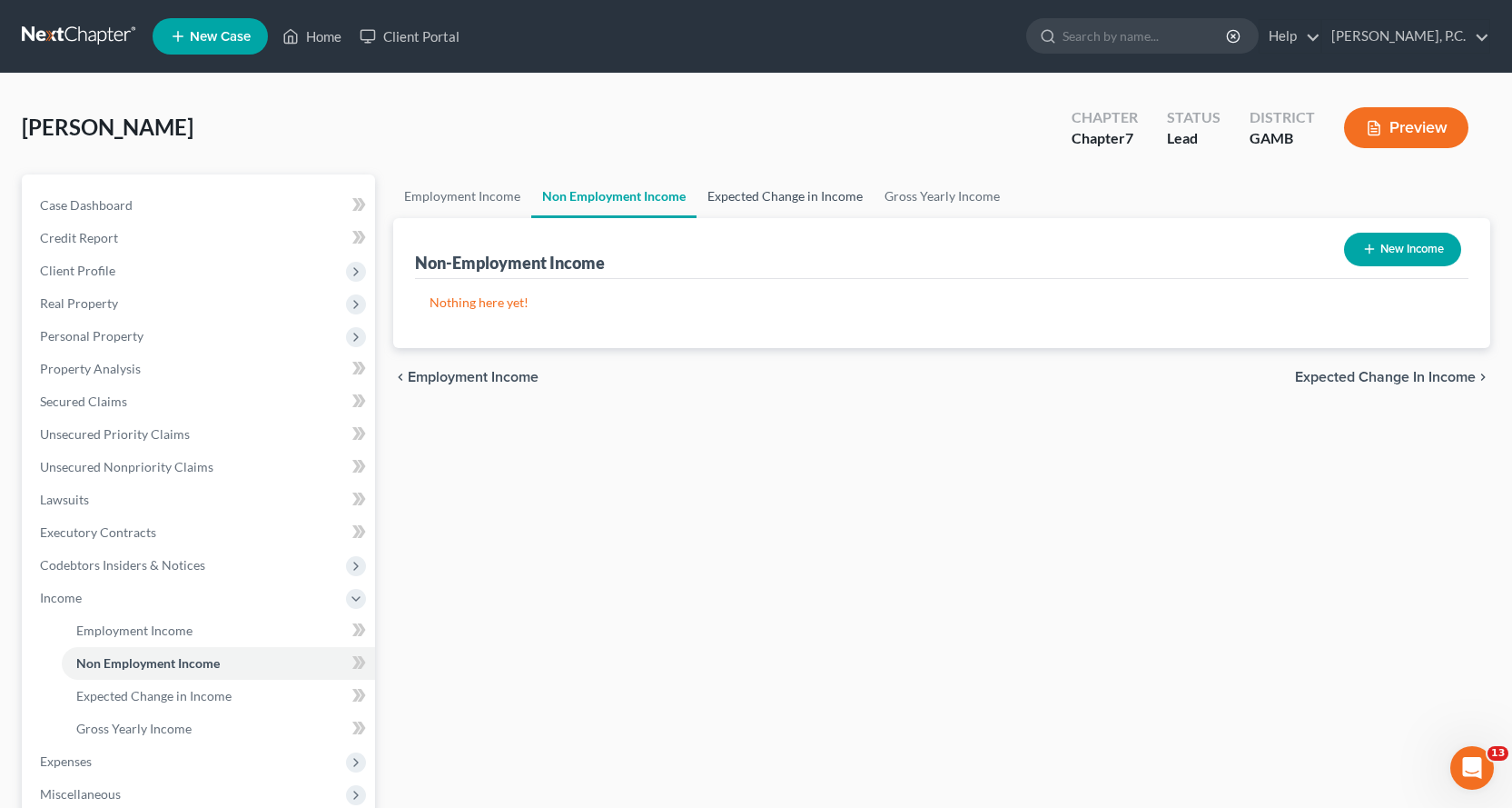
click at [797, 192] on link "Expected Change in Income" at bounding box center [784, 196] width 177 height 44
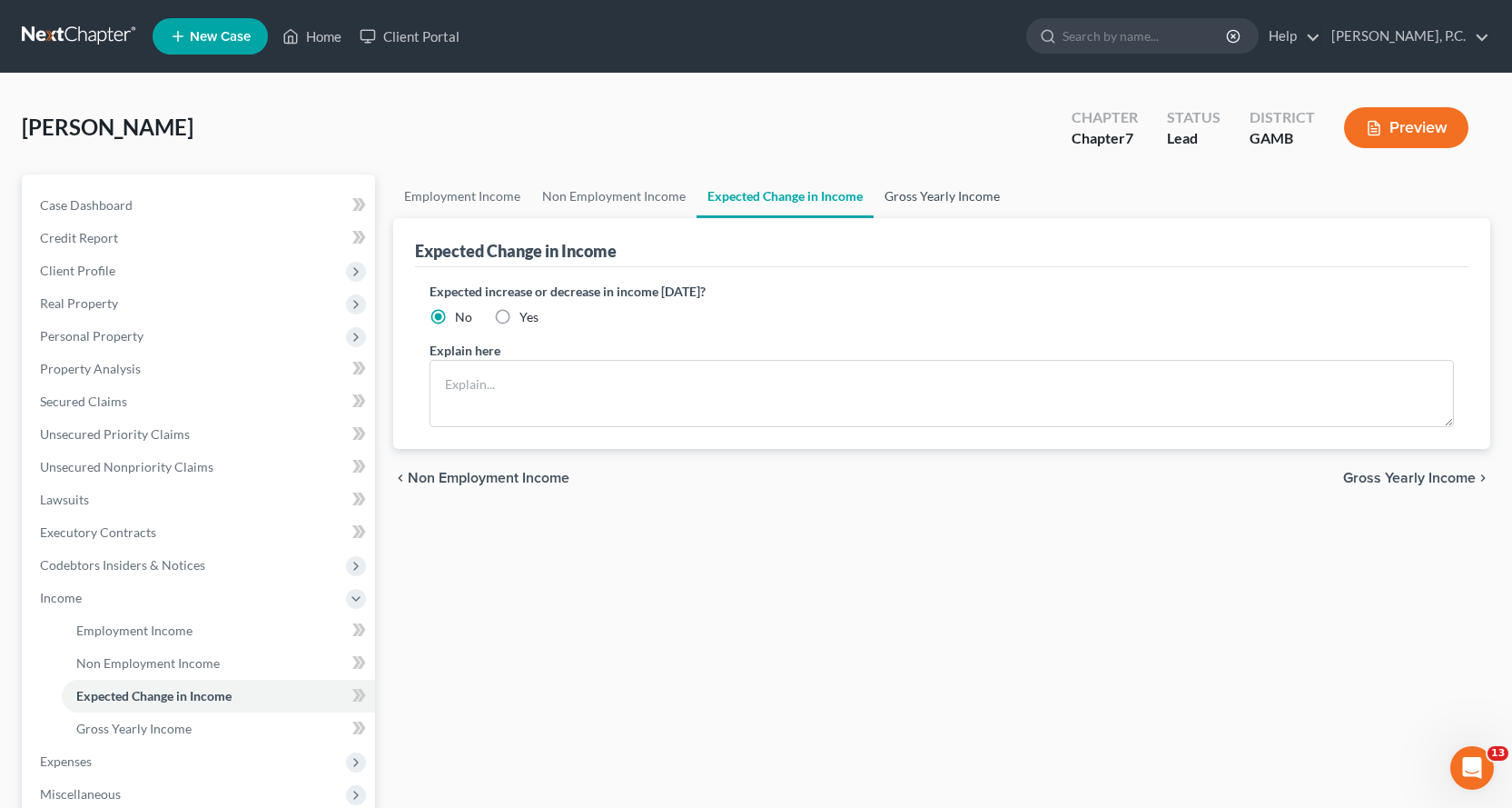
click at [924, 192] on link "Gross Yearly Income" at bounding box center [943, 196] width 137 height 44
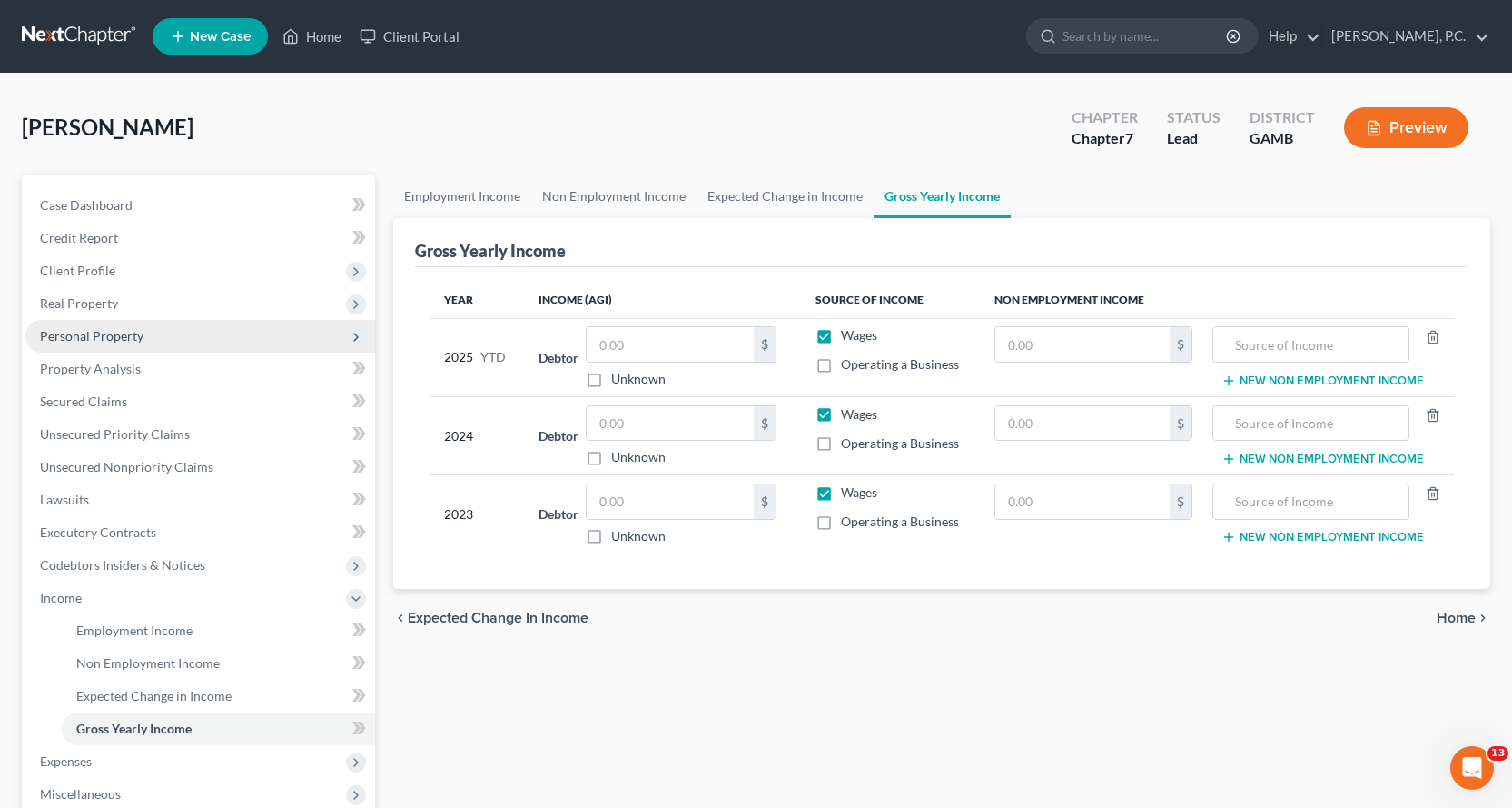
click at [110, 332] on span "Personal Property" at bounding box center [92, 336] width 104 height 16
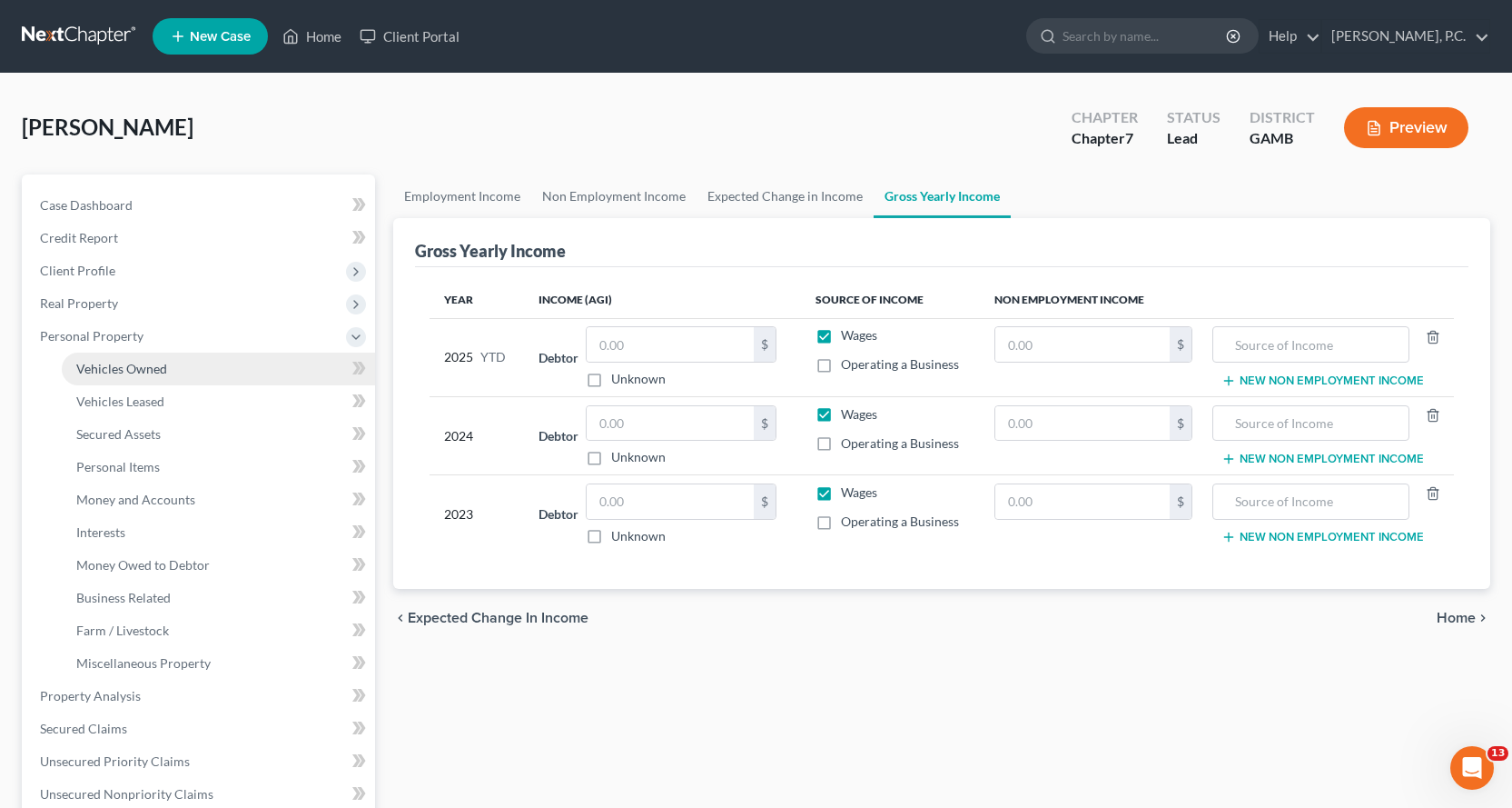
click at [127, 366] on span "Vehicles Owned" at bounding box center [121, 368] width 91 height 16
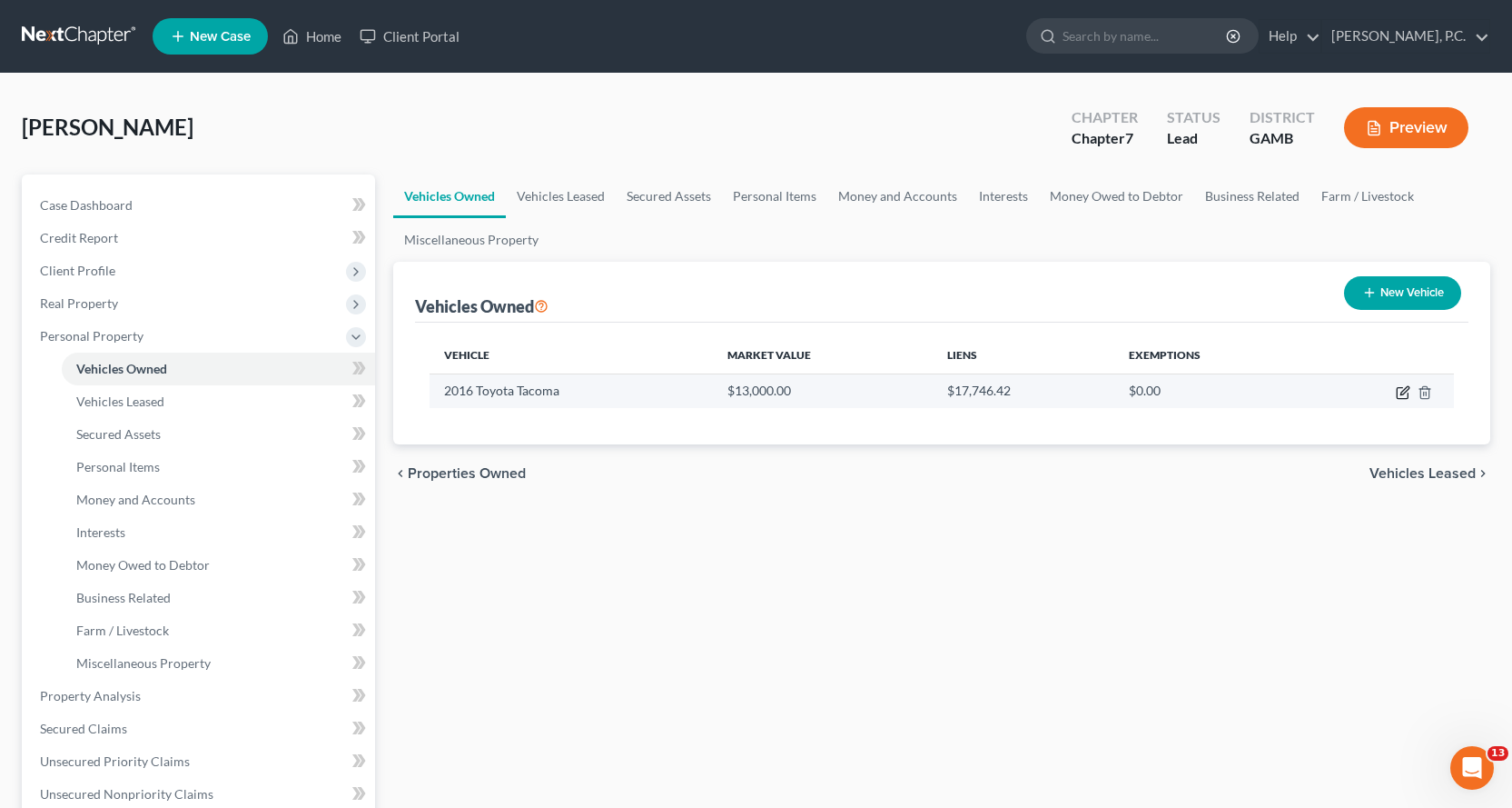
click at [1406, 387] on icon "button" at bounding box center [1403, 392] width 15 height 15
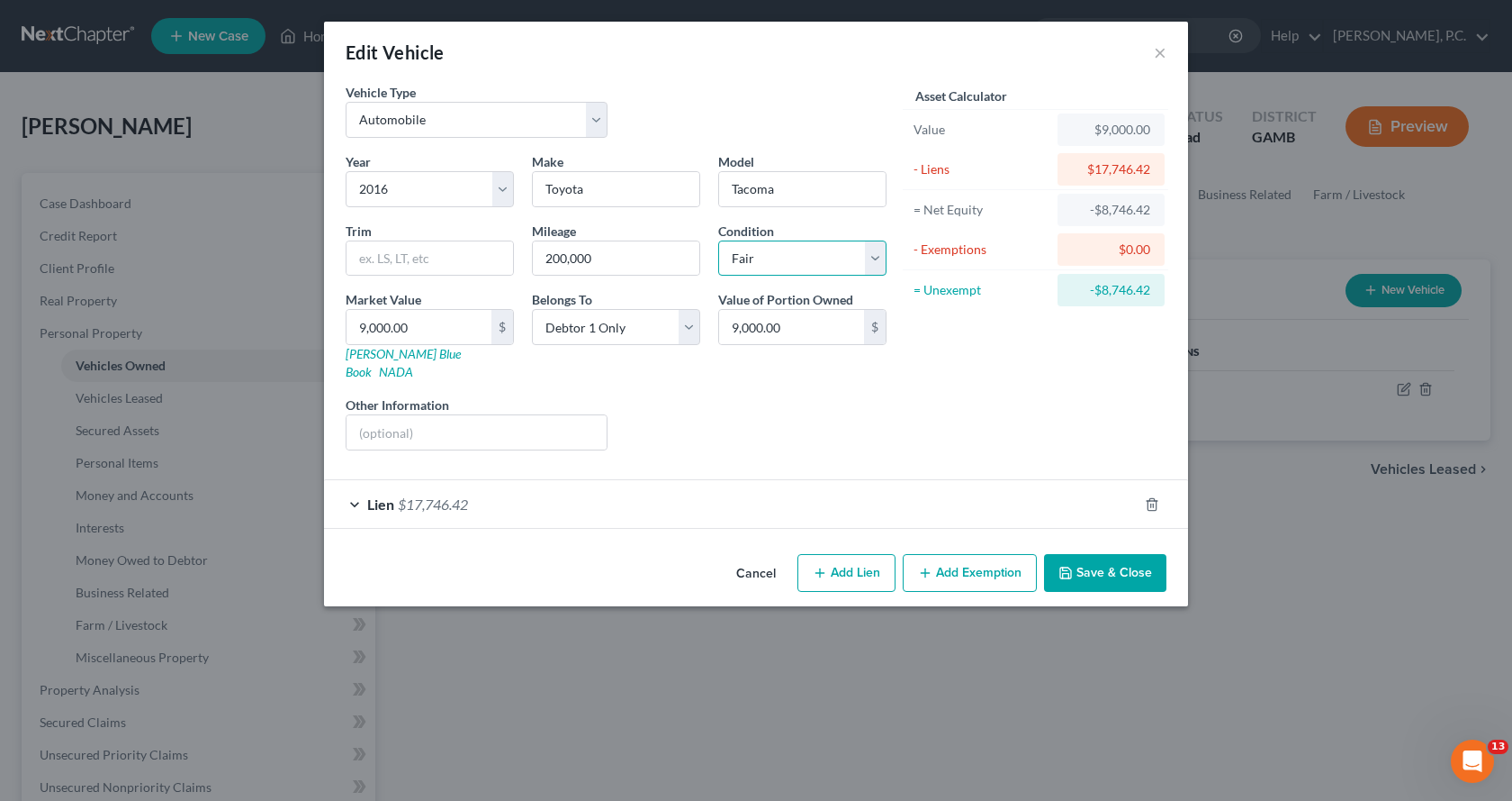
drag, startPoint x: 877, startPoint y: 253, endPoint x: 862, endPoint y: 273, distance: 25.0
click at [877, 253] on select "Select Excellent Very Good Good Fair Poor" at bounding box center [802, 258] width 168 height 36
click at [718, 240] on select "Select Excellent Very Good Good Fair Poor" at bounding box center [802, 258] width 168 height 36
click at [499, 416] on input "text" at bounding box center [476, 432] width 260 height 34
click at [1140, 558] on button "Save & Close" at bounding box center [1105, 572] width 122 height 38
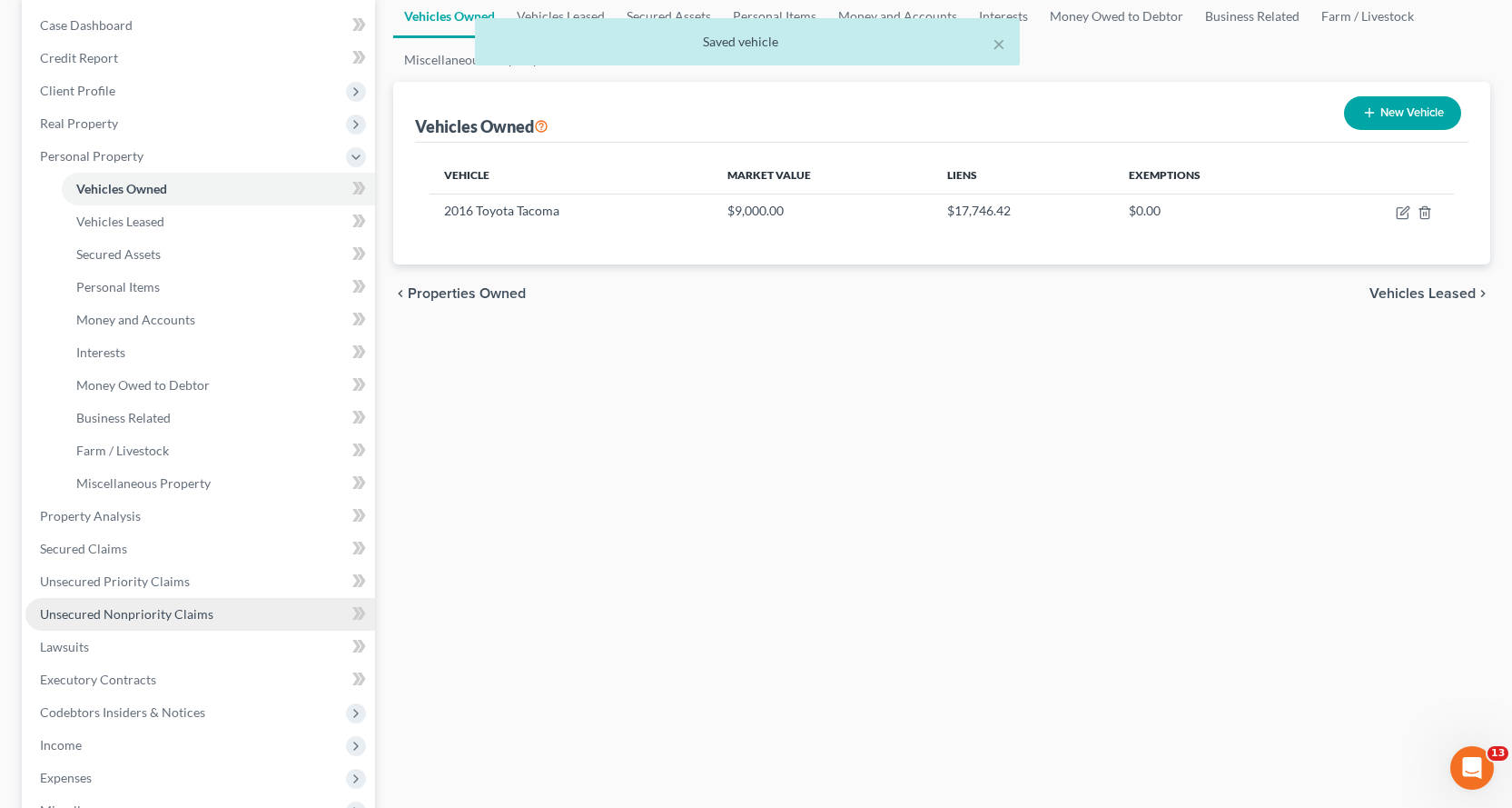
scroll to position [182, 0]
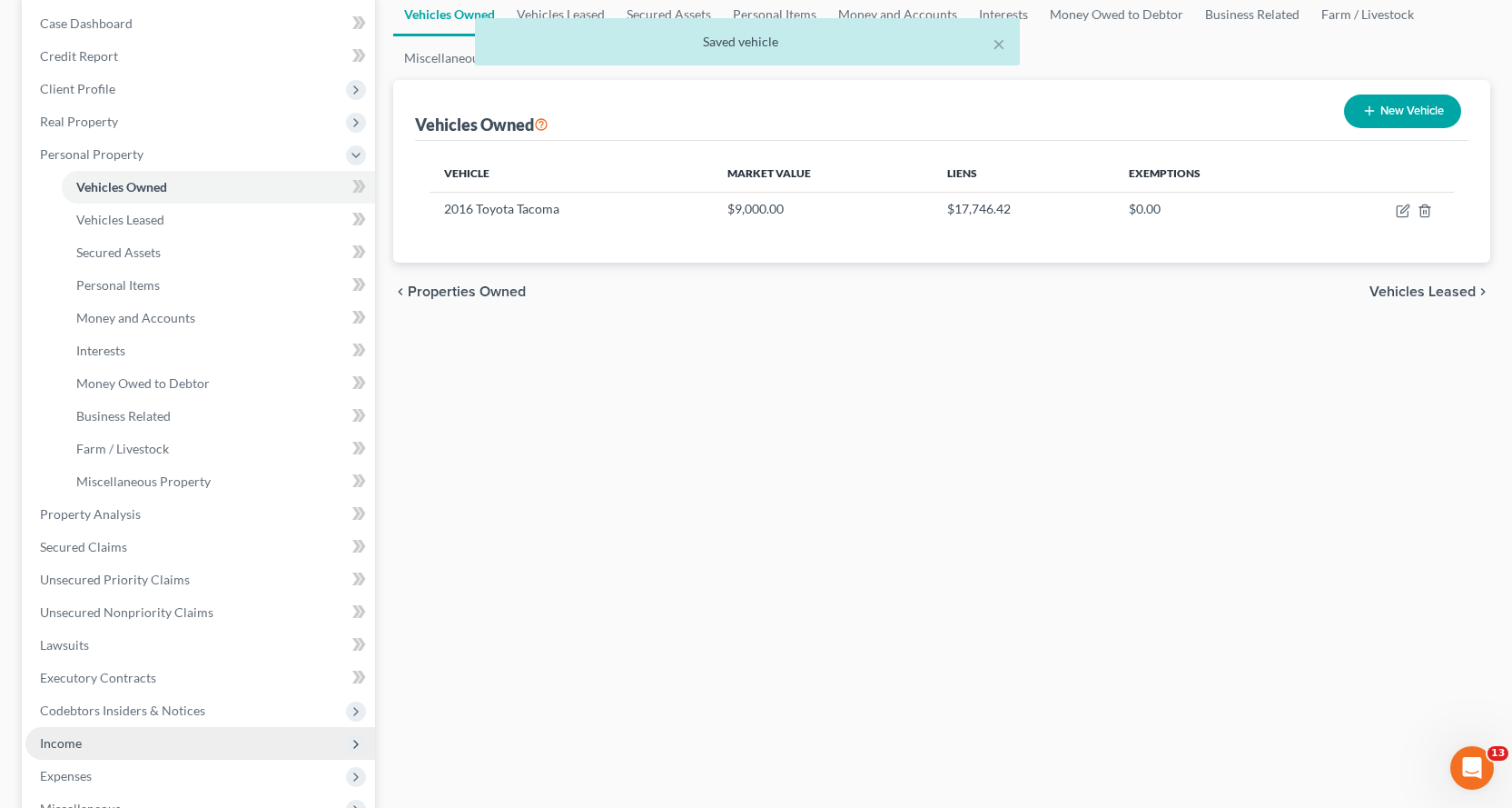
drag, startPoint x: 62, startPoint y: 744, endPoint x: 71, endPoint y: 745, distance: 9.1
click at [62, 744] on span "Income" at bounding box center [61, 743] width 42 height 16
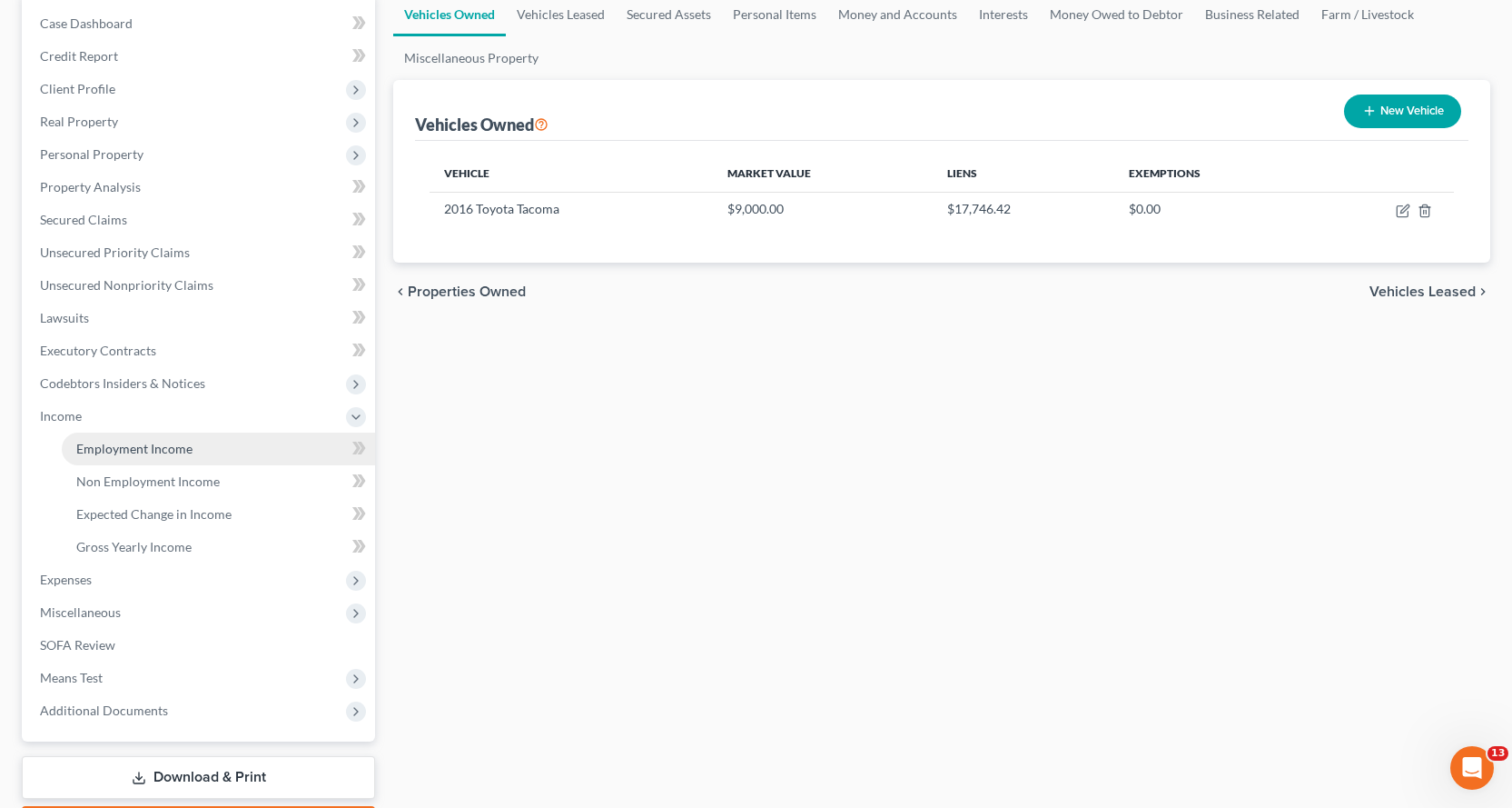
click at [171, 447] on span "Employment Income" at bounding box center [134, 448] width 116 height 16
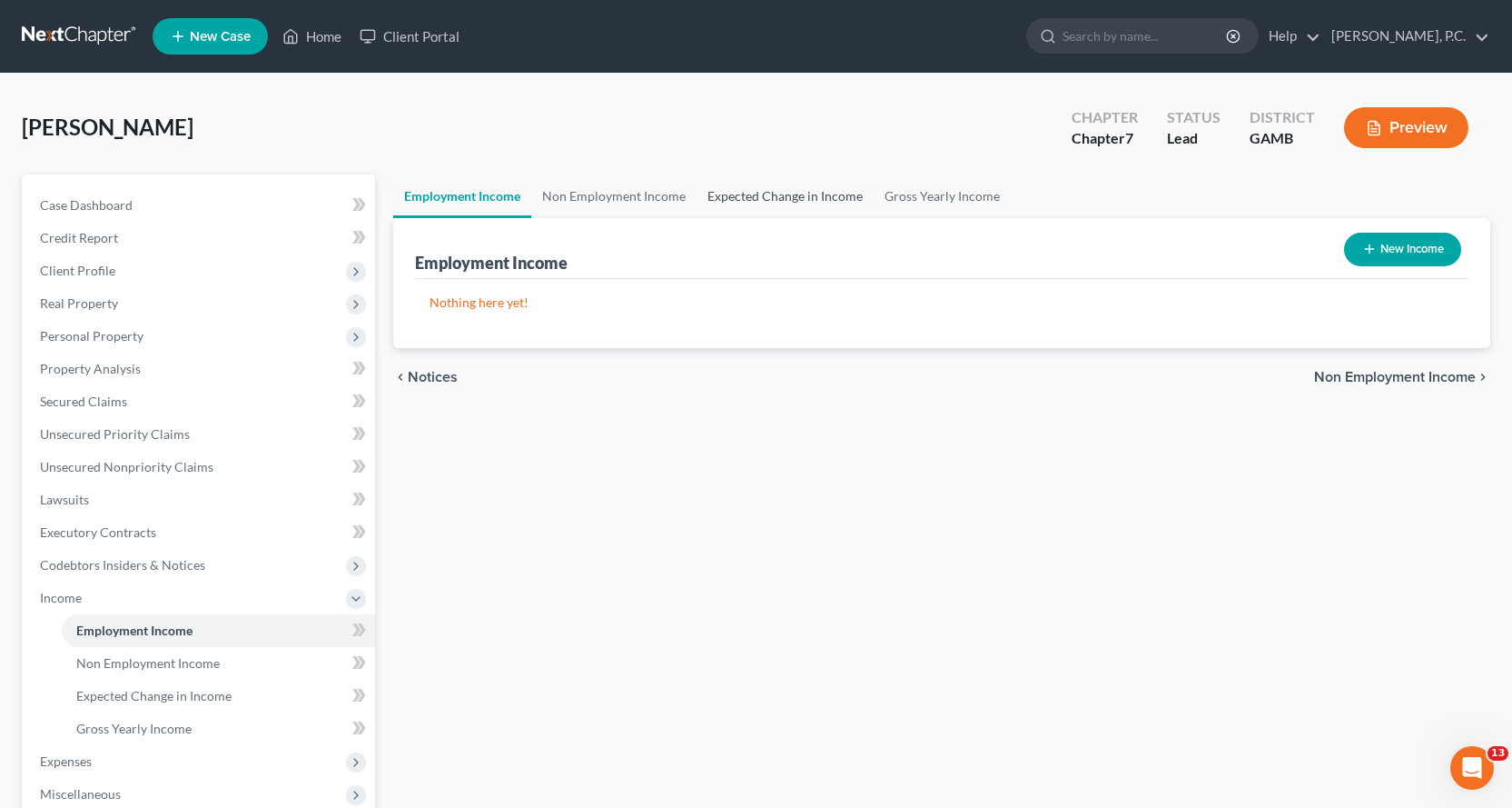
click at [797, 198] on link "Expected Change in Income" at bounding box center [784, 196] width 177 height 44
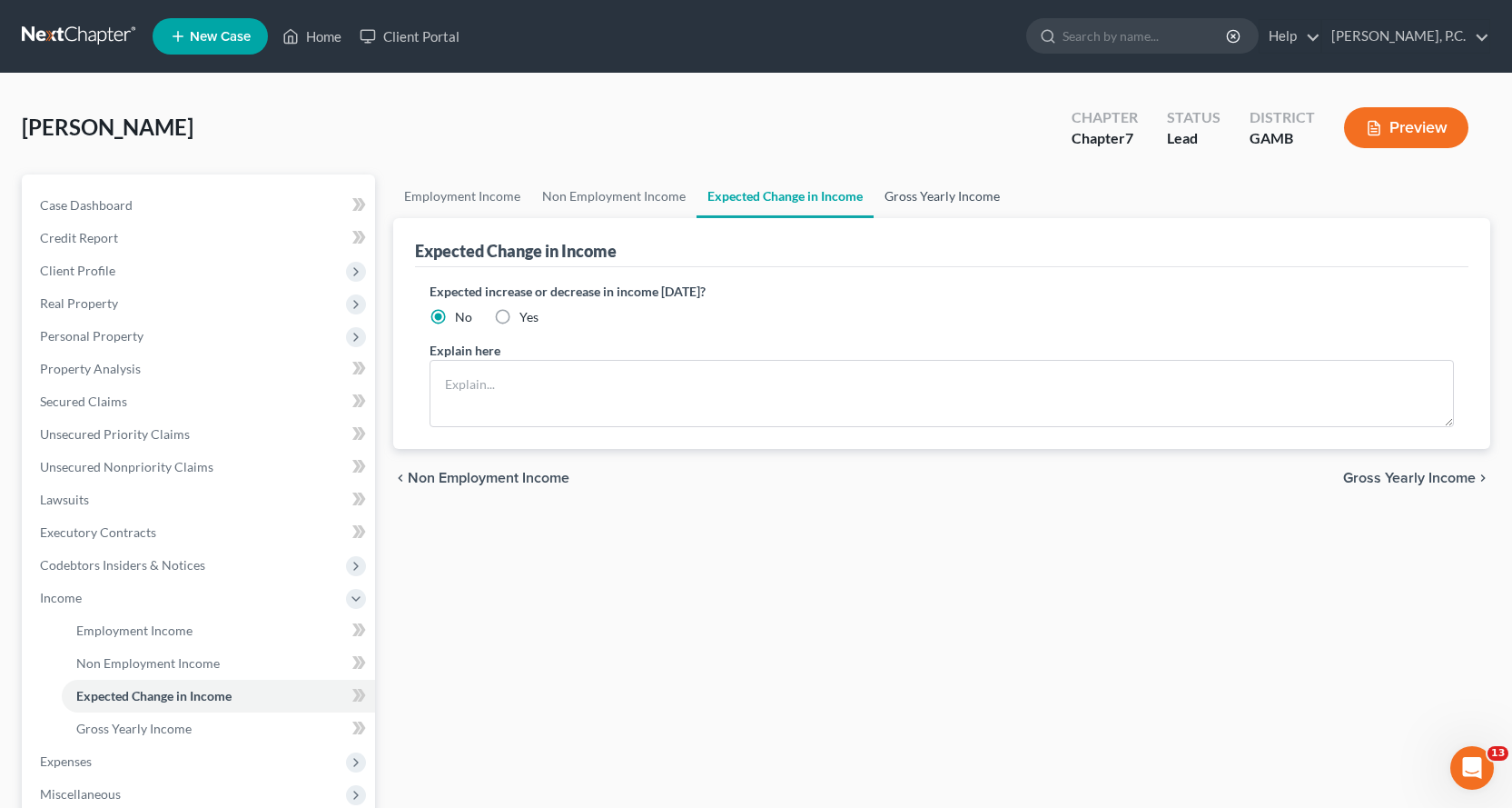
click at [960, 194] on link "Gross Yearly Income" at bounding box center [943, 196] width 137 height 44
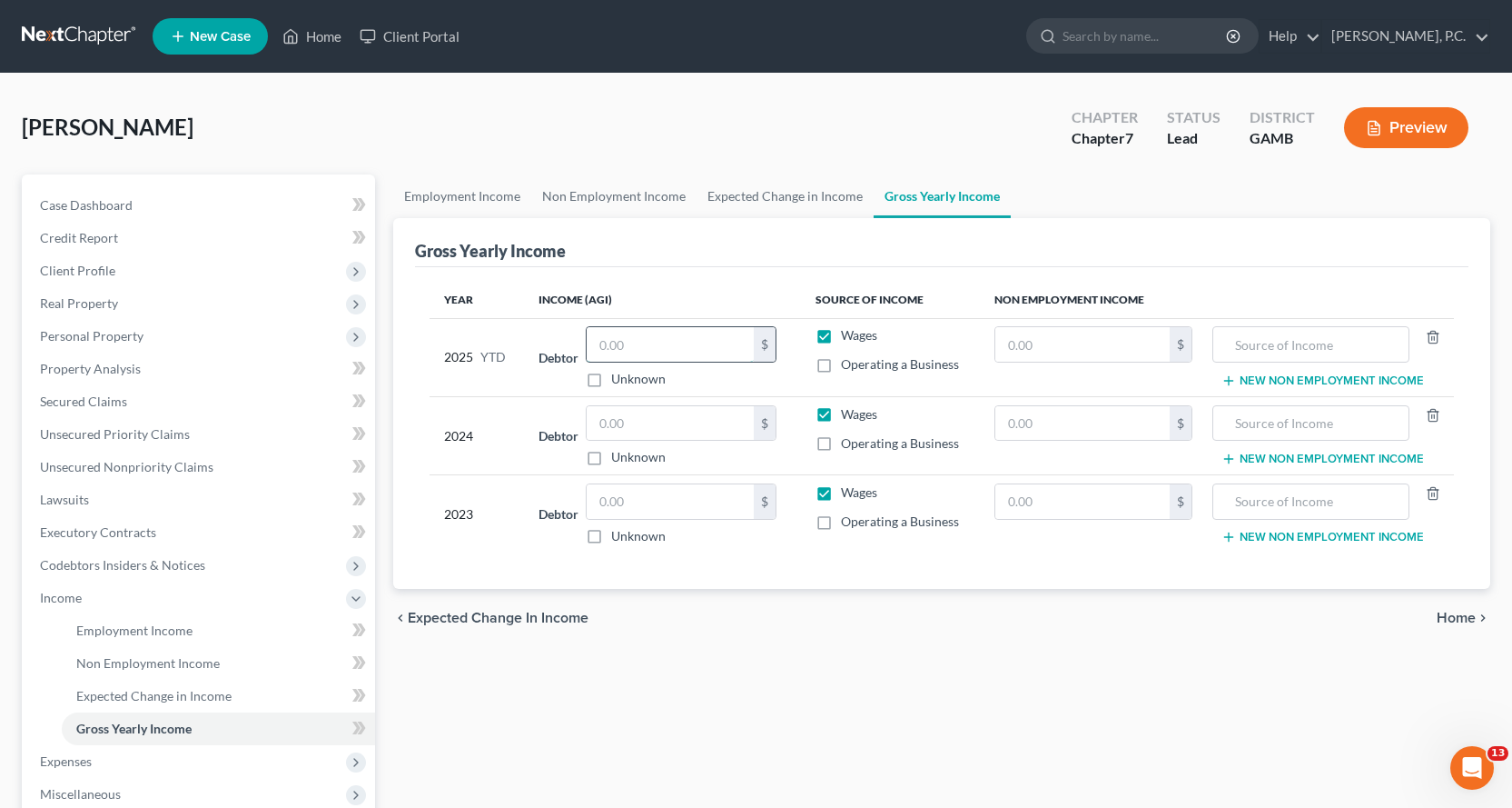
click at [693, 339] on input "text" at bounding box center [670, 344] width 167 height 34
click at [629, 431] on input "text" at bounding box center [670, 423] width 167 height 34
click at [656, 512] on input "text" at bounding box center [670, 501] width 167 height 34
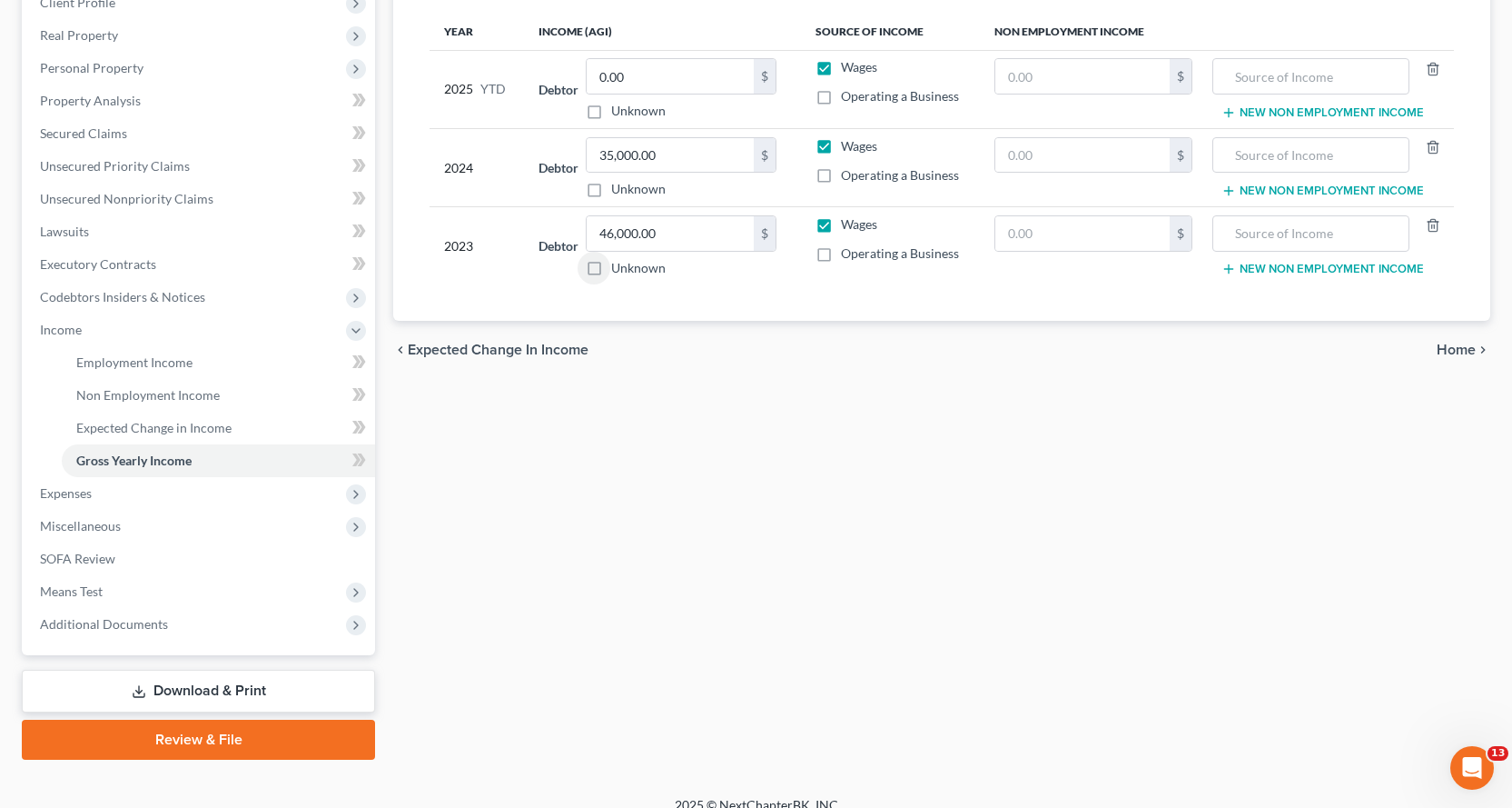
scroll to position [289, 0]
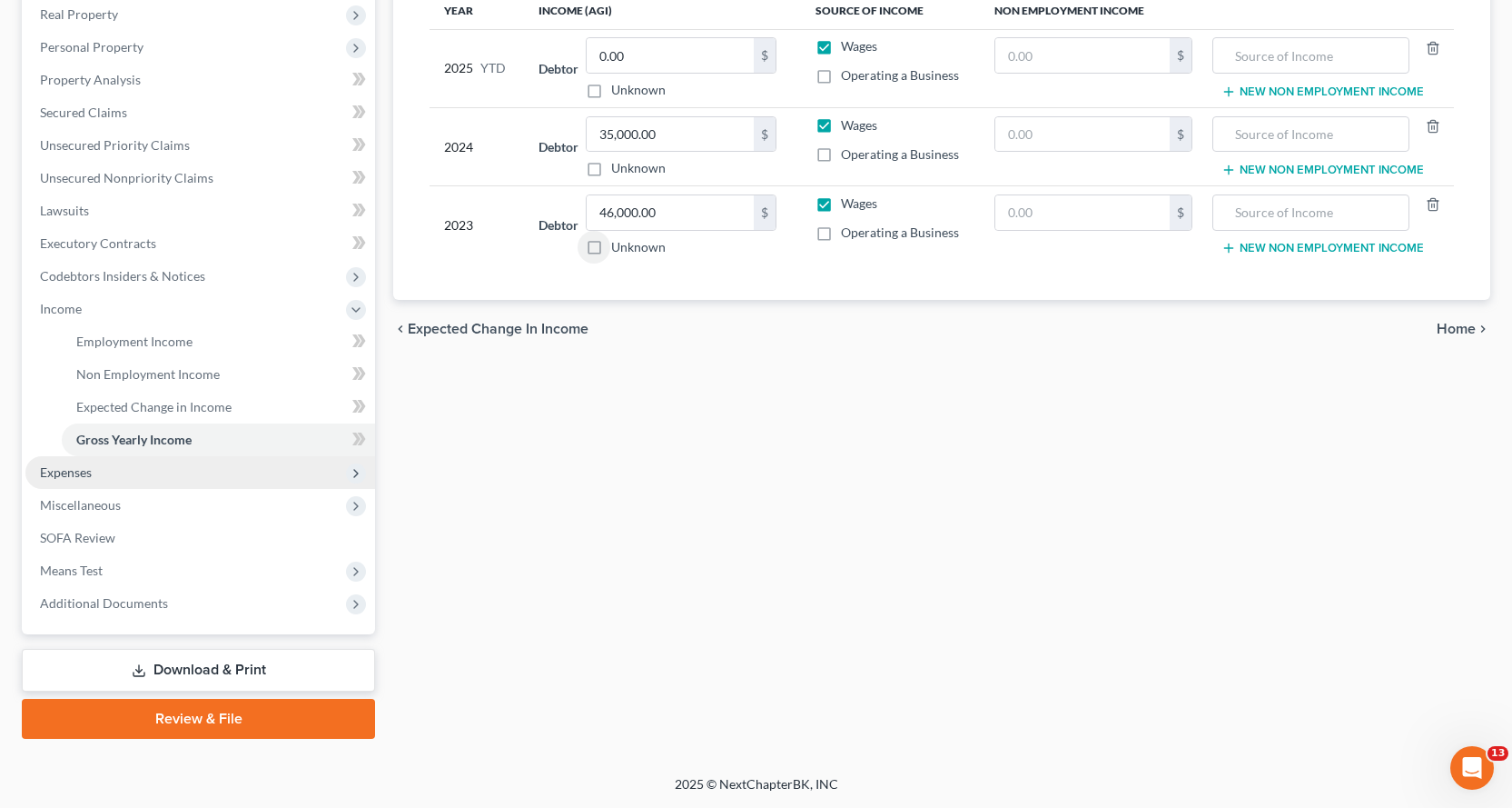
click at [68, 469] on span "Expenses" at bounding box center [65, 472] width 52 height 16
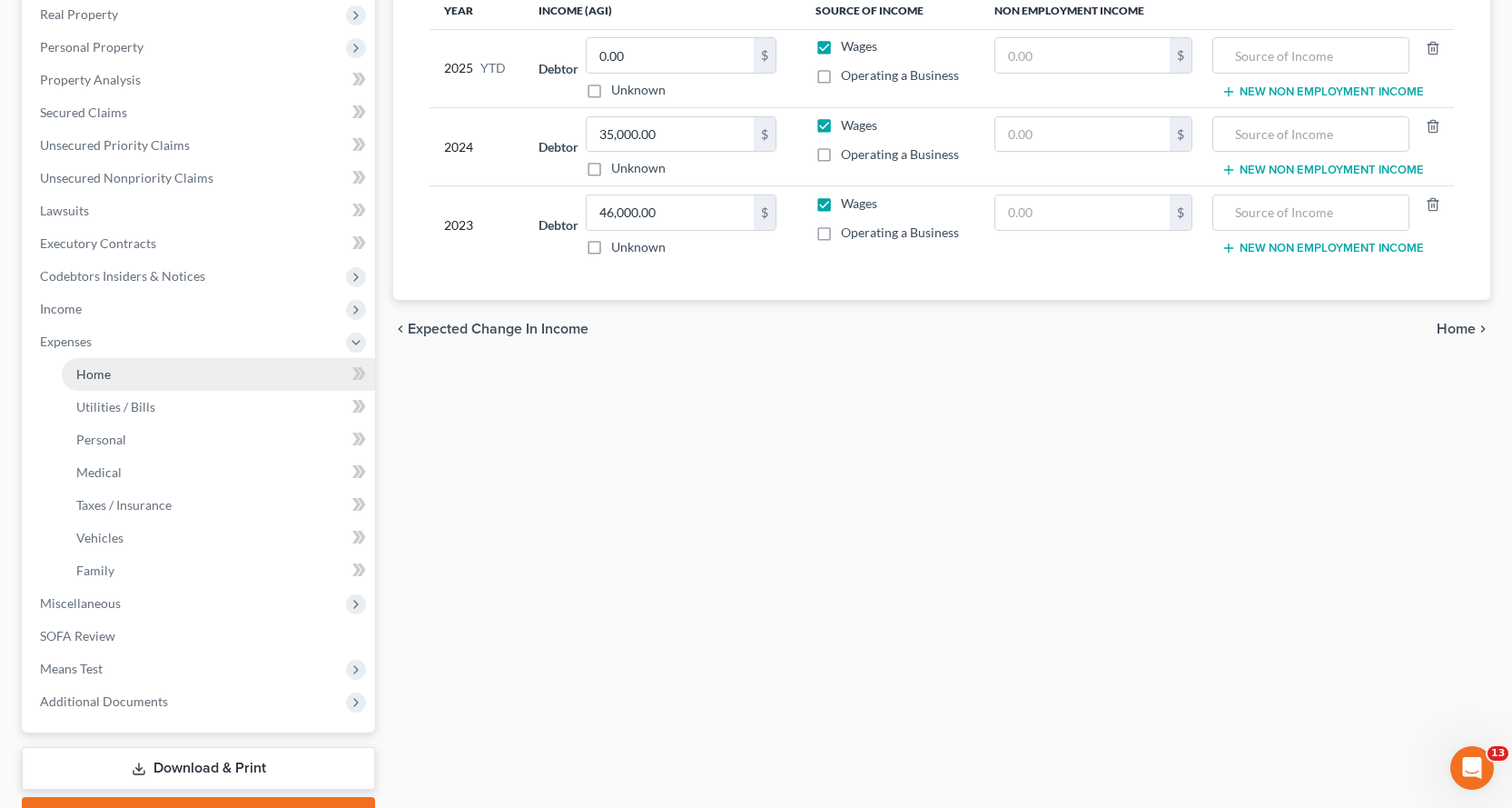
click at [93, 372] on span "Home" at bounding box center [93, 374] width 34 height 16
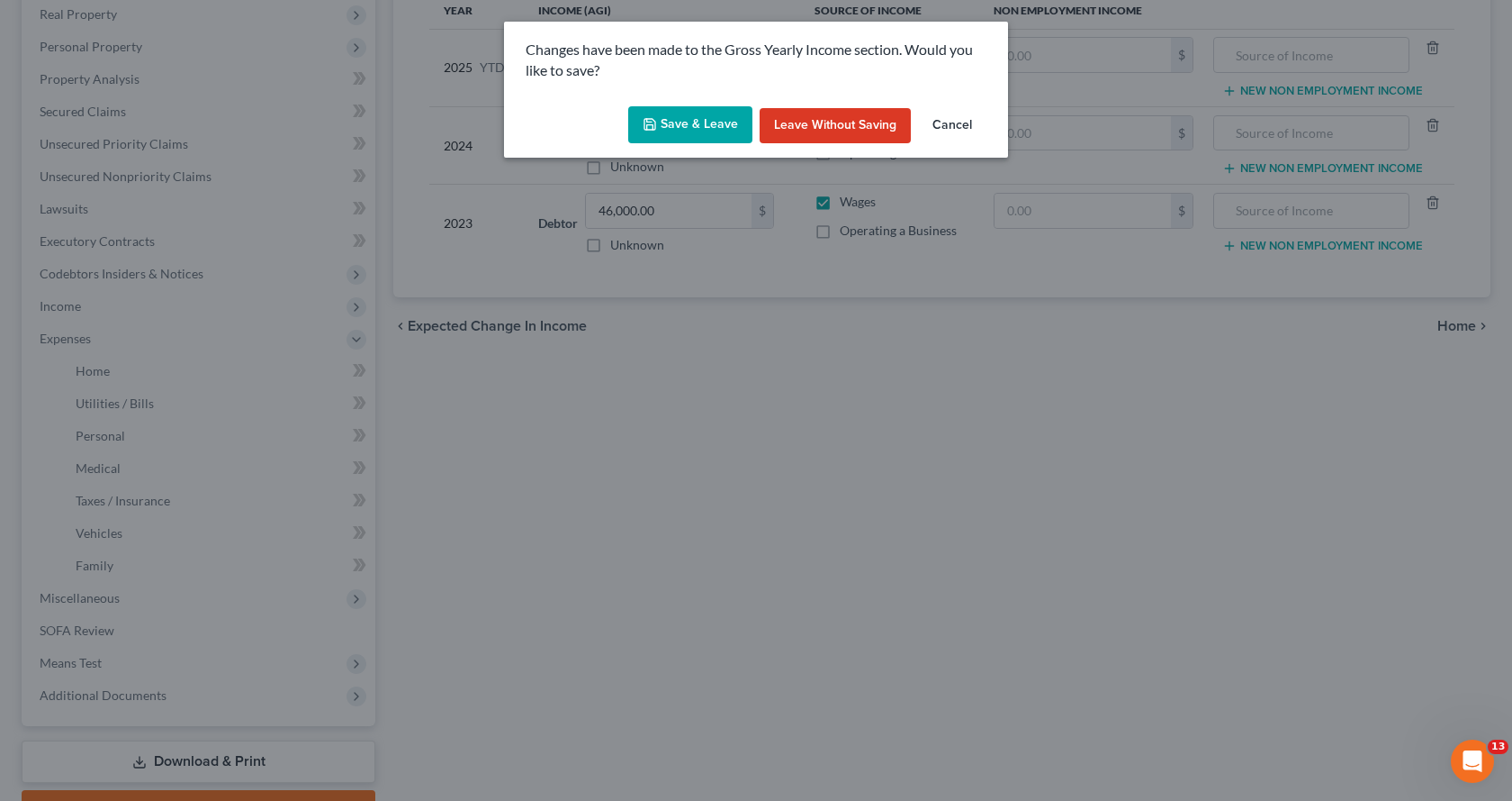
click at [698, 113] on button "Save & Leave" at bounding box center [690, 125] width 124 height 38
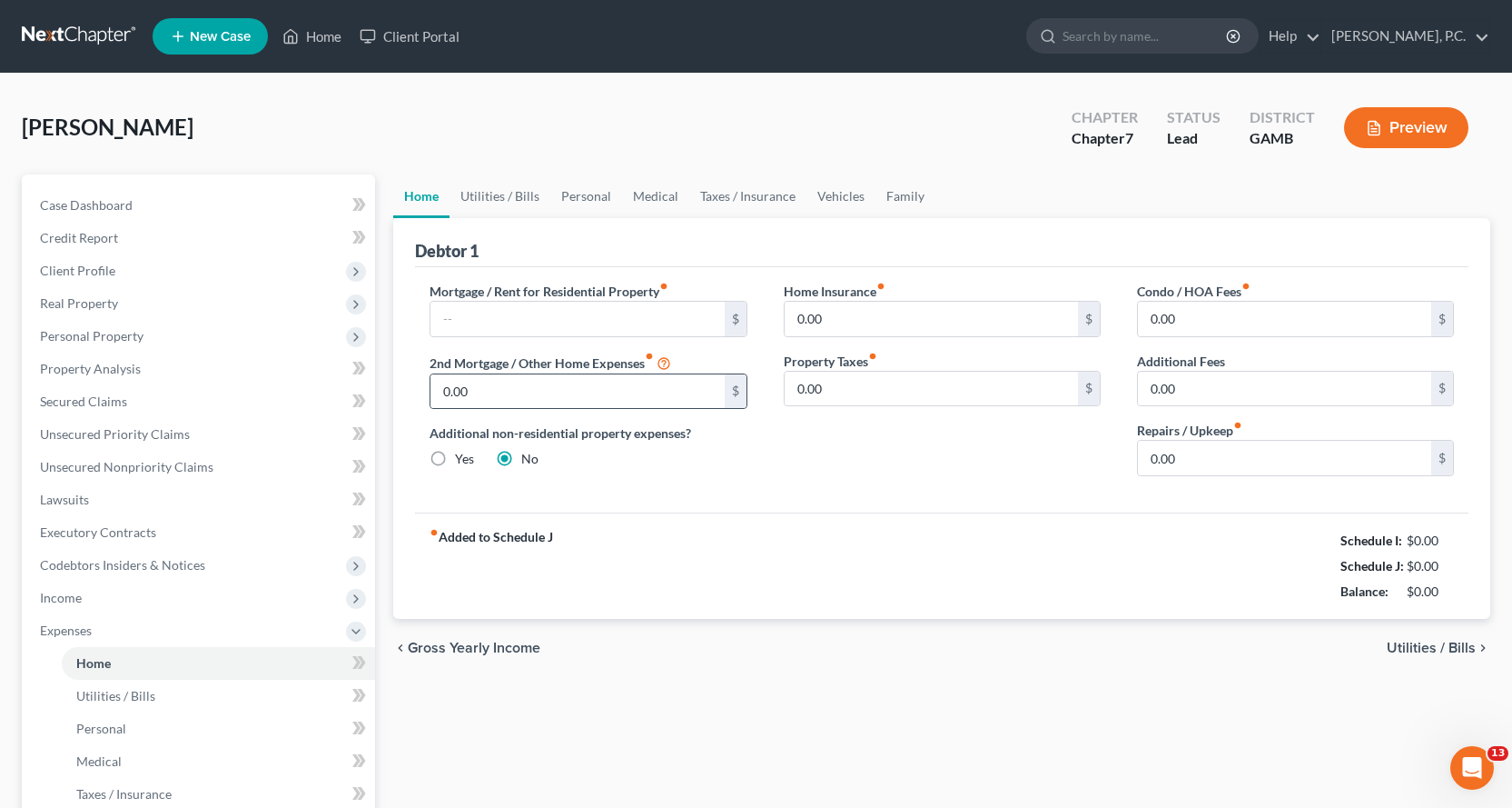
scroll to position [363, 0]
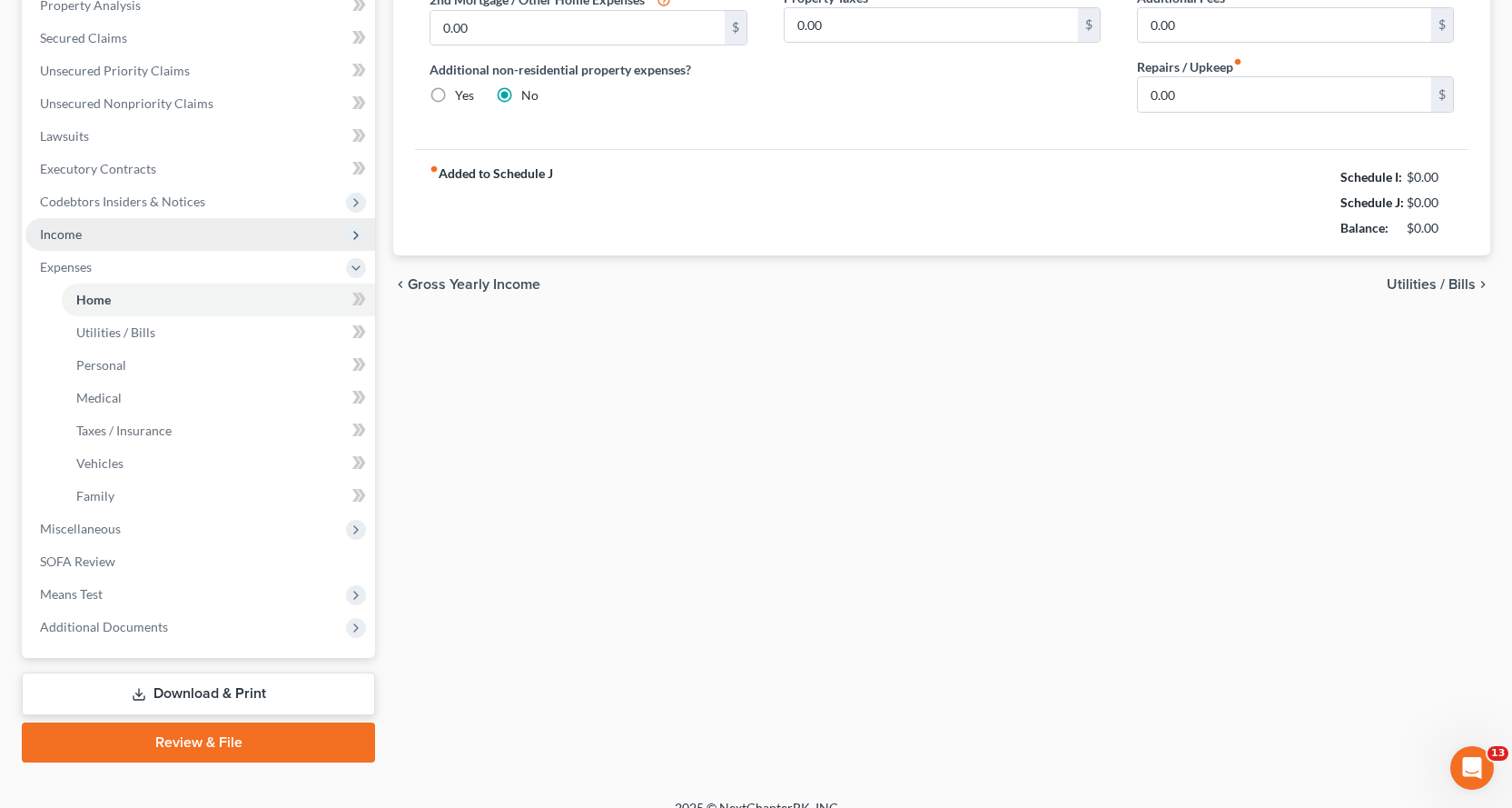
click at [61, 233] on span "Income" at bounding box center [61, 234] width 42 height 16
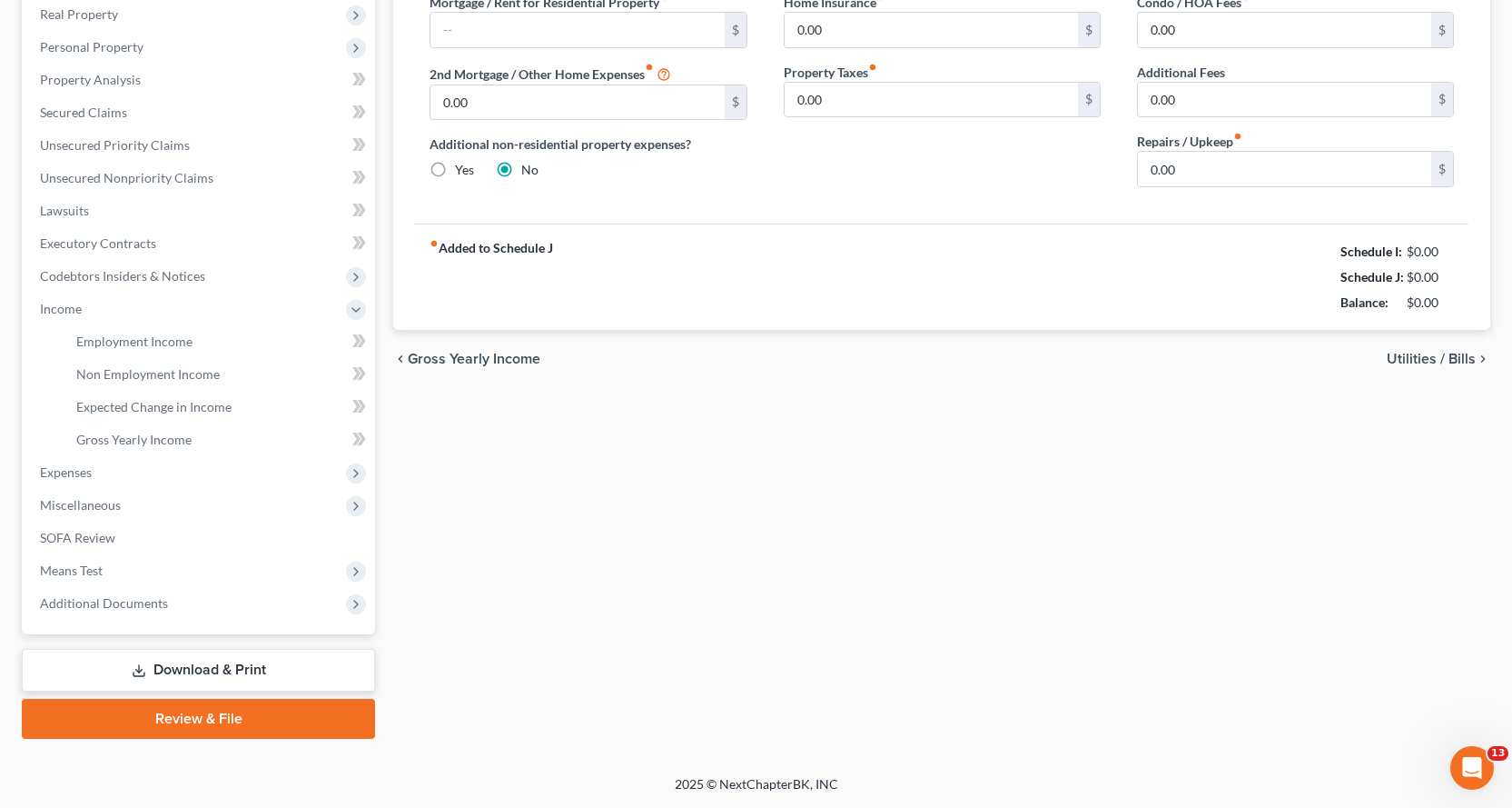
scroll to position [289, 0]
click at [180, 404] on span "Expected Change in Income" at bounding box center [153, 406] width 155 height 16
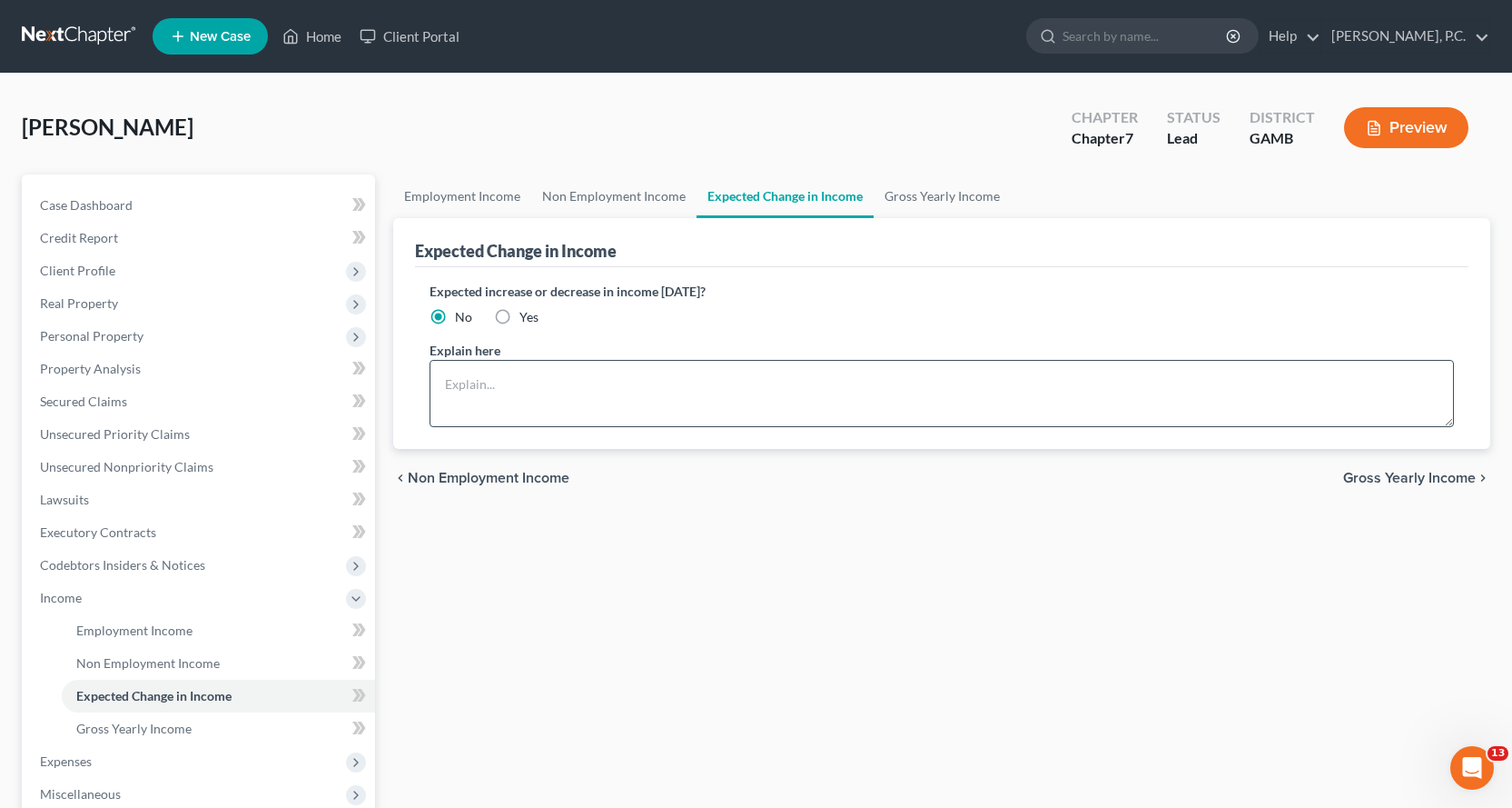
drag, startPoint x: 505, startPoint y: 315, endPoint x: 491, endPoint y: 377, distance: 63.6
click at [520, 315] on label "Yes" at bounding box center [529, 317] width 20 height 19
click at [526, 315] on input "Yes" at bounding box center [532, 314] width 12 height 12
drag, startPoint x: 483, startPoint y: 380, endPoint x: 579, endPoint y: 378, distance: 96.0
click at [483, 381] on textarea at bounding box center [942, 393] width 1025 height 67
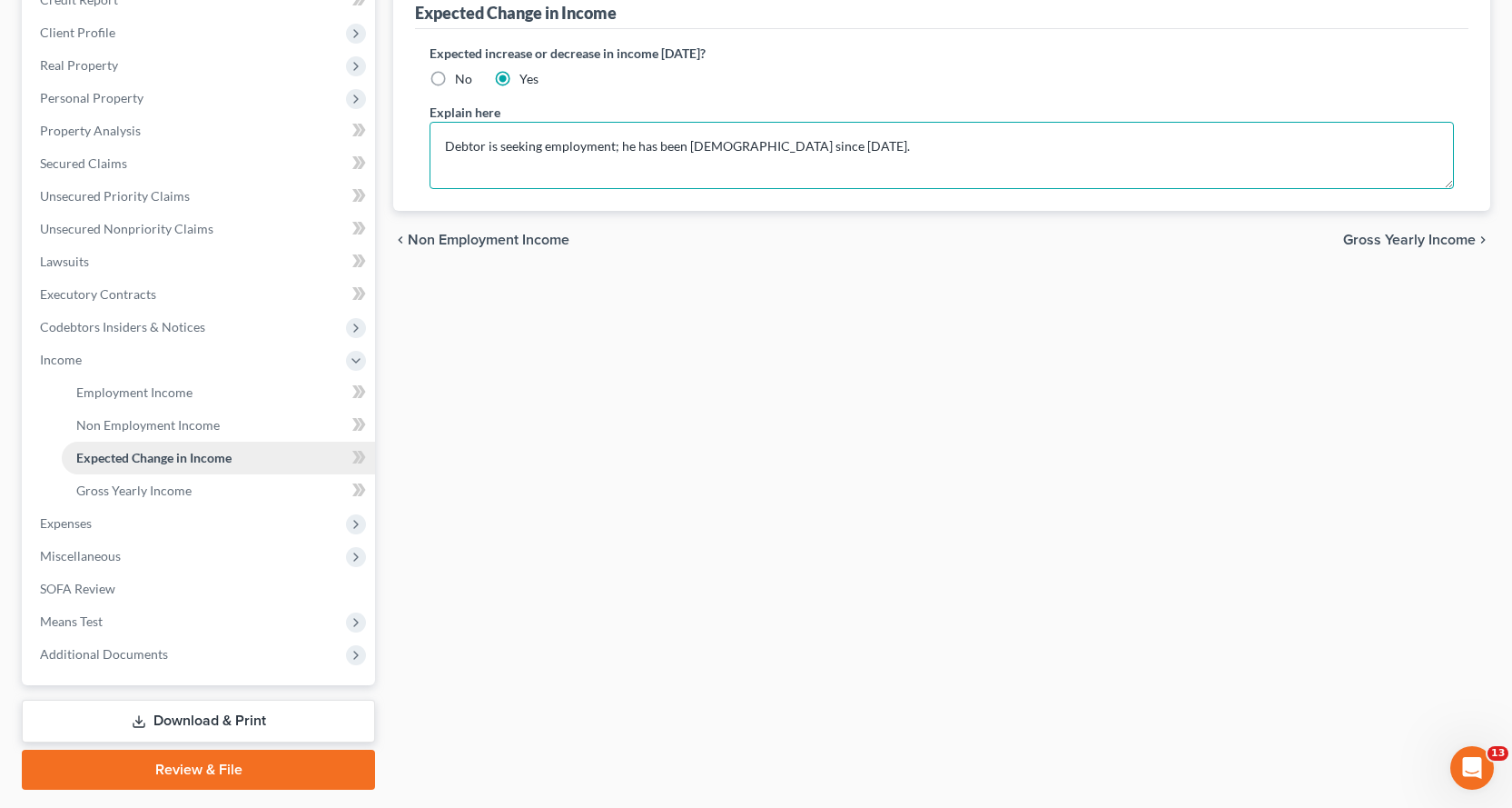
scroll to position [289, 0]
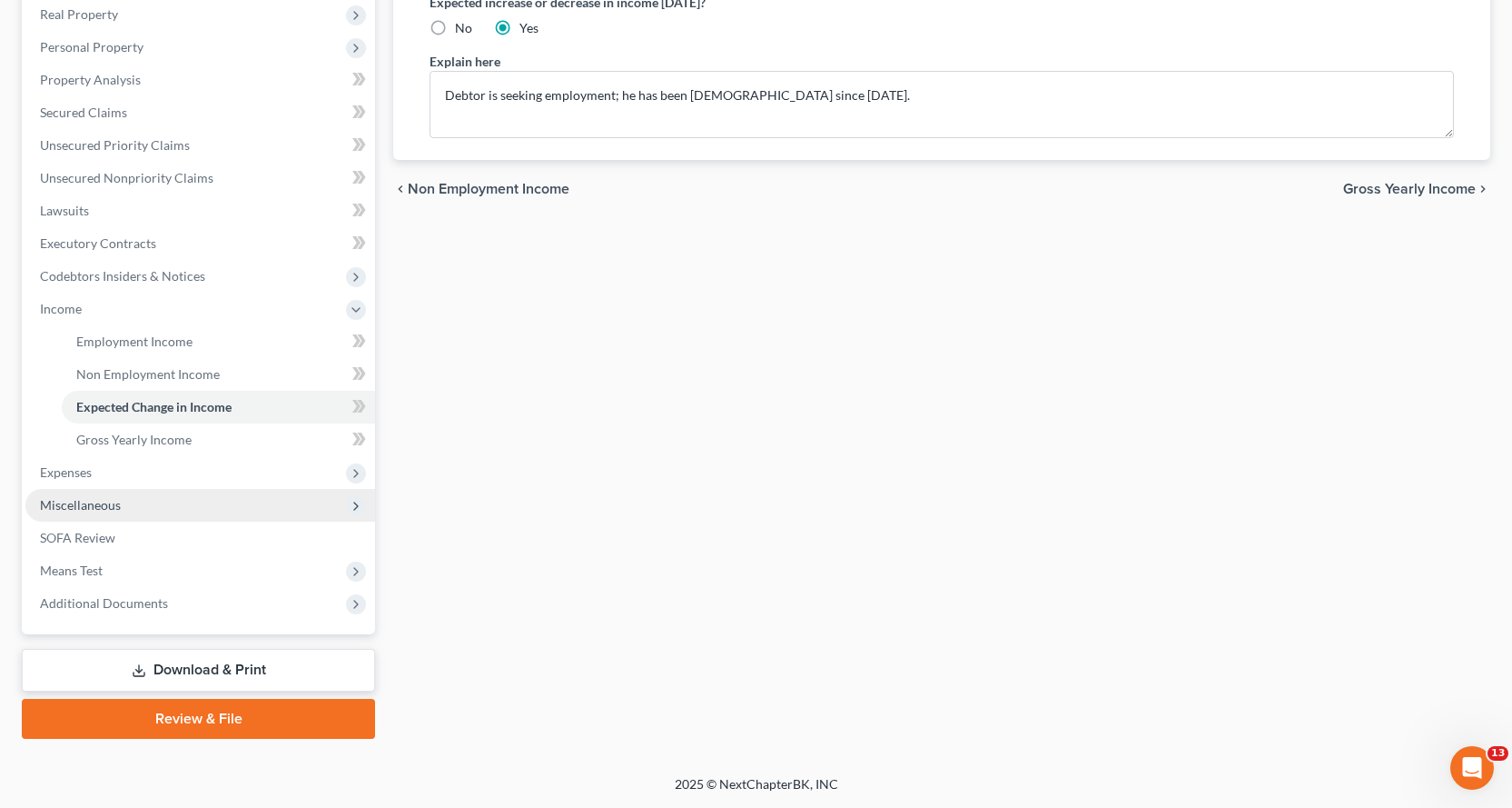
click at [87, 510] on span "Miscellaneous" at bounding box center [80, 505] width 81 height 16
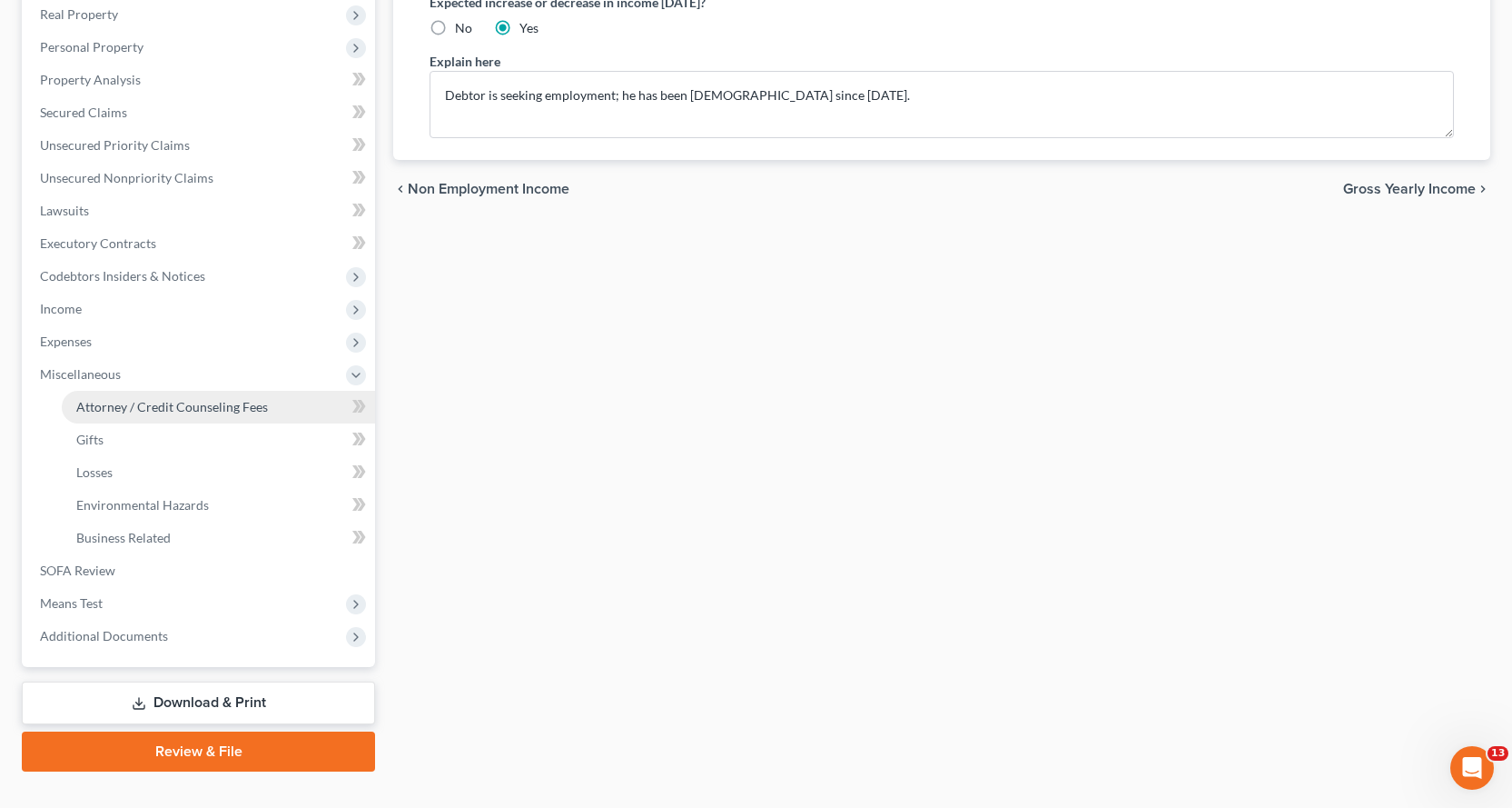
click at [182, 404] on span "Attorney / Credit Counseling Fees" at bounding box center [172, 406] width 191 height 16
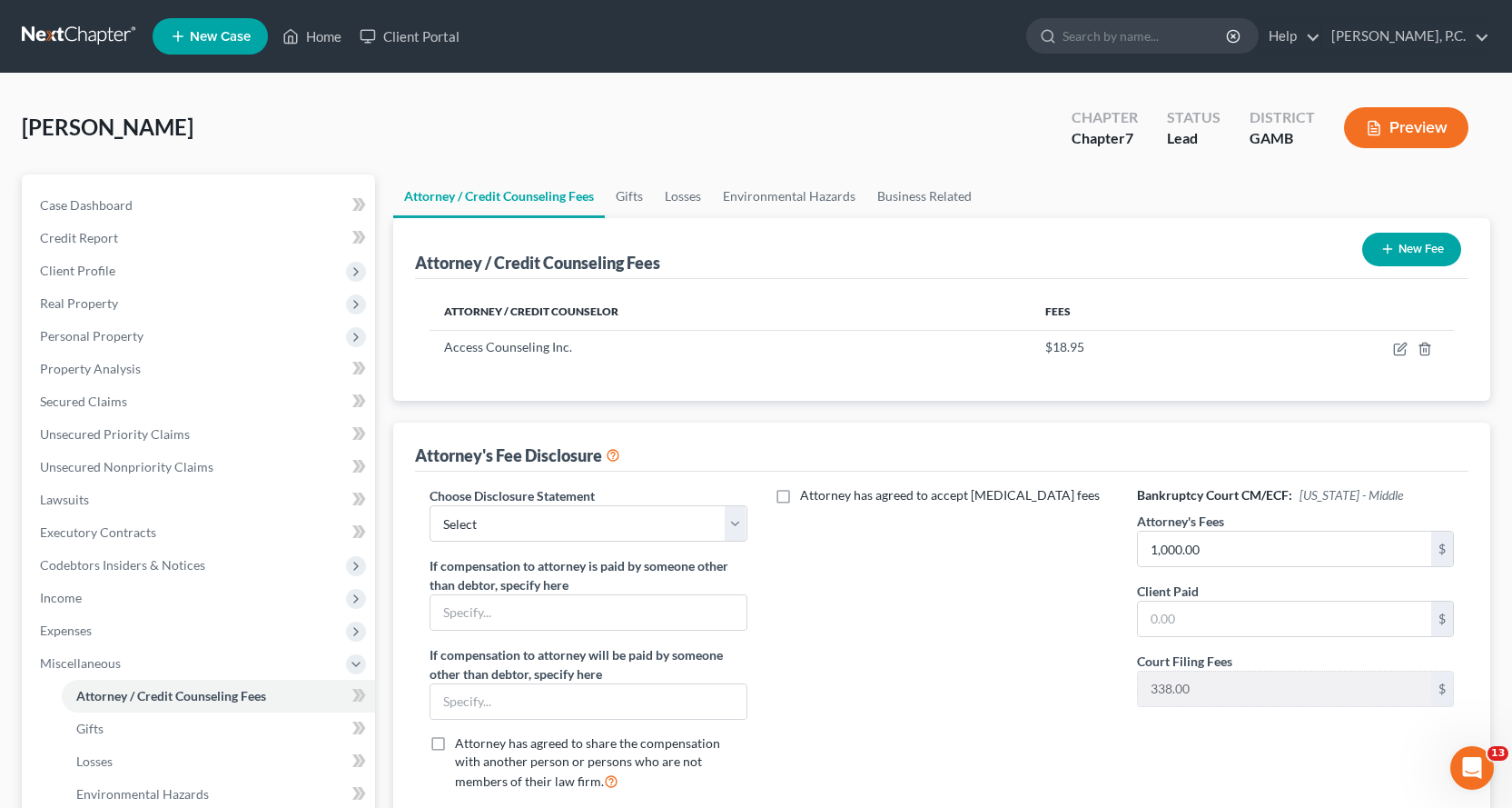
click at [1406, 248] on button "New Fee" at bounding box center [1411, 249] width 99 height 33
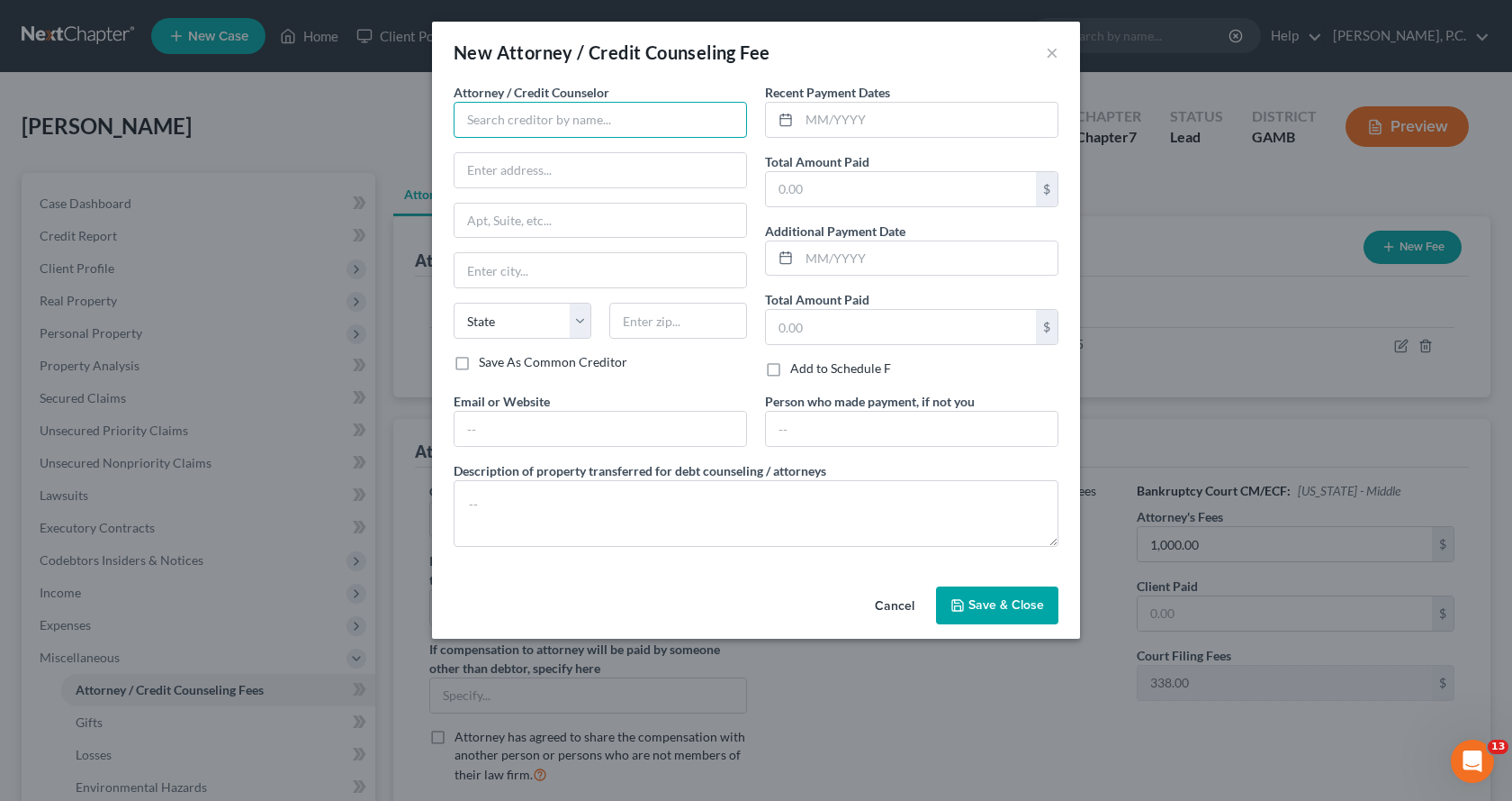
click at [573, 114] on input "text" at bounding box center [600, 119] width 293 height 36
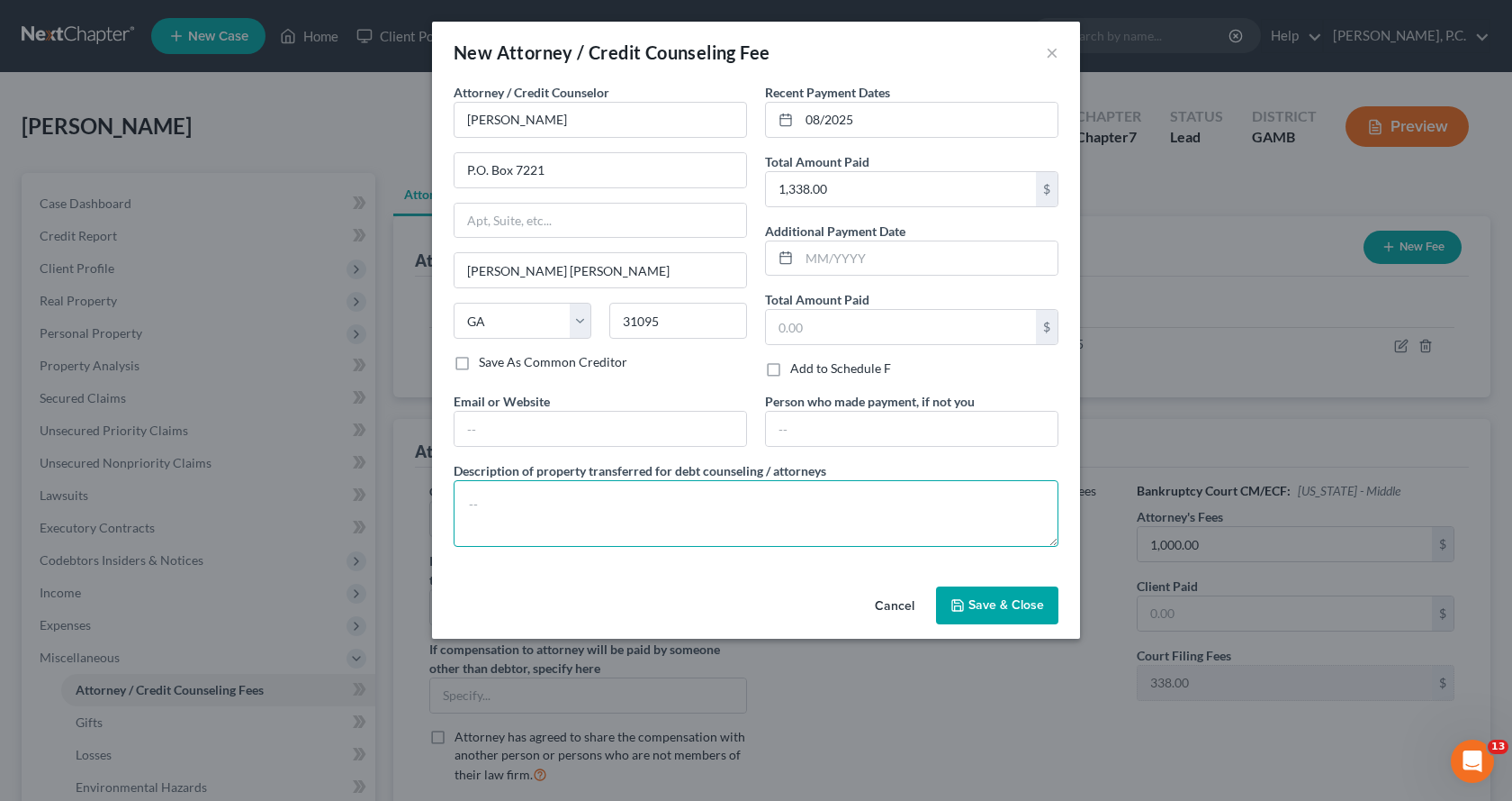
click at [707, 510] on textarea at bounding box center [756, 513] width 605 height 67
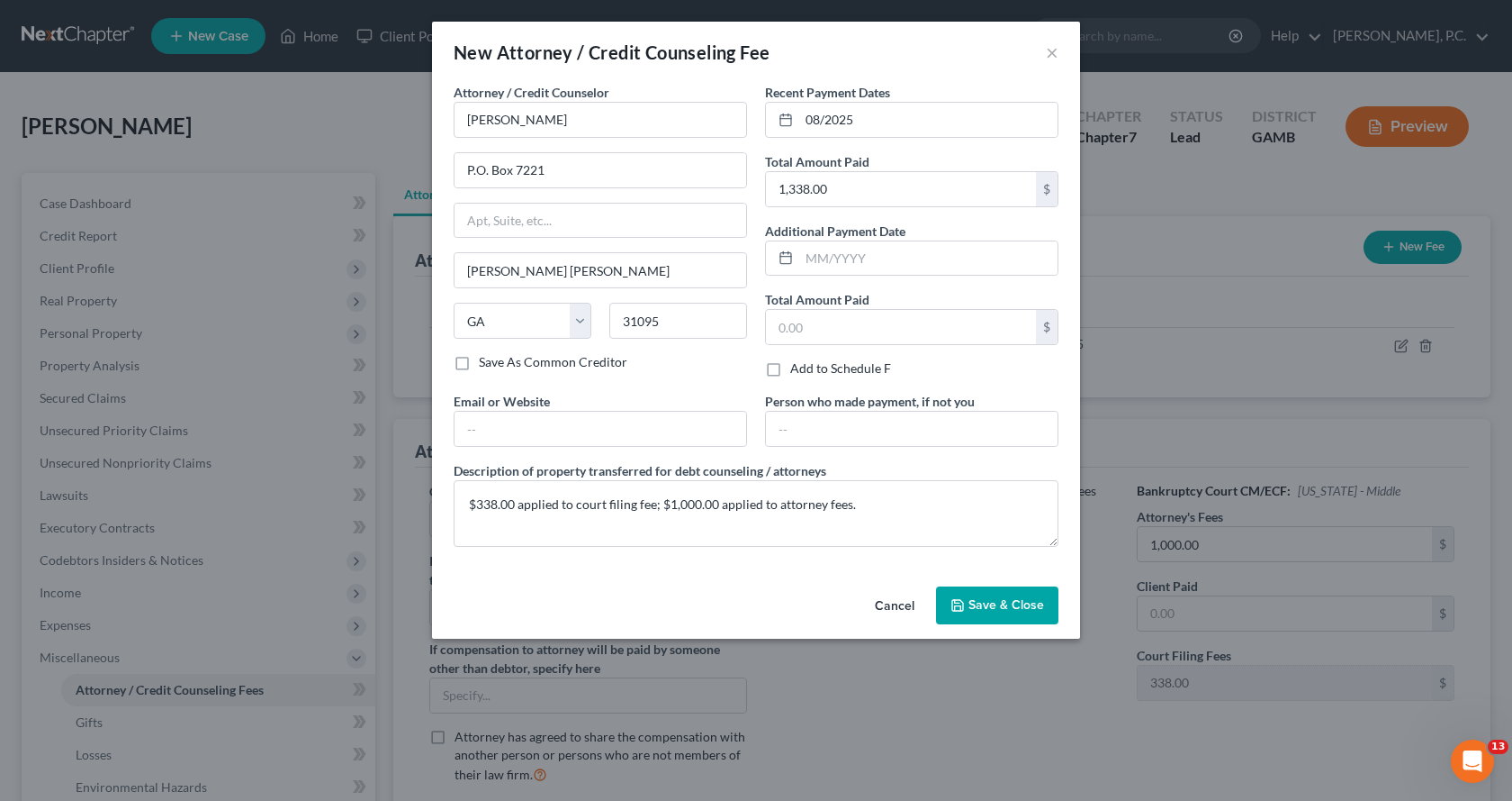
click at [988, 607] on span "Save & Close" at bounding box center [1007, 605] width 76 height 15
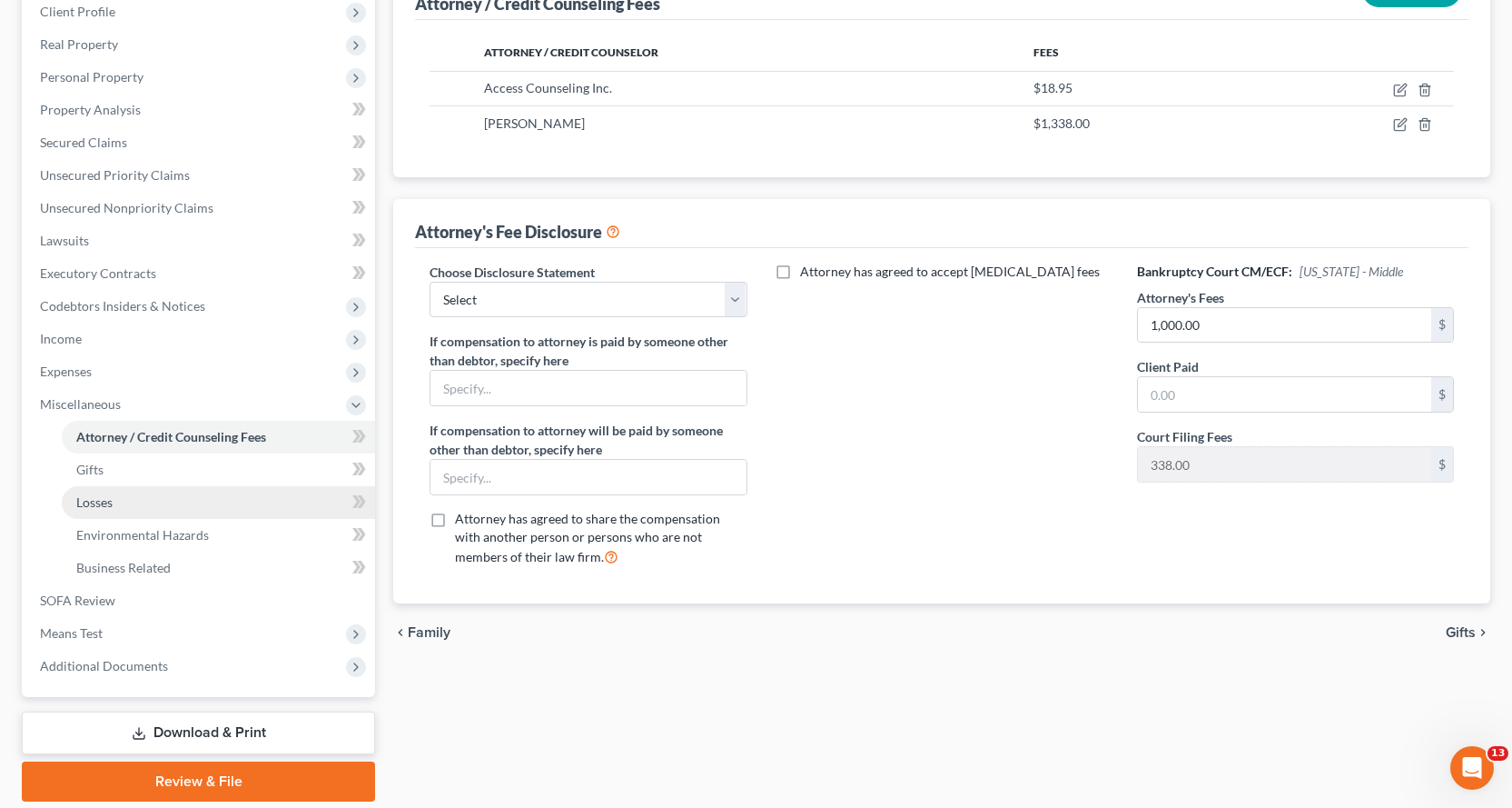
scroll to position [321, 0]
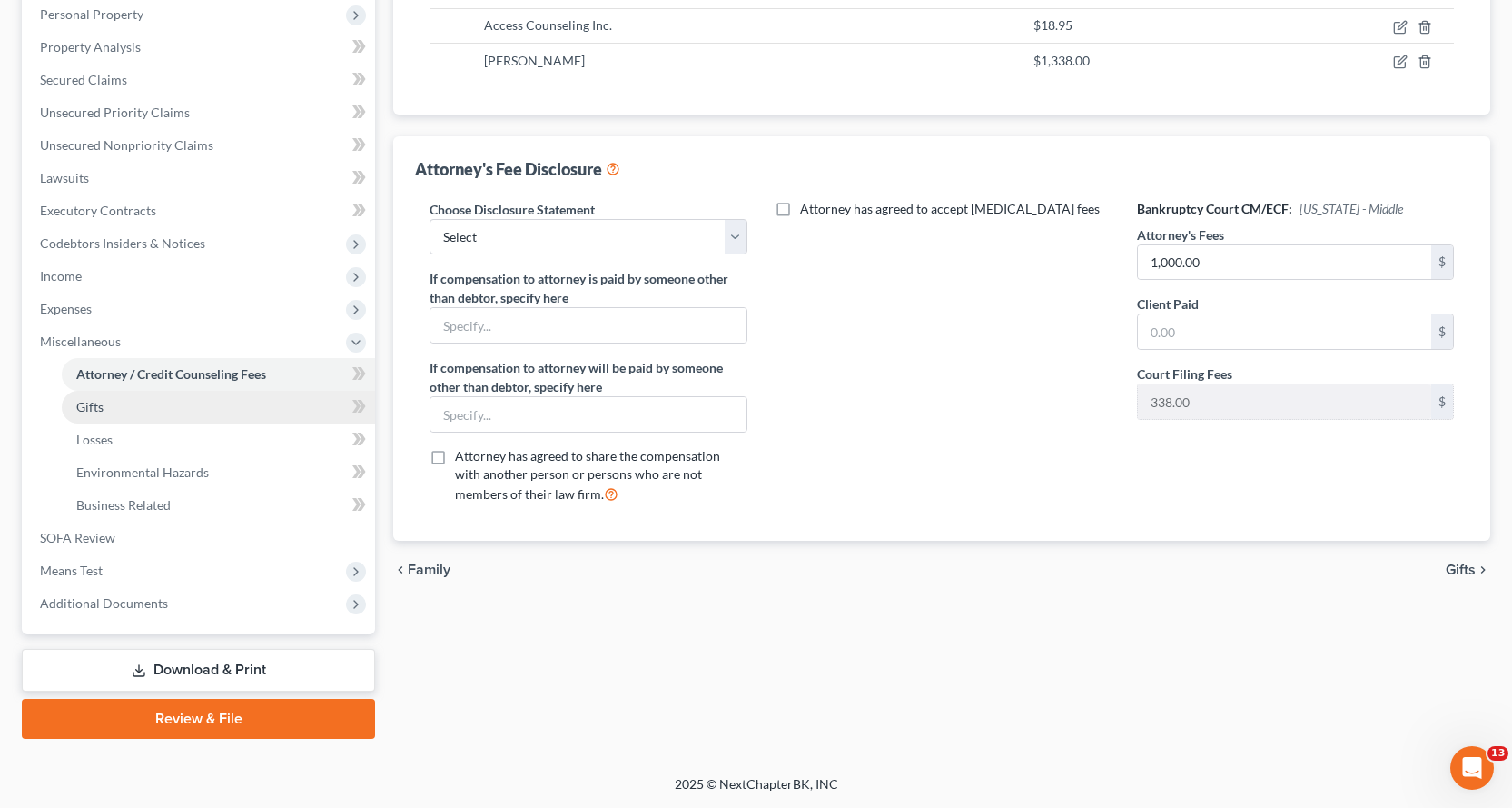
click at [91, 404] on span "Gifts" at bounding box center [90, 406] width 27 height 16
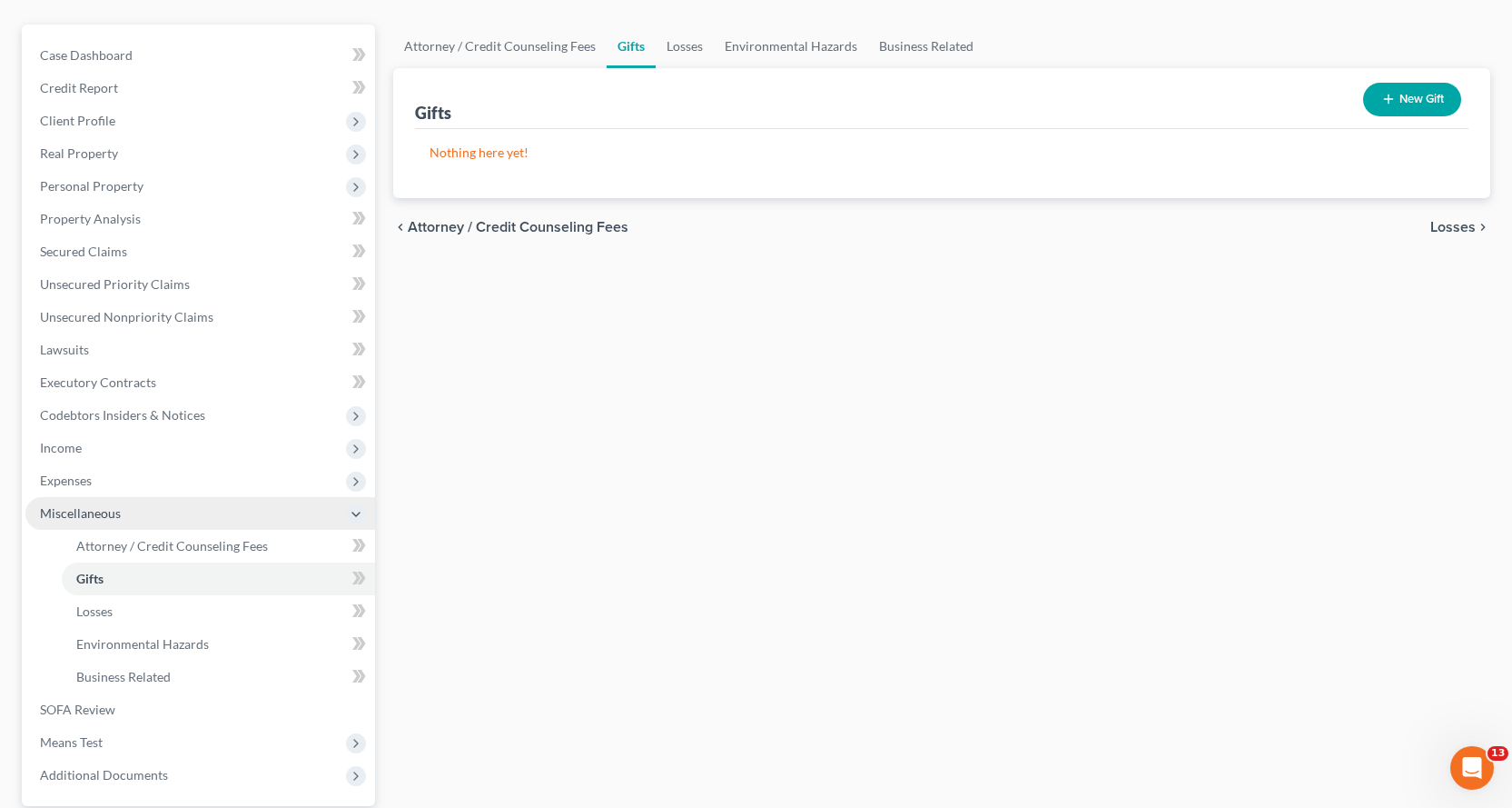
scroll to position [321, 0]
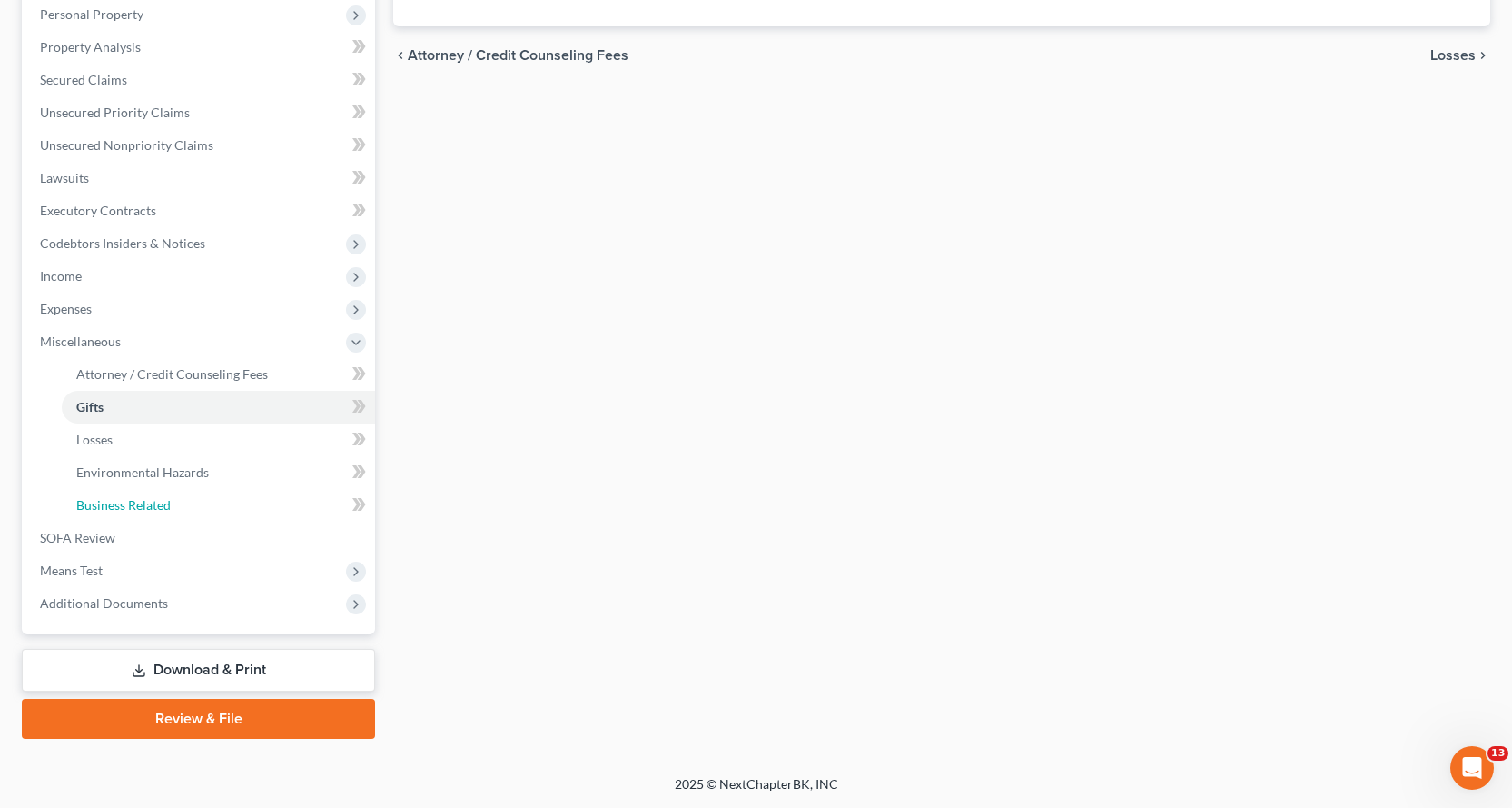
click at [147, 503] on span "Business Related" at bounding box center [123, 505] width 95 height 16
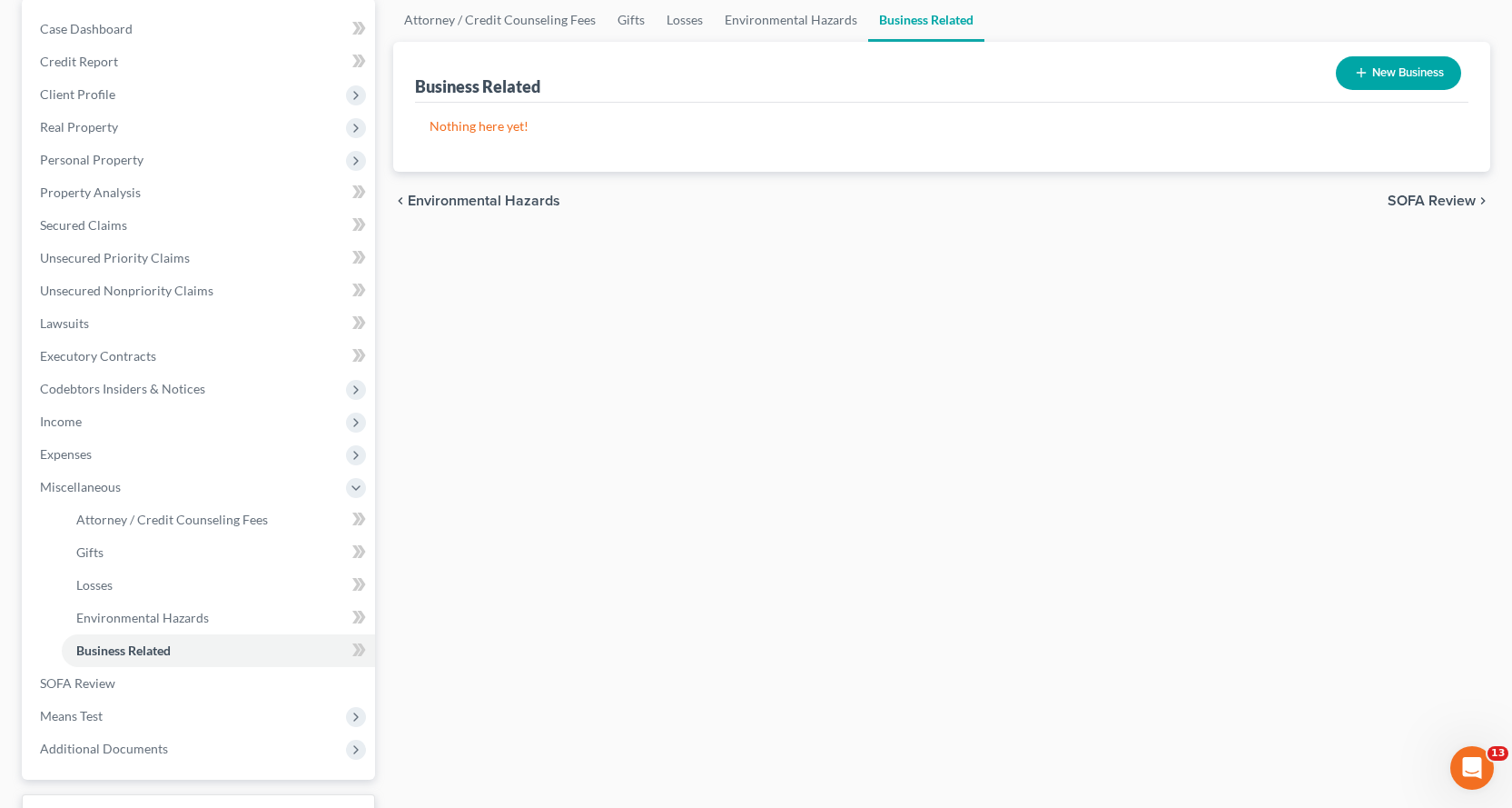
scroll to position [321, 0]
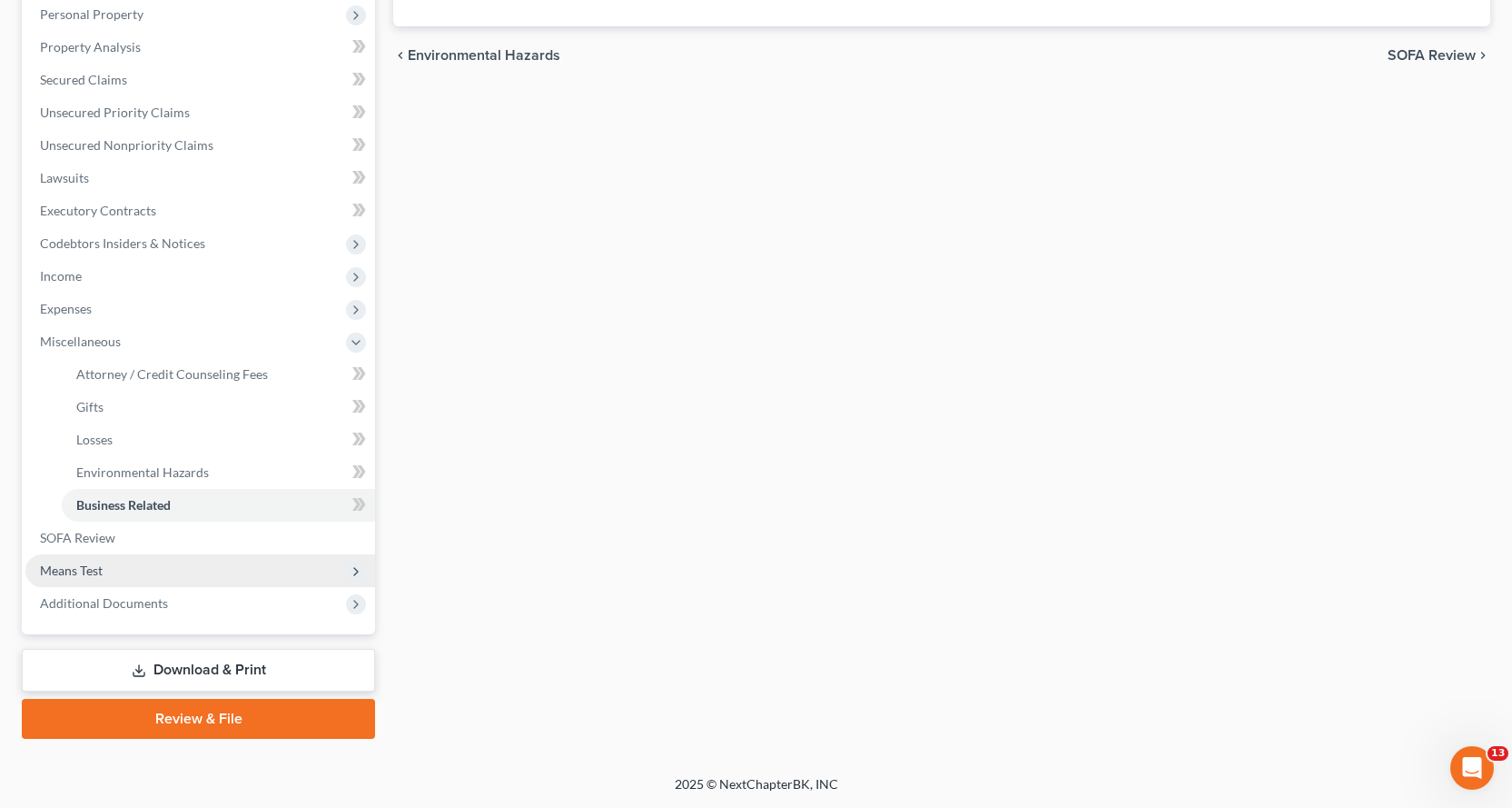
click at [68, 566] on span "Means Test" at bounding box center [71, 571] width 63 height 16
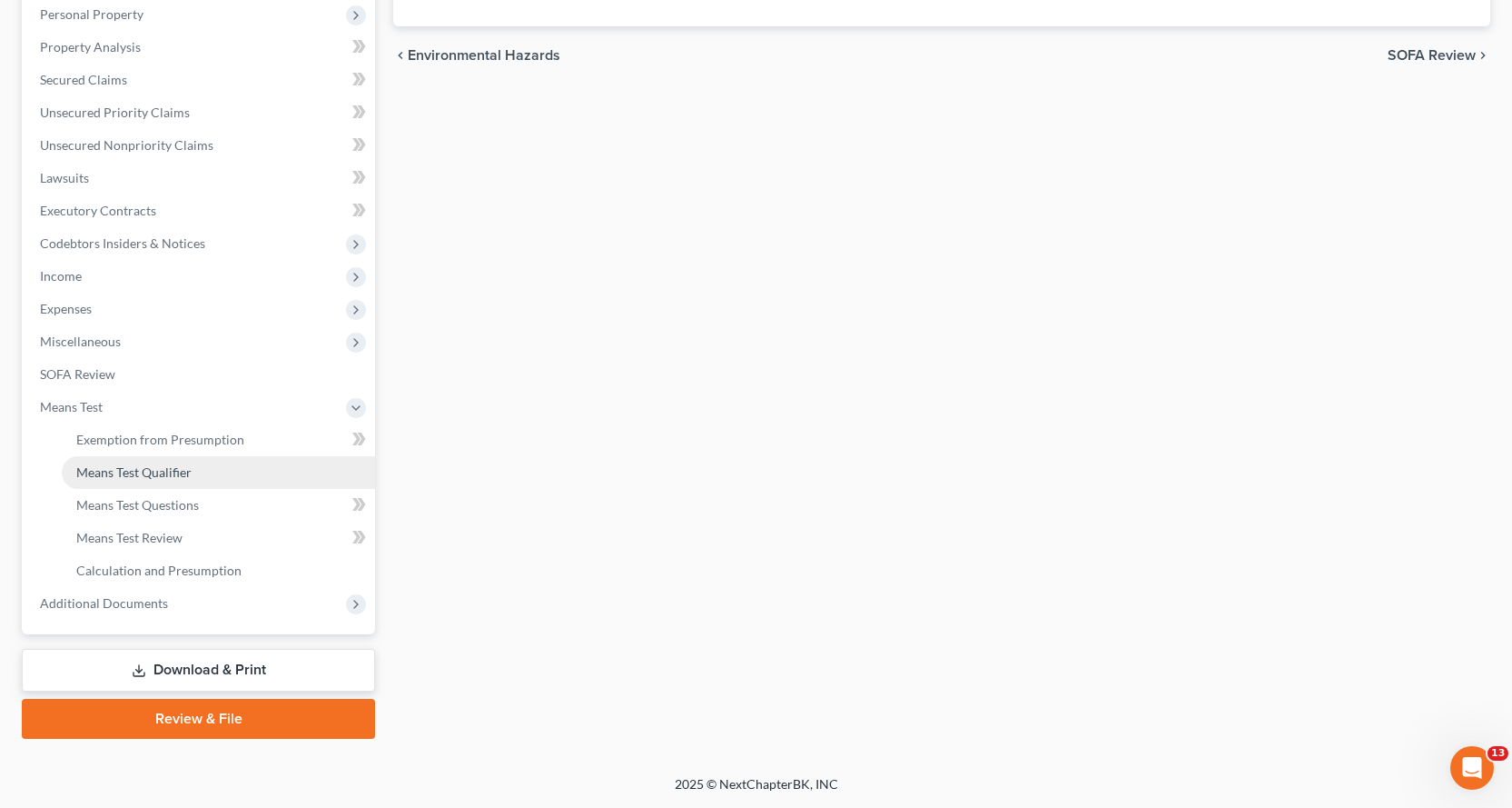
click at [174, 477] on span "Means Test Qualifier" at bounding box center [134, 472] width 115 height 16
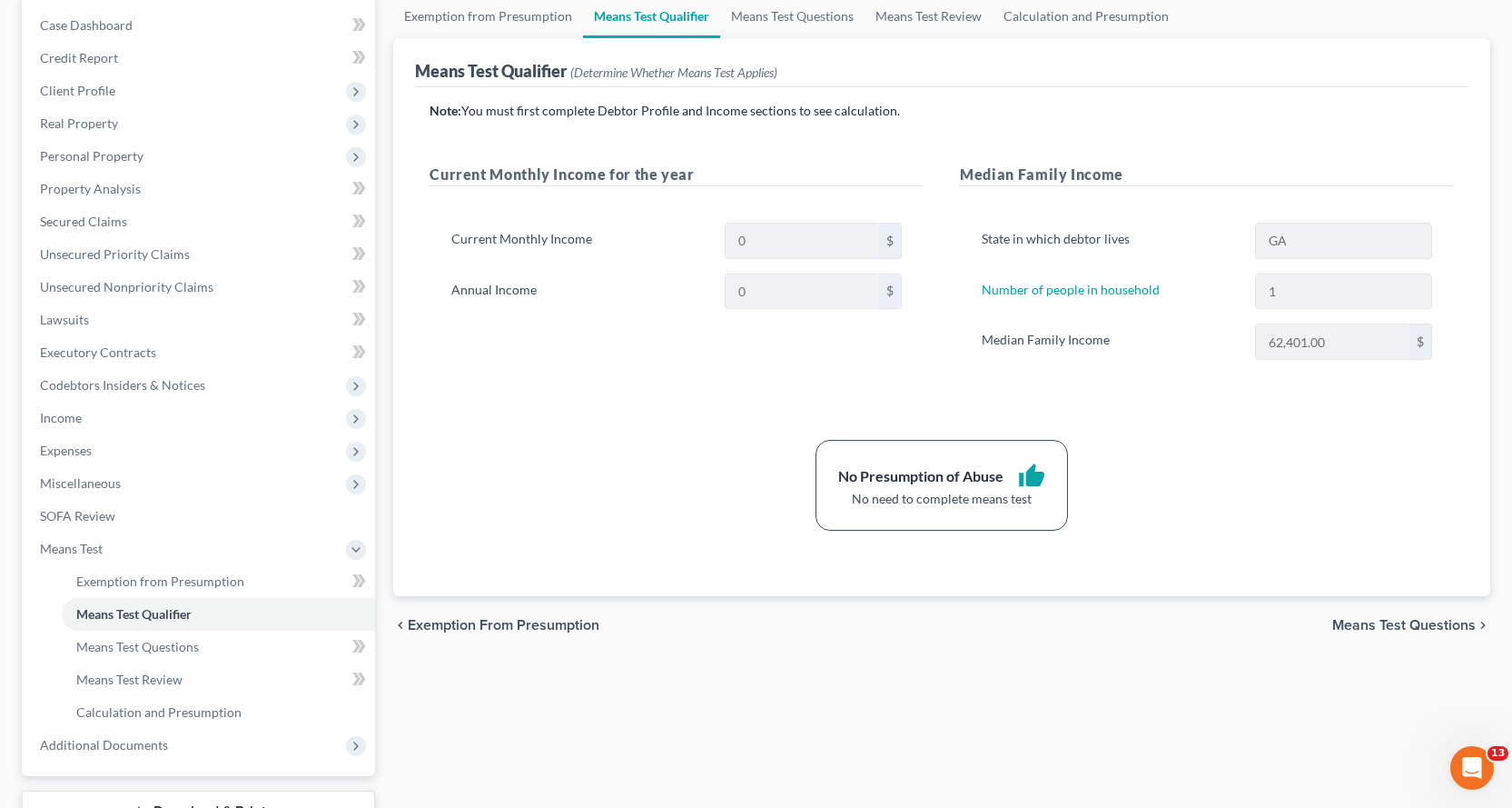
scroll to position [321, 0]
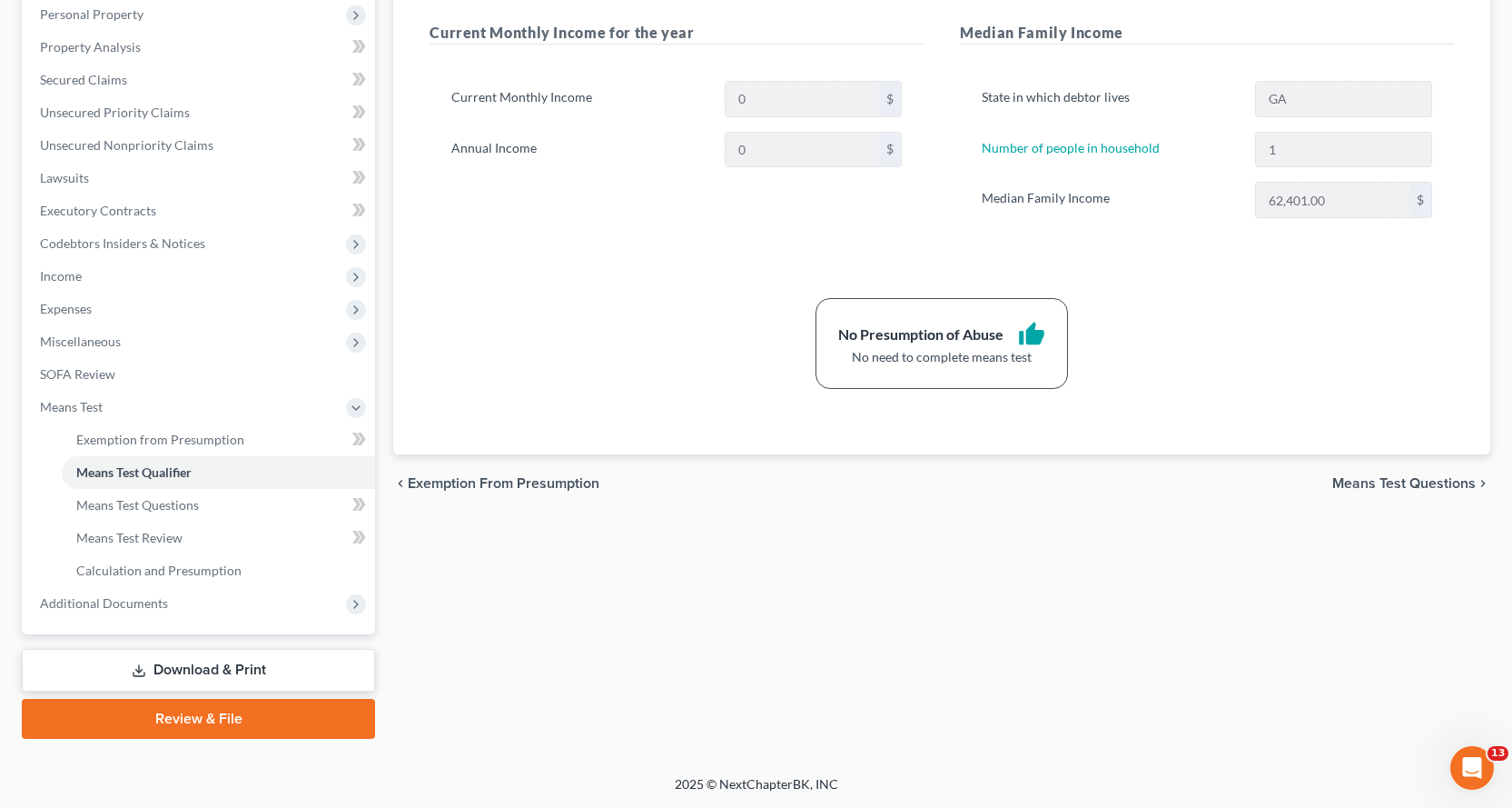
click at [234, 667] on link "Download & Print" at bounding box center [198, 670] width 354 height 43
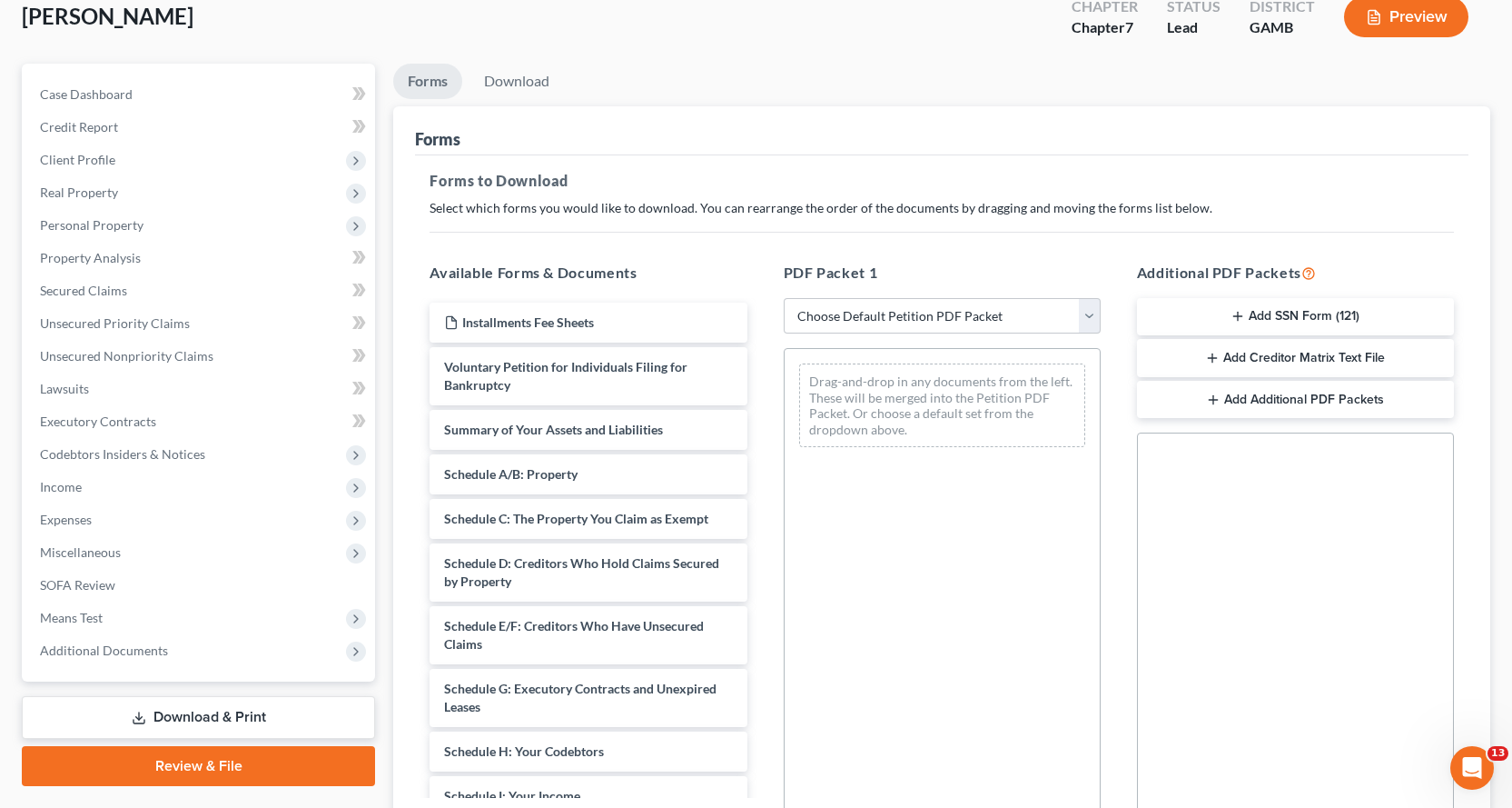
scroll to position [315, 0]
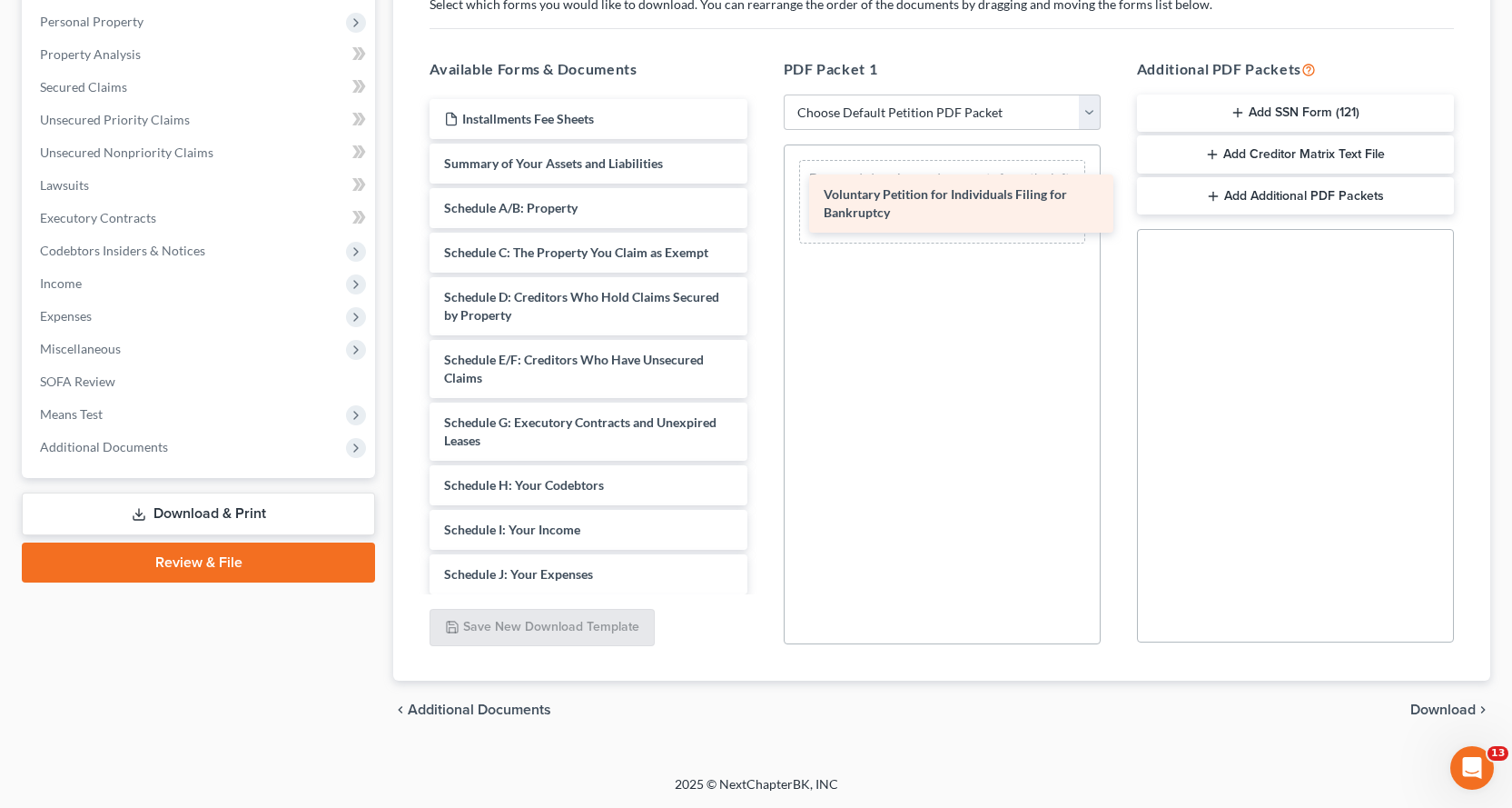
drag, startPoint x: 473, startPoint y: 160, endPoint x: 853, endPoint y: 191, distance: 381.3
click at [761, 191] on div "Voluntary Petition for Individuals Filing for Bankruptcy Installments Fee Sheet…" at bounding box center [588, 570] width 346 height 942
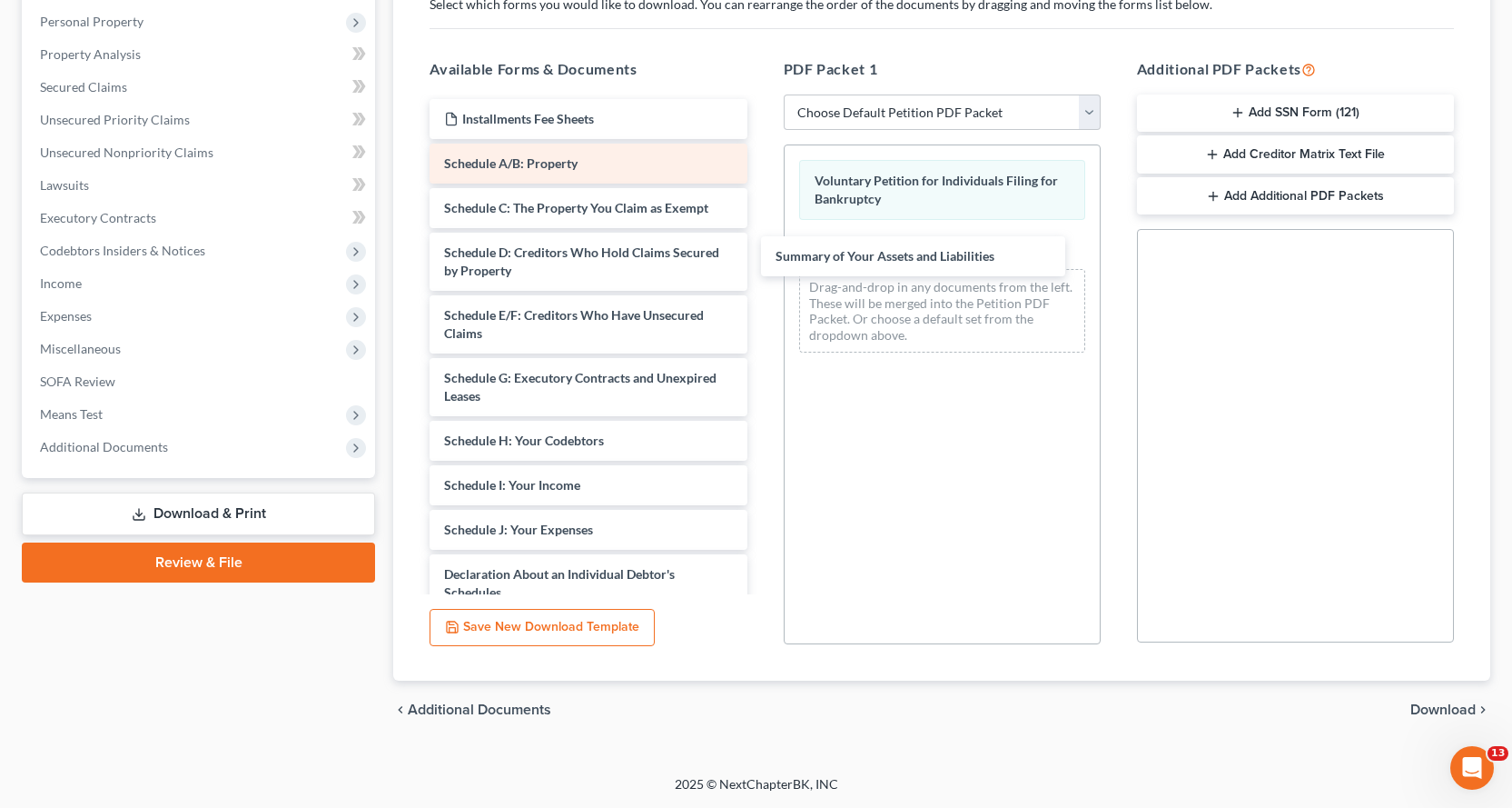
drag, startPoint x: 515, startPoint y: 164, endPoint x: 459, endPoint y: 181, distance: 58.5
click at [761, 244] on div "Summary of Your Assets and Liabilities Installments Fee Sheets Summary of Your …" at bounding box center [588, 547] width 346 height 898
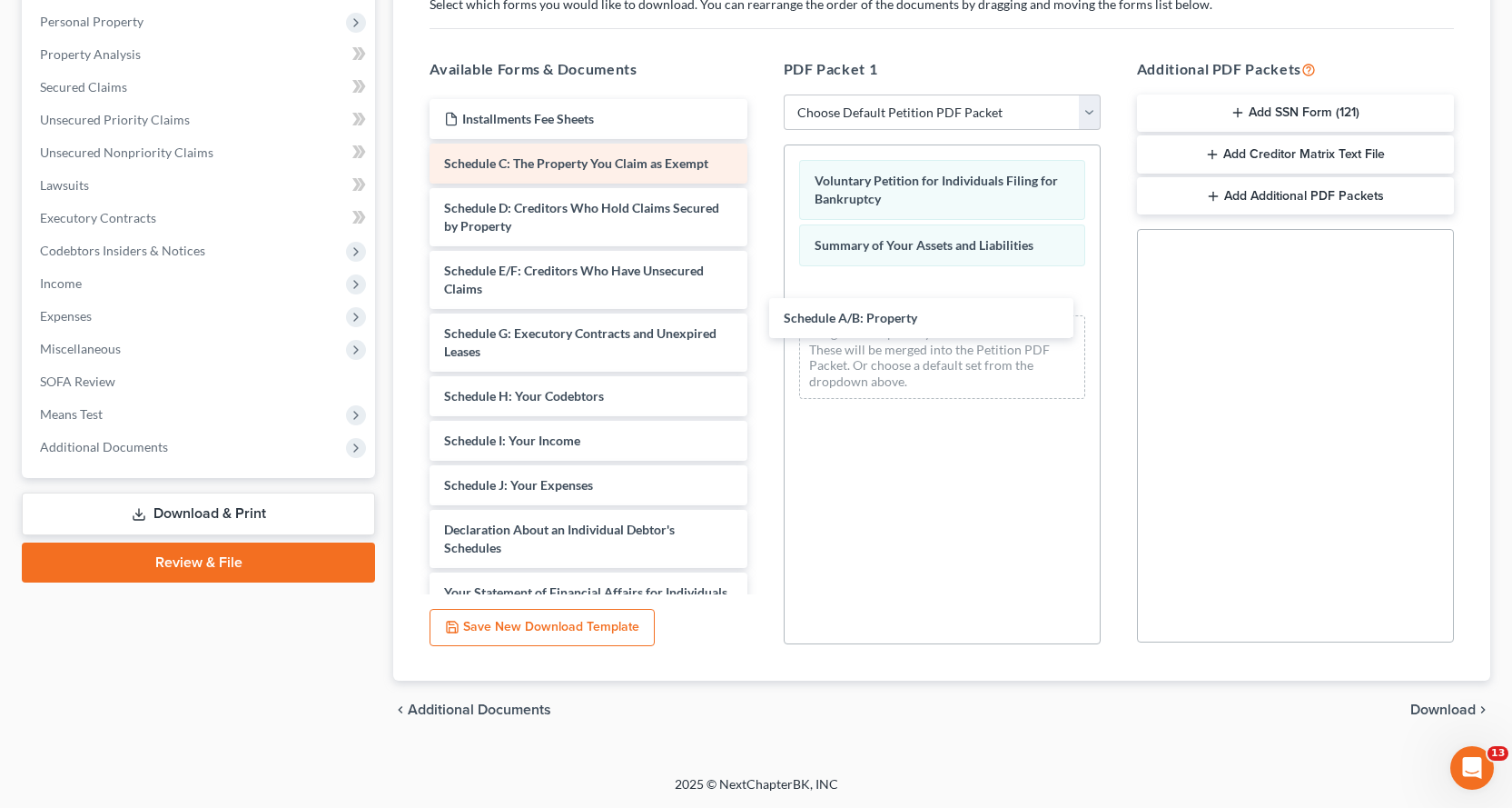
drag, startPoint x: 459, startPoint y: 162, endPoint x: 504, endPoint y: 159, distance: 45.1
click at [761, 306] on div "Schedule A/B: Property Installments Fee Sheets Schedule A/B: Property Schedule …" at bounding box center [588, 525] width 346 height 853
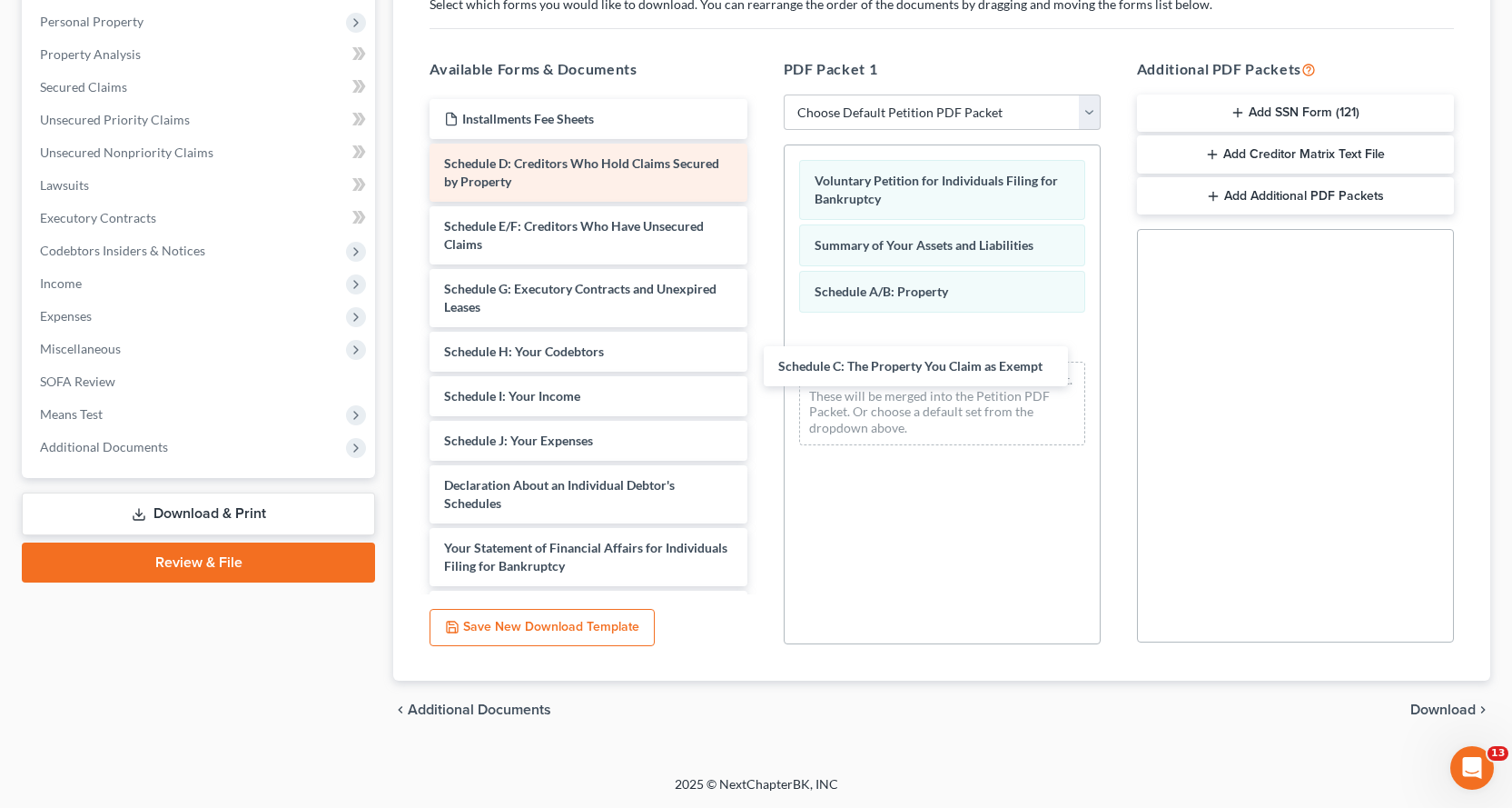
drag, startPoint x: 504, startPoint y: 159, endPoint x: 525, endPoint y: 167, distance: 22.5
click at [761, 356] on div "Schedule C: The Property You Claim as Exempt Installments Fee Sheets Schedule C…" at bounding box center [588, 503] width 346 height 809
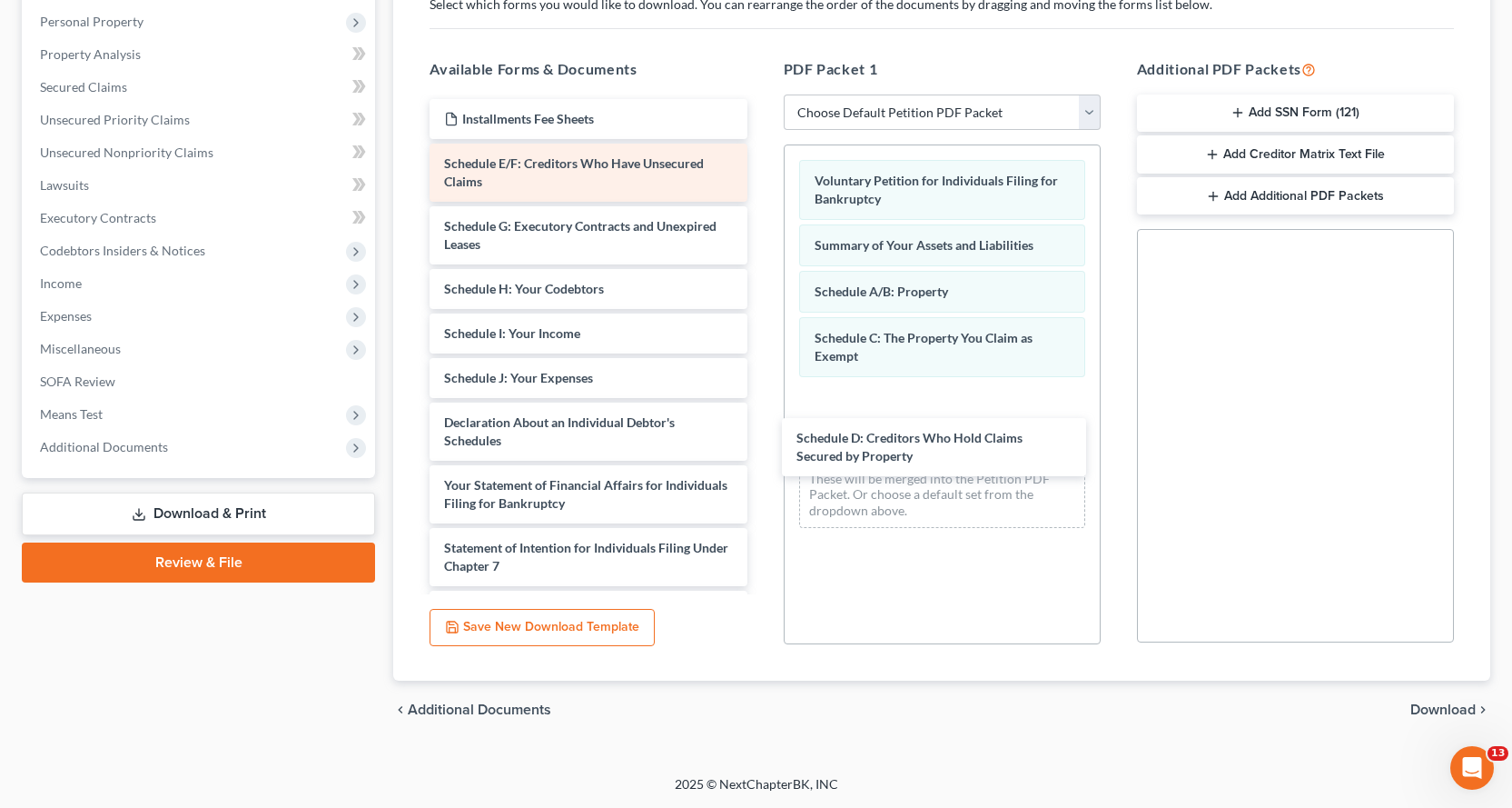
drag, startPoint x: 473, startPoint y: 173, endPoint x: 489, endPoint y: 191, distance: 24.1
click at [761, 417] on div "Schedule D: Creditors Who Hold Claims Secured by Property Installments Fee Shee…" at bounding box center [588, 471] width 346 height 745
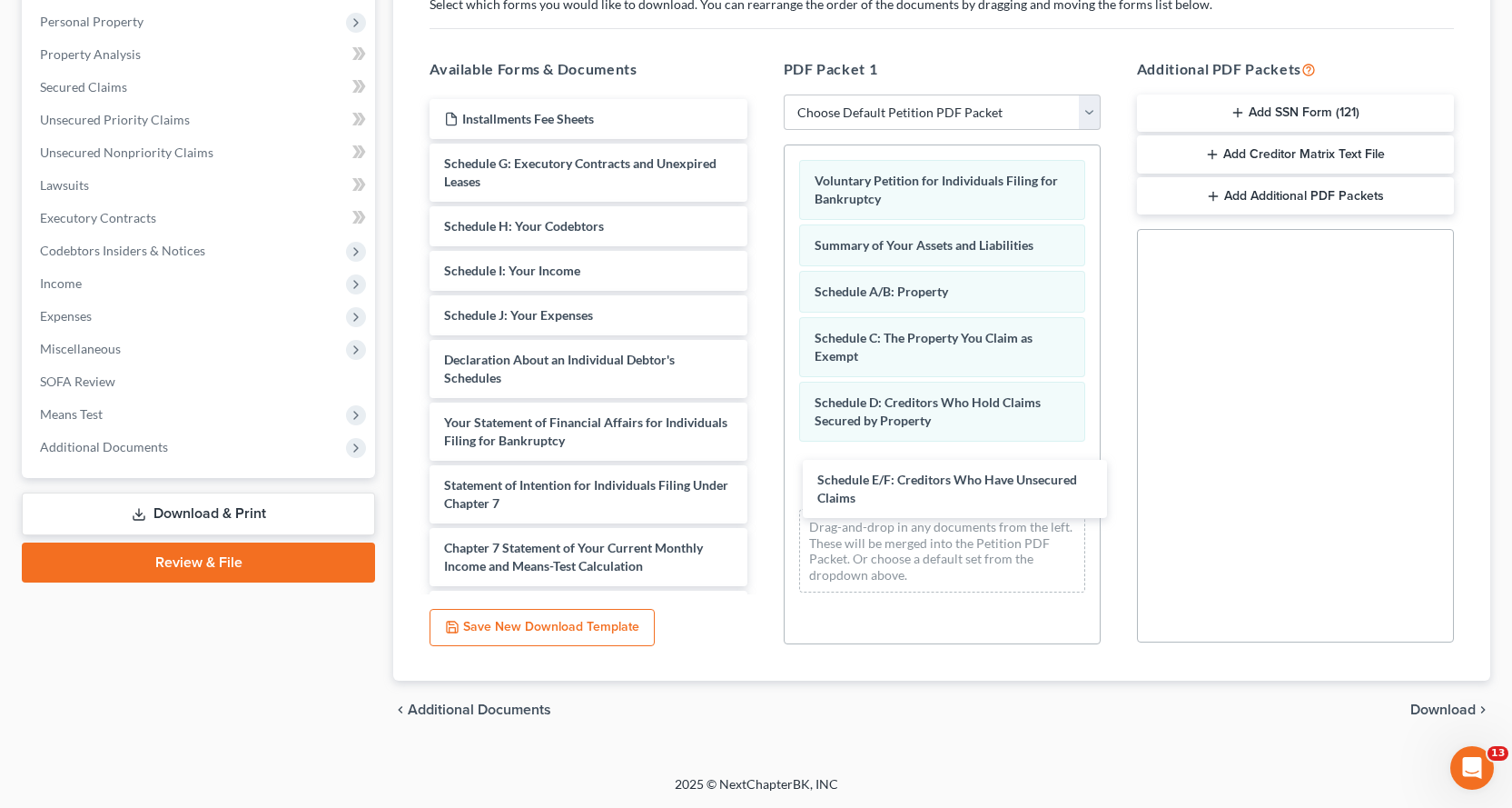
drag, startPoint x: 456, startPoint y: 167, endPoint x: 441, endPoint y: 202, distance: 38.1
click at [761, 475] on div "Schedule E/F: Creditors Who Have Unsecured Claims Installments Fee Sheets Sched…" at bounding box center [588, 440] width 346 height 683
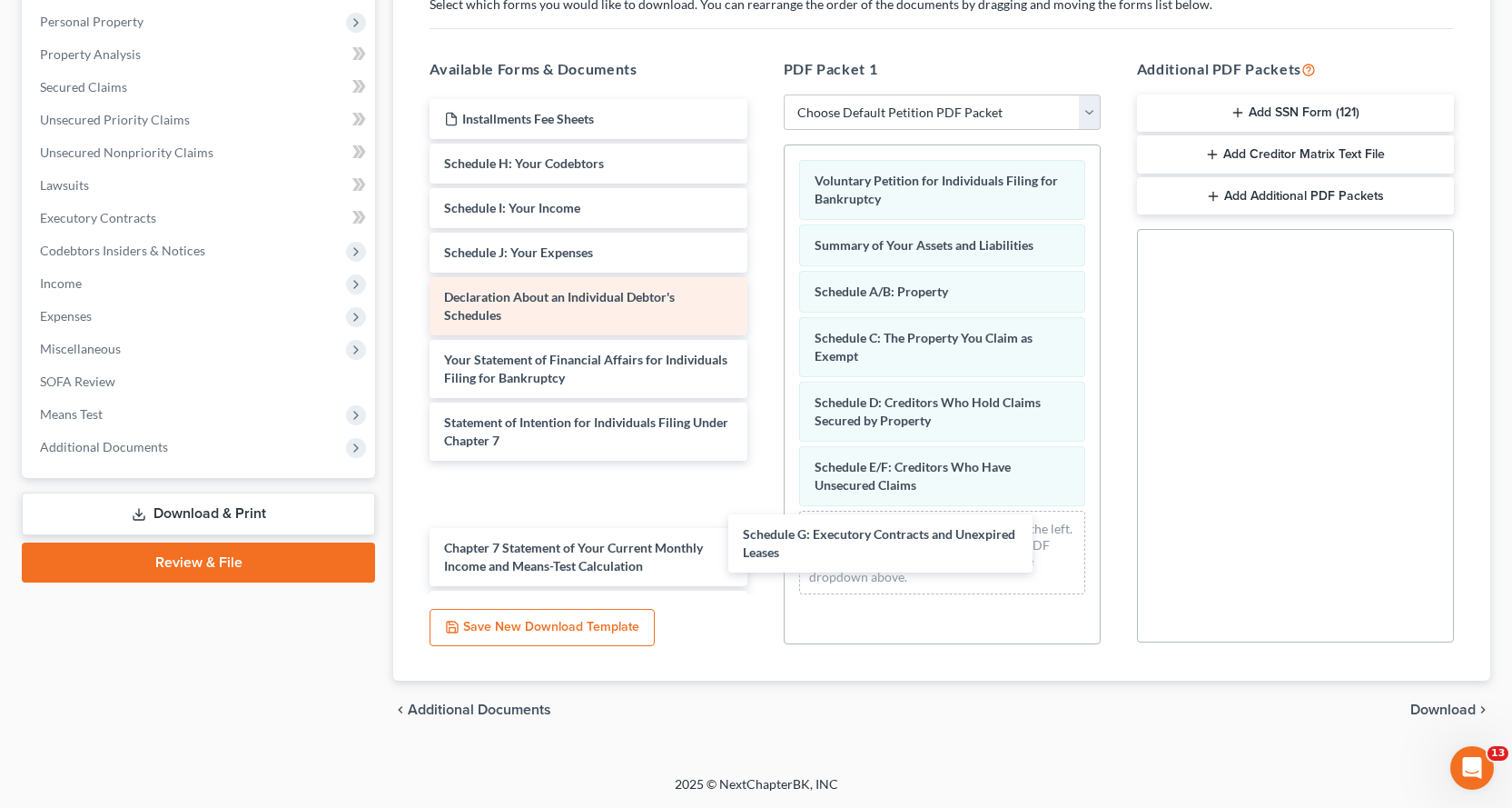
drag, startPoint x: 456, startPoint y: 168, endPoint x: 592, endPoint y: 323, distance: 206.2
click at [761, 534] on div "Schedule G: Executory Contracts and Unexpired Leases Installments Fee Sheets Sc…" at bounding box center [588, 440] width 346 height 683
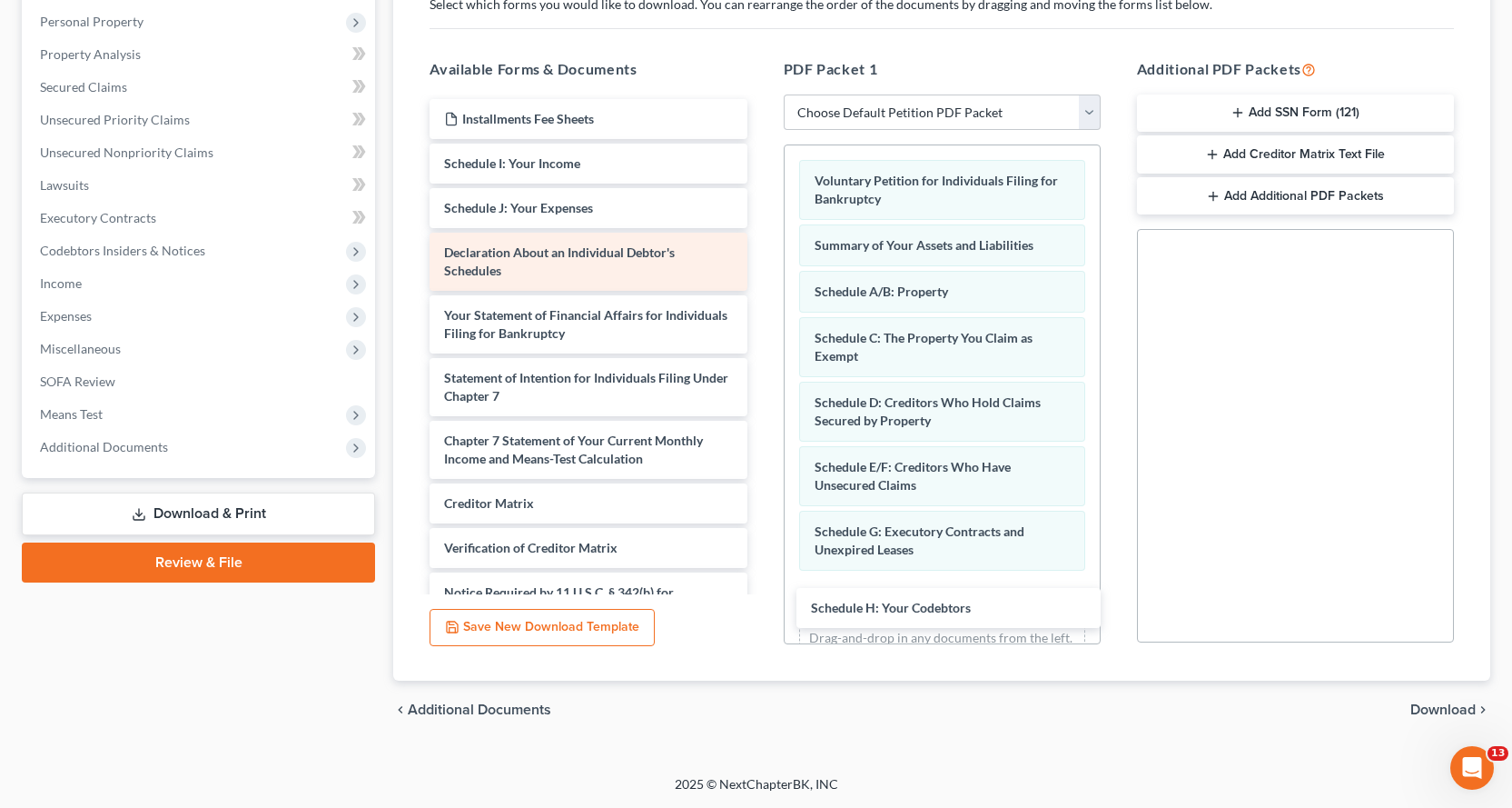
drag, startPoint x: 483, startPoint y: 161, endPoint x: 634, endPoint y: 272, distance: 187.4
click at [761, 593] on div "Schedule H: Your Codebtors Installments Fee Sheets Schedule H: Your Codebtors S…" at bounding box center [588, 387] width 346 height 576
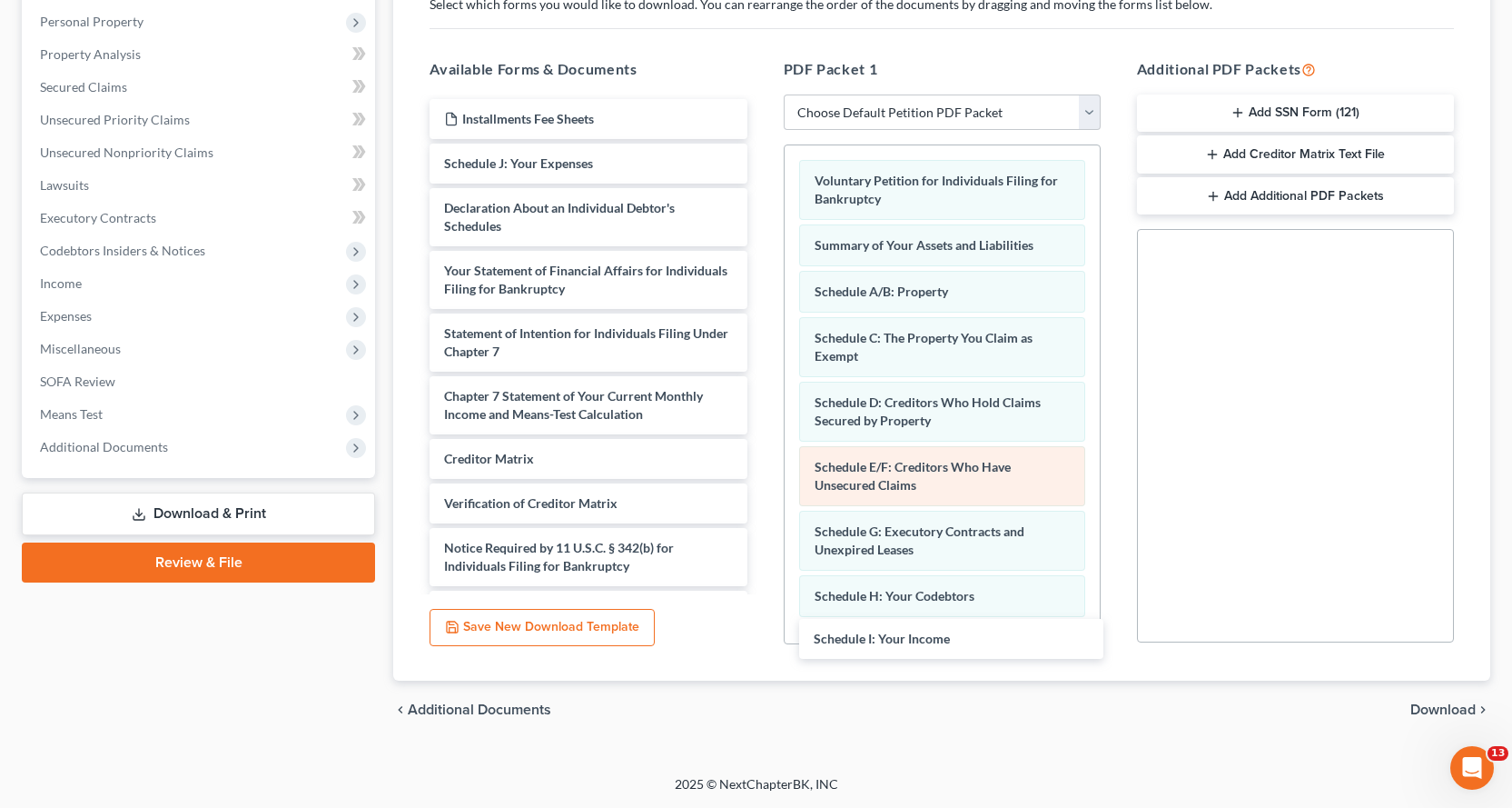
drag, startPoint x: 560, startPoint y: 164, endPoint x: 975, endPoint y: 449, distance: 503.4
click at [761, 620] on div "Schedule I: Your Income Installments Fee Sheets Schedule I: Your Income Schedul…" at bounding box center [588, 364] width 346 height 532
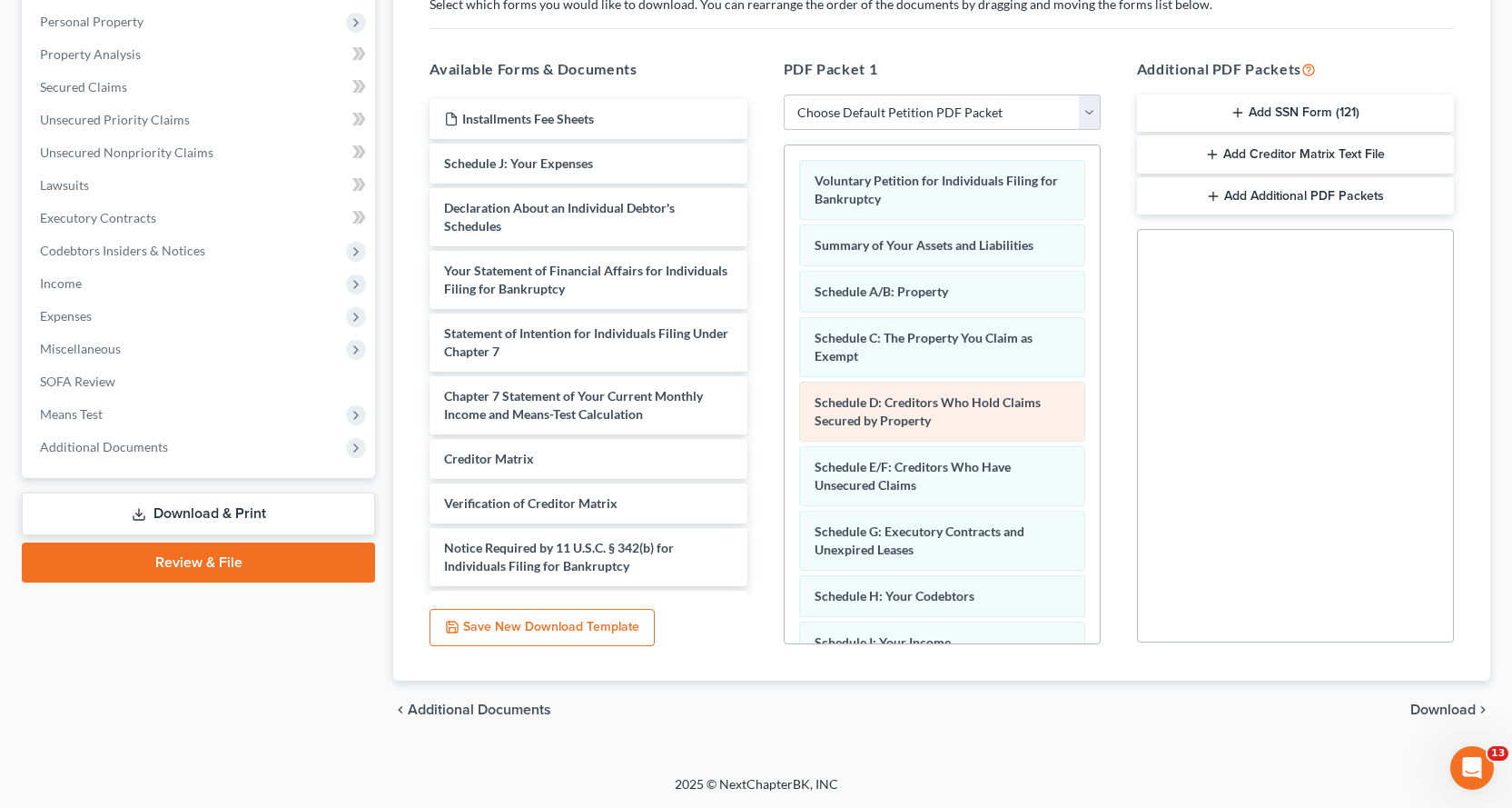
scroll to position [123, 0]
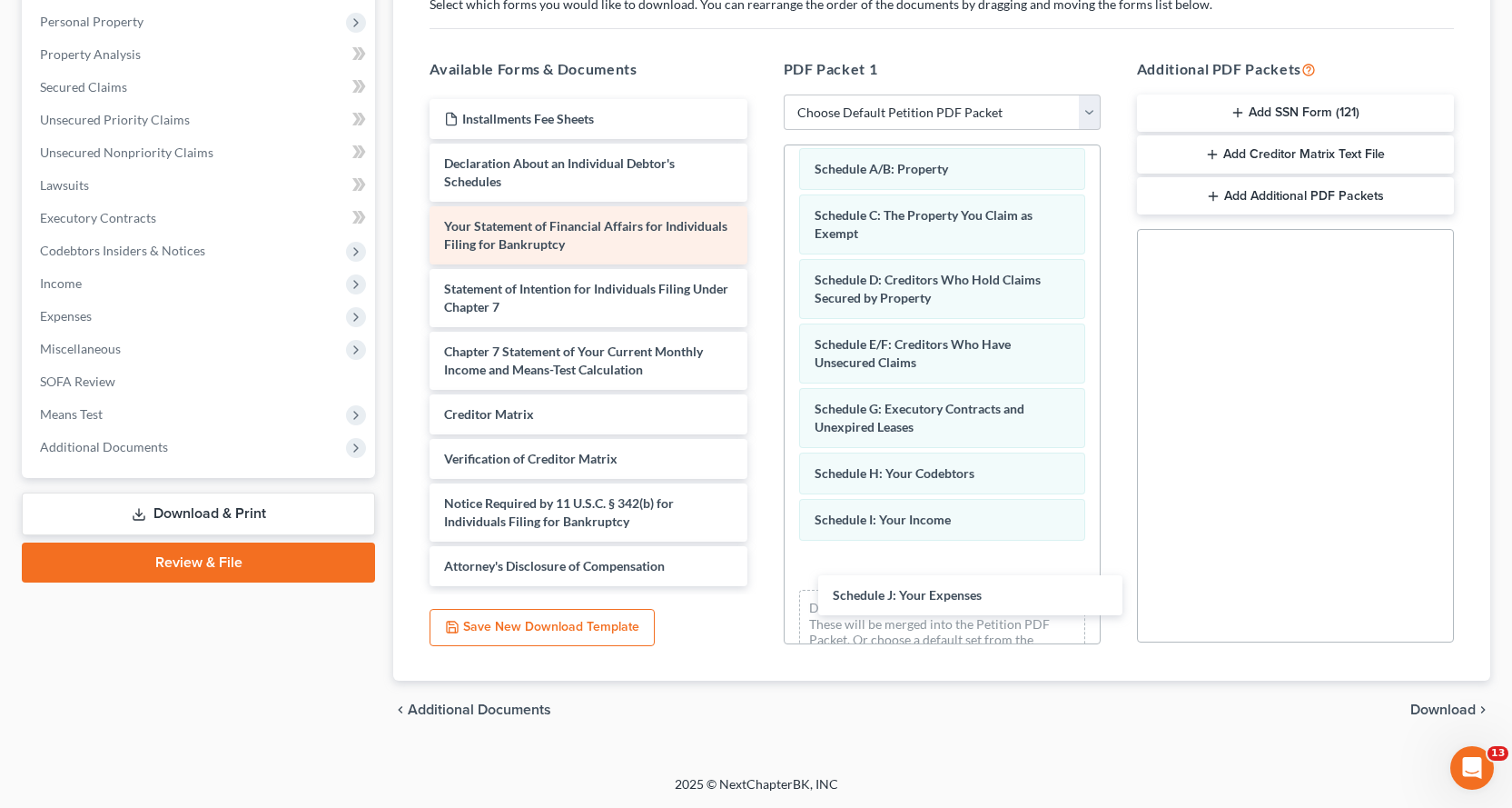
drag, startPoint x: 485, startPoint y: 158, endPoint x: 549, endPoint y: 206, distance: 80.0
click at [761, 580] on div "Schedule J: Your Expenses Installments Fee Sheets Schedule J: Your Expenses Dec…" at bounding box center [588, 342] width 346 height 487
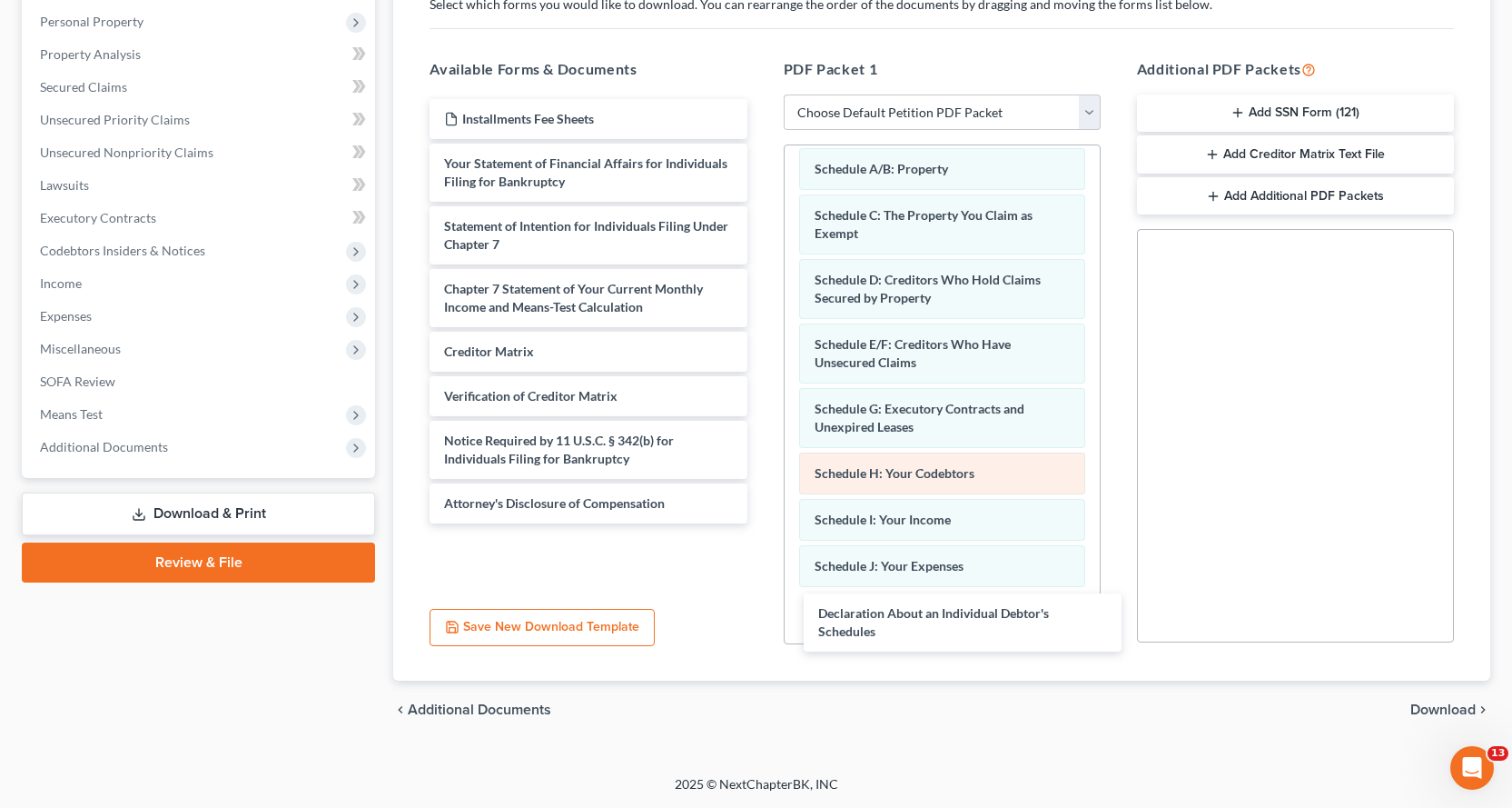
drag, startPoint x: 465, startPoint y: 169, endPoint x: 911, endPoint y: 478, distance: 542.6
click at [761, 524] on div "Declaration About an Individual Debtor's Schedules Installments Fee Sheets Decl…" at bounding box center [588, 311] width 346 height 424
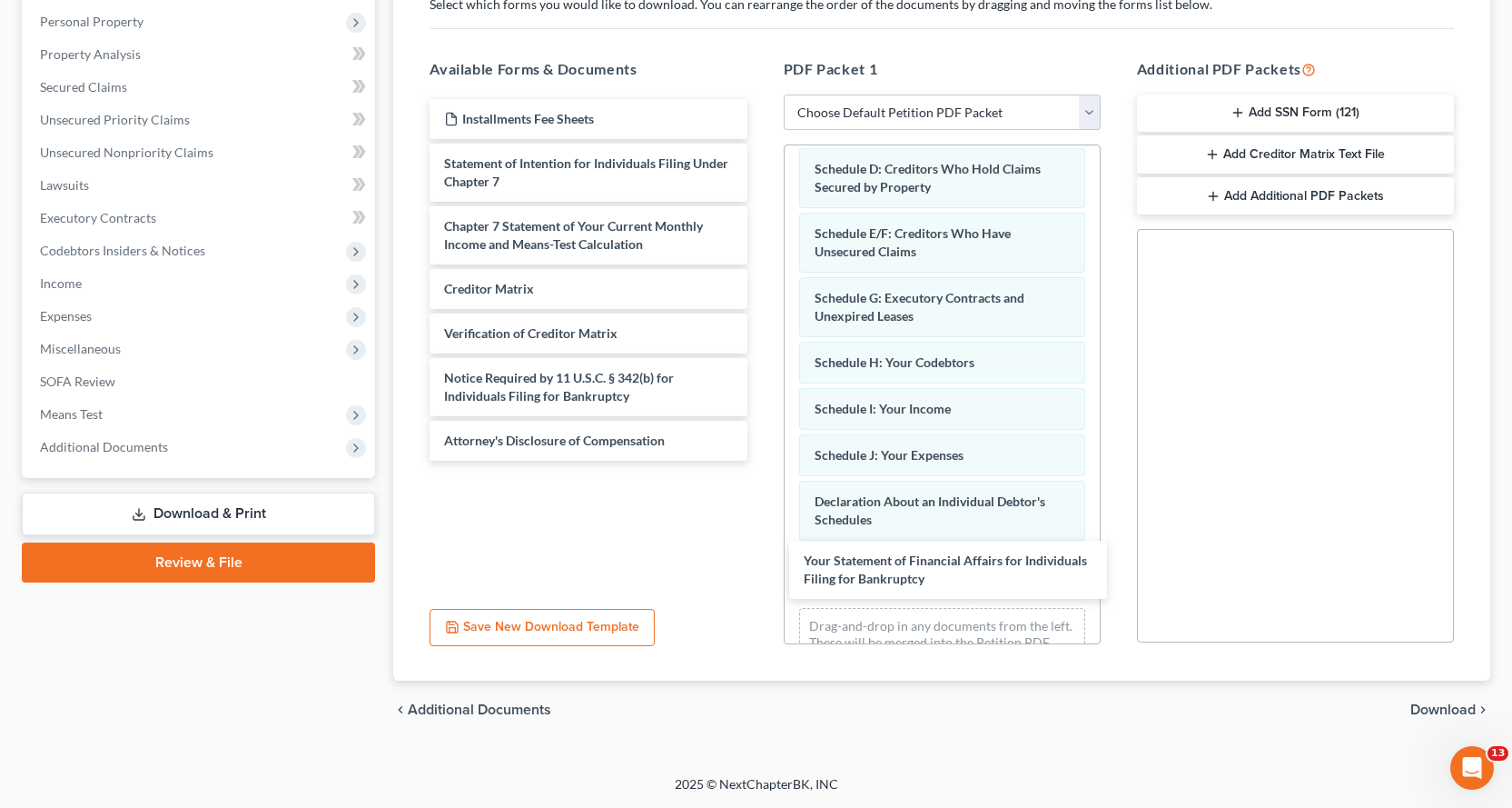
drag, startPoint x: 501, startPoint y: 175, endPoint x: 778, endPoint y: 468, distance: 403.2
click at [761, 460] on div "Your Statement of Financial Affairs for Individuals Filing for Bankruptcy Insta…" at bounding box center [588, 279] width 346 height 361
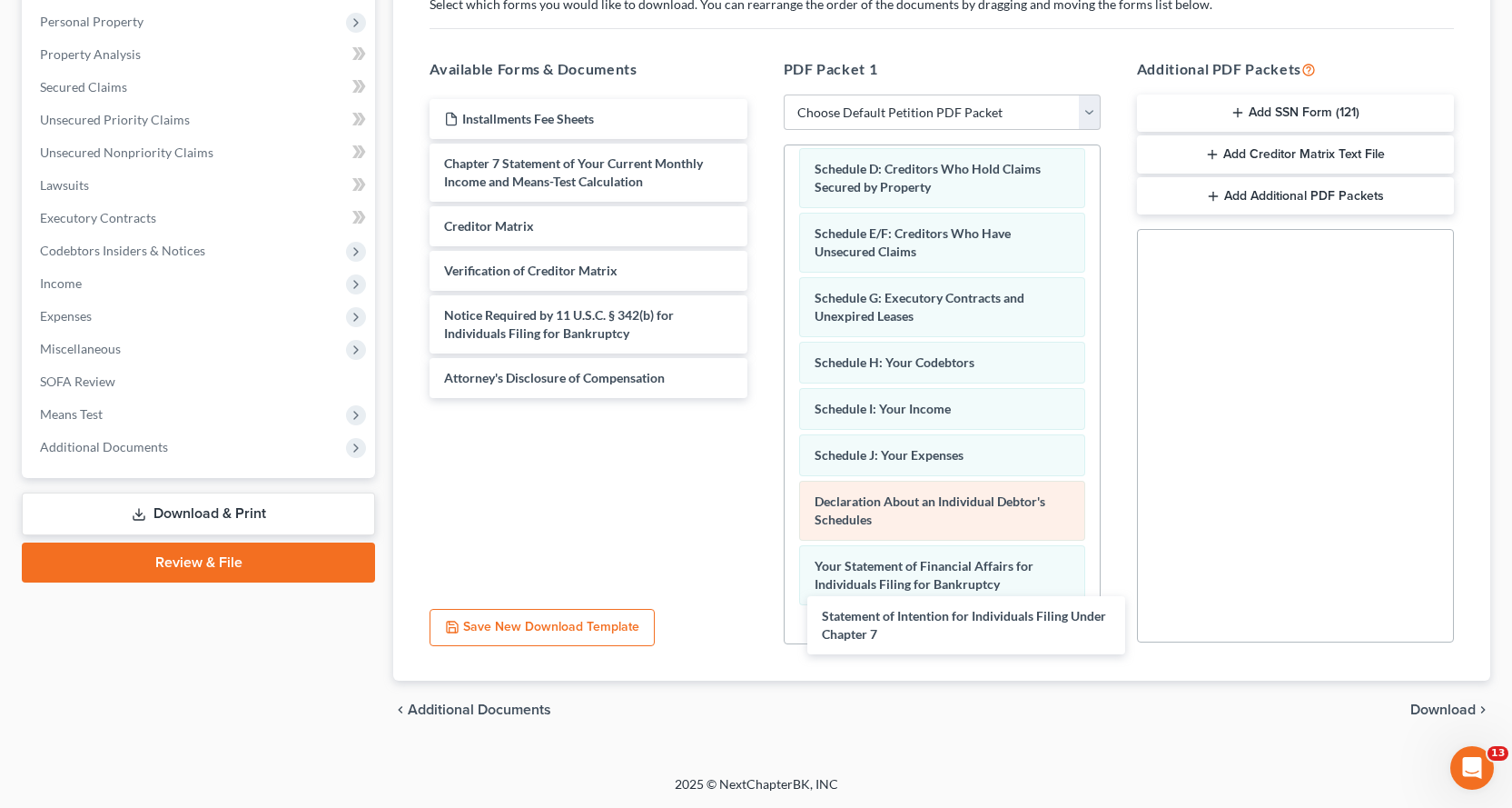
drag, startPoint x: 469, startPoint y: 188, endPoint x: 885, endPoint y: 518, distance: 531.0
click at [761, 398] on div "Statement of Intention for Individuals Filing Under Chapter 7 Installments Fee …" at bounding box center [588, 248] width 346 height 299
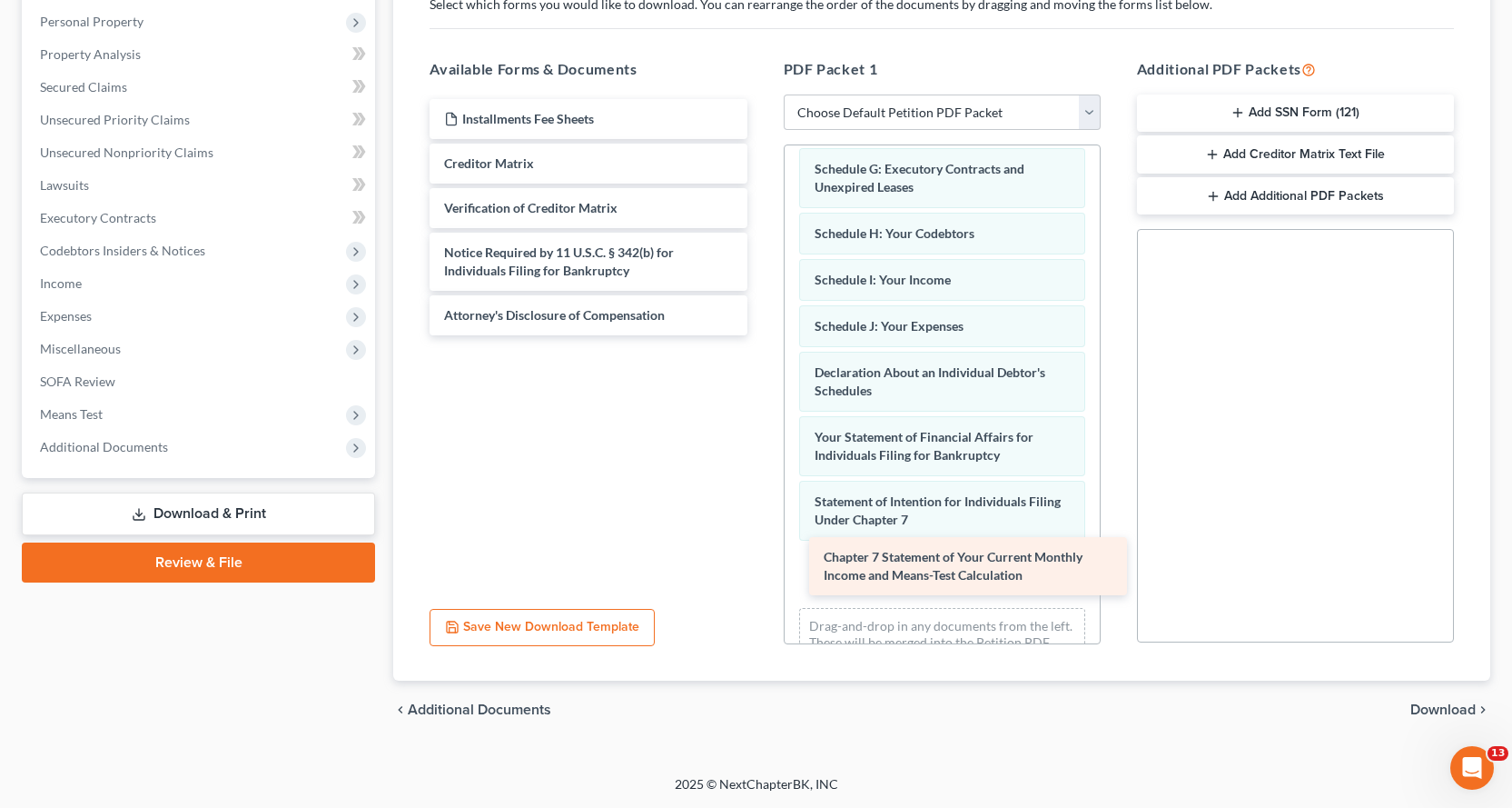
drag, startPoint x: 522, startPoint y: 169, endPoint x: 901, endPoint y: 563, distance: 546.7
click at [761, 335] on div "Chapter 7 Statement of Your Current Monthly Income and Means-Test Calculation I…" at bounding box center [588, 217] width 346 height 236
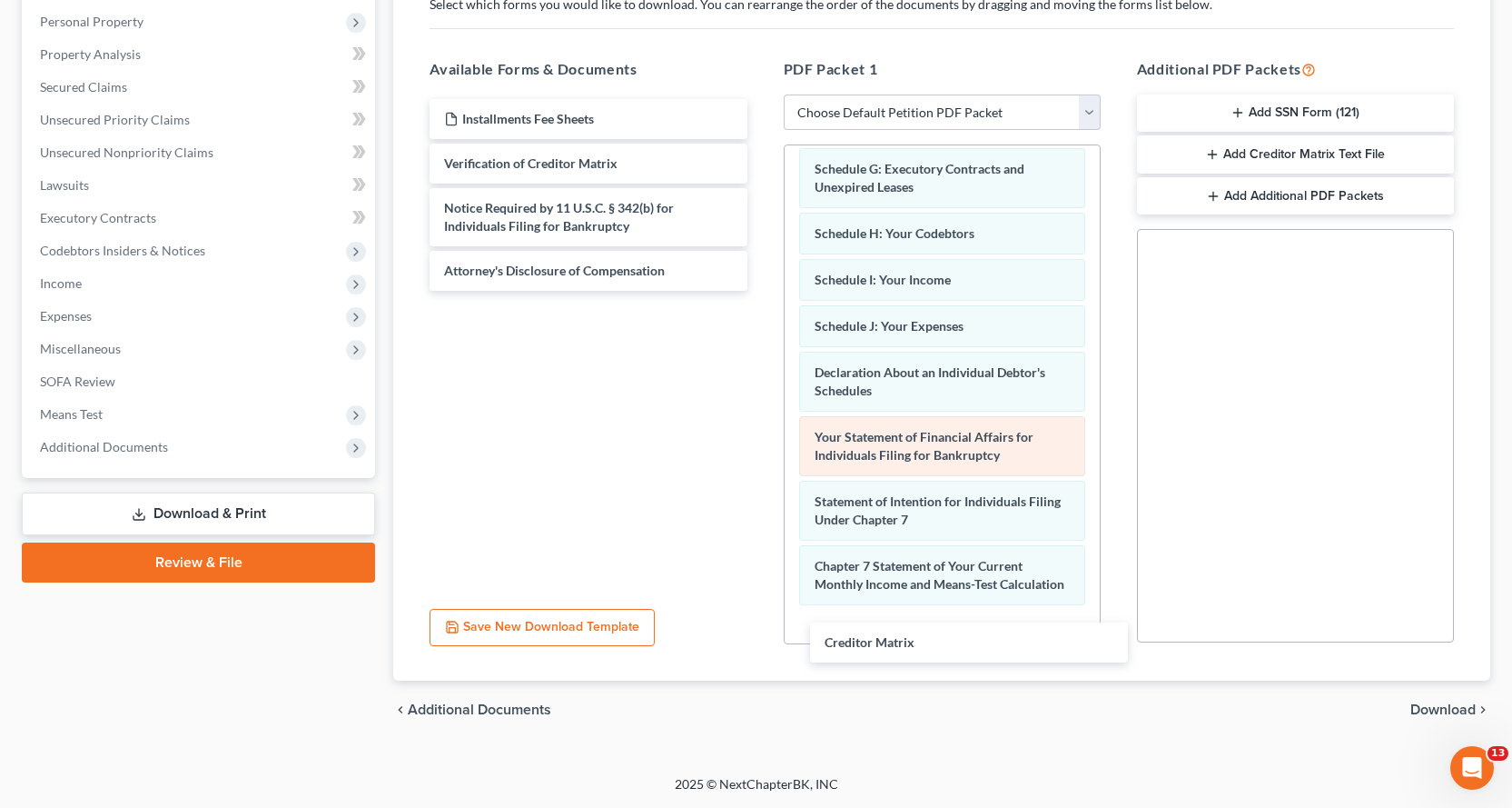
drag, startPoint x: 503, startPoint y: 165, endPoint x: 928, endPoint y: 467, distance: 521.4
click at [761, 291] on div "Creditor Matrix Installments Fee Sheets Creditor Matrix Verification of Credito…" at bounding box center [588, 194] width 346 height 191
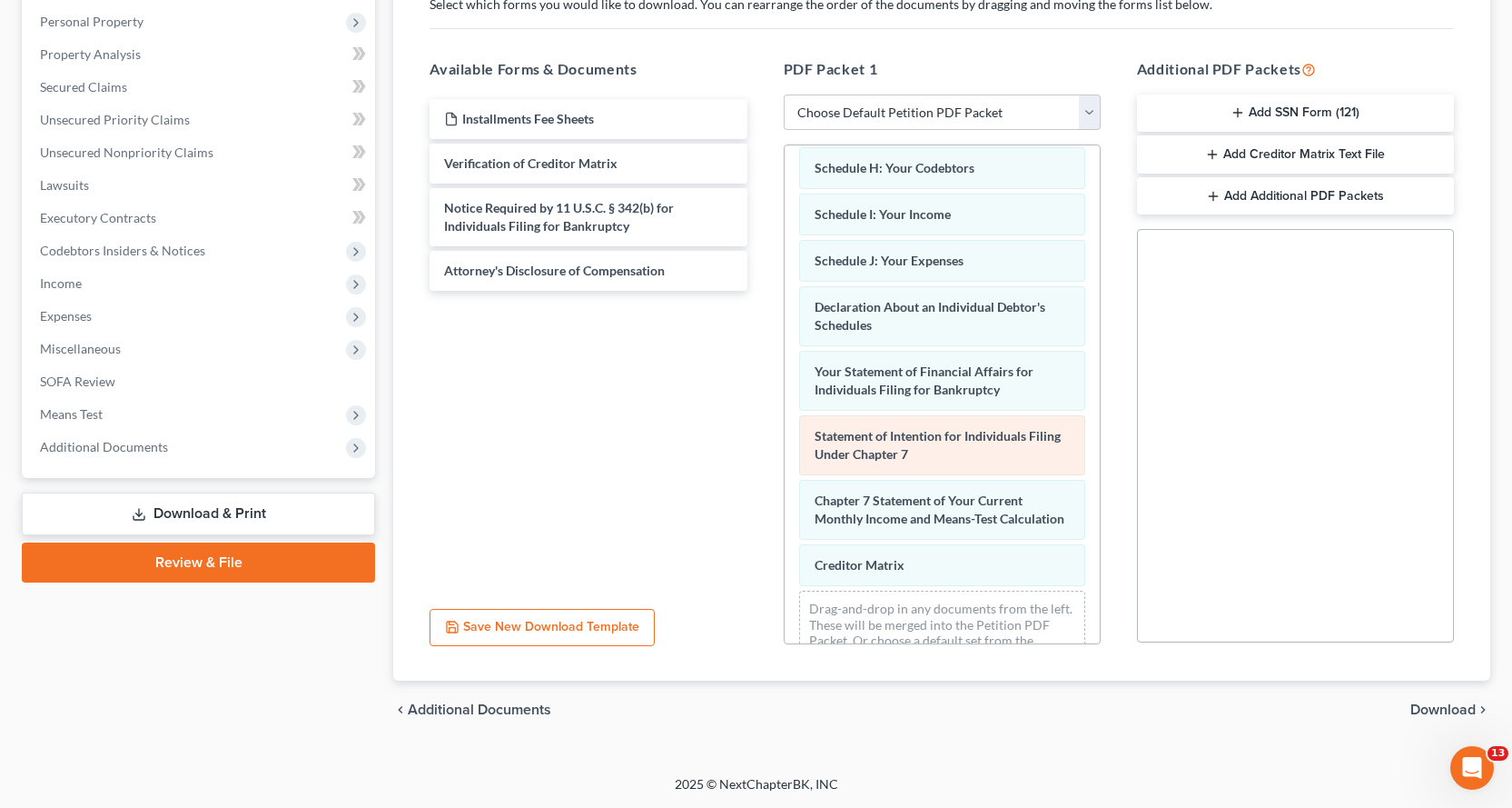
scroll to position [491, 0]
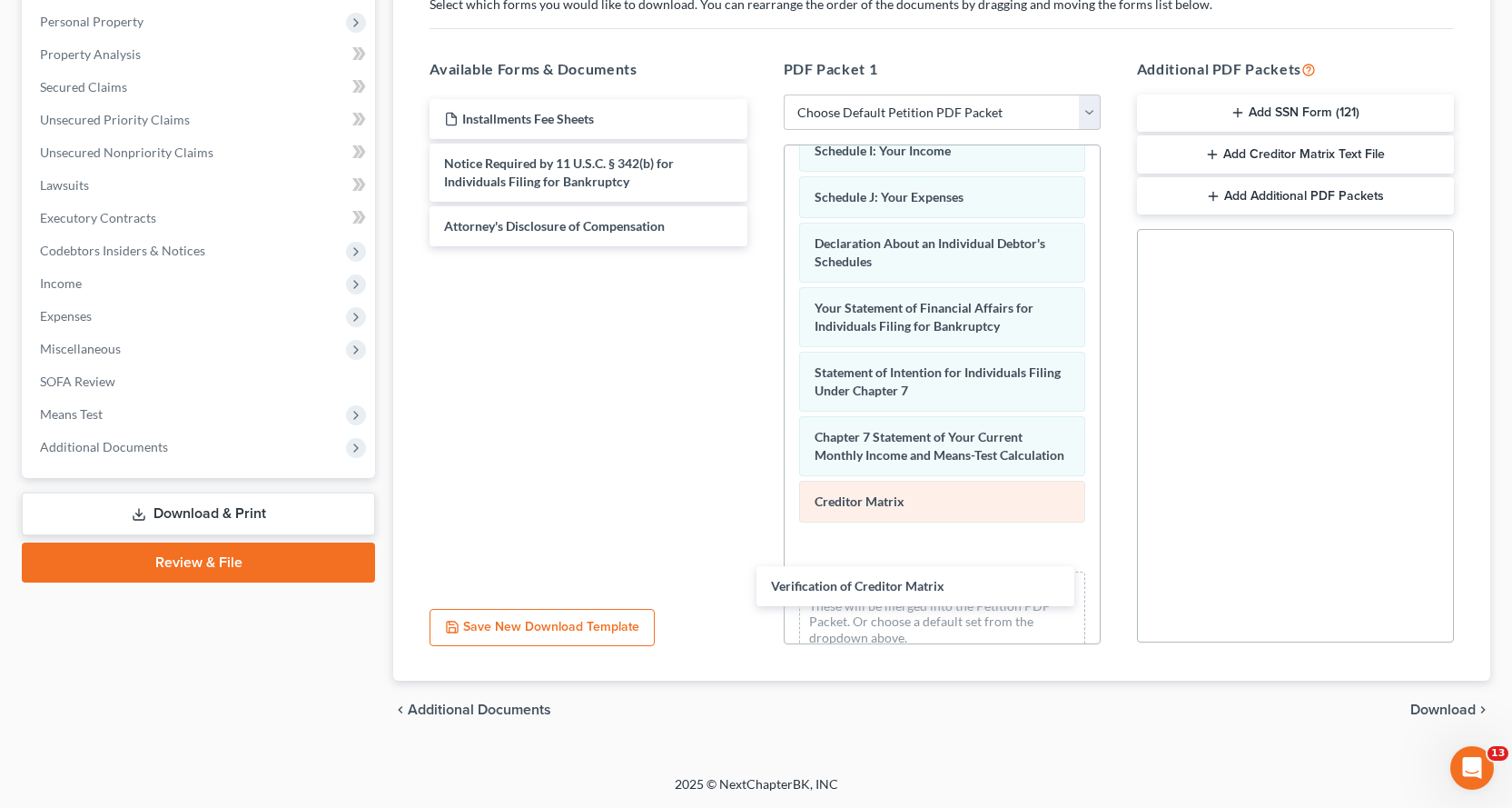
drag, startPoint x: 543, startPoint y: 162, endPoint x: 914, endPoint y: 532, distance: 524.0
click at [761, 246] on div "Verification of Creditor Matrix Installments Fee Sheets Verification of Credito…" at bounding box center [588, 172] width 346 height 148
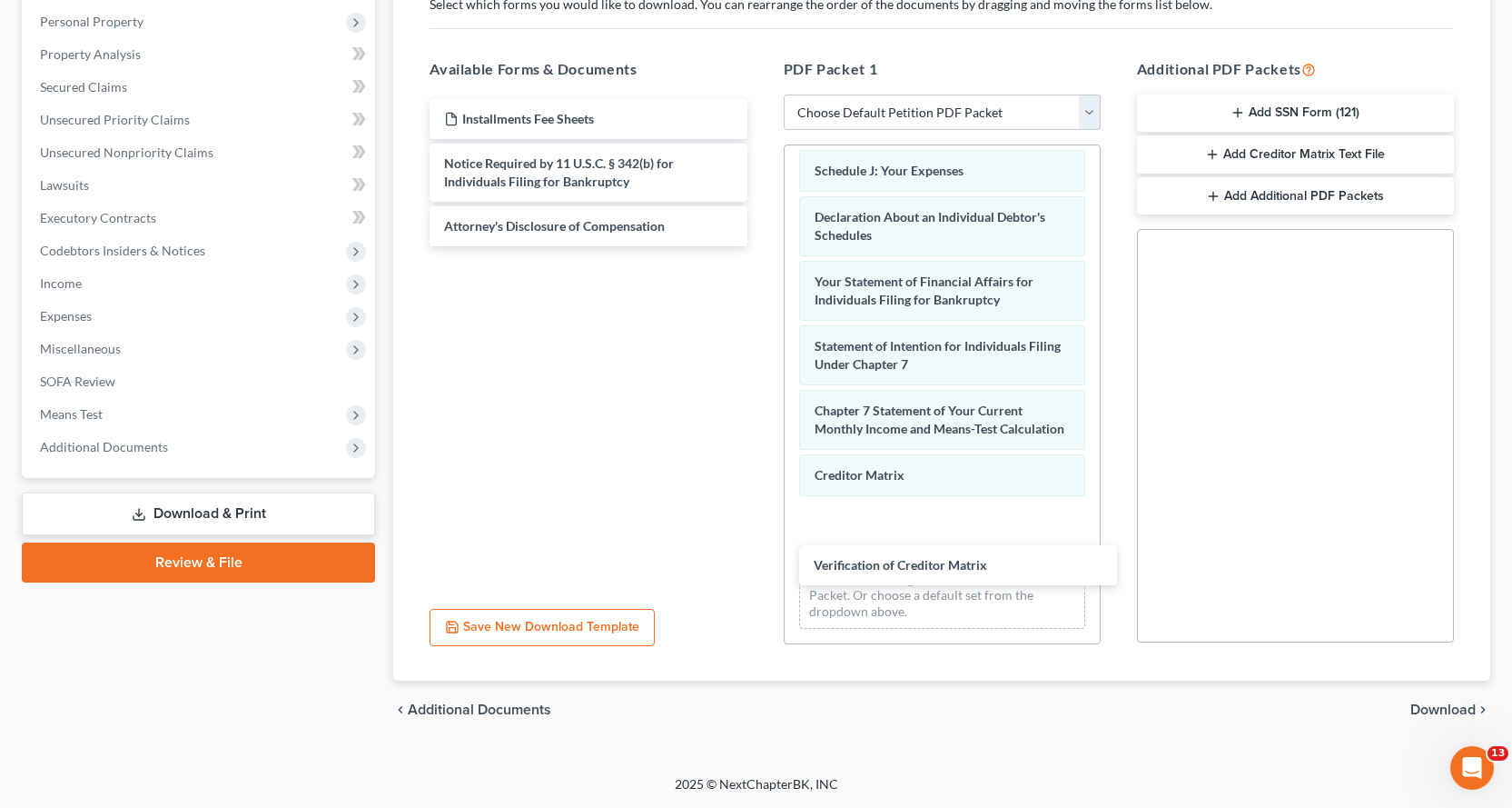
scroll to position [538, 0]
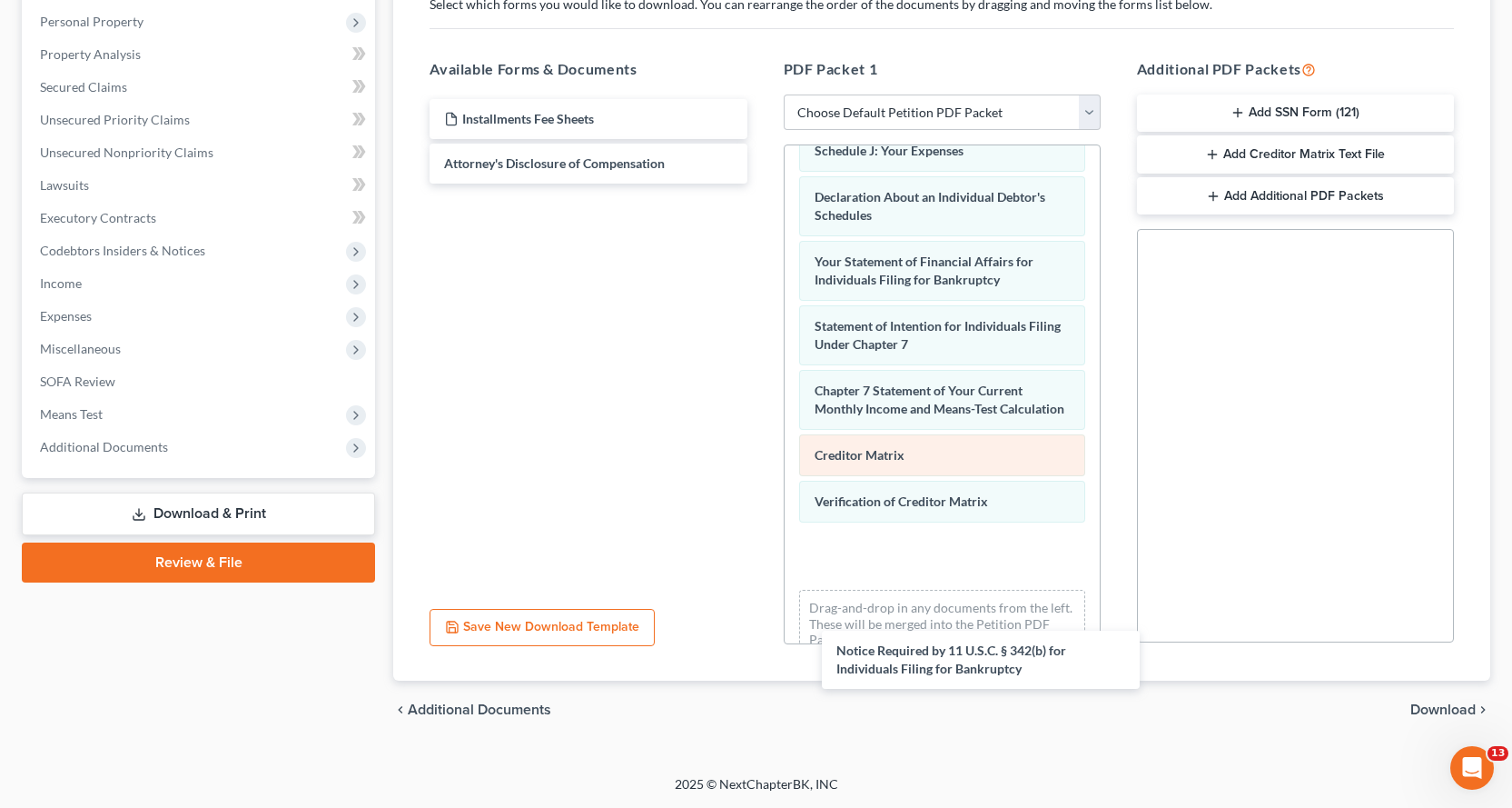
drag, startPoint x: 481, startPoint y: 174, endPoint x: 898, endPoint y: 461, distance: 506.2
click at [761, 184] on div "Notice Required by 11 U.S.C. § 342(b) for Individuals Filing for Bankruptcy Ins…" at bounding box center [588, 141] width 346 height 84
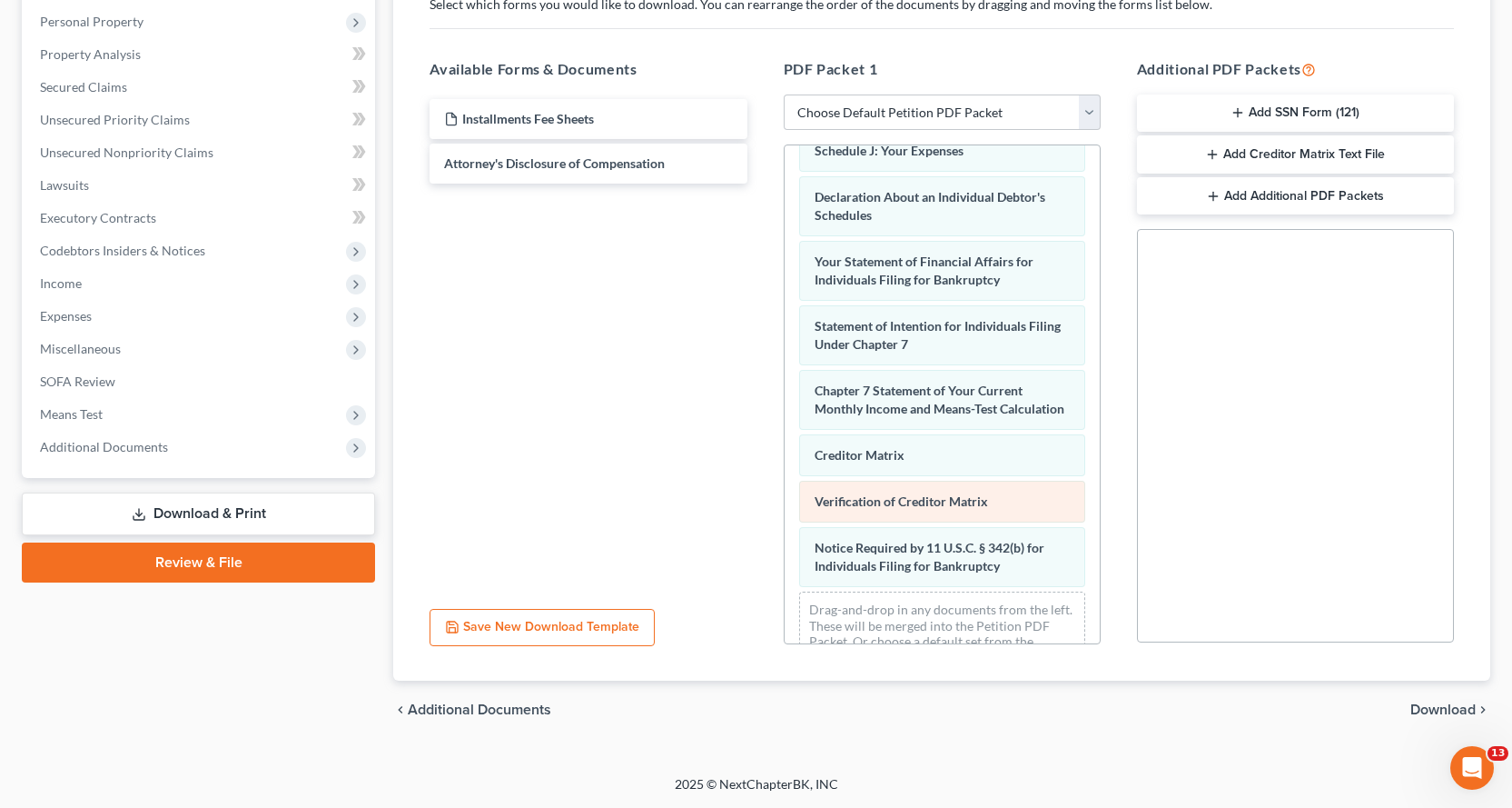
scroll to position [603, 0]
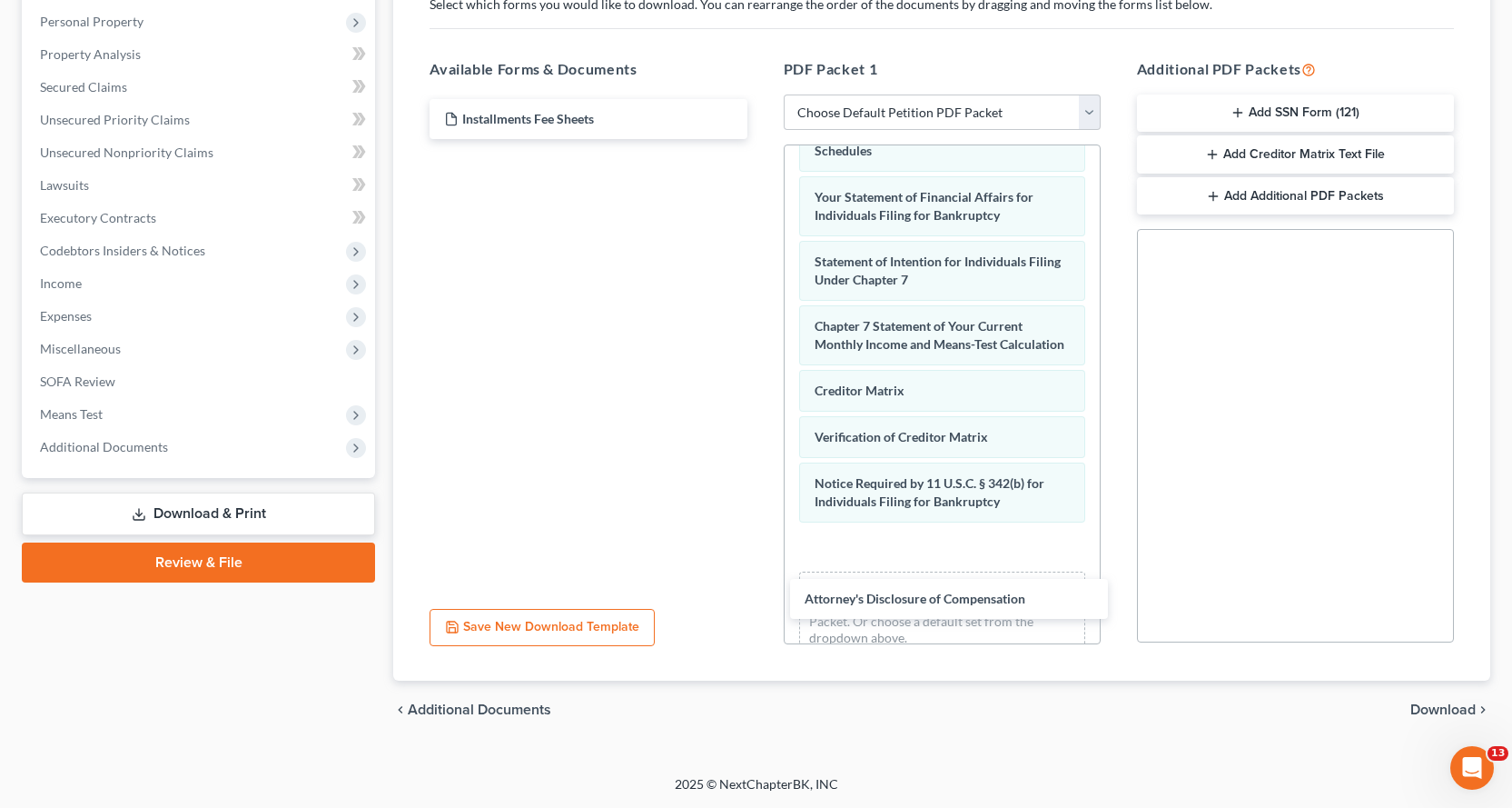
drag, startPoint x: 525, startPoint y: 163, endPoint x: 941, endPoint y: 543, distance: 563.4
click at [761, 139] on div "Attorney's Disclosure of Compensation Installments Fee Sheets Attorney's Disclo…" at bounding box center [588, 118] width 346 height 40
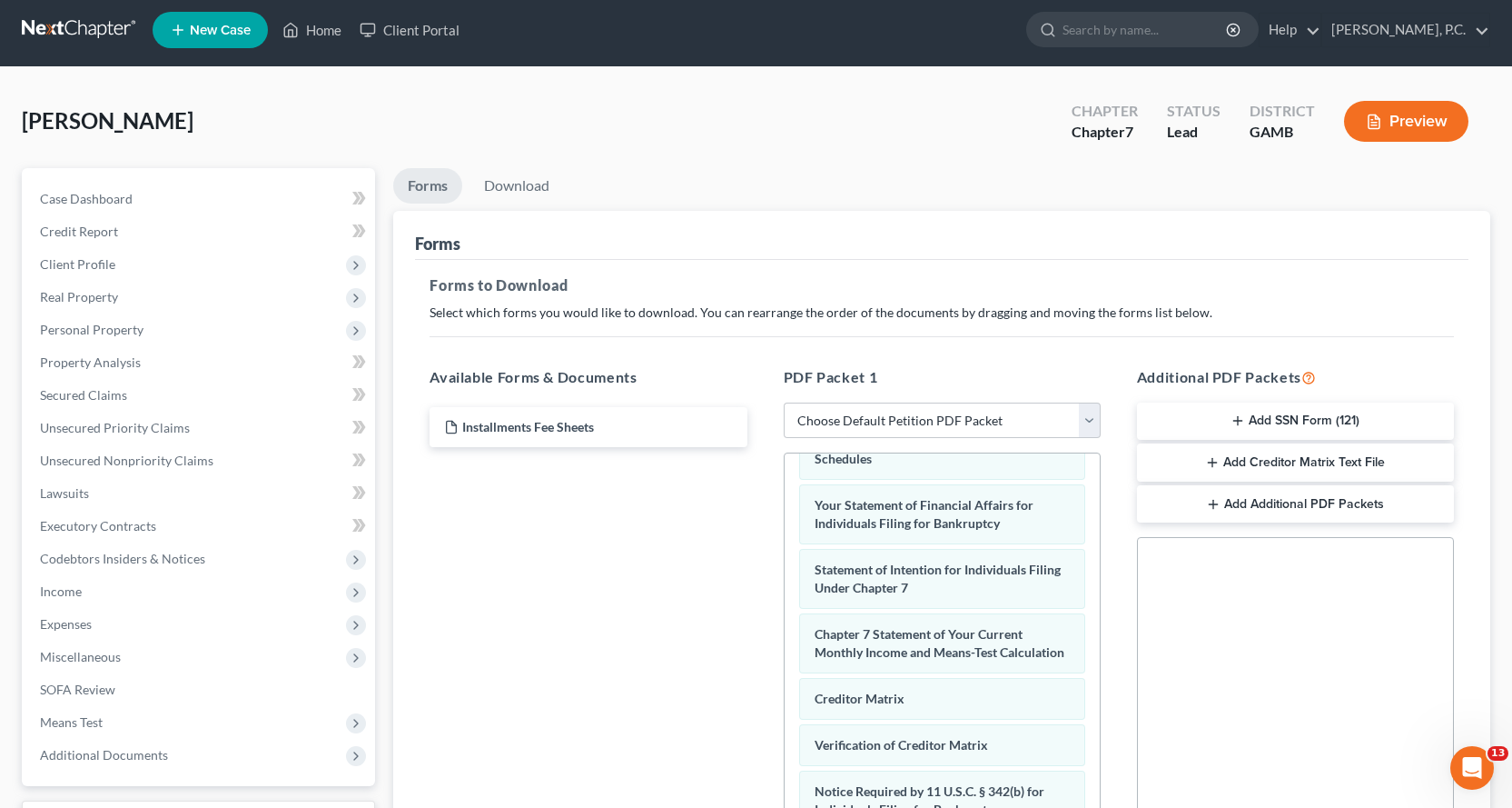
scroll to position [0, 0]
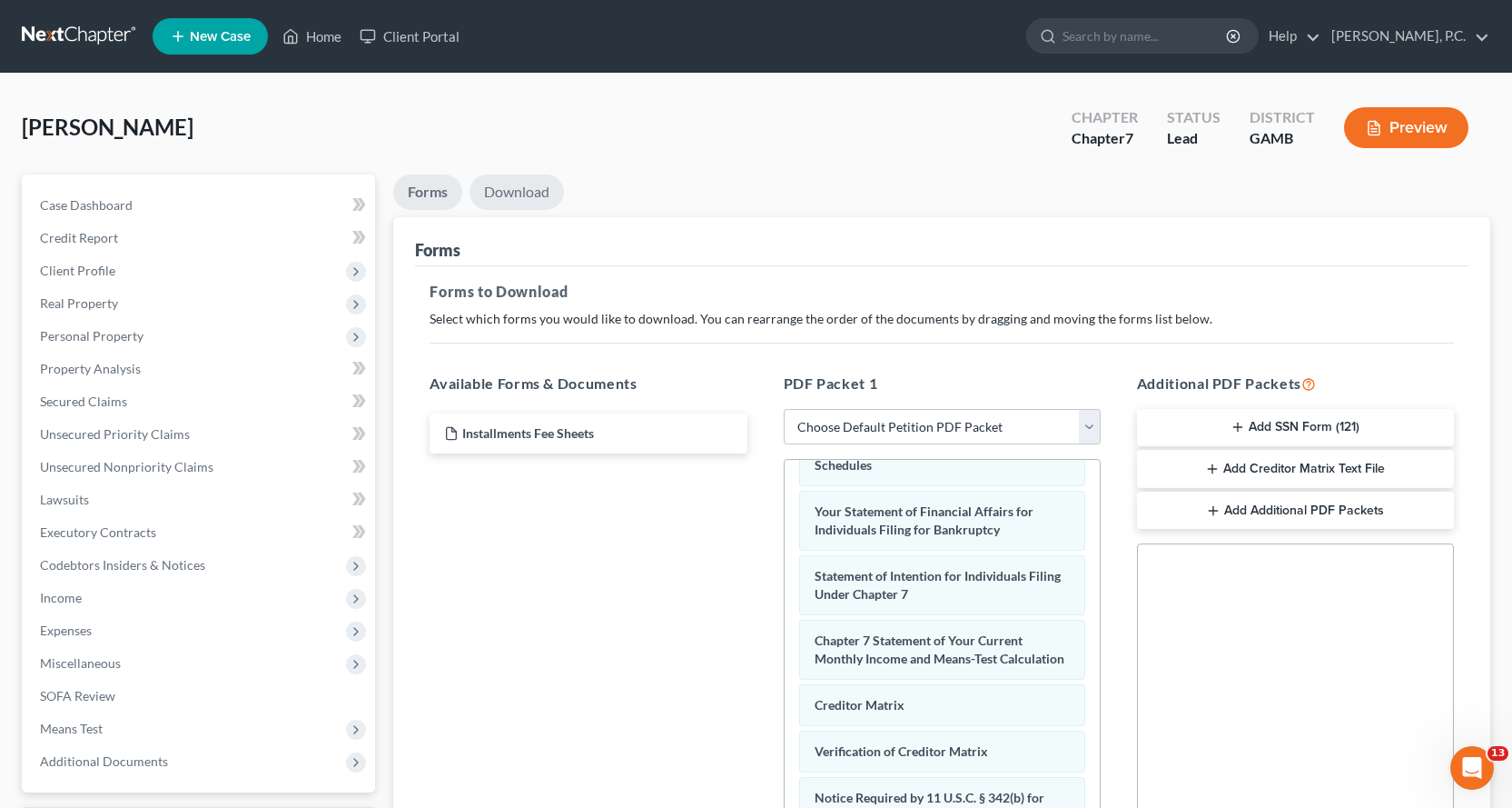
click at [538, 188] on link "Download" at bounding box center [517, 192] width 95 height 35
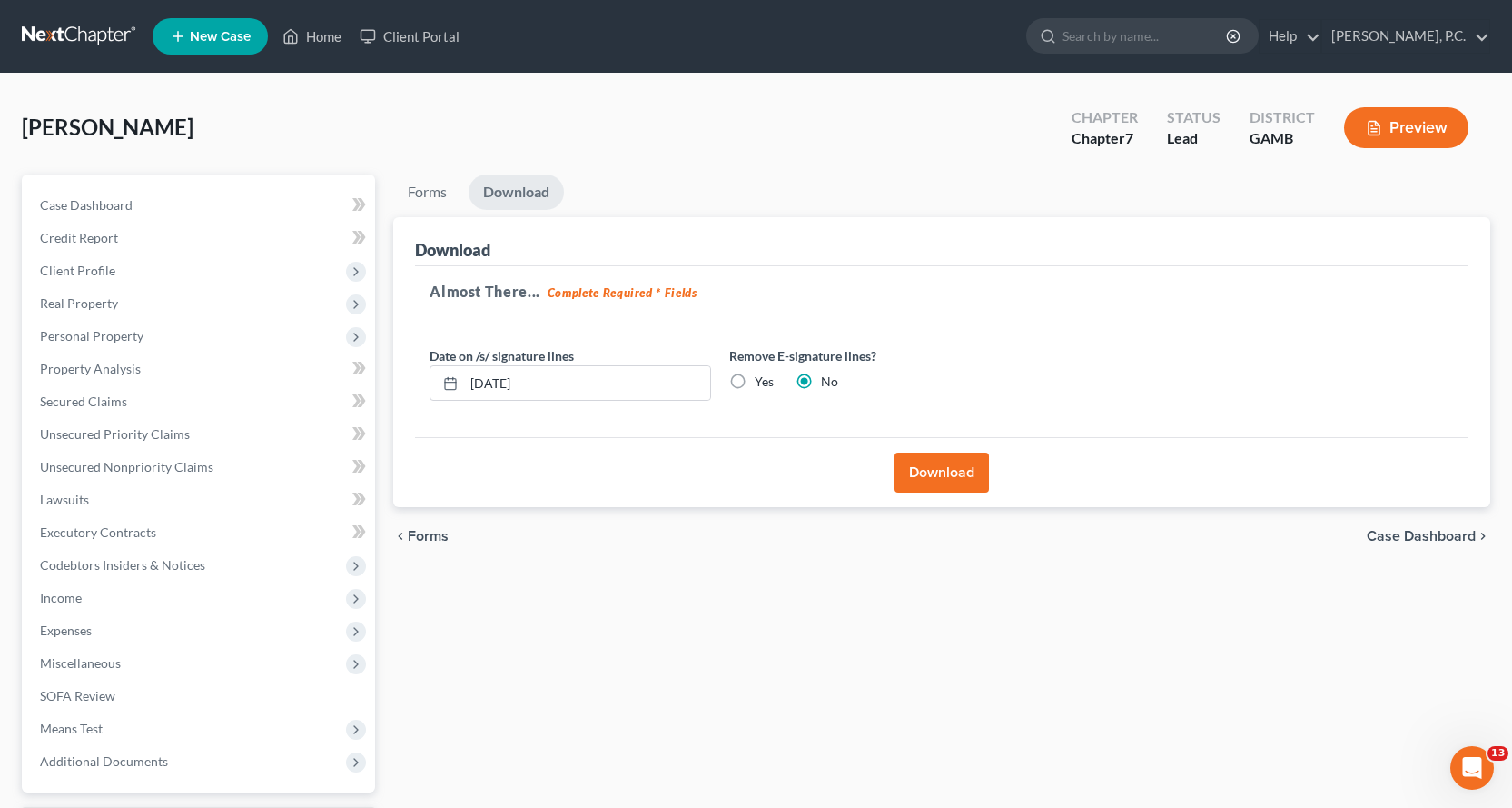
click at [948, 475] on button "Download" at bounding box center [942, 472] width 95 height 40
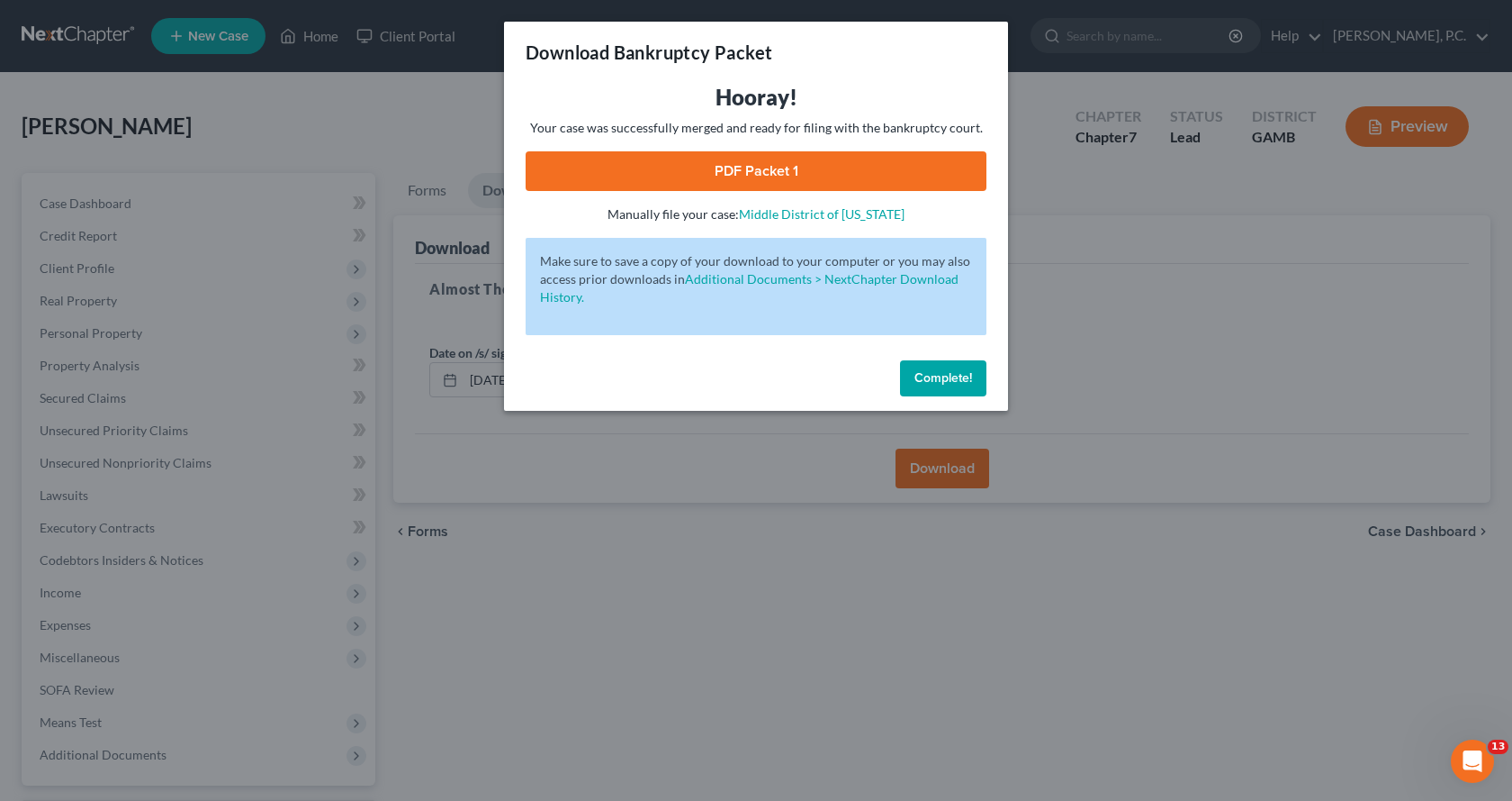
click at [739, 171] on link "PDF Packet 1" at bounding box center [756, 170] width 461 height 40
drag, startPoint x: 934, startPoint y: 372, endPoint x: 703, endPoint y: 402, distance: 232.9
click at [937, 380] on span "Complete!" at bounding box center [944, 378] width 58 height 15
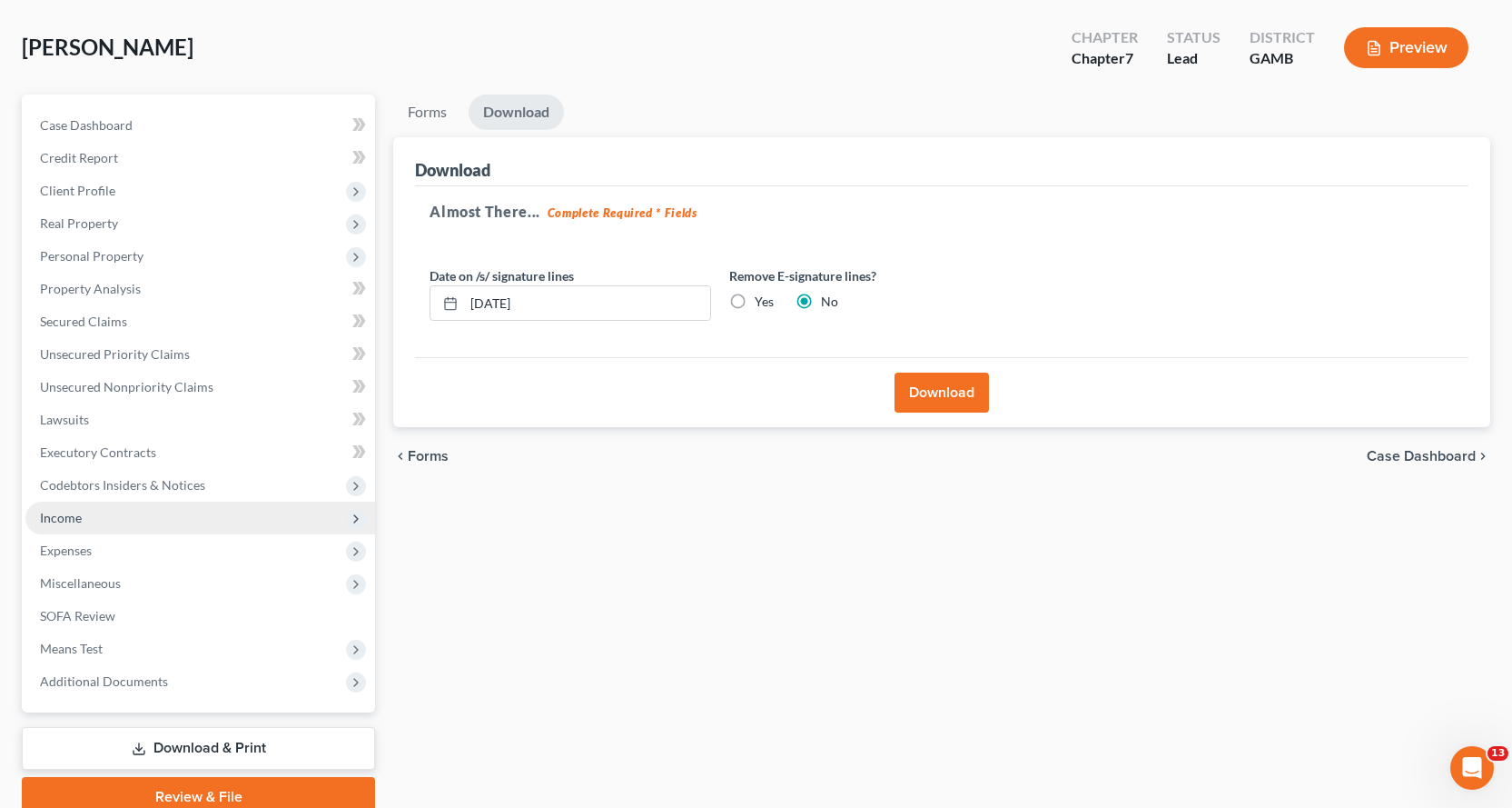
scroll to position [158, 0]
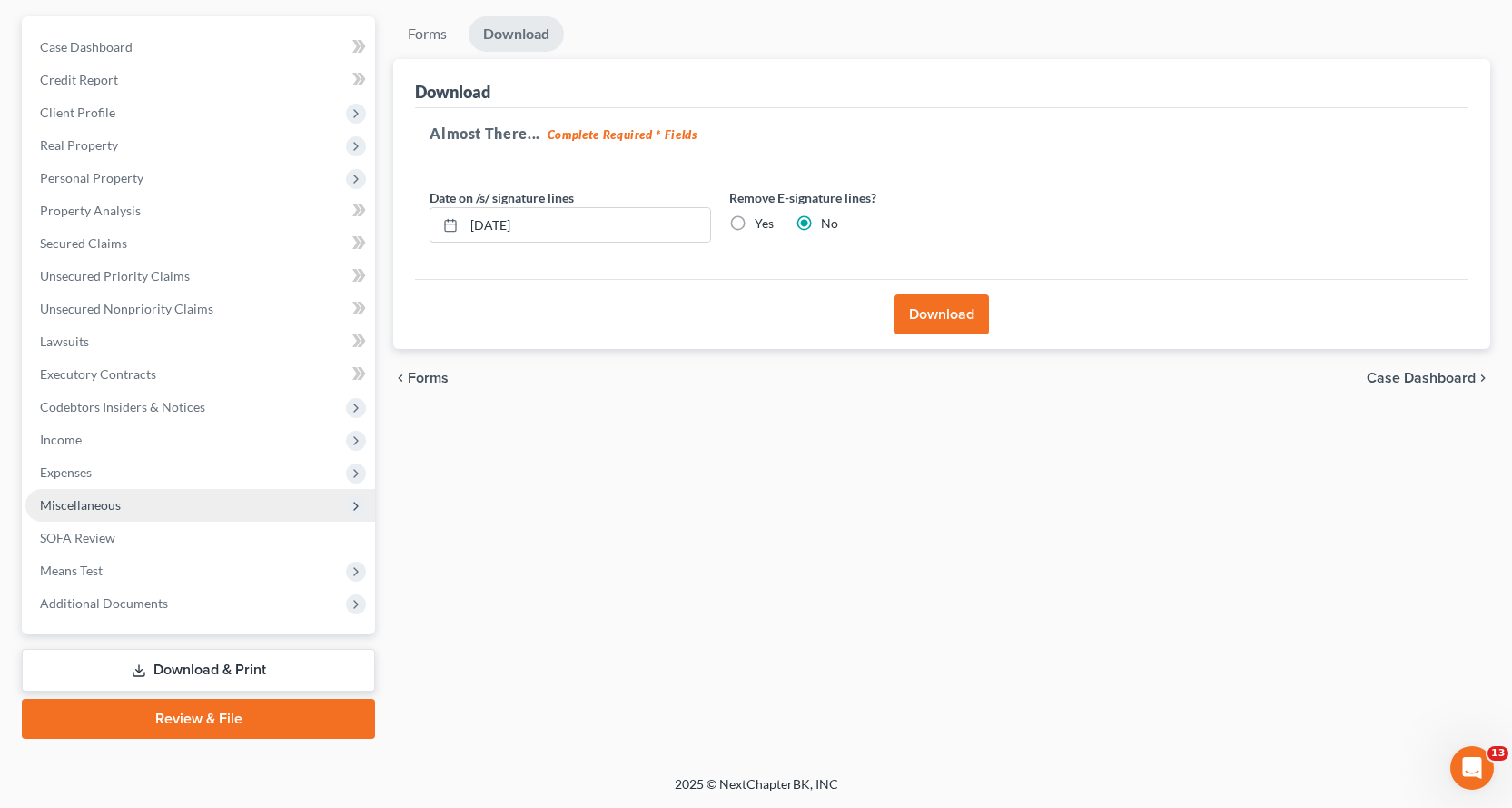
click at [98, 505] on span "Miscellaneous" at bounding box center [80, 505] width 81 height 16
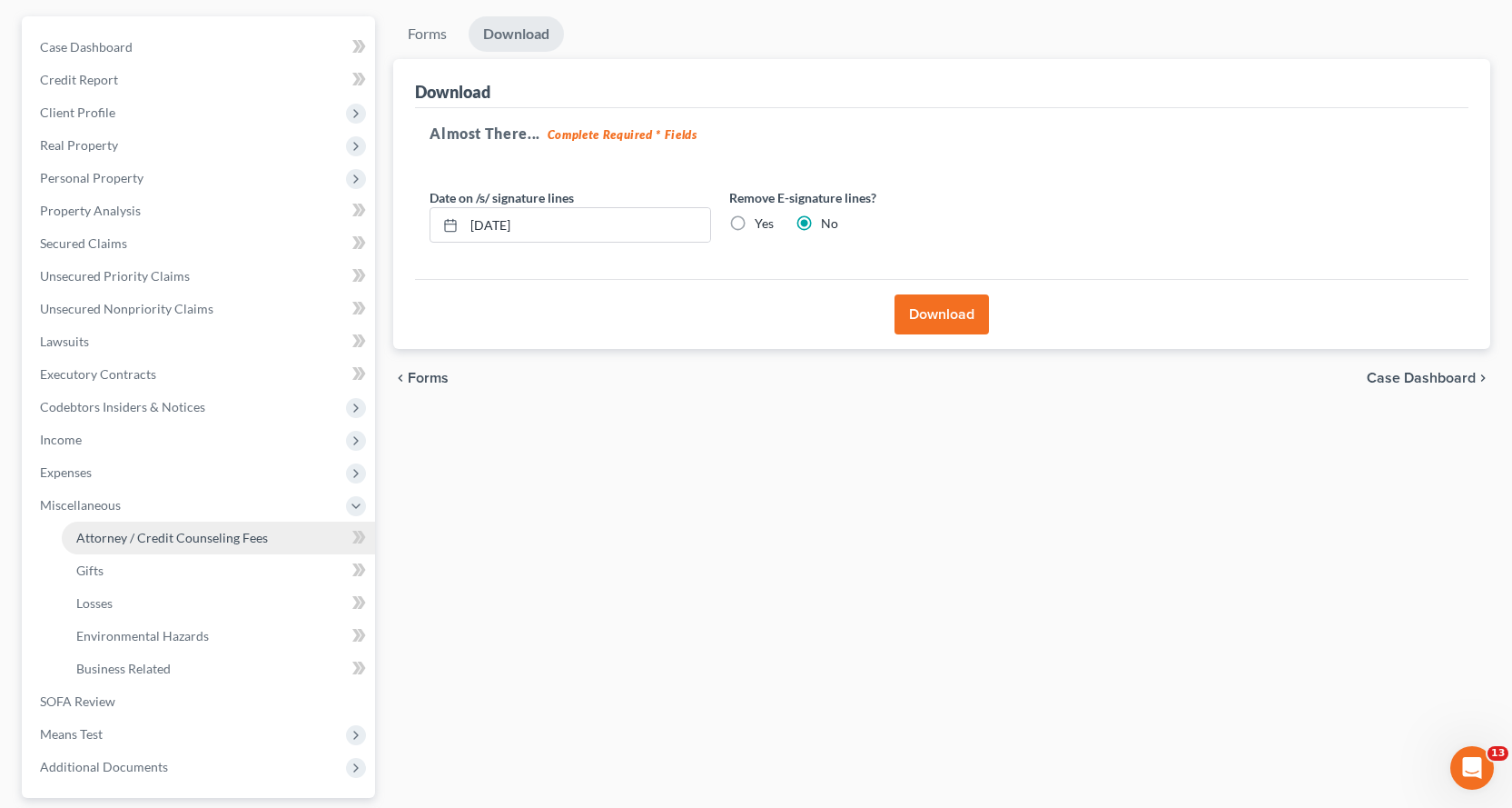
click at [156, 546] on link "Attorney / Credit Counseling Fees" at bounding box center [218, 537] width 314 height 32
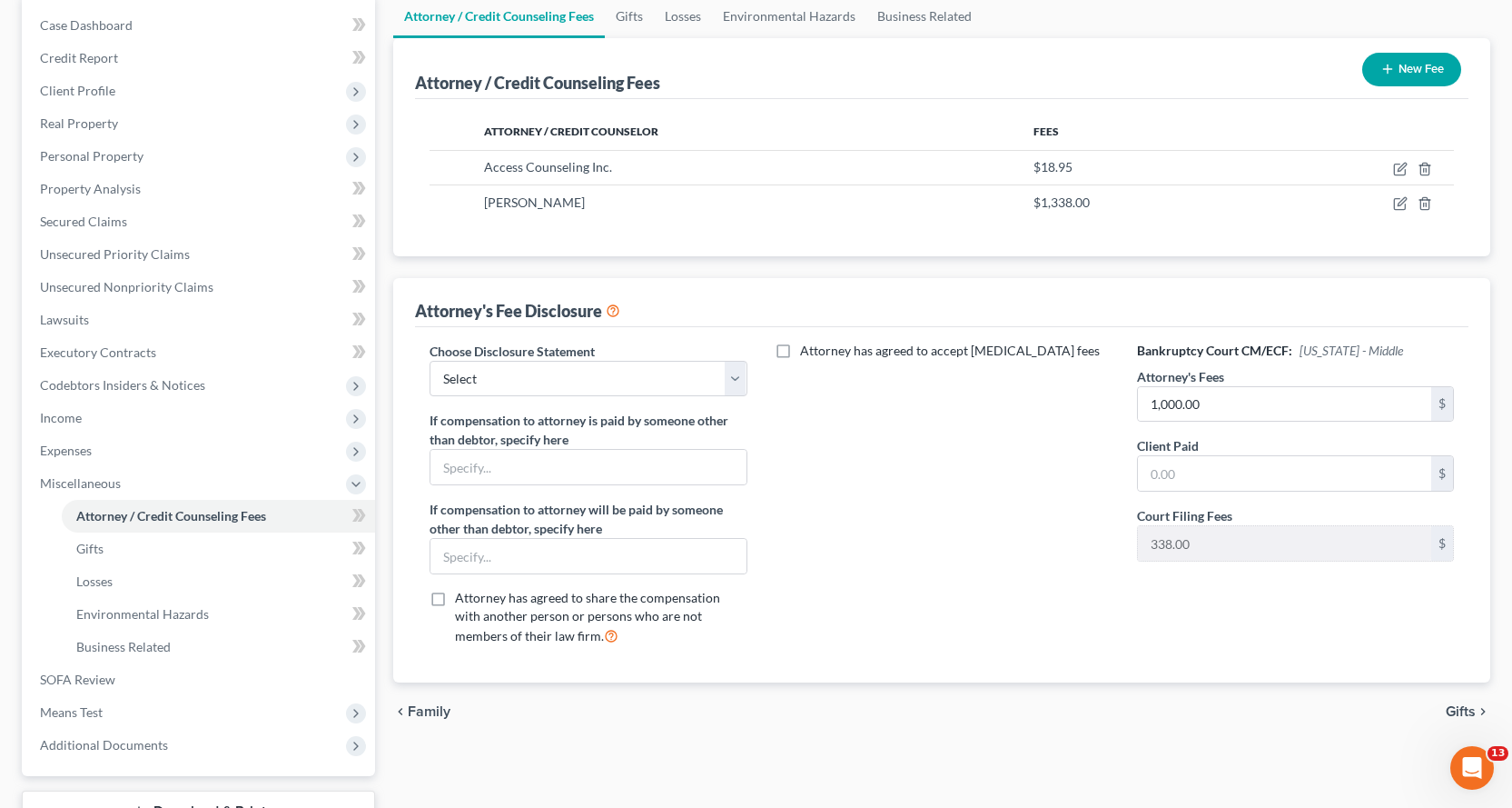
scroll to position [182, 0]
click at [1227, 478] on input "text" at bounding box center [1284, 471] width 293 height 34
click at [722, 372] on select "Select Attorney" at bounding box center [588, 376] width 317 height 36
click at [430, 359] on select "Select Attorney" at bounding box center [588, 376] width 317 height 36
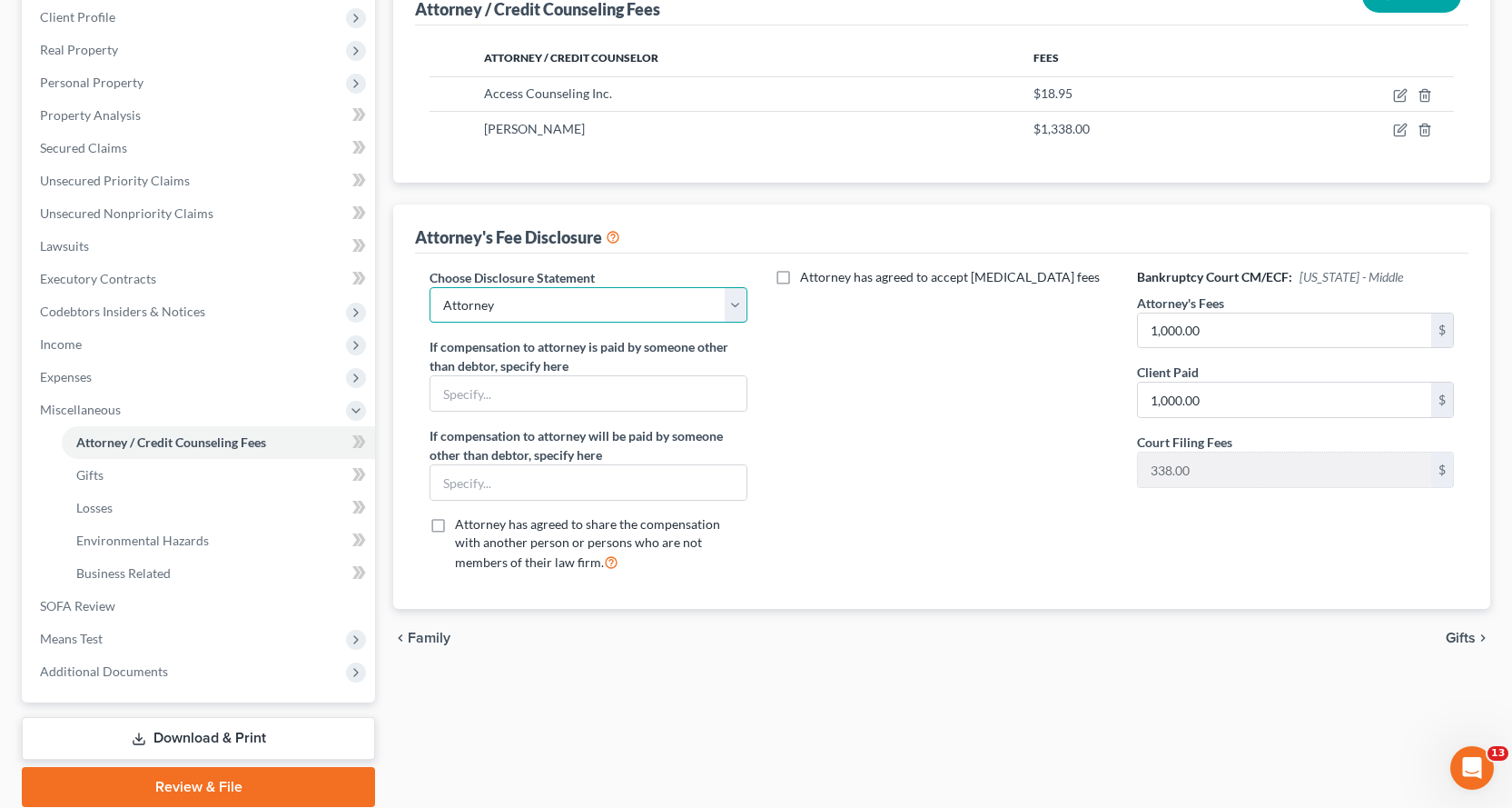
scroll to position [321, 0]
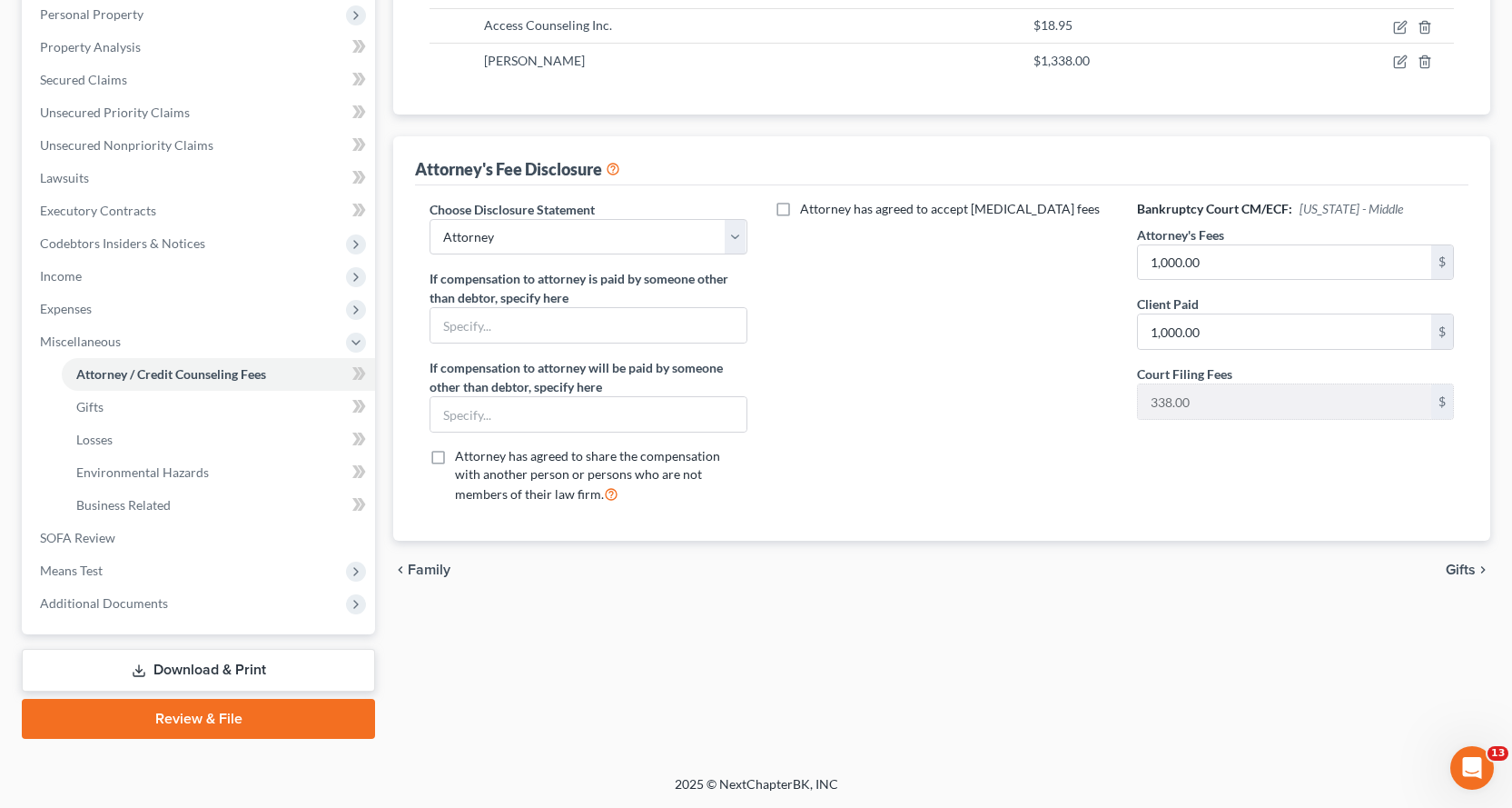
click at [183, 664] on link "Download & Print" at bounding box center [198, 670] width 354 height 43
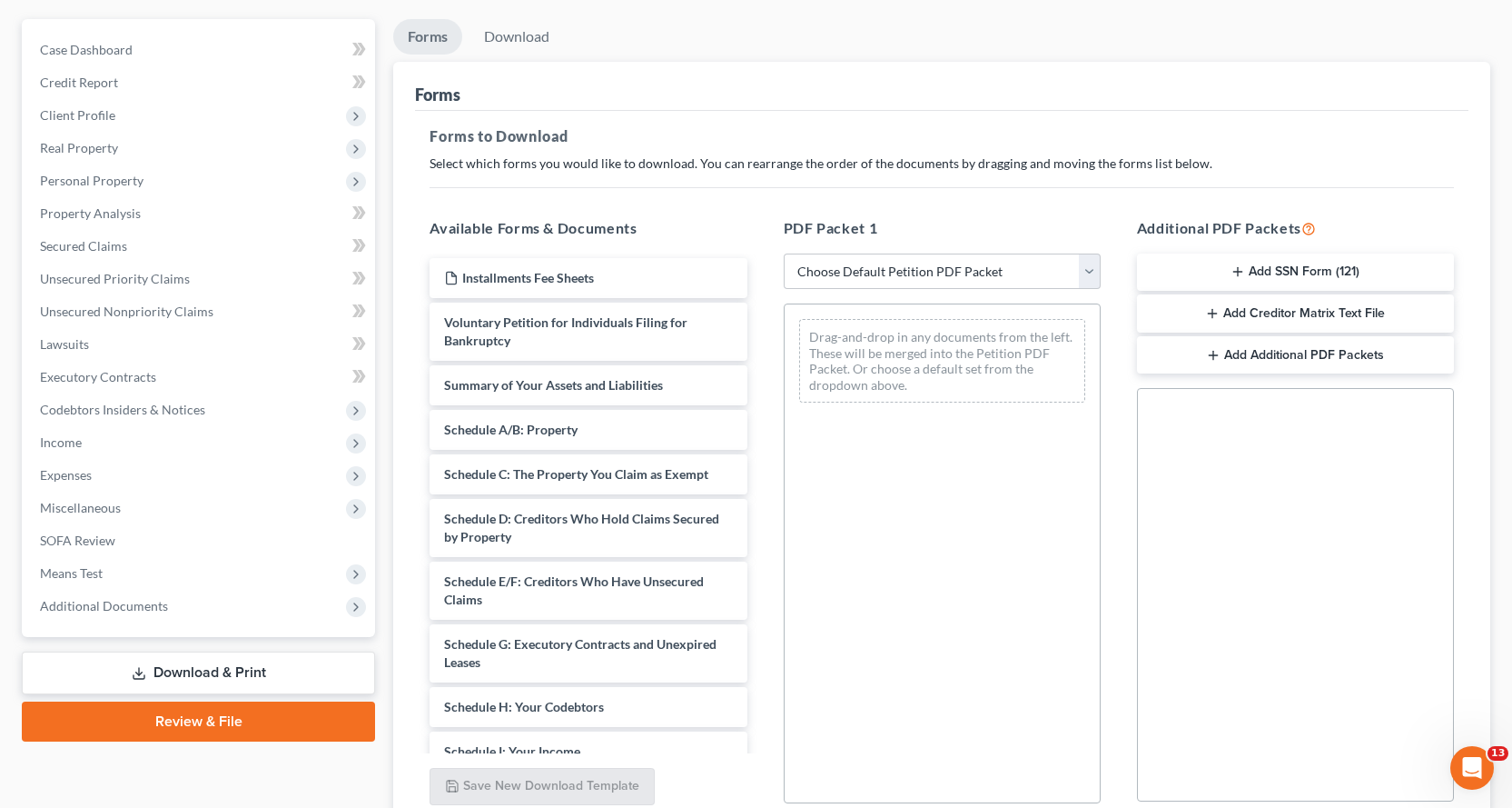
scroll to position [315, 0]
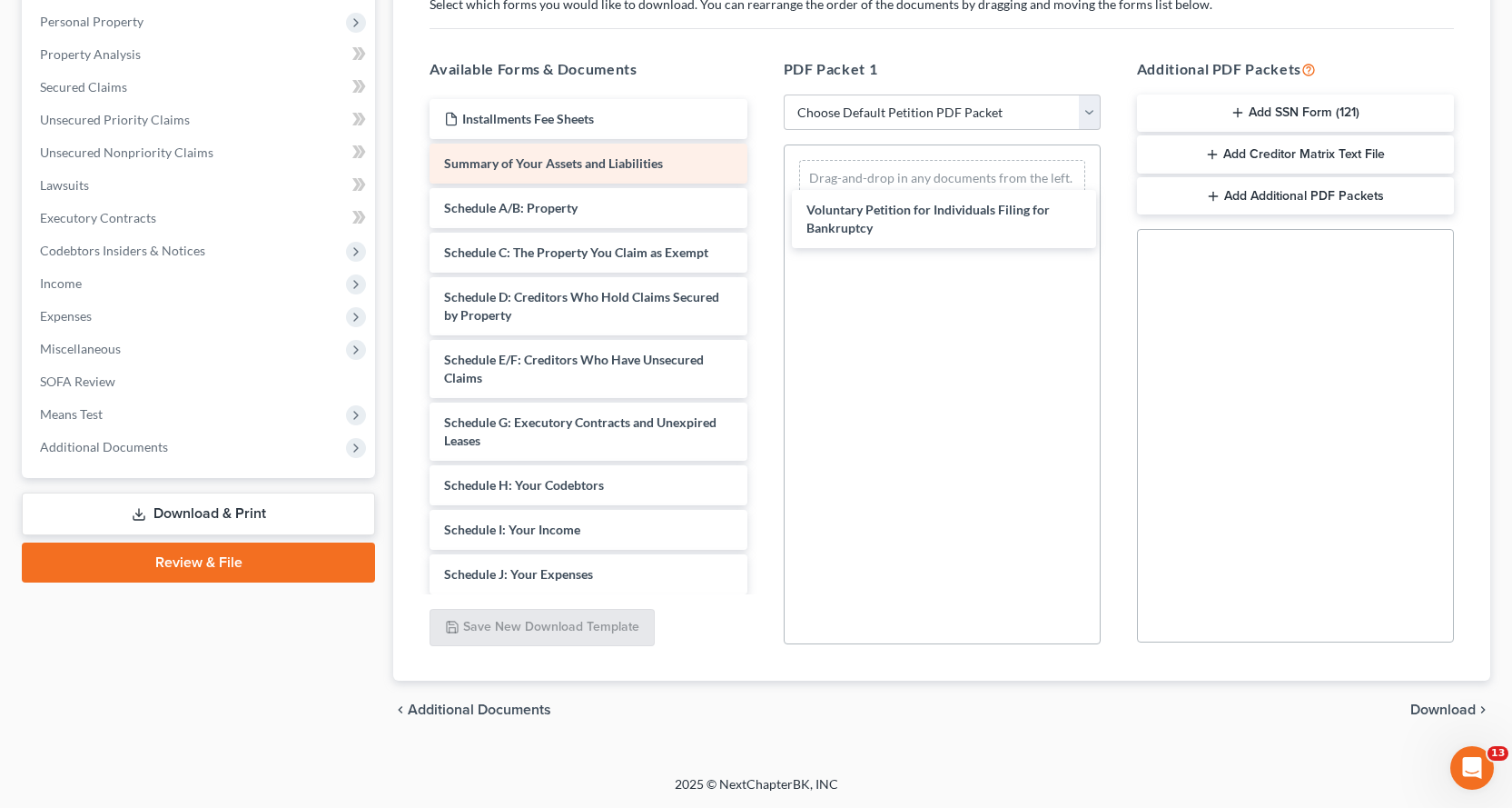
drag, startPoint x: 485, startPoint y: 167, endPoint x: 576, endPoint y: 162, distance: 91.1
click at [761, 207] on div "Voluntary Petition for Individuals Filing for Bankruptcy Installments Fee Sheet…" at bounding box center [588, 570] width 346 height 942
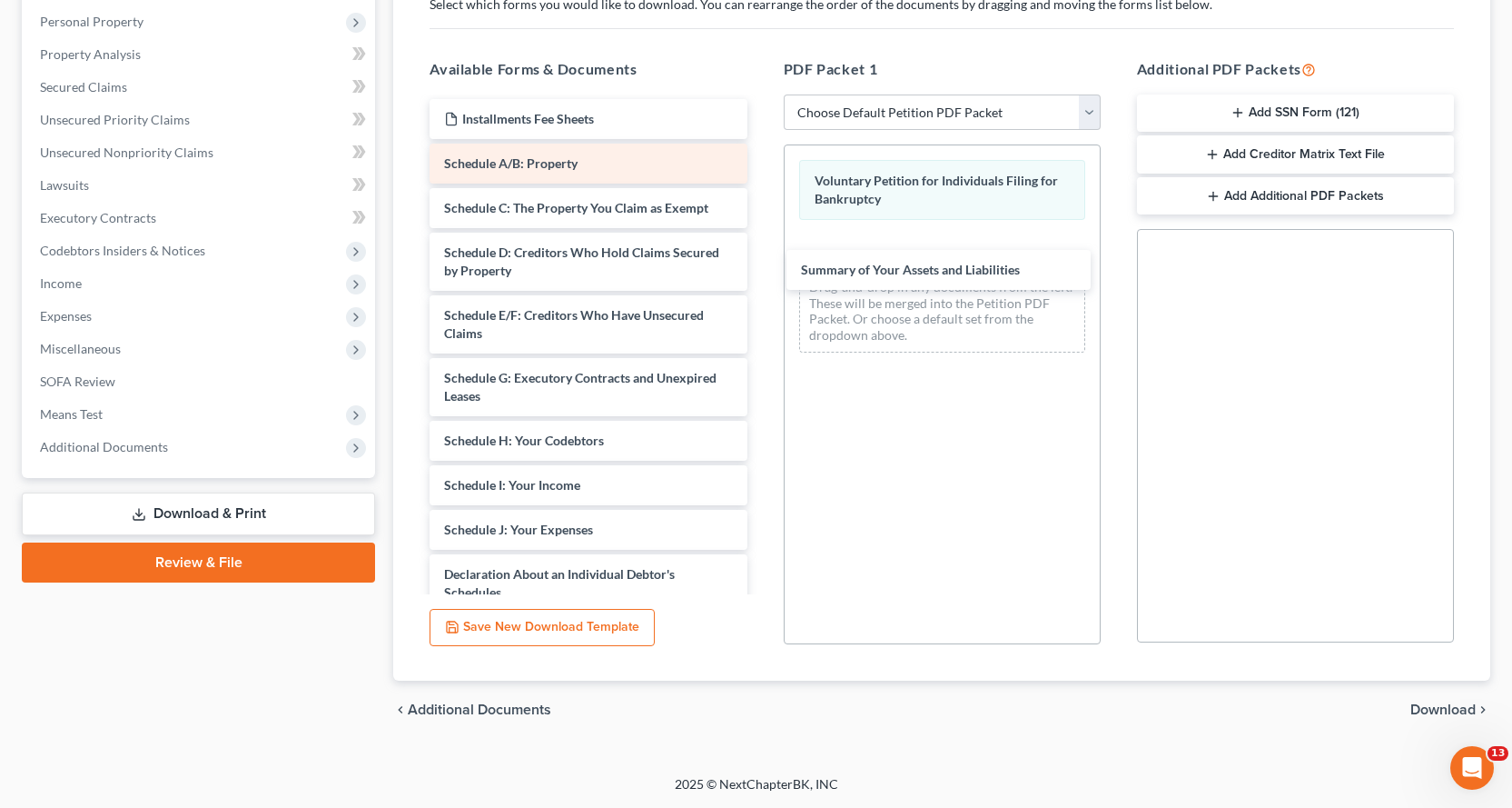
drag, startPoint x: 565, startPoint y: 162, endPoint x: 650, endPoint y: 182, distance: 87.3
click at [761, 261] on div "Summary of Your Assets and Liabilities Installments Fee Sheets Summary of Your …" at bounding box center [588, 547] width 346 height 898
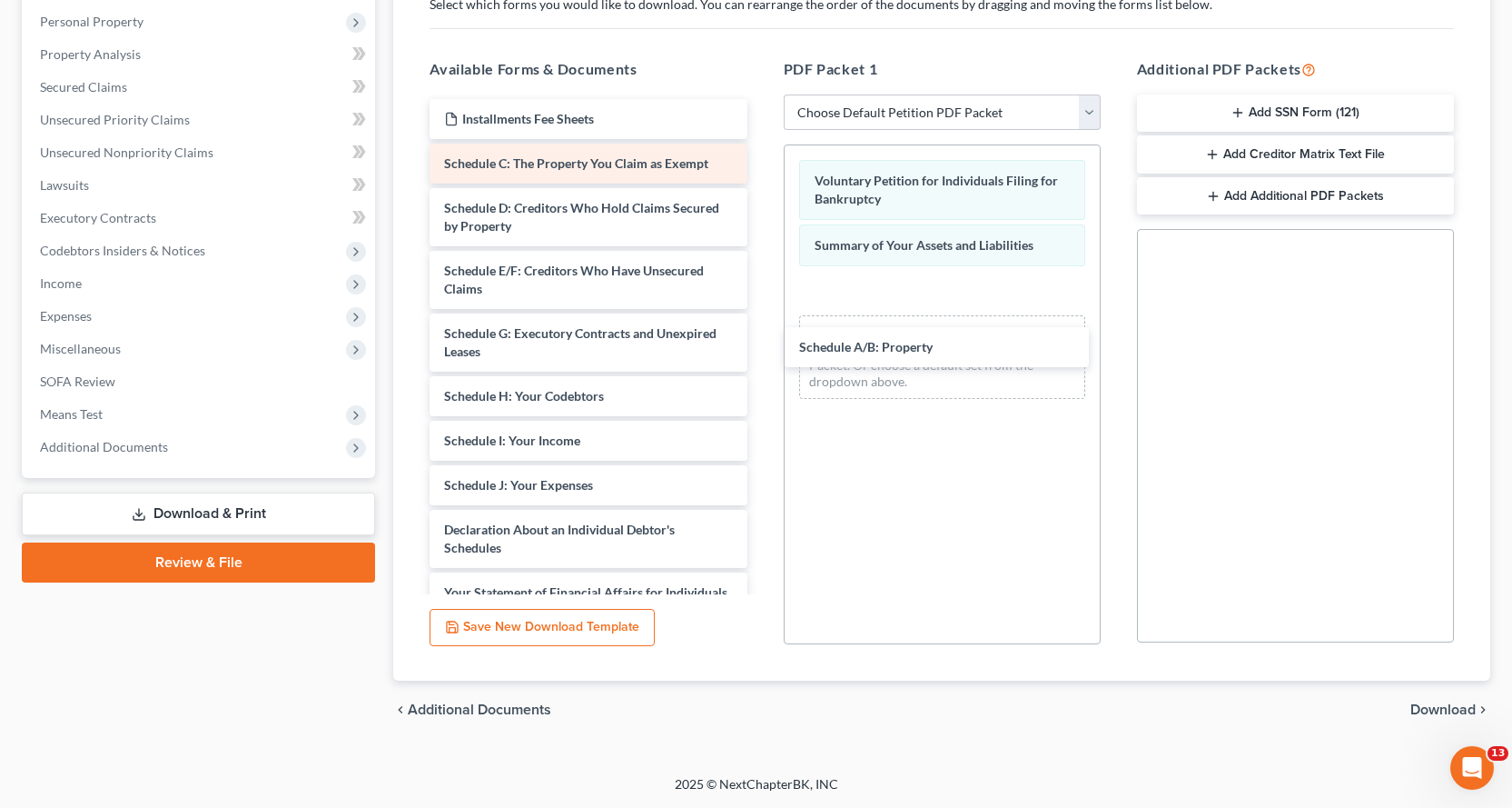
drag, startPoint x: 552, startPoint y: 165, endPoint x: 650, endPoint y: 179, distance: 99.0
click at [761, 310] on div "Schedule A/B: Property Installments Fee Sheets Schedule A/B: Property Schedule …" at bounding box center [588, 525] width 346 height 853
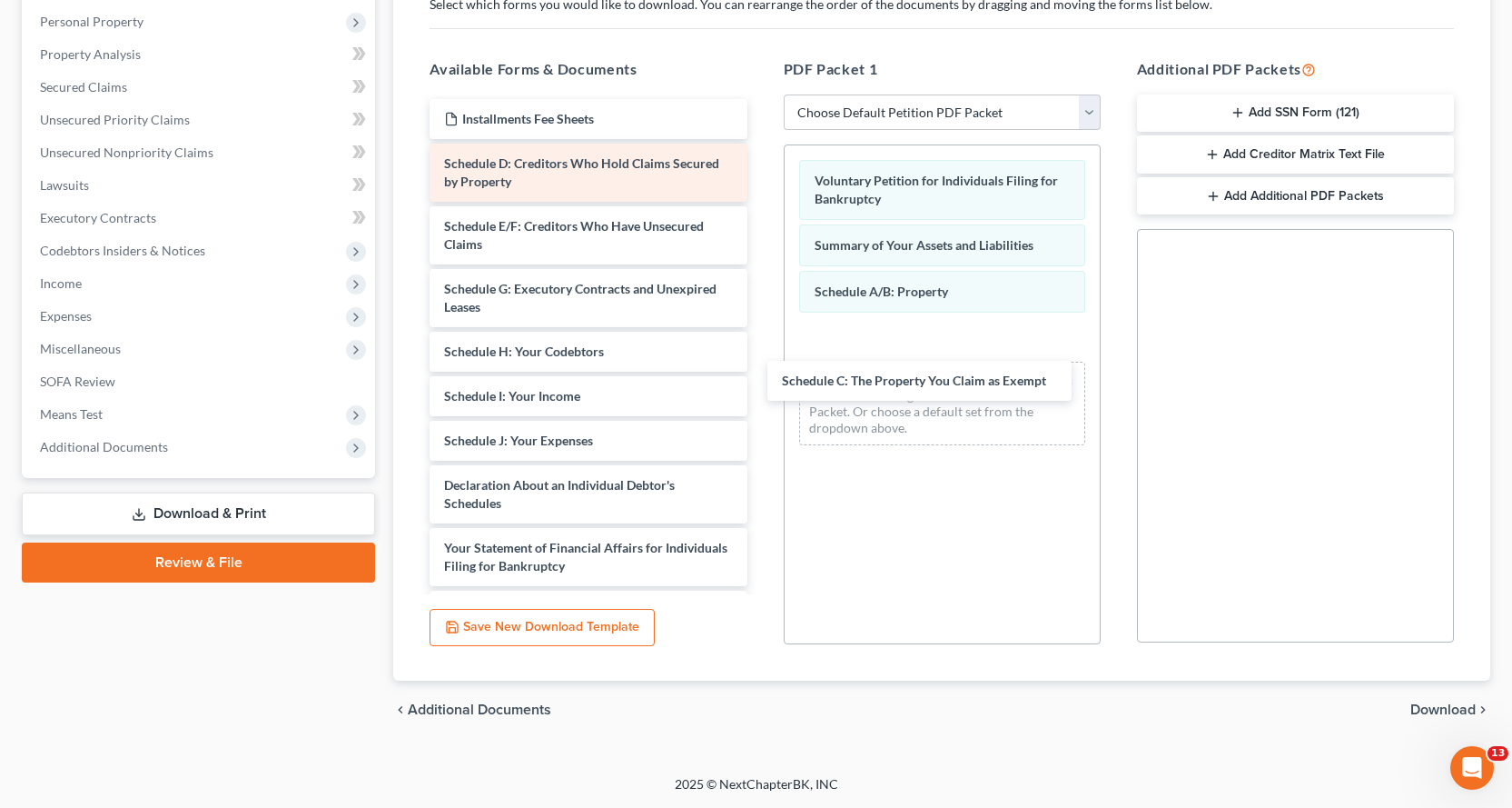
drag, startPoint x: 621, startPoint y: 163, endPoint x: 526, endPoint y: 147, distance: 96.3
click at [761, 377] on div "Schedule C: The Property You Claim as Exempt Installments Fee Sheets Schedule C…" at bounding box center [588, 503] width 346 height 809
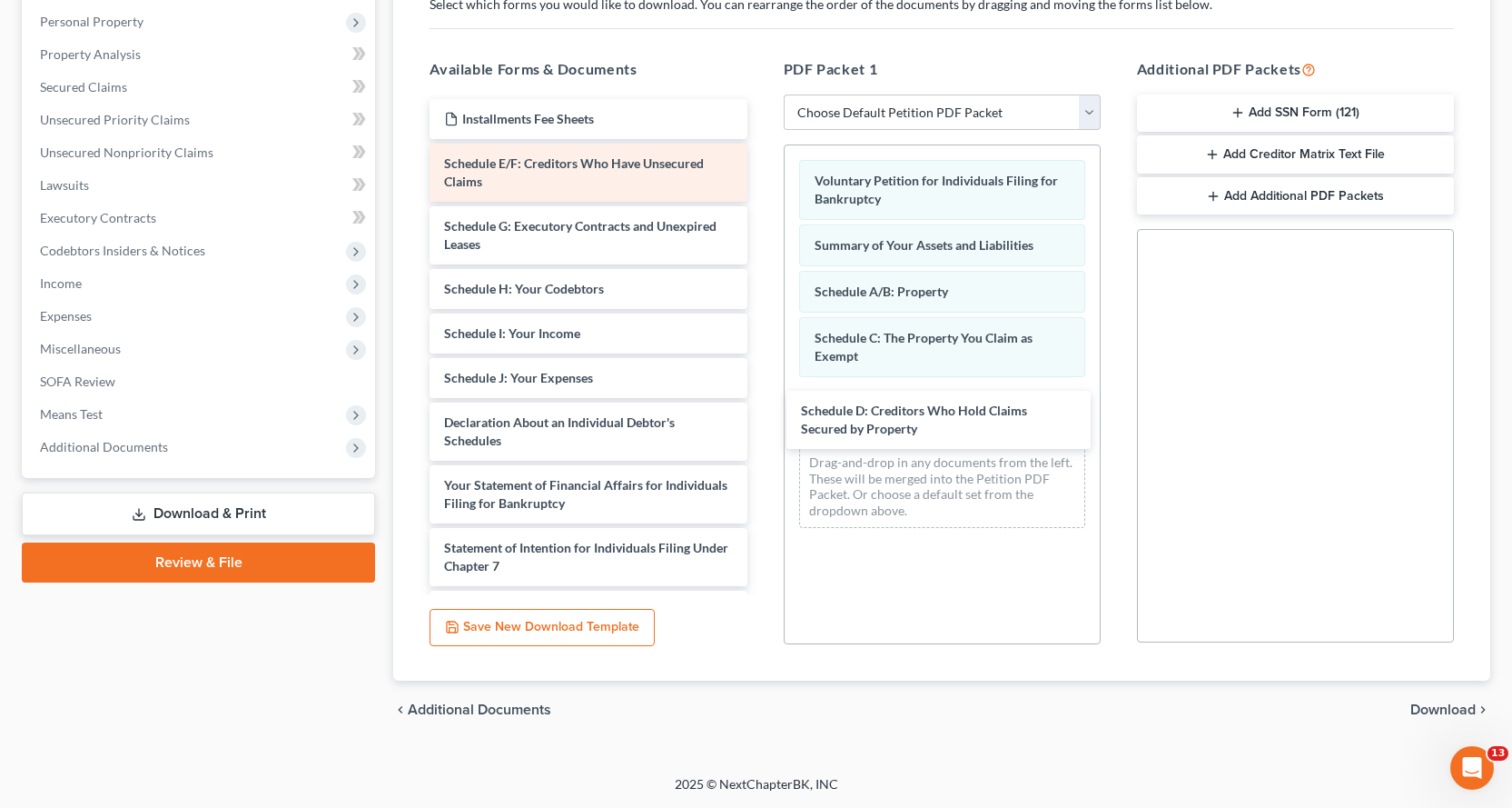
drag, startPoint x: 491, startPoint y: 173, endPoint x: 508, endPoint y: 166, distance: 18.4
click at [761, 418] on div "Schedule D: Creditors Who Hold Claims Secured by Property Installments Fee Shee…" at bounding box center [588, 471] width 346 height 745
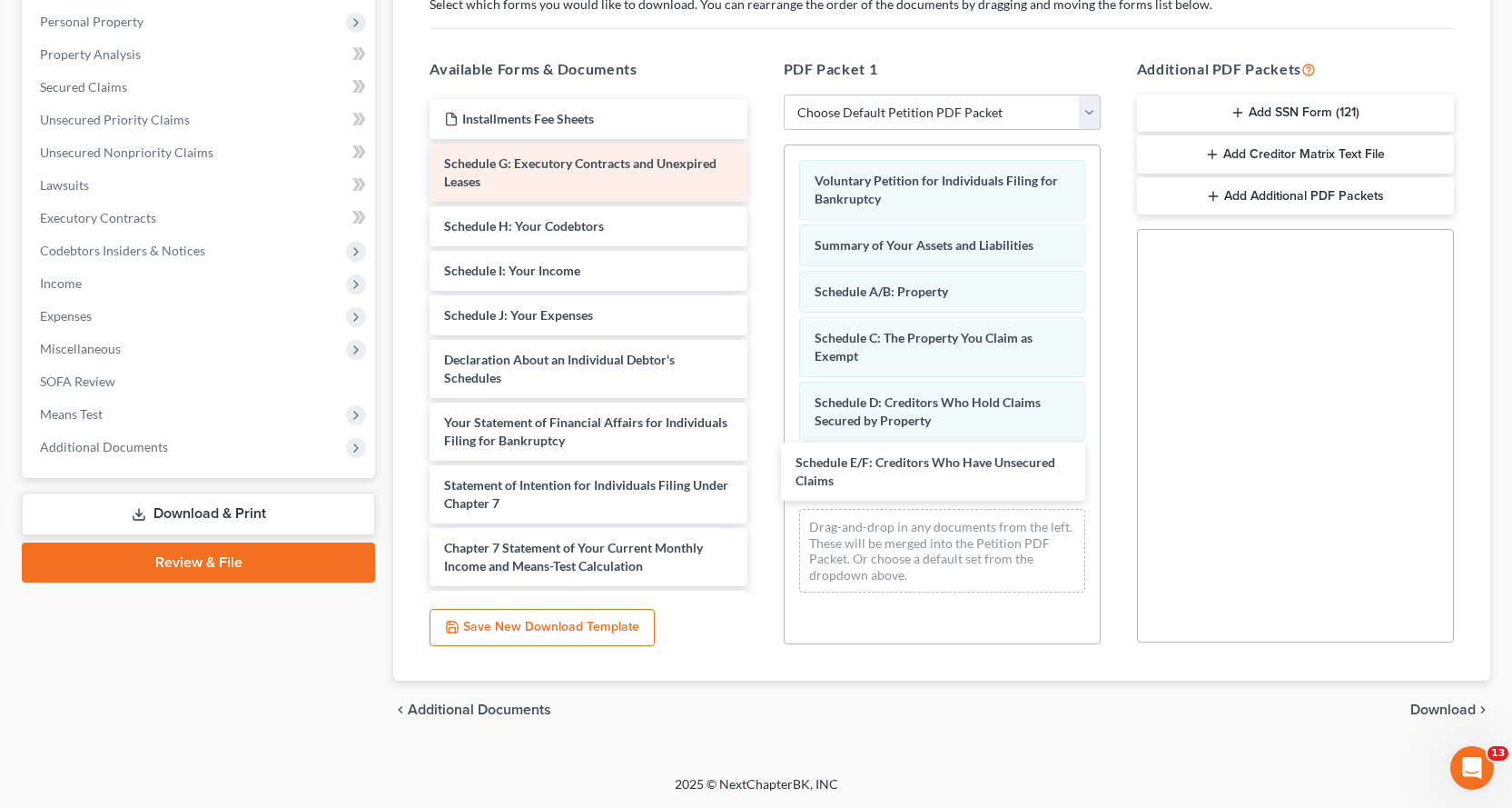
click at [761, 444] on div "Schedule E/F: Creditors Who Have Unsecured Claims Installments Fee Sheets Sched…" at bounding box center [588, 440] width 346 height 683
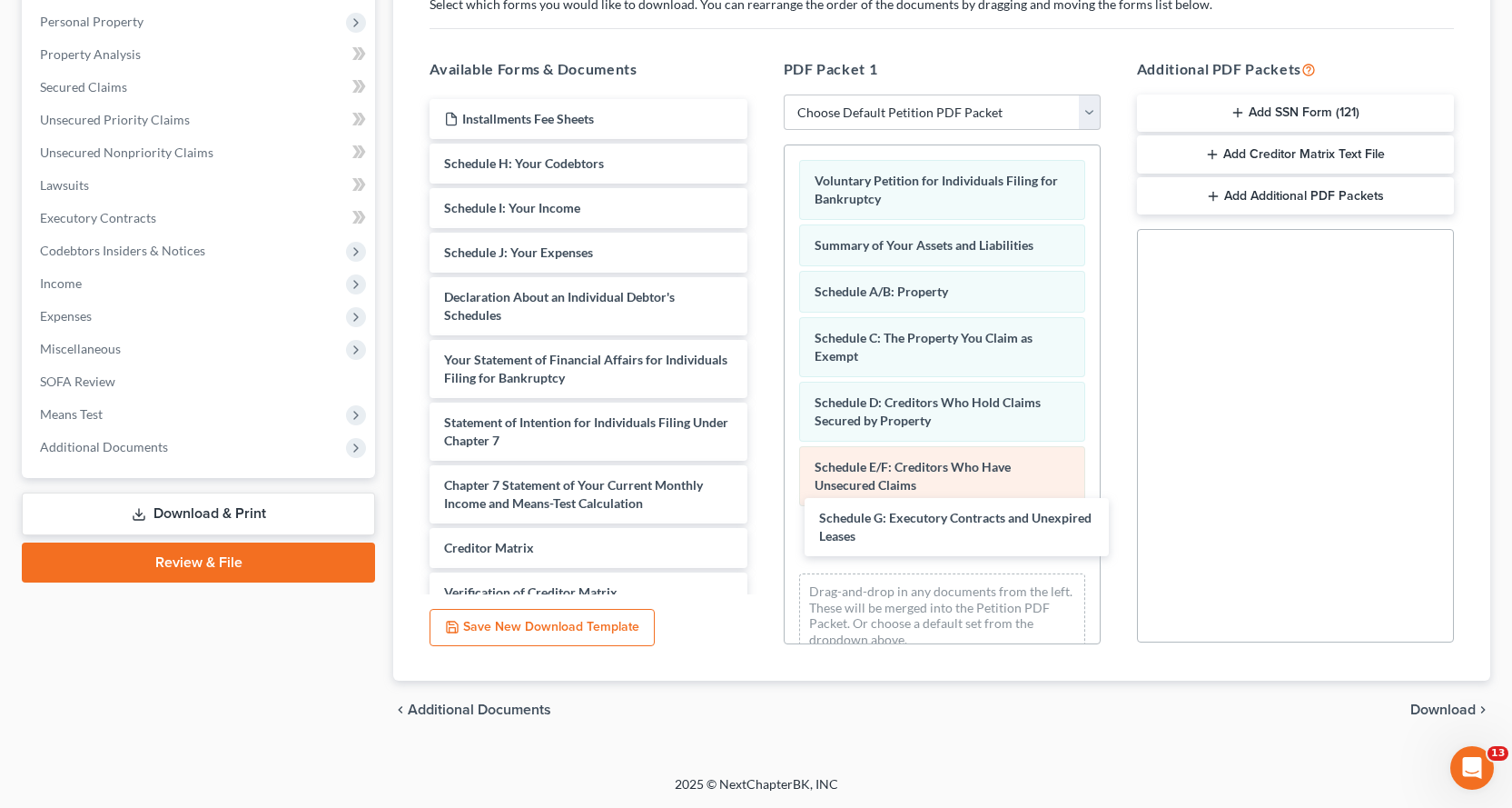
drag, startPoint x: 463, startPoint y: 155, endPoint x: 820, endPoint y: 480, distance: 482.8
click at [761, 504] on div "Schedule G: Executory Contracts and Unexpired Leases Installments Fee Sheets Sc…" at bounding box center [588, 408] width 346 height 620
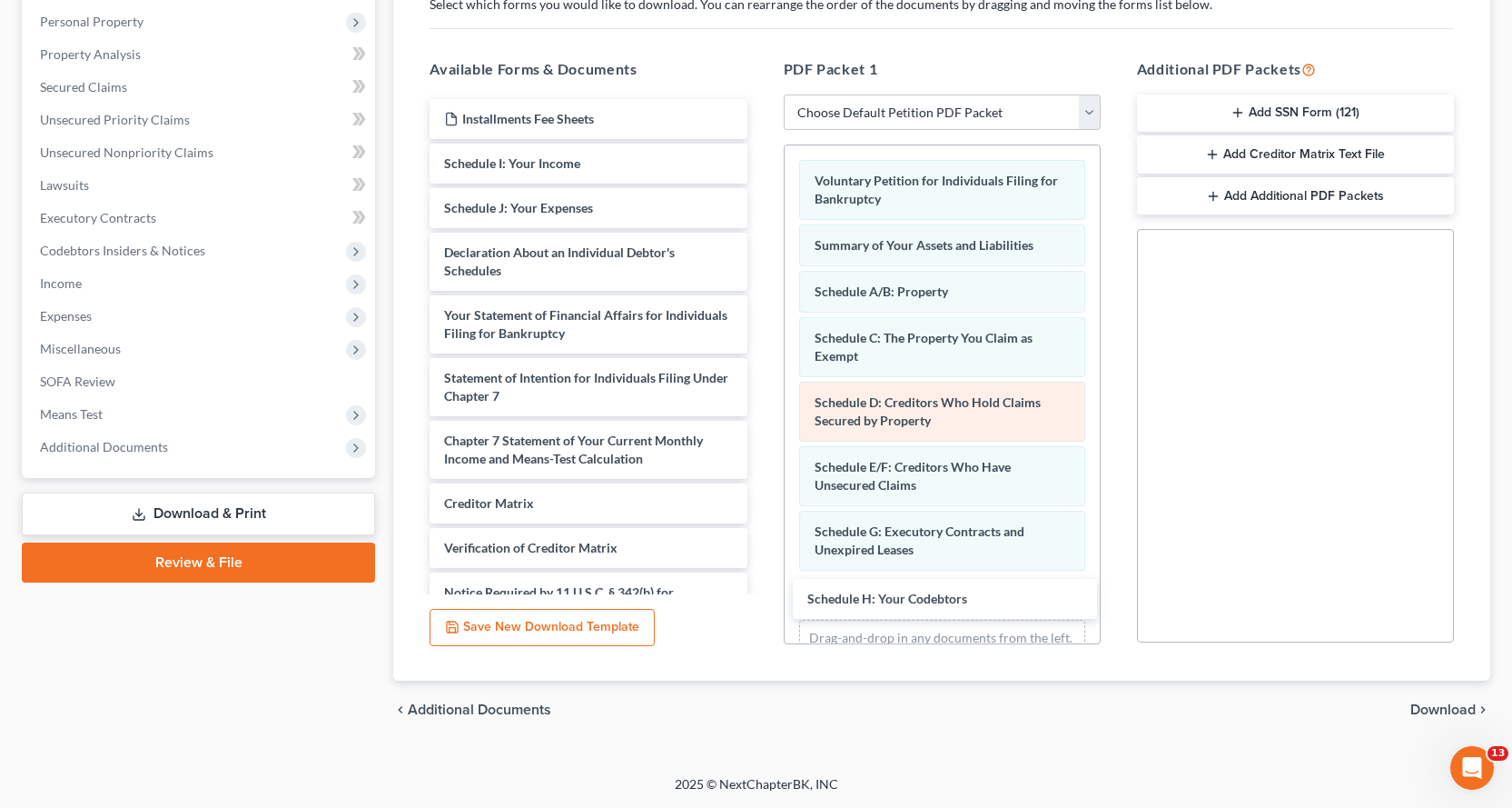
drag, startPoint x: 538, startPoint y: 157, endPoint x: 921, endPoint y: 426, distance: 468.0
click at [761, 590] on div "Schedule H: Your Codebtors Installments Fee Sheets Schedule H: Your Codebtors S…" at bounding box center [588, 387] width 346 height 576
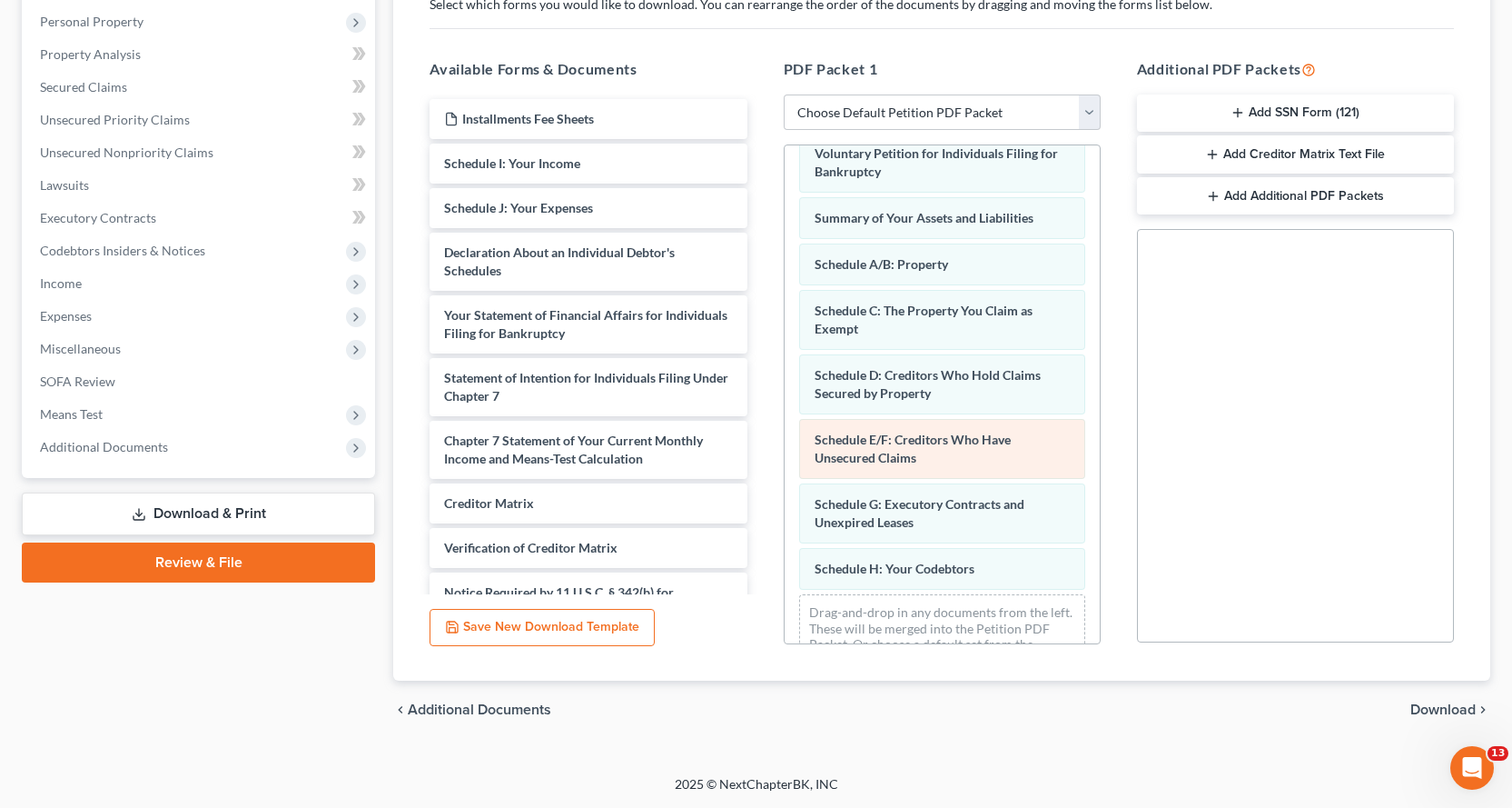
scroll to position [76, 0]
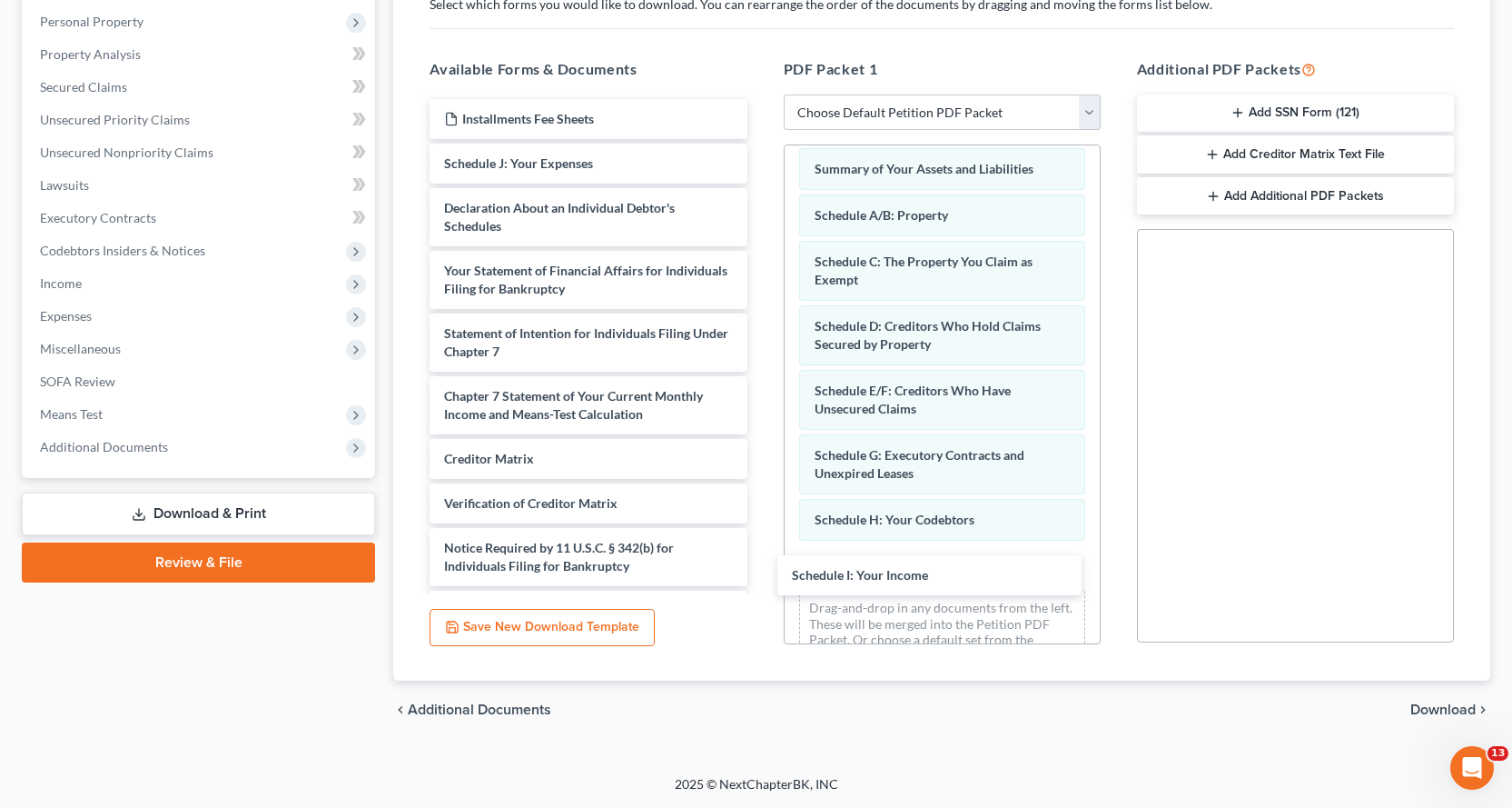
drag, startPoint x: 566, startPoint y: 162, endPoint x: 717, endPoint y: 312, distance: 212.8
click at [761, 569] on div "Schedule I: Your Income Installments Fee Sheets Schedule I: Your Income Schedul…" at bounding box center [588, 364] width 346 height 532
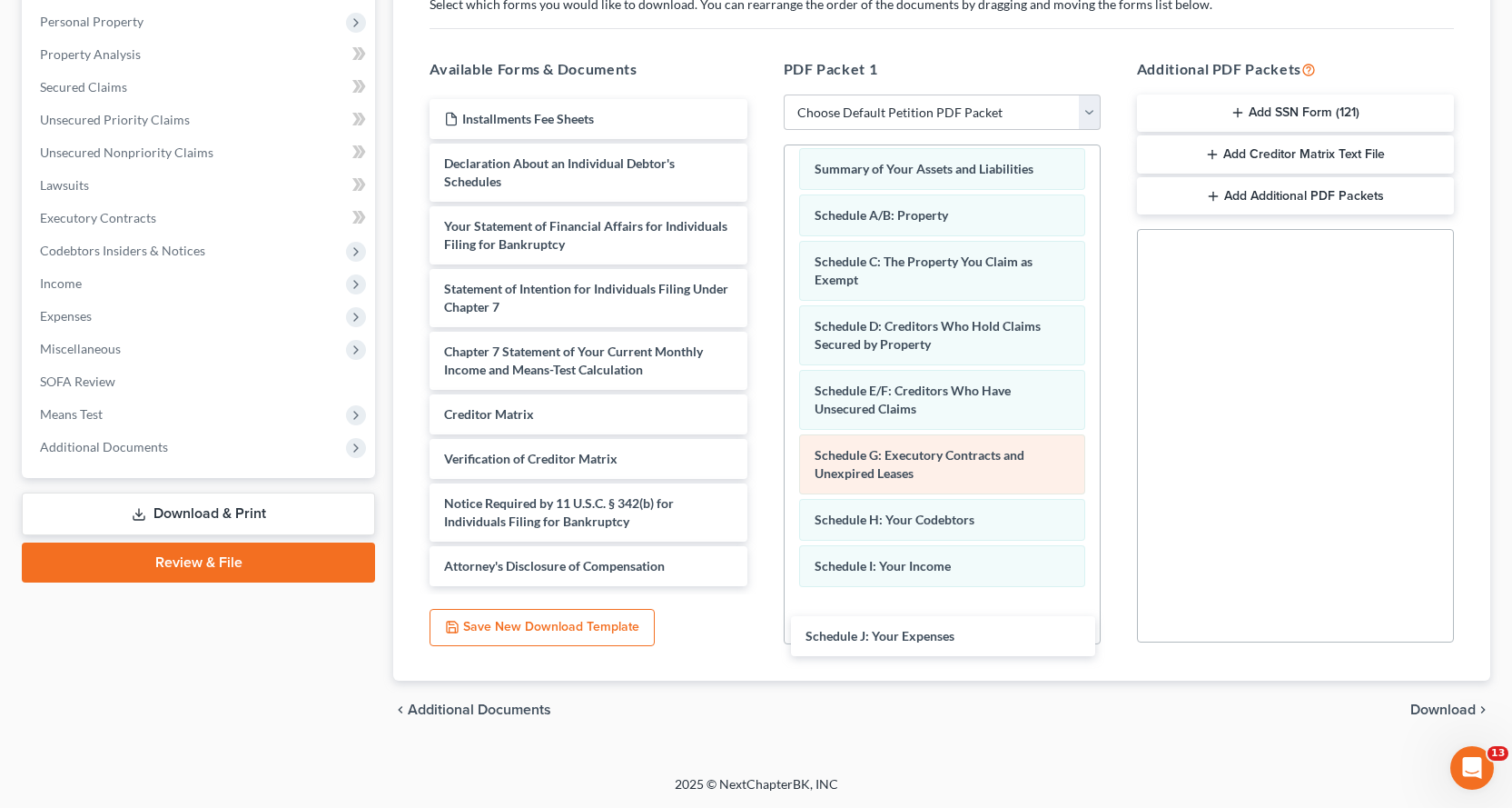
drag, startPoint x: 577, startPoint y: 163, endPoint x: 982, endPoint y: 475, distance: 511.2
click at [761, 586] on div "Schedule J: Your Expenses Installments Fee Sheets Schedule J: Your Expenses Dec…" at bounding box center [588, 342] width 346 height 487
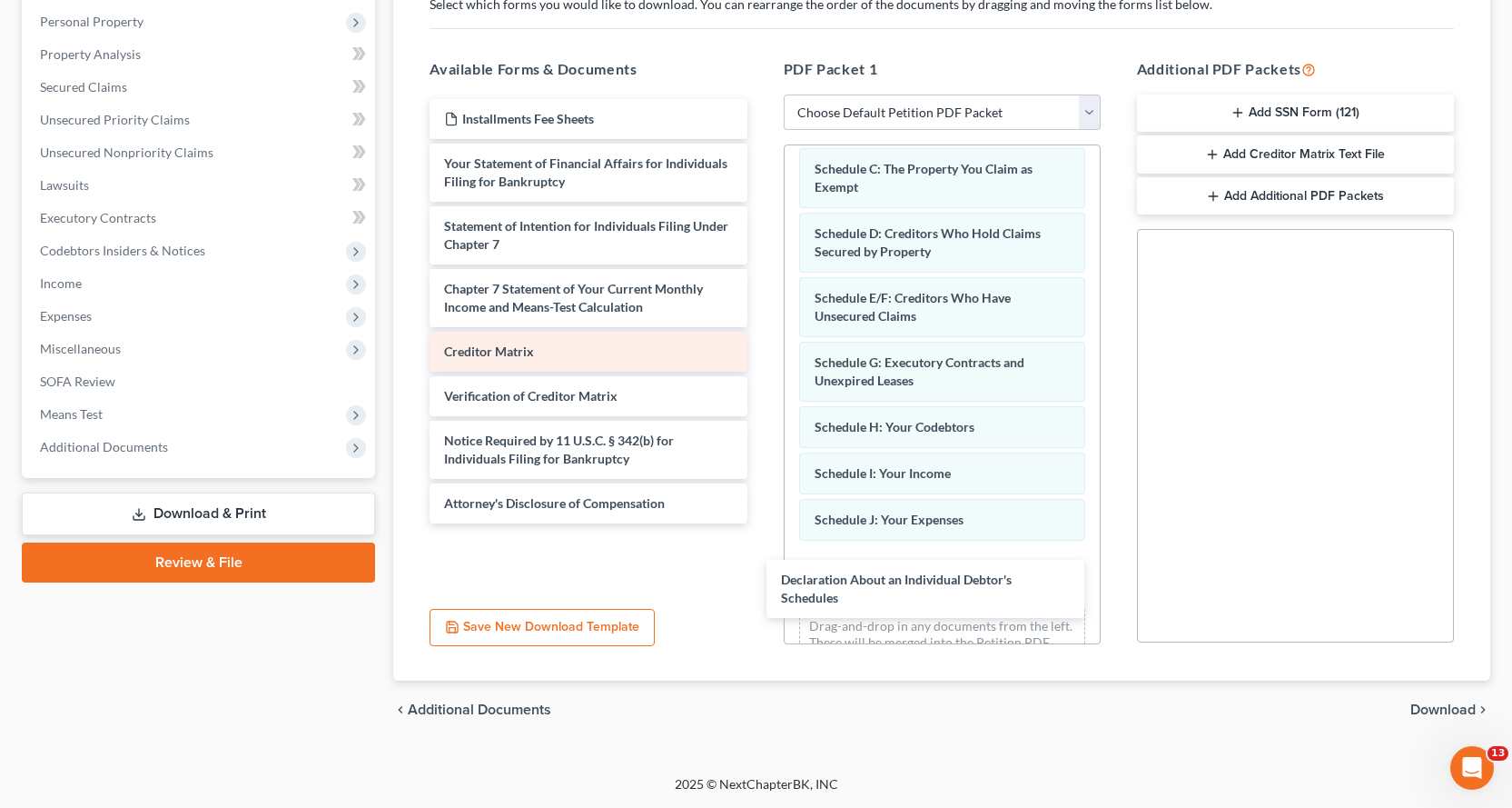
drag, startPoint x: 582, startPoint y: 161, endPoint x: 693, endPoint y: 335, distance: 206.4
click at [761, 524] on div "Declaration About an Individual Debtor's Schedules Installments Fee Sheets Decl…" at bounding box center [588, 311] width 346 height 424
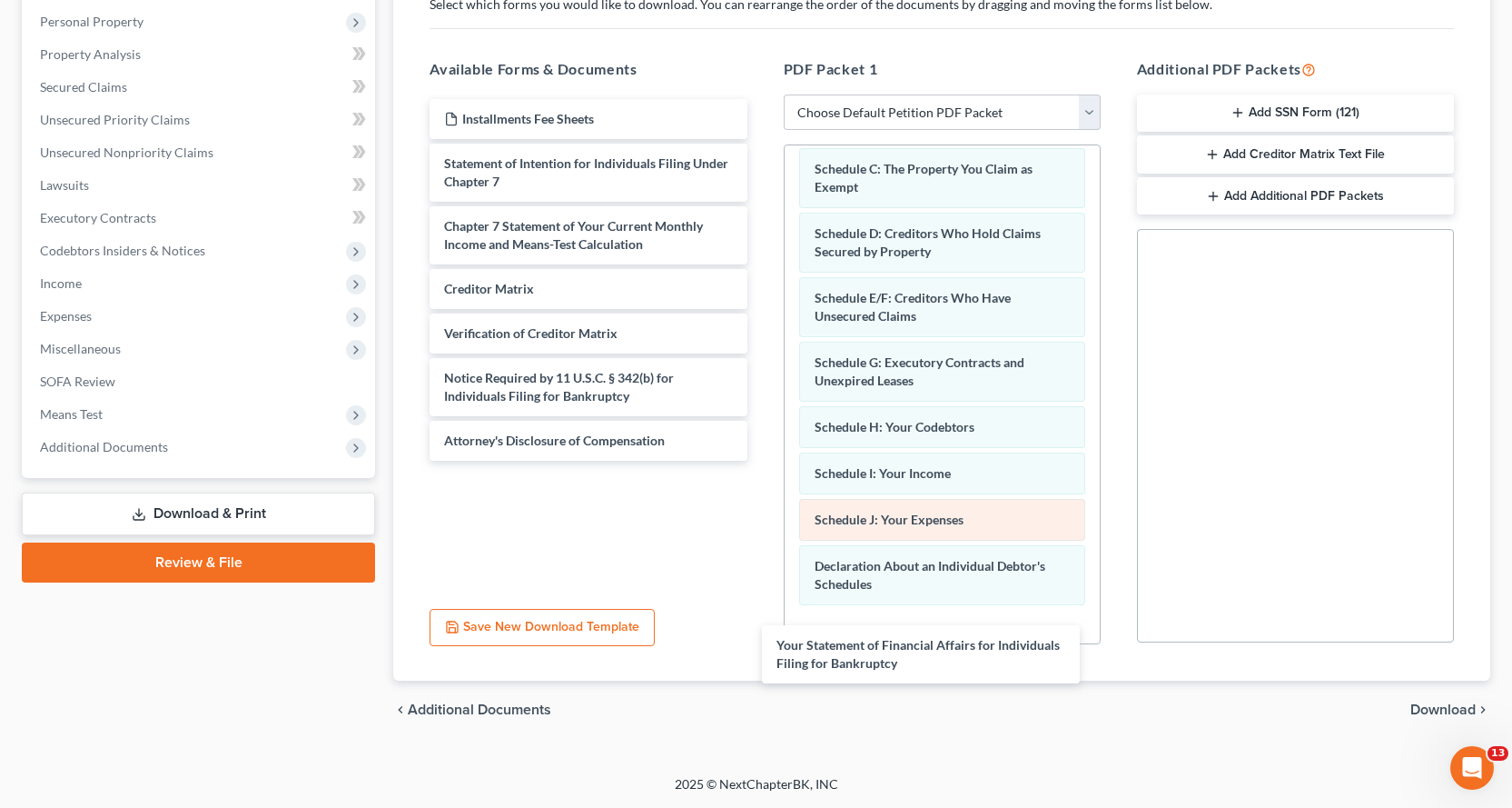
drag, startPoint x: 538, startPoint y: 179, endPoint x: 920, endPoint y: 516, distance: 509.4
click at [761, 460] on div "Your Statement of Financial Affairs for Individuals Filing for Bankruptcy Insta…" at bounding box center [588, 279] width 346 height 361
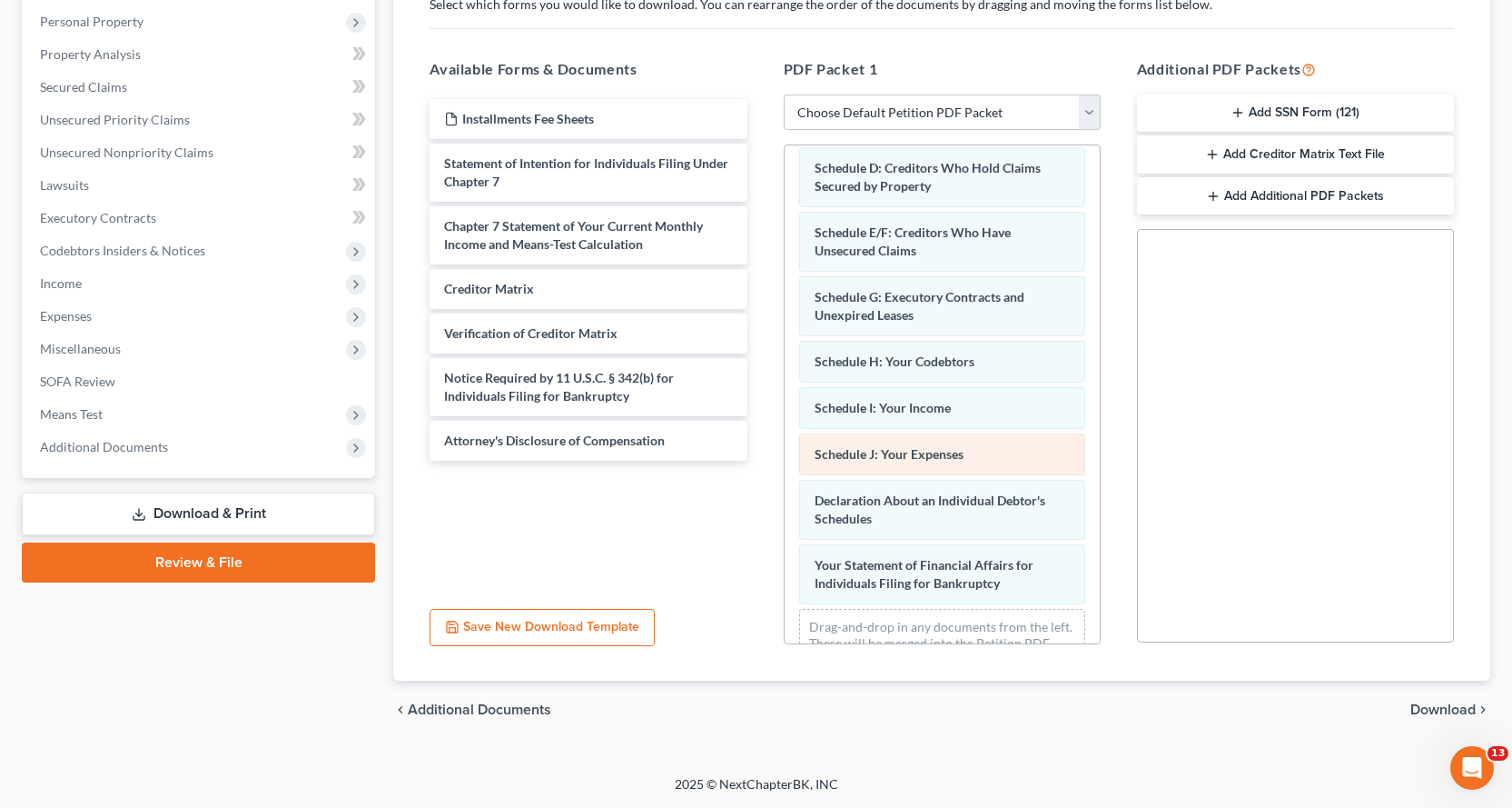
scroll to position [298, 0]
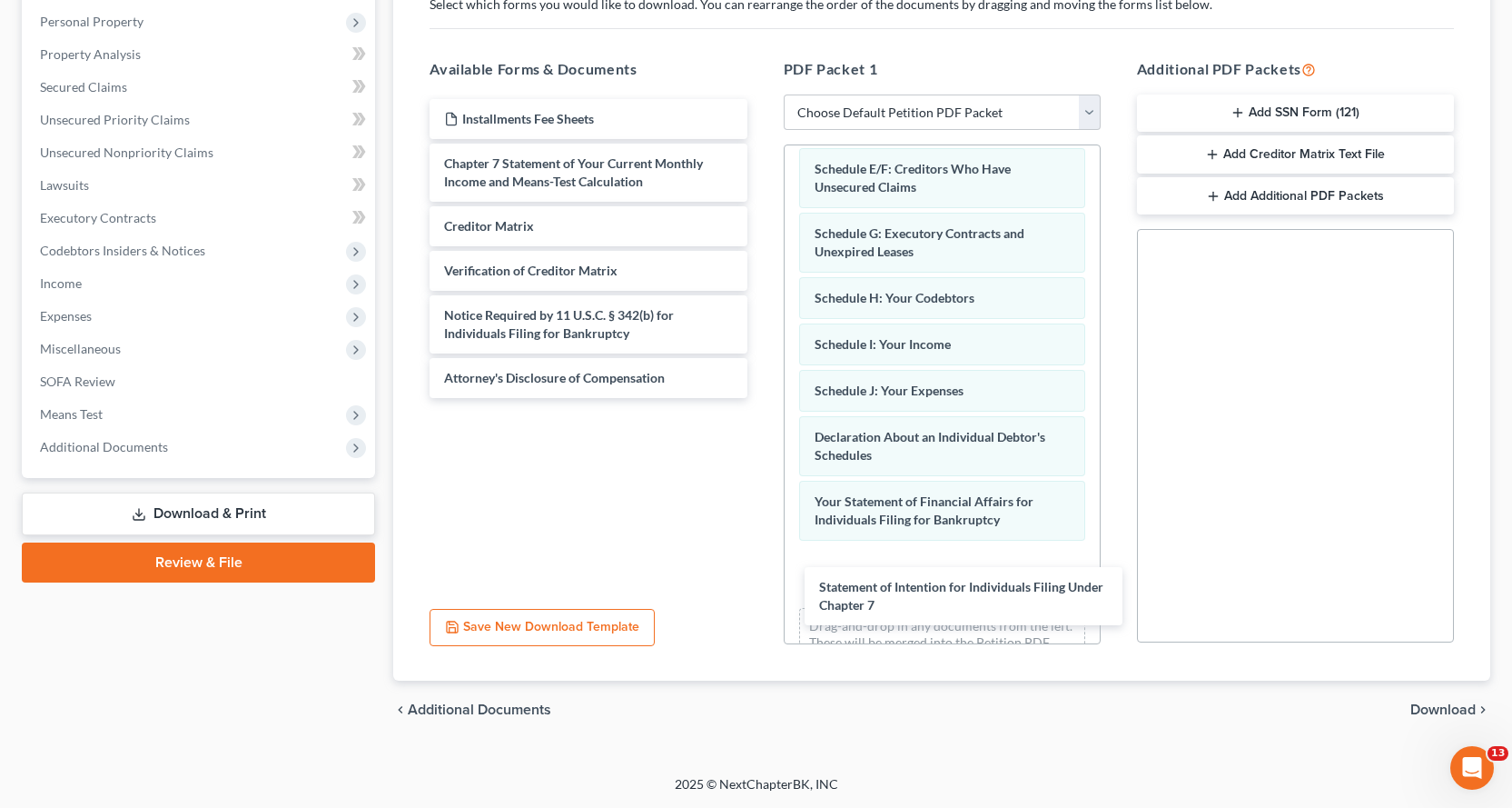
drag, startPoint x: 460, startPoint y: 173, endPoint x: 535, endPoint y: 247, distance: 105.4
click at [761, 398] on div "Statement of Intention for Individuals Filing Under Chapter 7 Installments Fee …" at bounding box center [588, 248] width 346 height 299
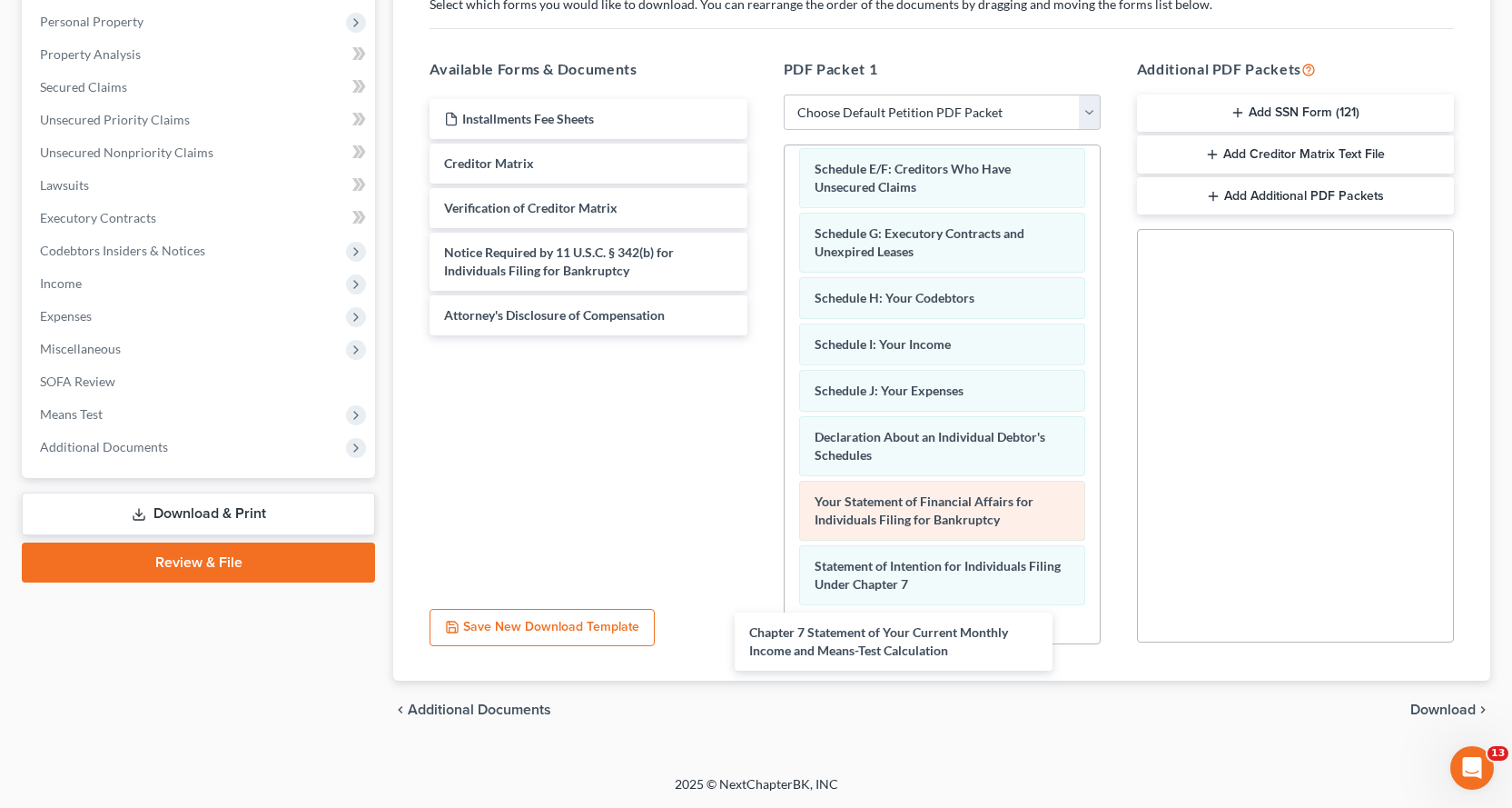
drag, startPoint x: 498, startPoint y: 168, endPoint x: 883, endPoint y: 540, distance: 535.4
click at [761, 335] on div "Chapter 7 Statement of Your Current Monthly Income and Means-Test Calculation I…" at bounding box center [588, 217] width 346 height 236
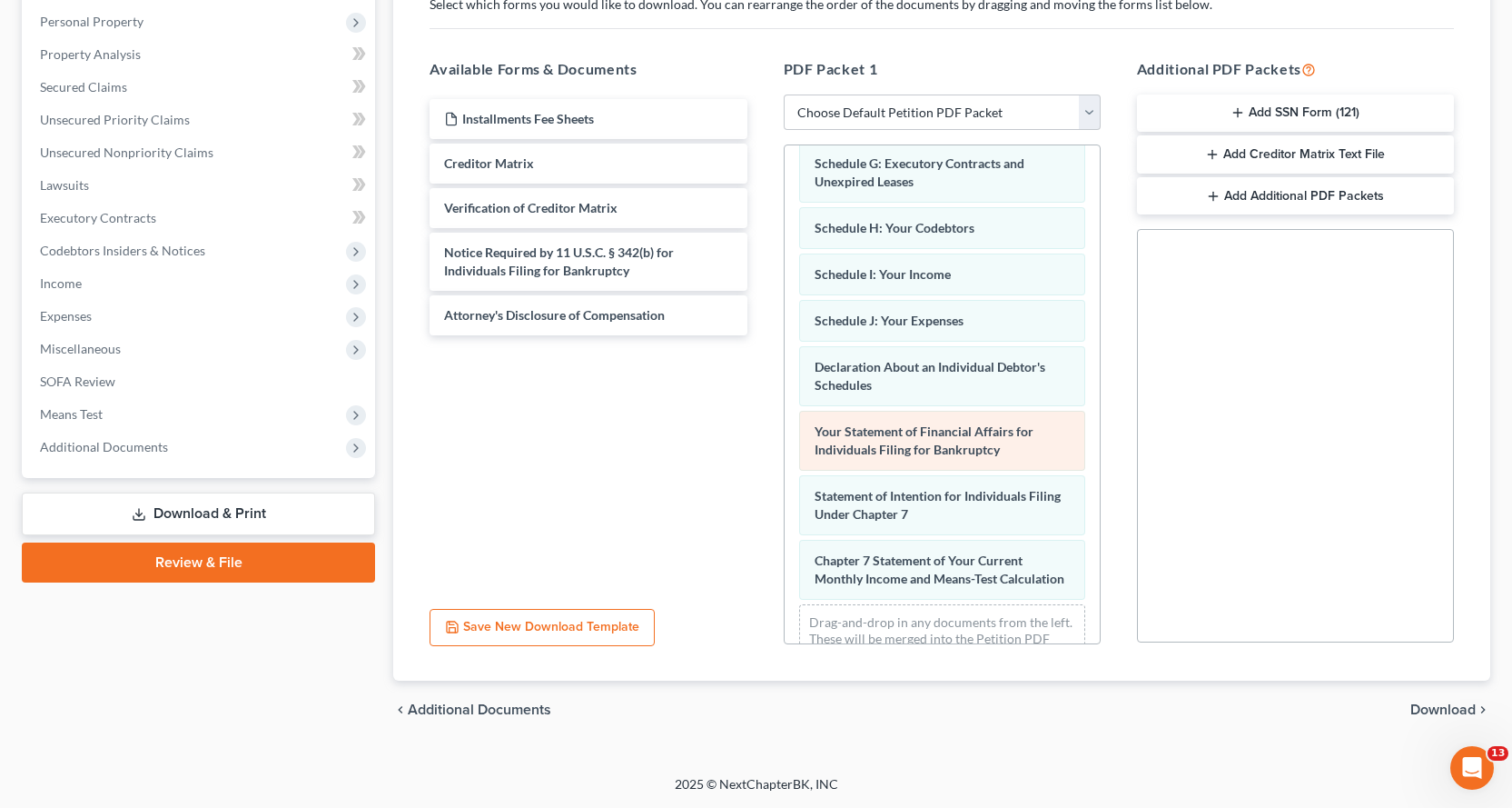
scroll to position [446, 0]
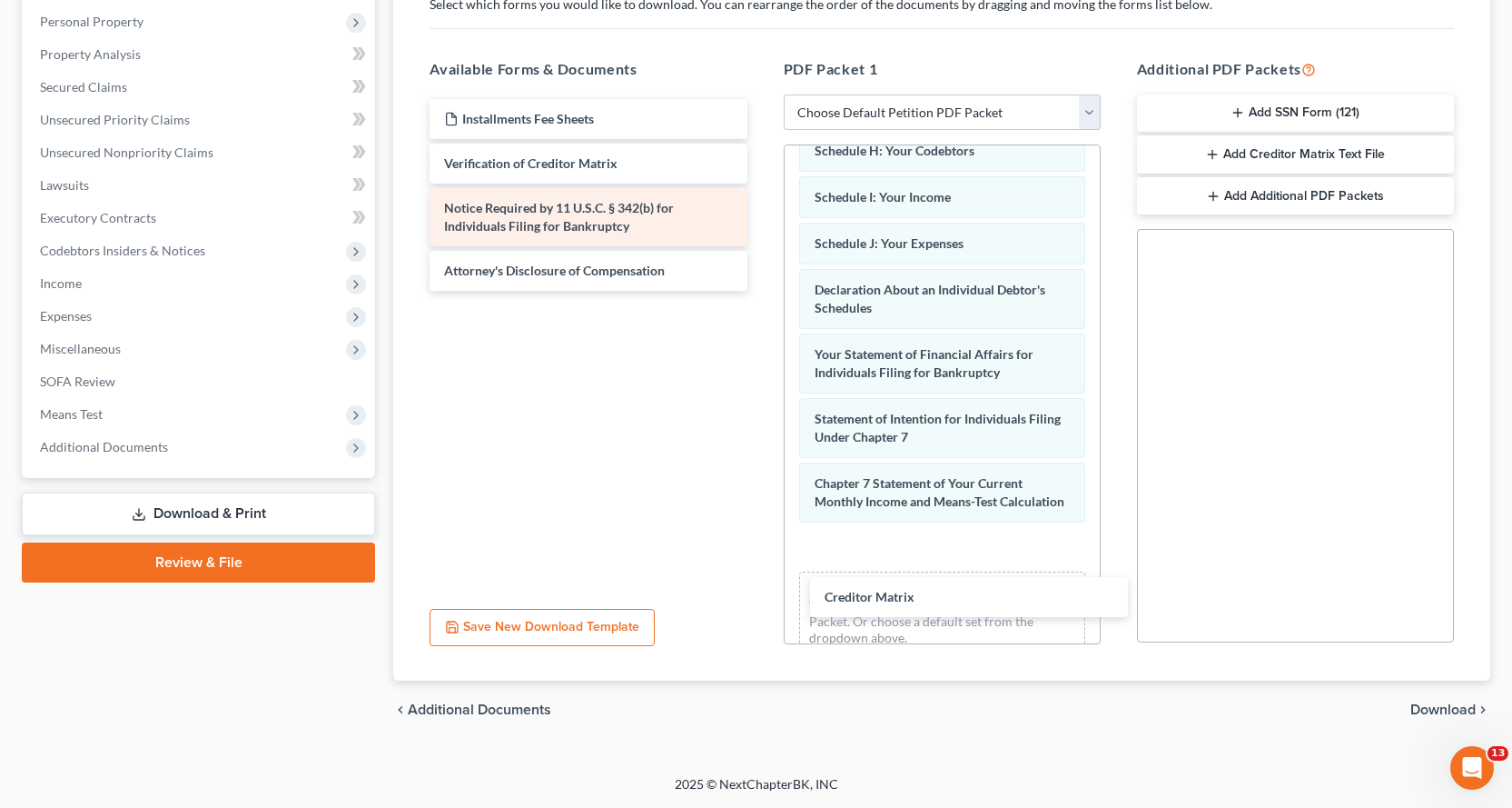
drag, startPoint x: 512, startPoint y: 162, endPoint x: 564, endPoint y: 212, distance: 72.1
click at [761, 291] on div "Creditor Matrix Installments Fee Sheets Creditor Matrix Verification of Credito…" at bounding box center [588, 194] width 346 height 191
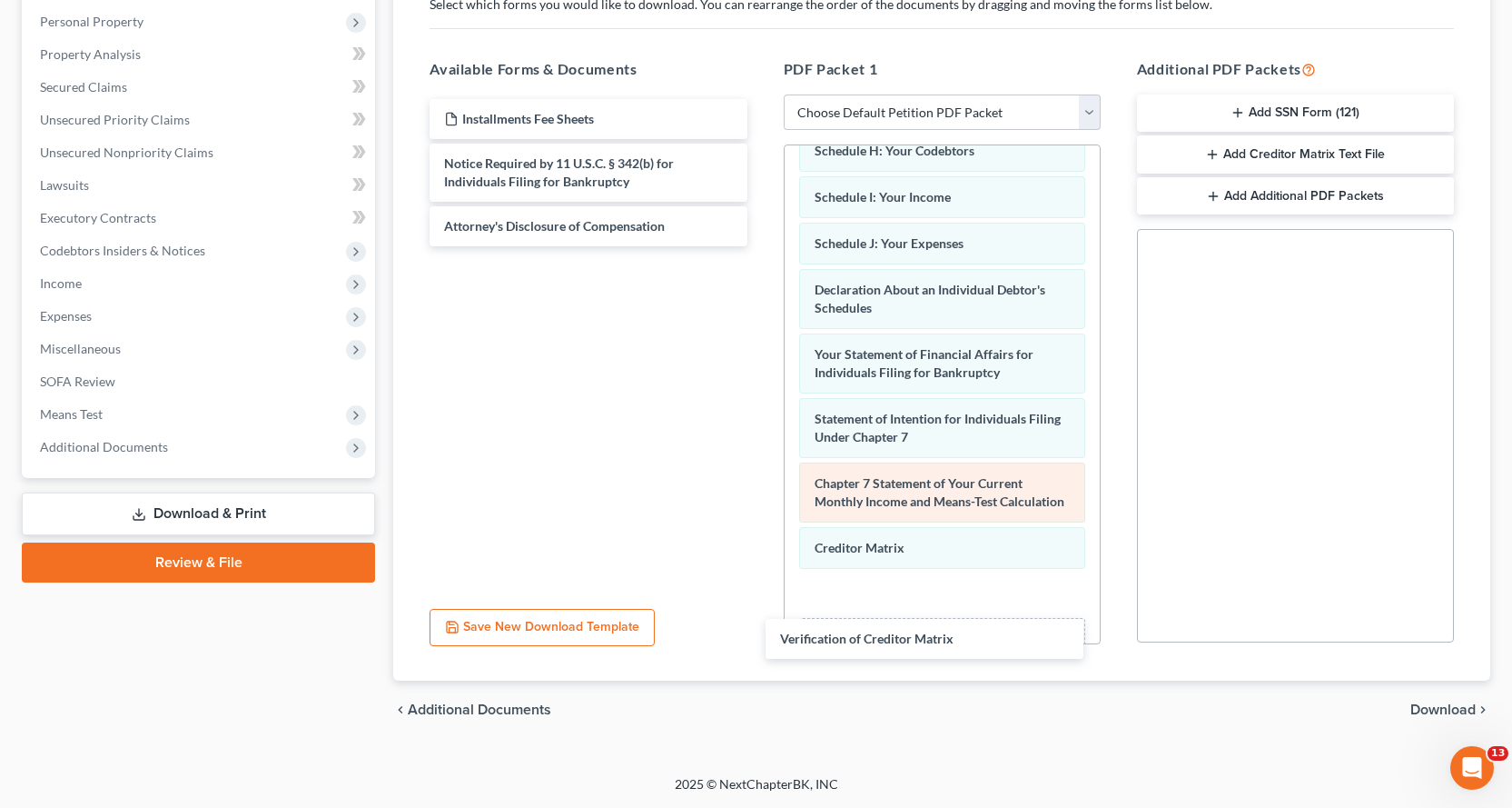
drag, startPoint x: 530, startPoint y: 162, endPoint x: 929, endPoint y: 509, distance: 528.8
click at [761, 246] on div "Verification of Creditor Matrix Installments Fee Sheets Verification of Credito…" at bounding box center [588, 172] width 346 height 148
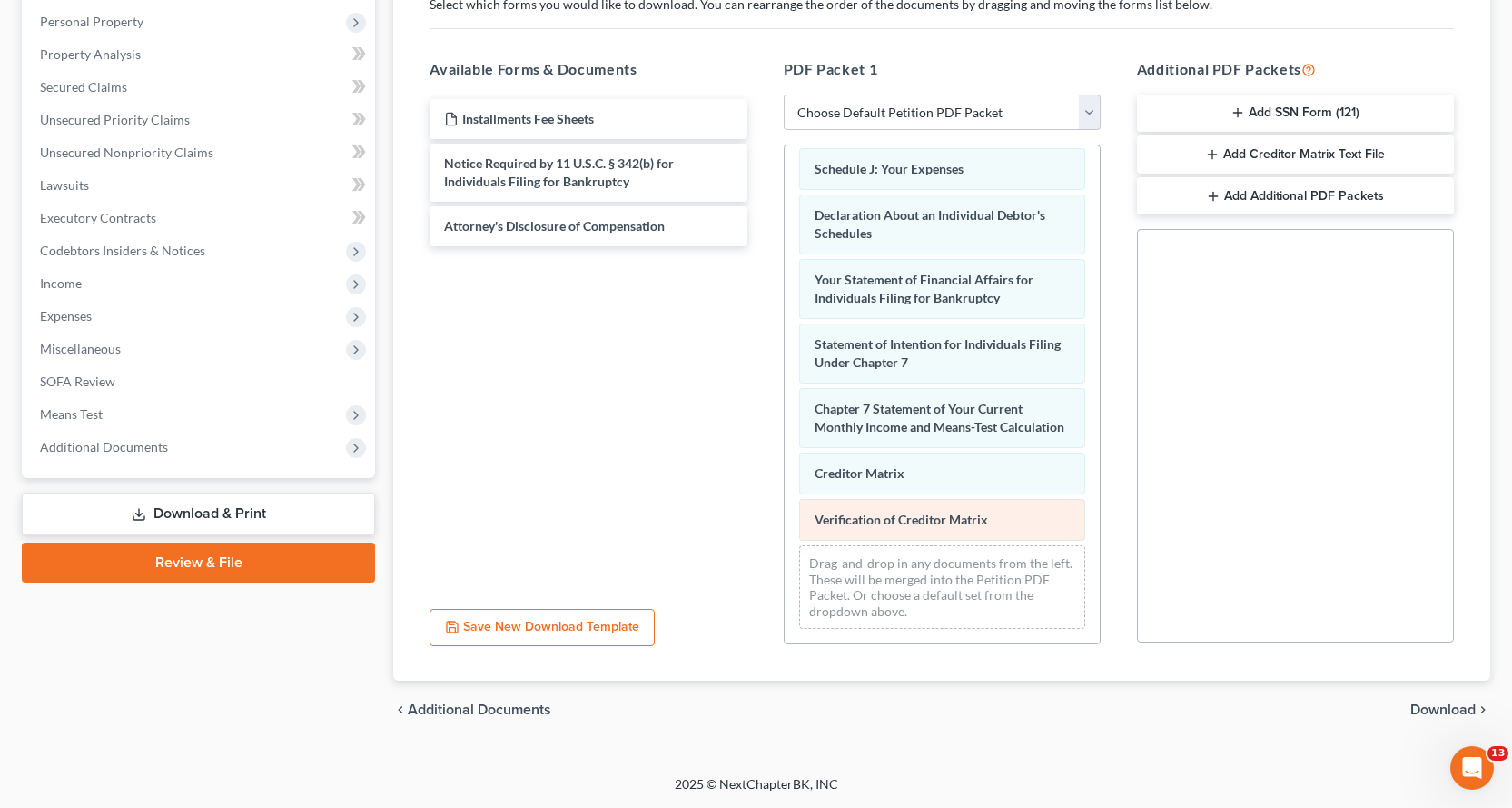
scroll to position [538, 0]
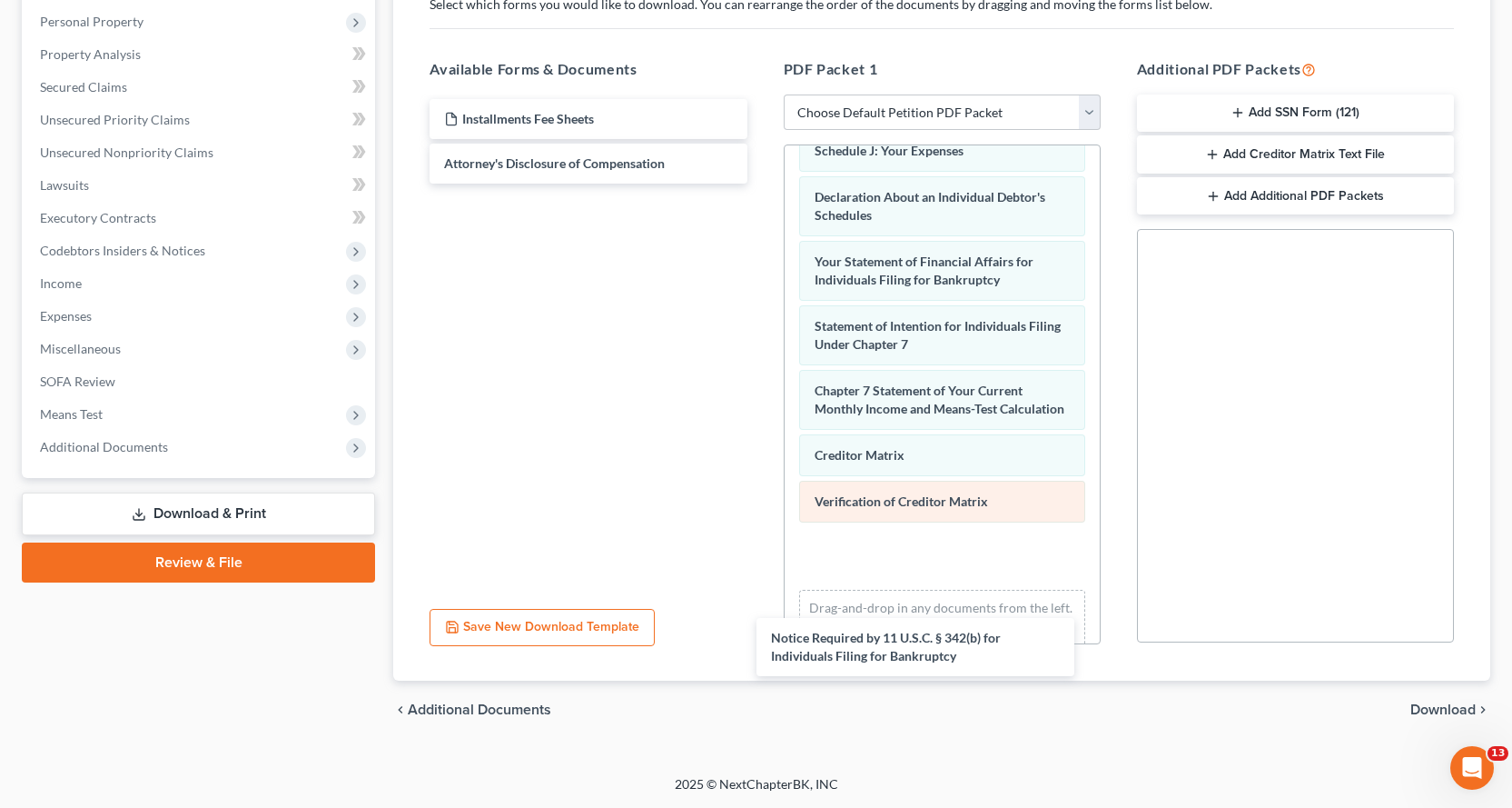
drag, startPoint x: 502, startPoint y: 170, endPoint x: 898, endPoint y: 521, distance: 529.2
click at [761, 184] on div "Notice Required by 11 U.S.C. § 342(b) for Individuals Filing for Bankruptcy Ins…" at bounding box center [588, 141] width 346 height 84
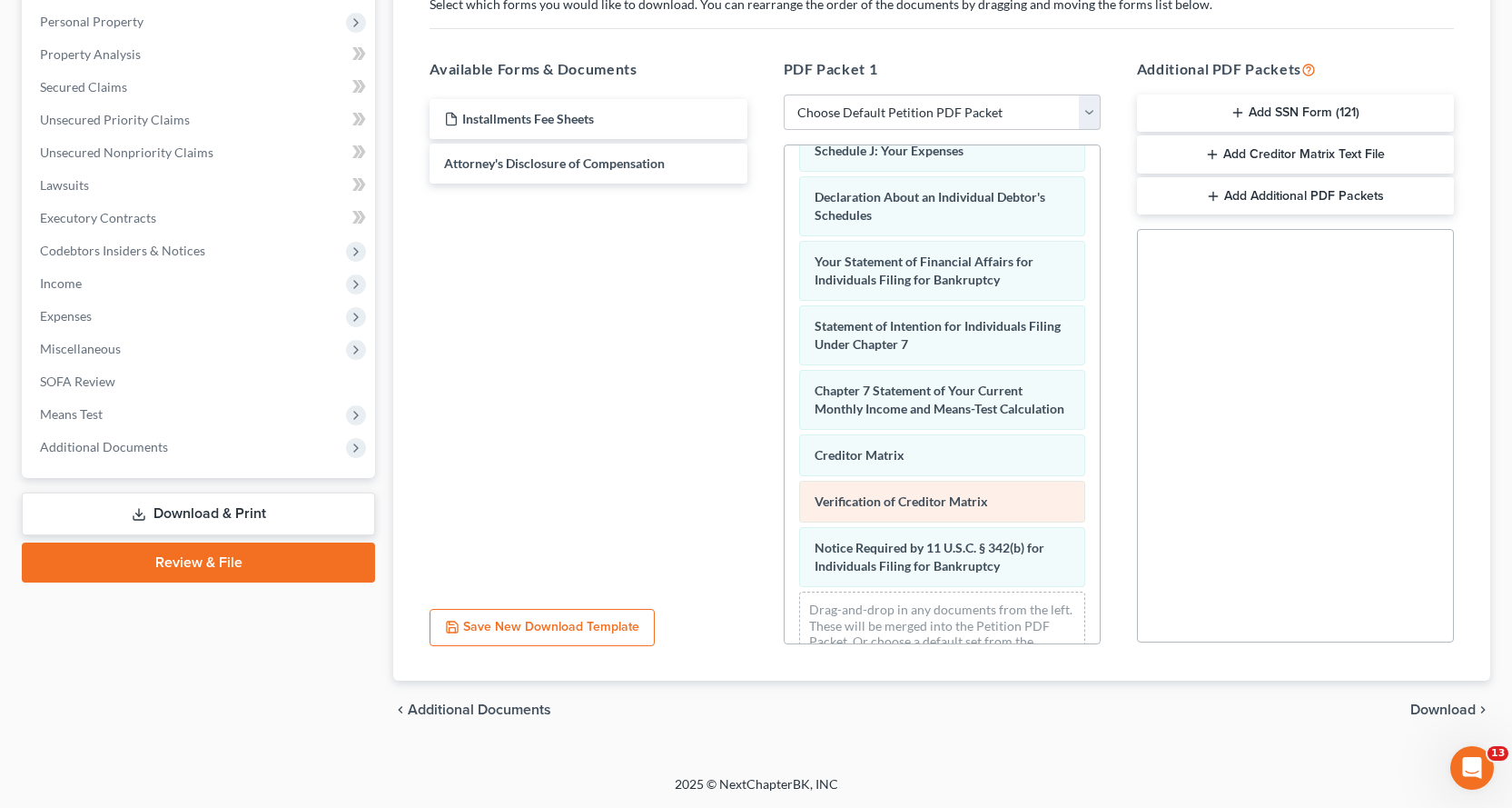
scroll to position [603, 0]
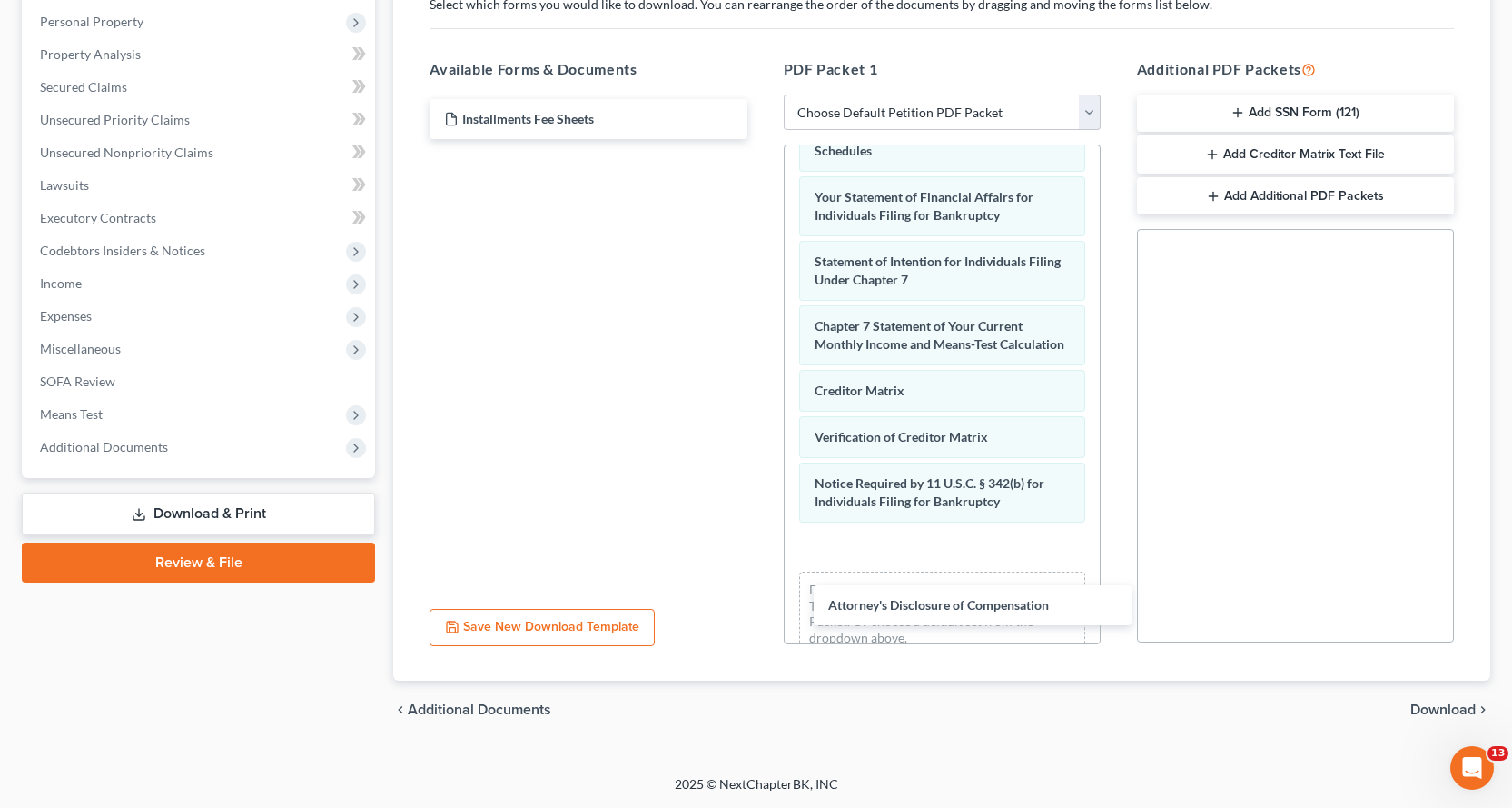
drag, startPoint x: 525, startPoint y: 162, endPoint x: 936, endPoint y: 564, distance: 574.9
click at [761, 139] on div "Attorney's Disclosure of Compensation Installments Fee Sheets Attorney's Disclo…" at bounding box center [588, 118] width 346 height 40
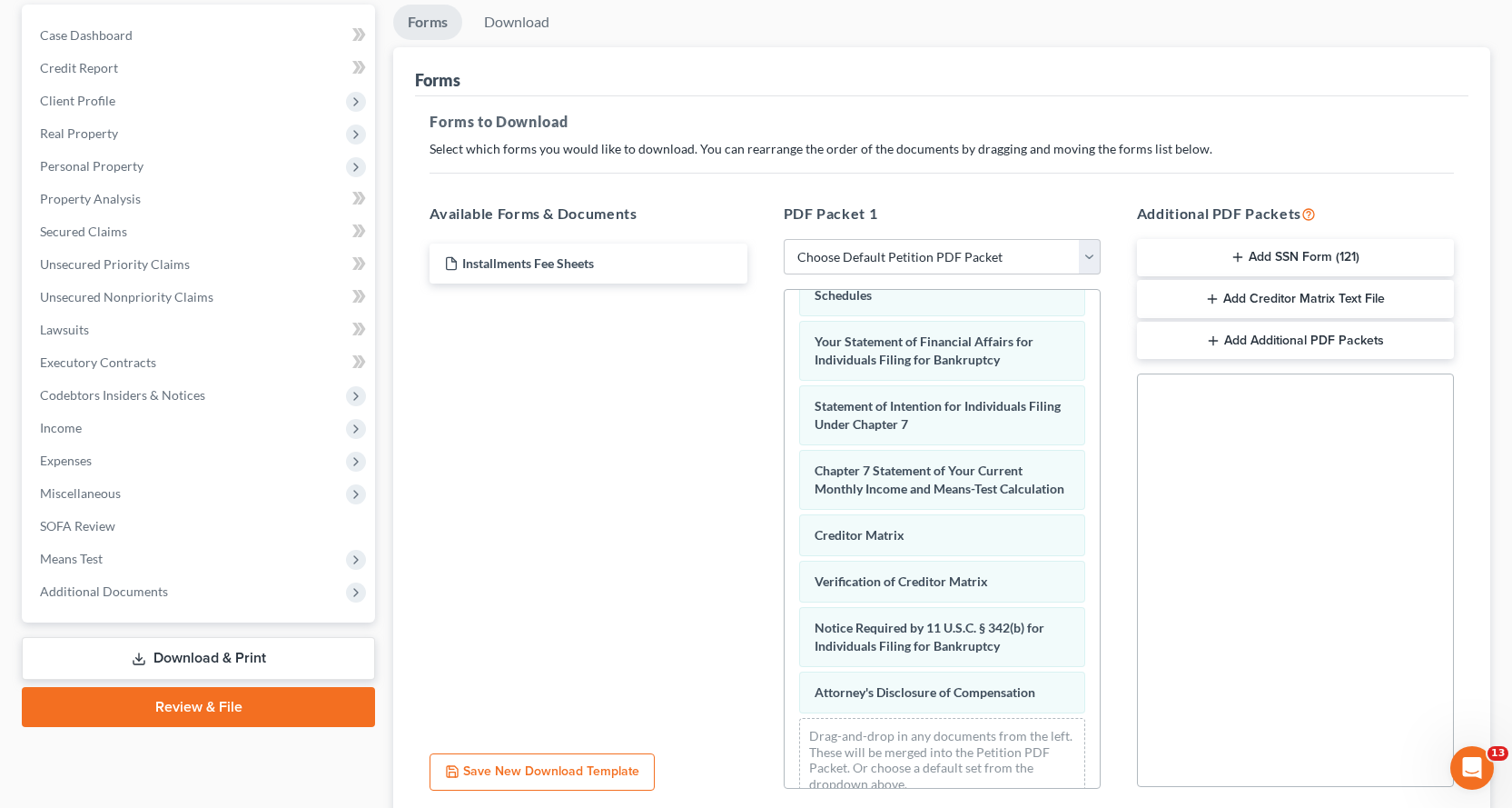
scroll to position [0, 0]
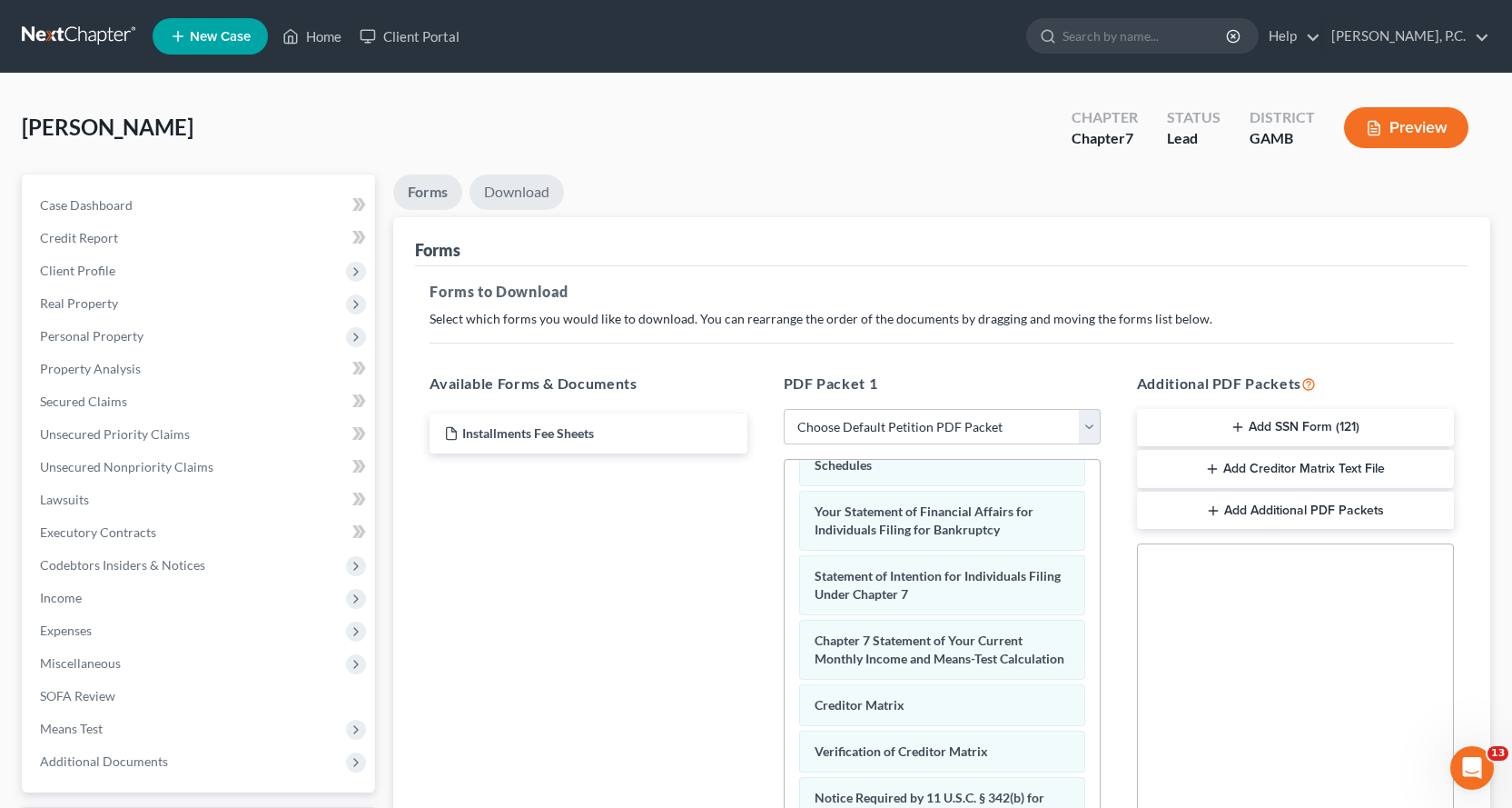
click at [529, 188] on link "Download" at bounding box center [517, 192] width 95 height 35
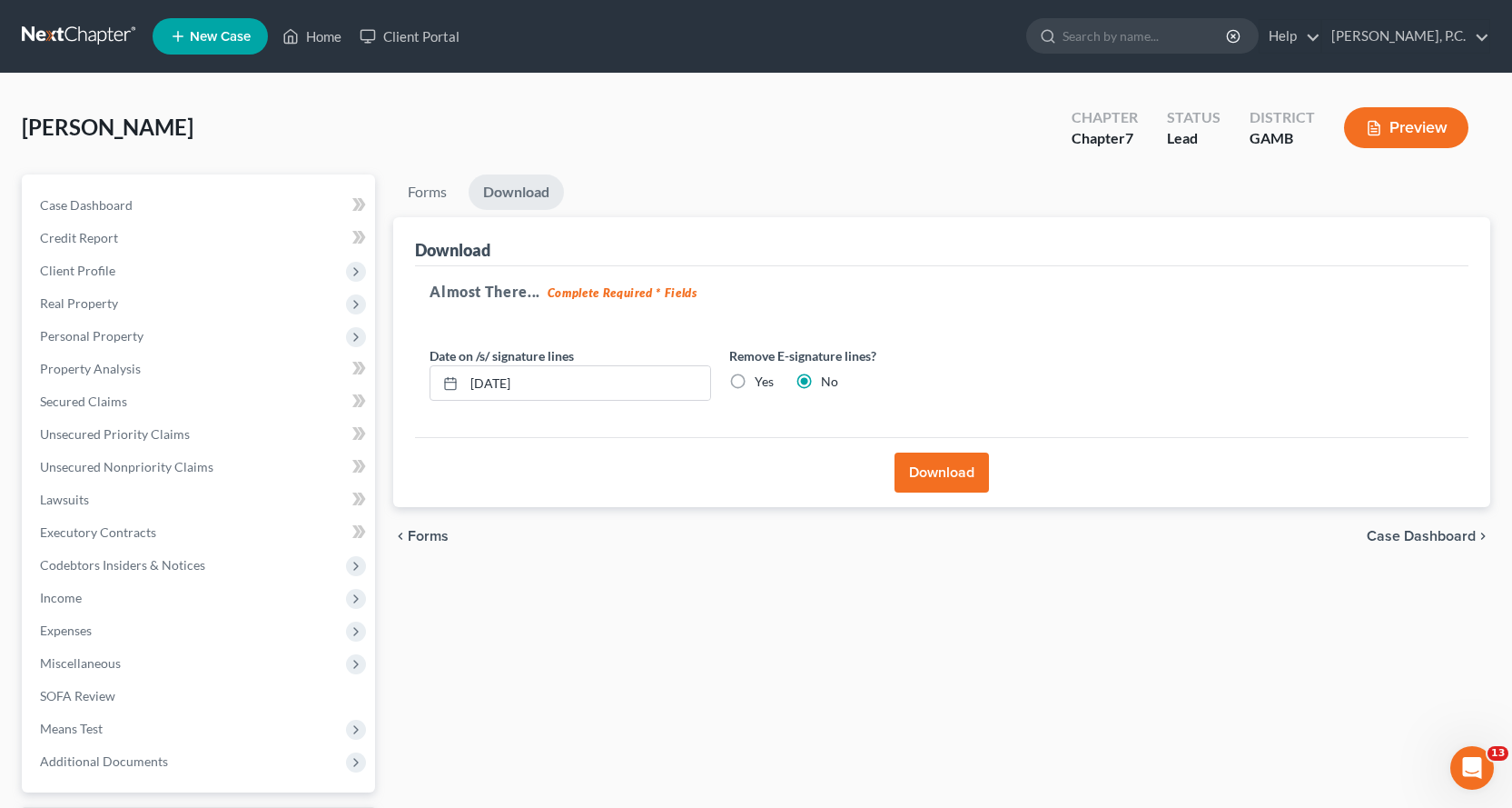
click at [952, 480] on button "Download" at bounding box center [942, 472] width 95 height 40
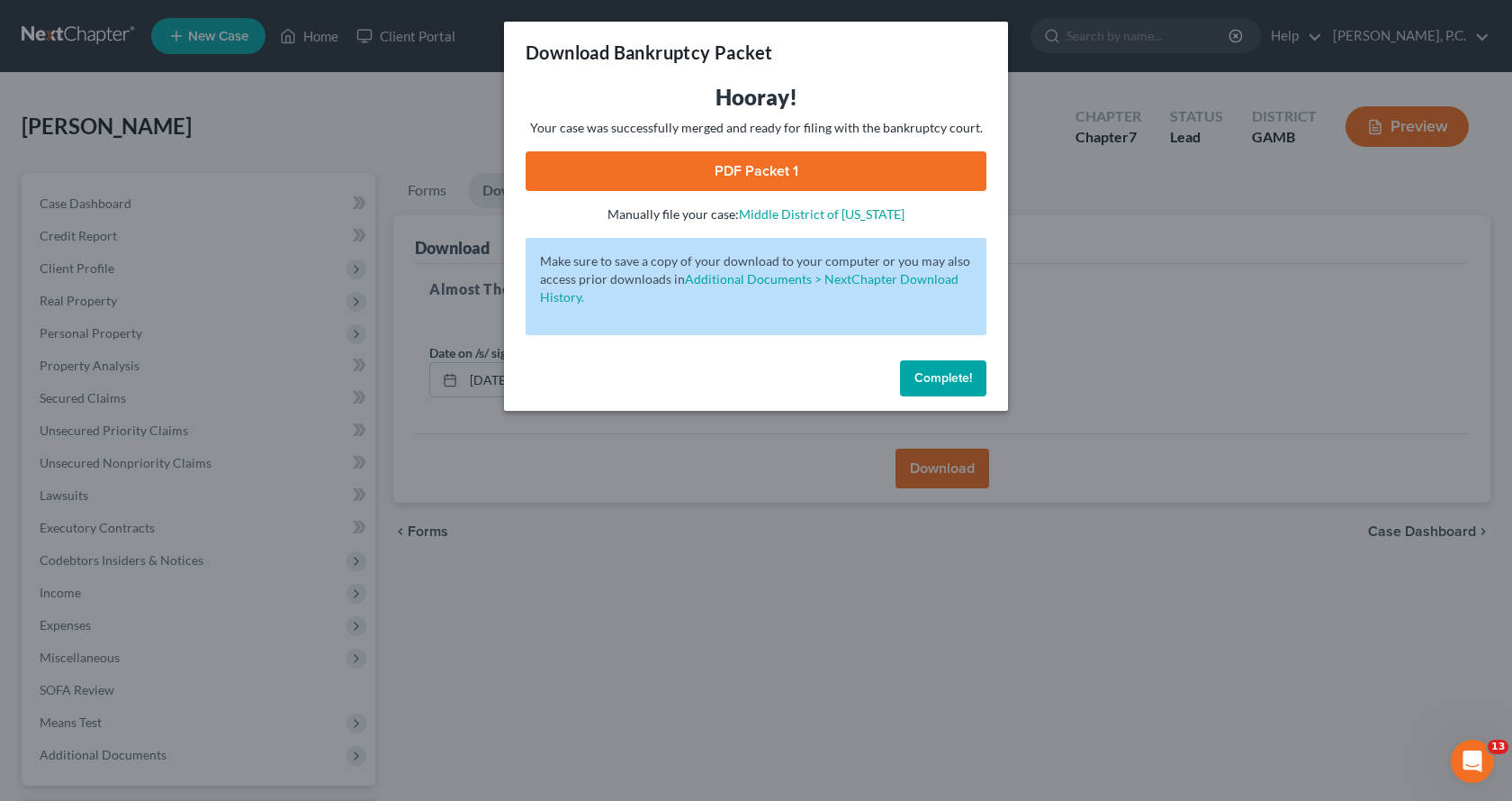
click at [727, 168] on link "PDF Packet 1" at bounding box center [756, 170] width 461 height 40
click at [944, 379] on span "Complete!" at bounding box center [944, 378] width 58 height 15
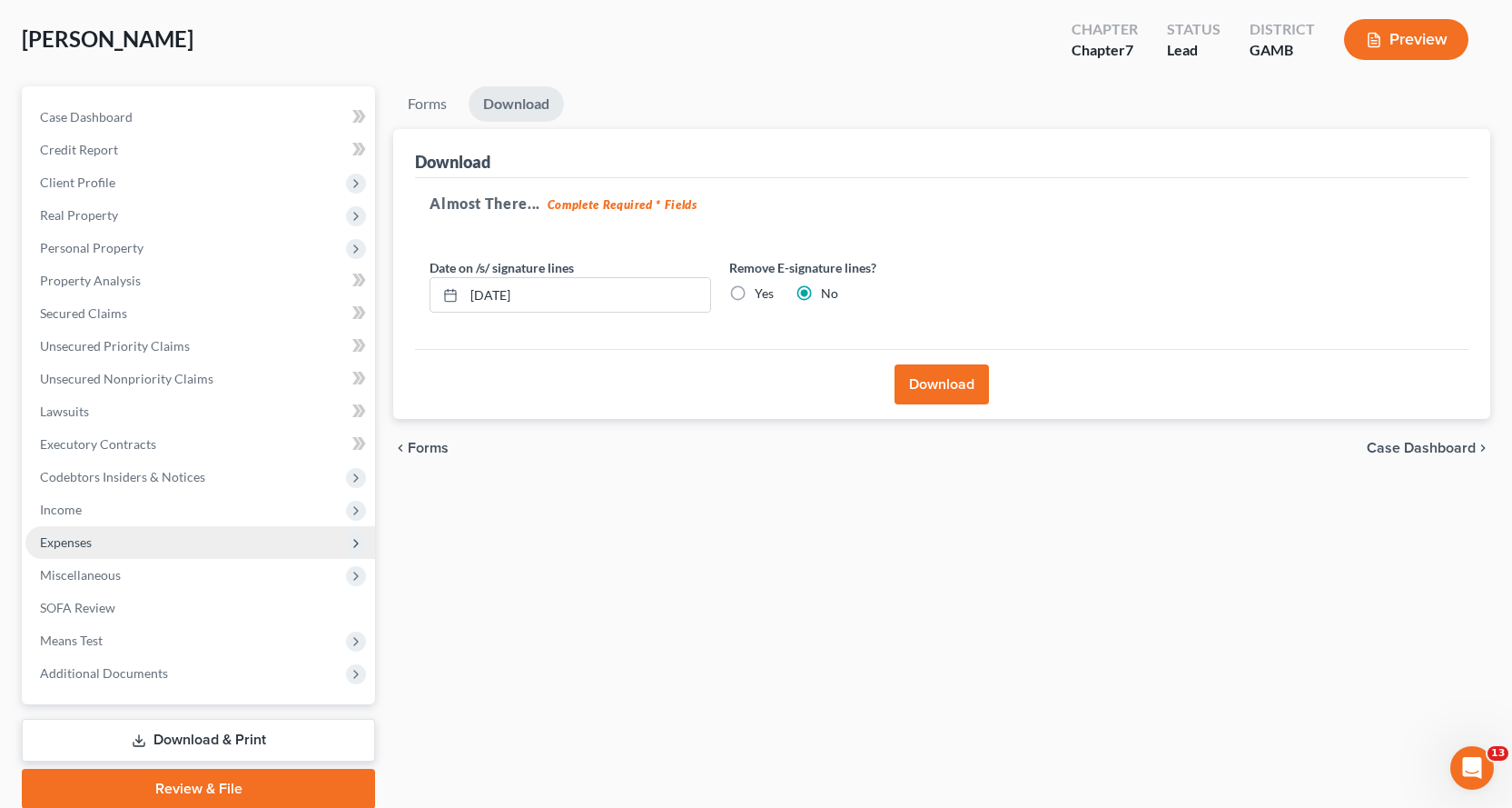
scroll to position [158, 0]
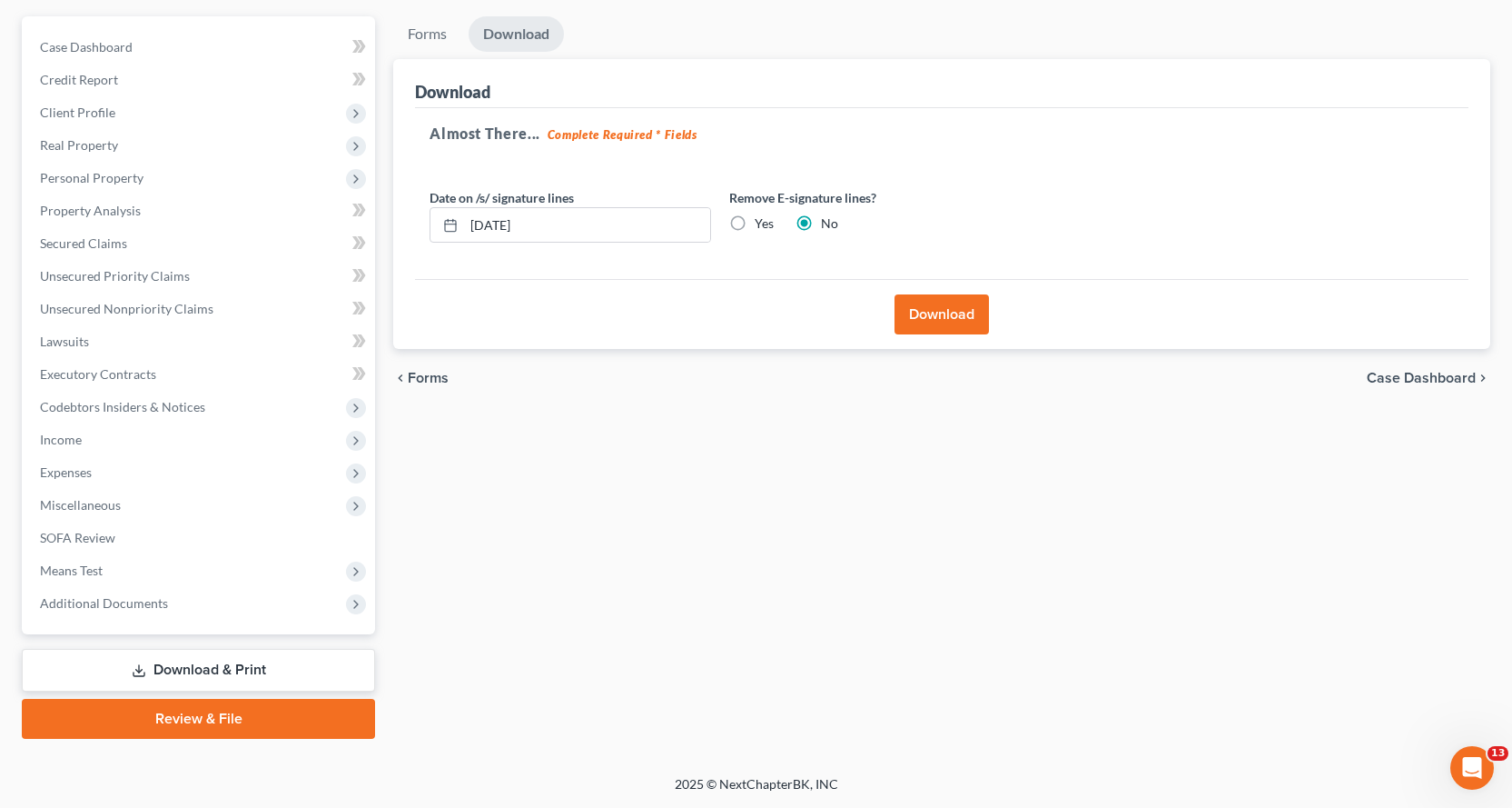
click at [195, 725] on link "Review & File" at bounding box center [198, 718] width 354 height 40
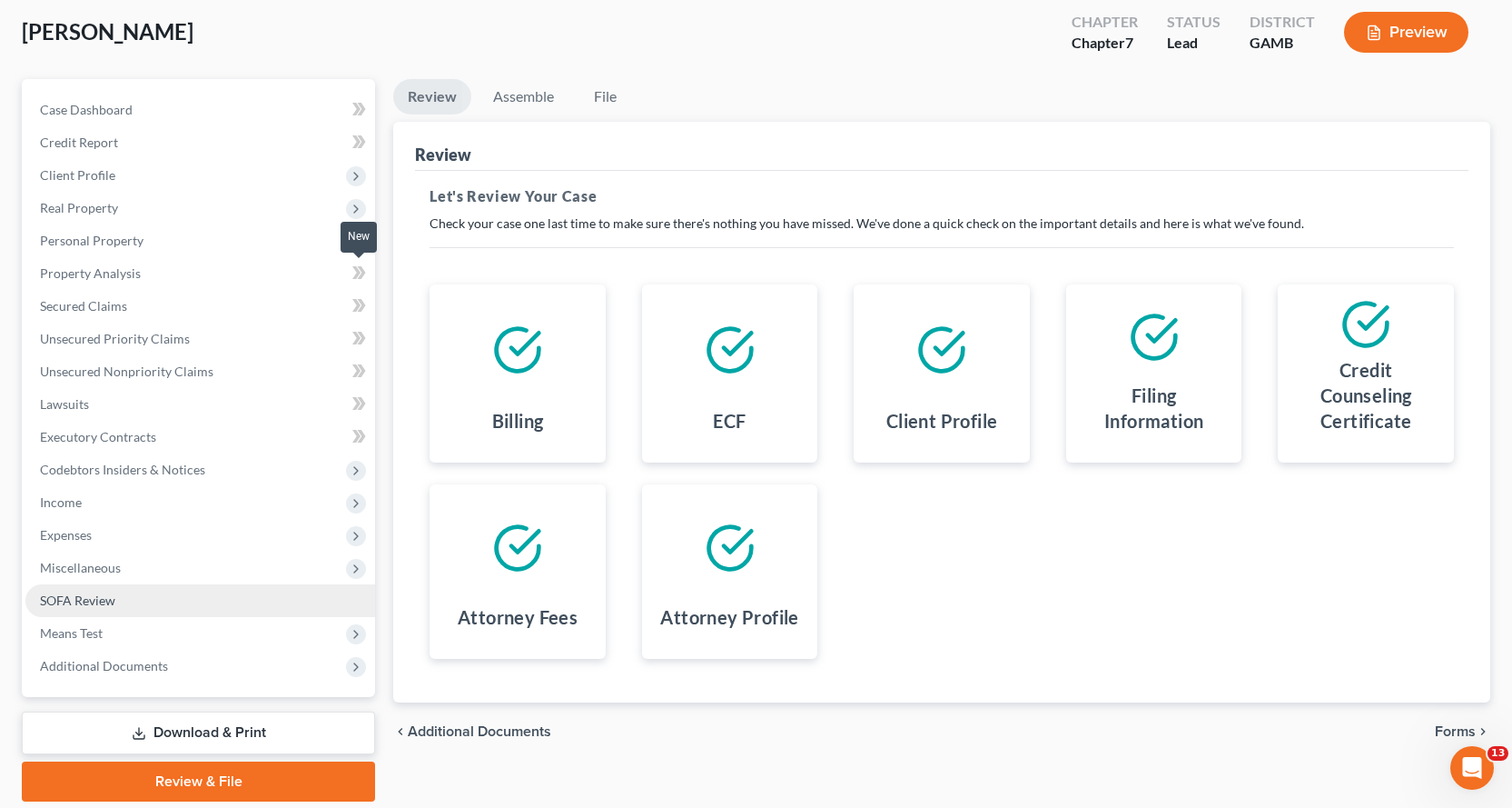
scroll to position [158, 0]
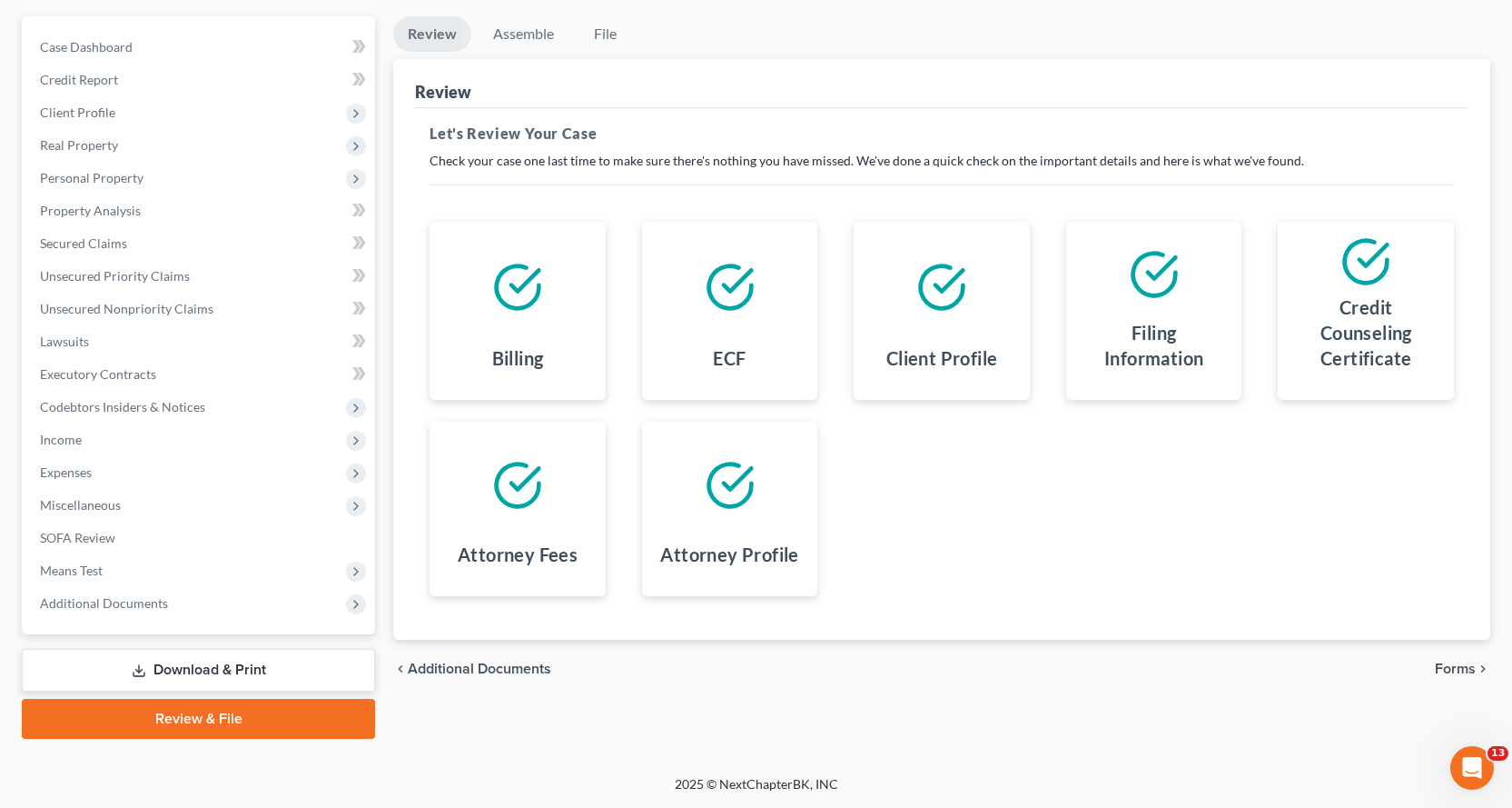
click at [223, 667] on link "Download & Print" at bounding box center [198, 670] width 354 height 43
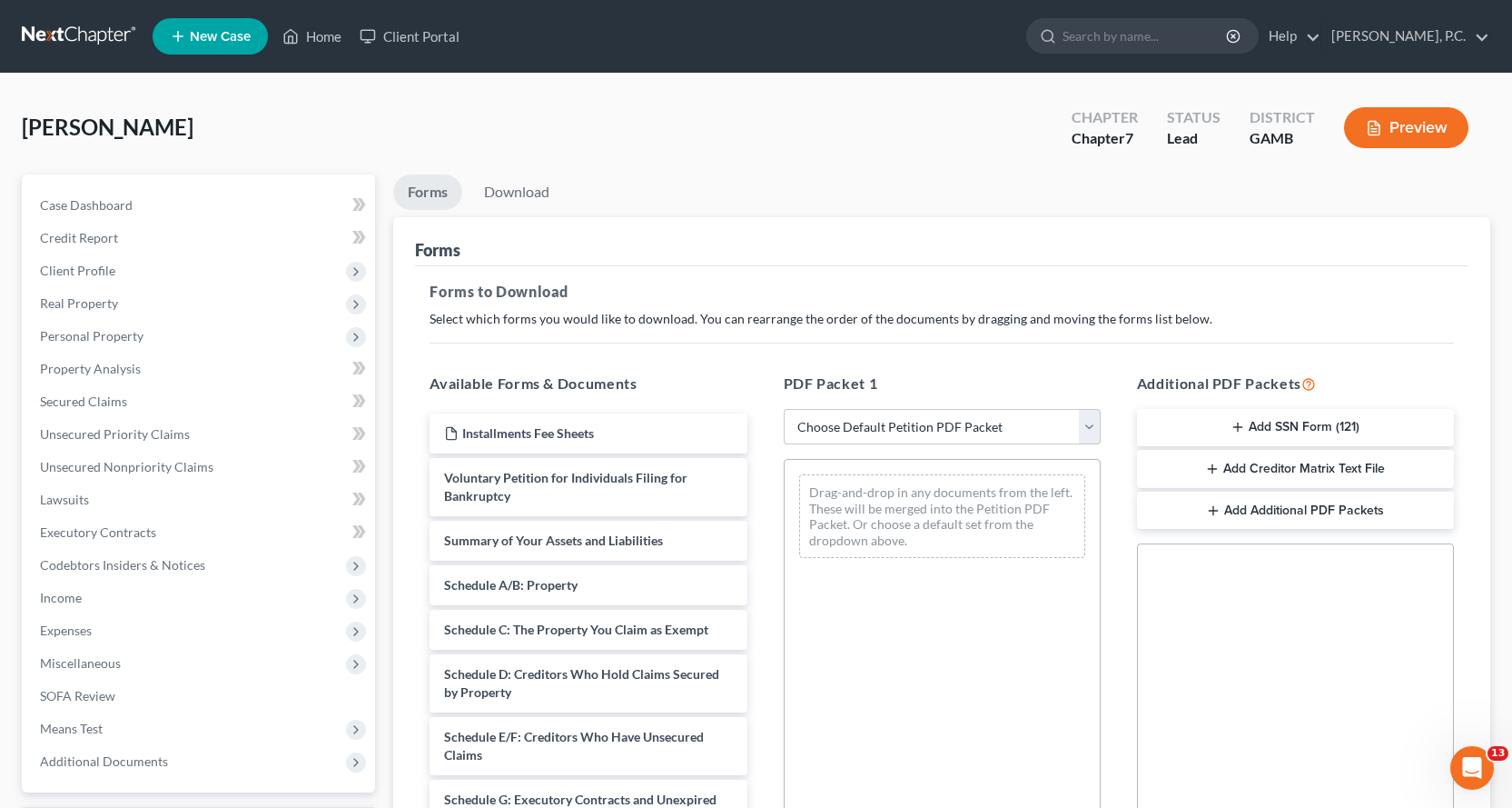
click at [1316, 424] on button "Add SSN Form (121)" at bounding box center [1295, 427] width 317 height 38
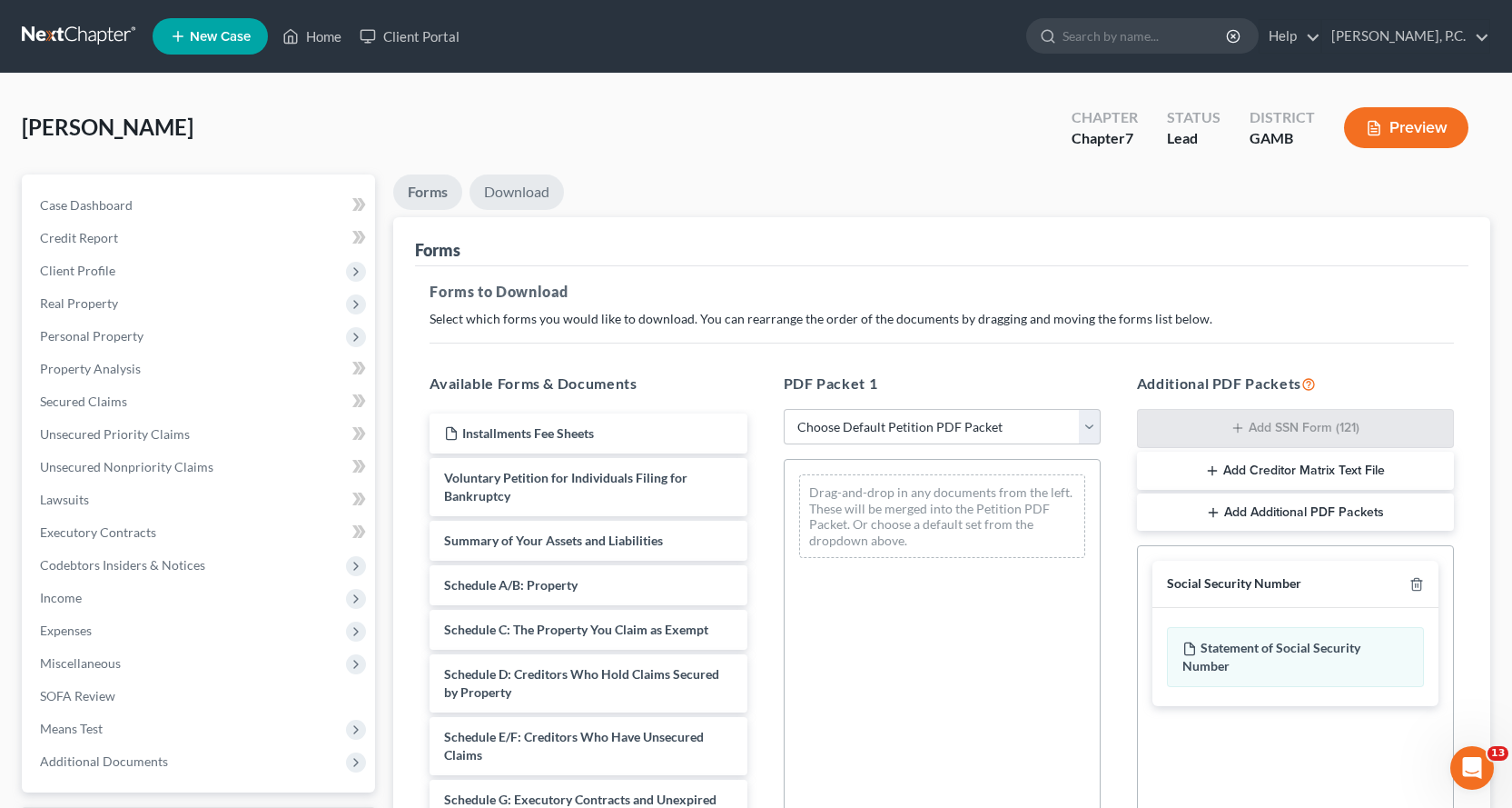
click at [518, 188] on link "Download" at bounding box center [517, 192] width 95 height 35
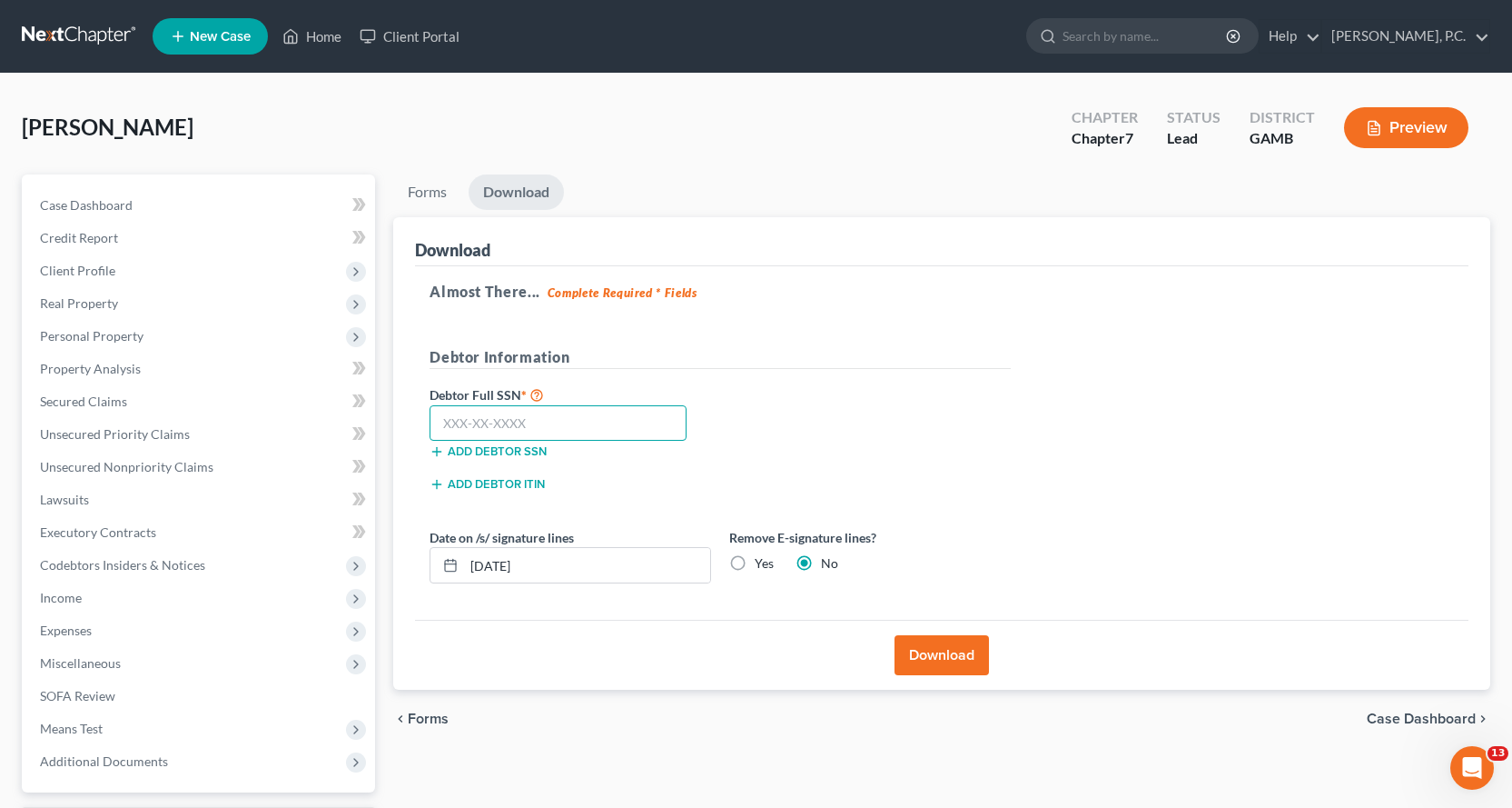
click at [567, 417] on input "text" at bounding box center [558, 423] width 257 height 36
click at [971, 656] on button "Download" at bounding box center [942, 655] width 95 height 40
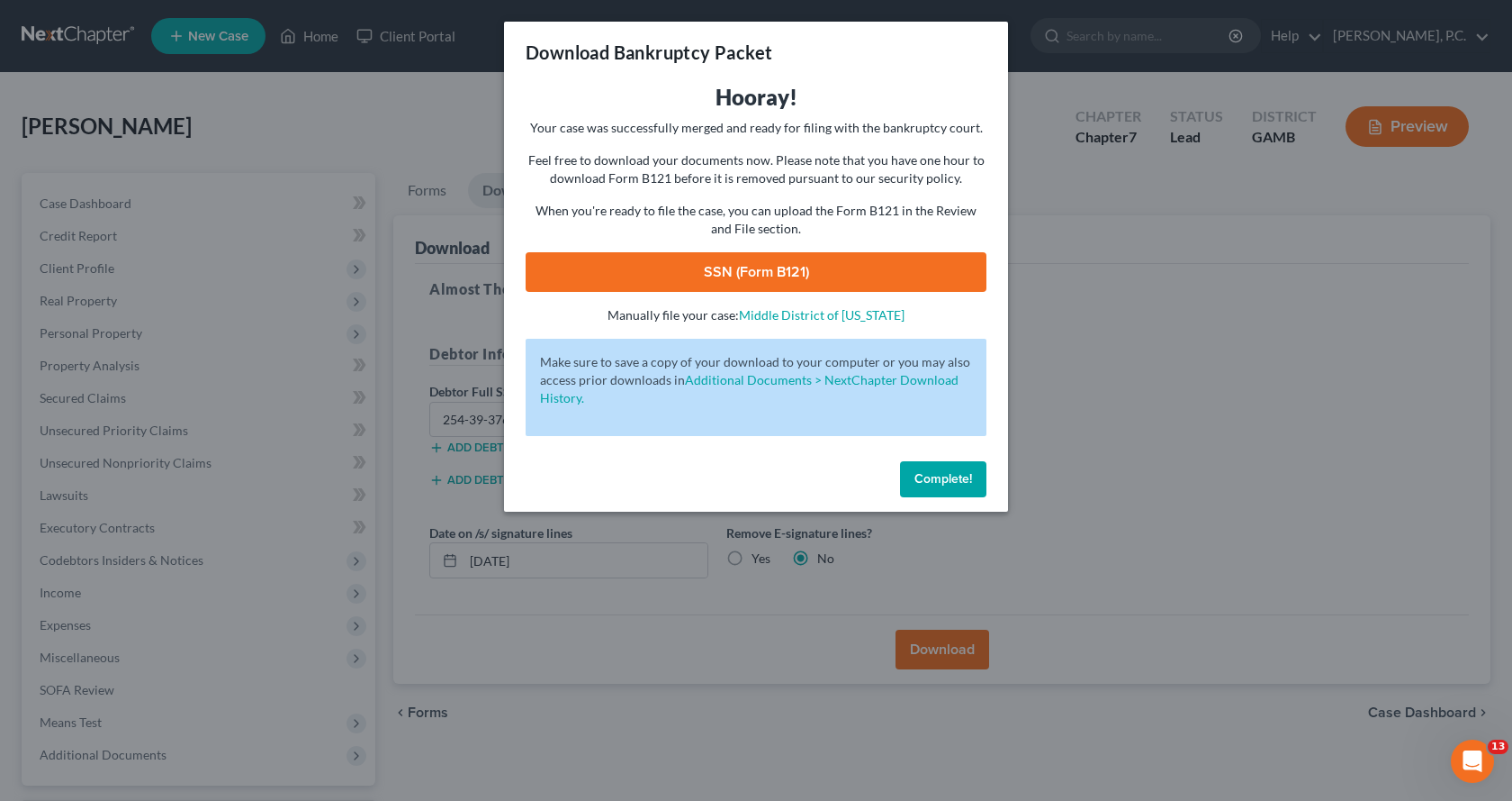
click at [740, 263] on link "SSN (Form B121)" at bounding box center [756, 271] width 461 height 40
click at [958, 479] on span "Complete!" at bounding box center [944, 478] width 58 height 15
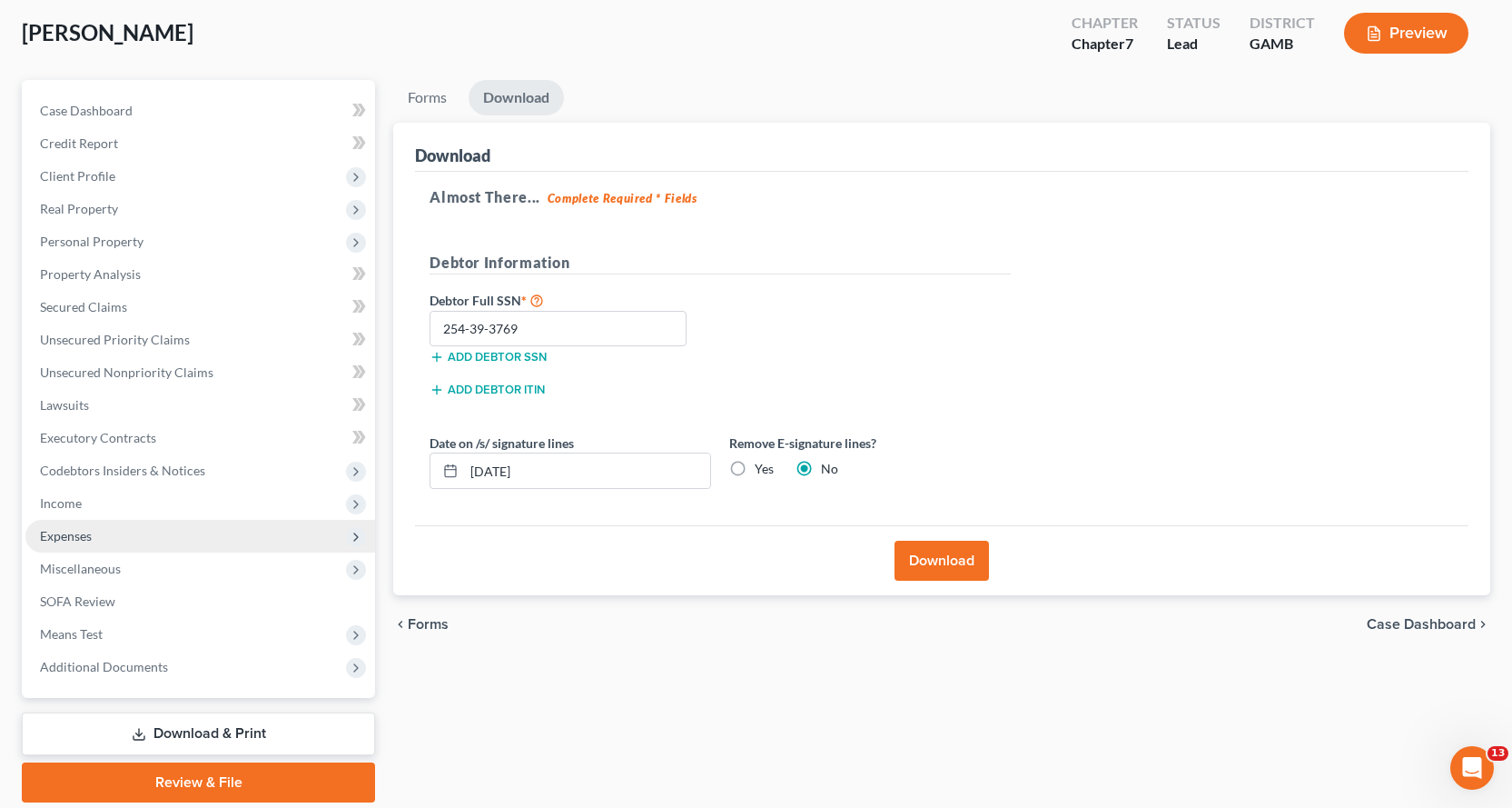
scroll to position [158, 0]
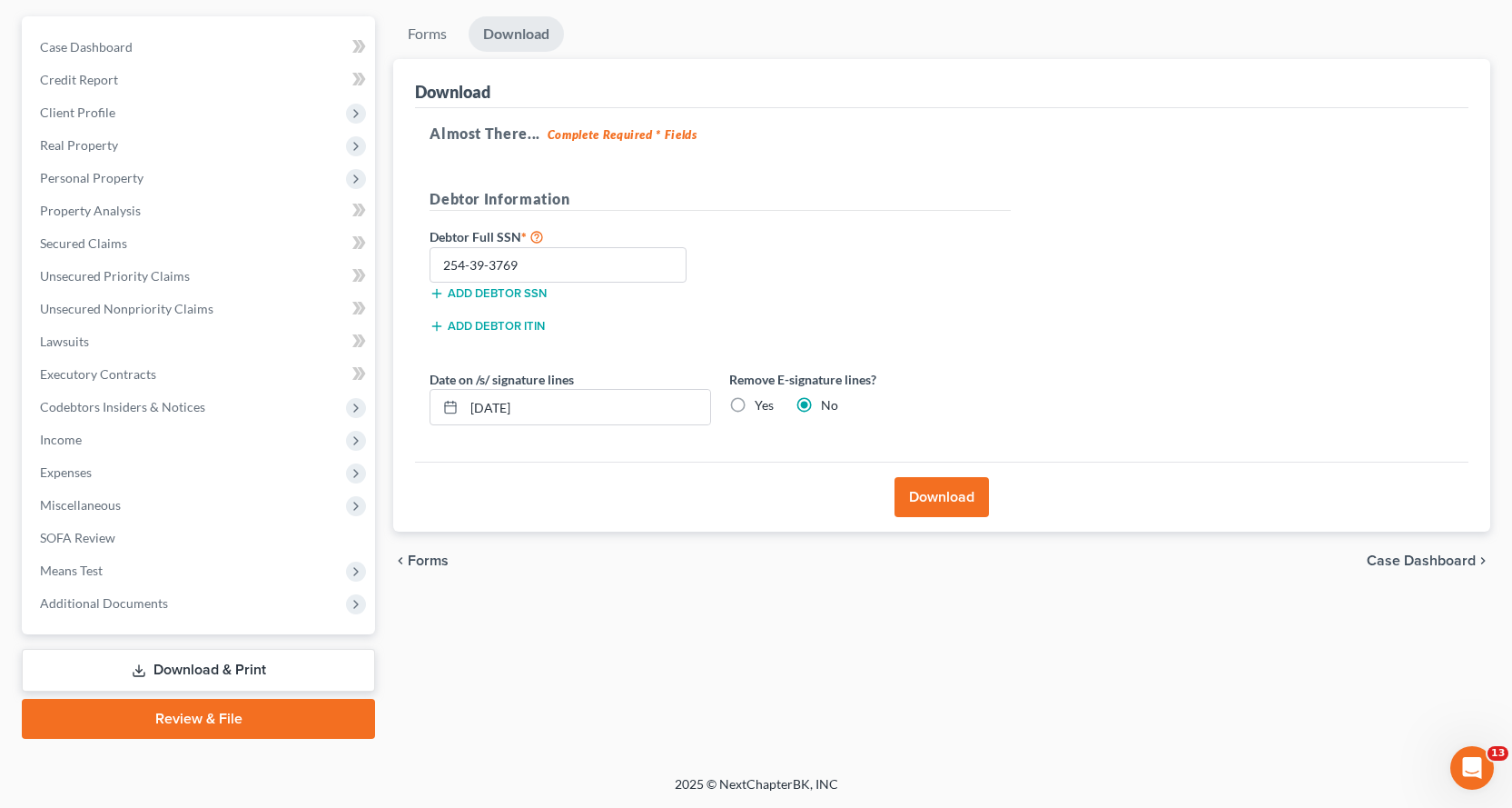
click at [198, 668] on link "Download & Print" at bounding box center [198, 670] width 354 height 43
click at [198, 712] on link "Review & File" at bounding box center [198, 718] width 354 height 40
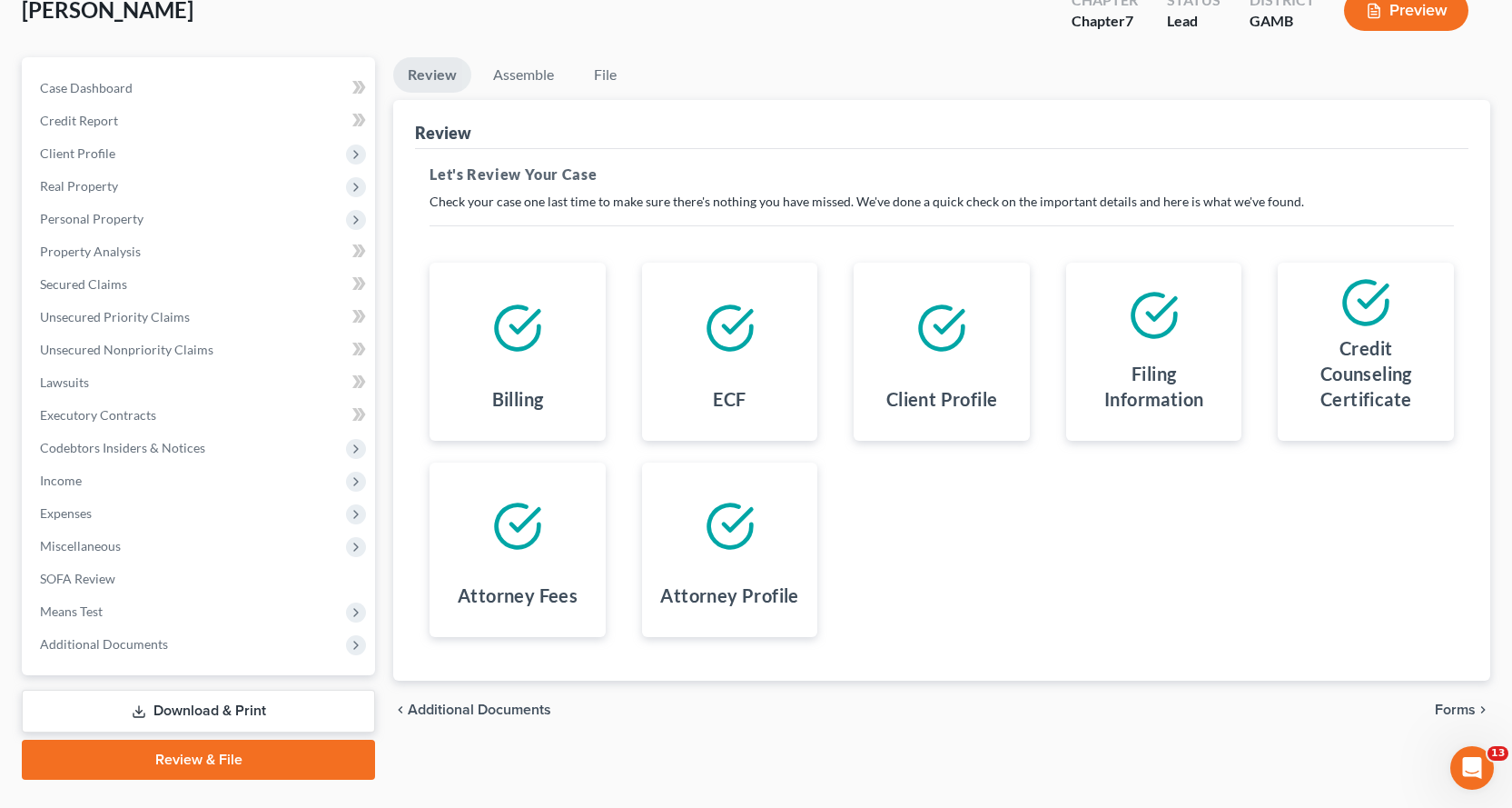
scroll to position [158, 0]
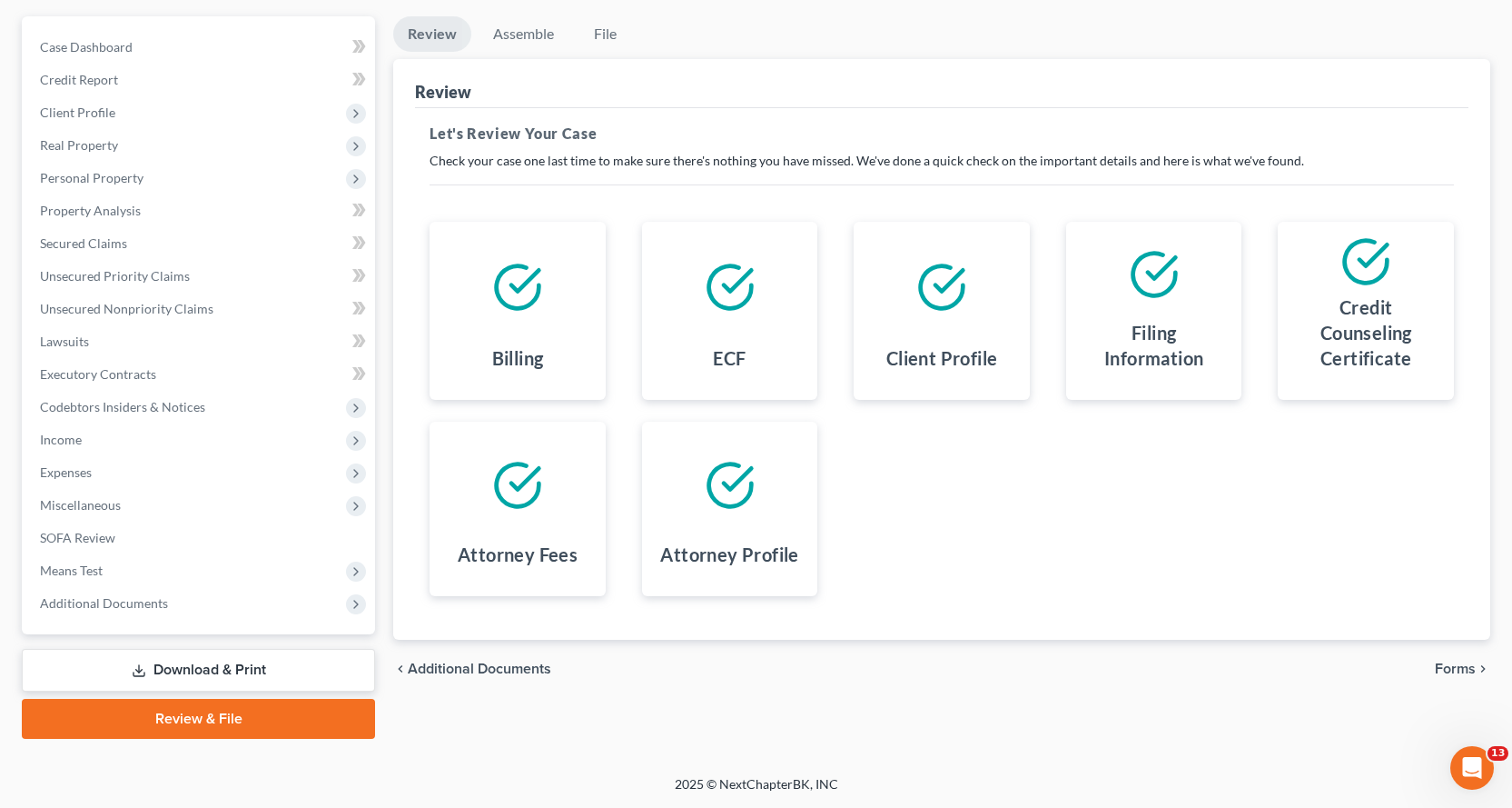
click at [217, 669] on link "Download & Print" at bounding box center [198, 670] width 354 height 43
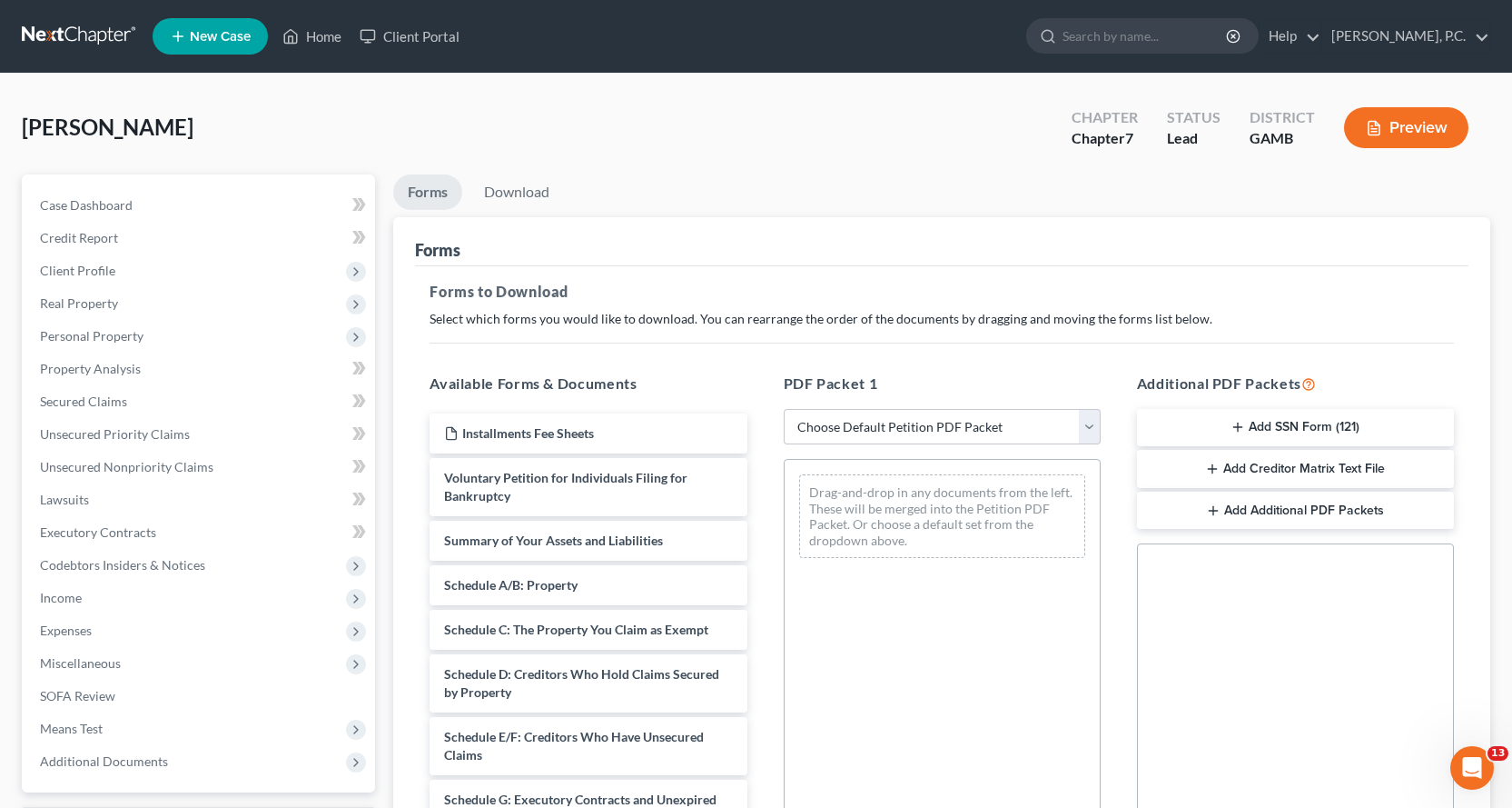
click at [1278, 469] on button "Add Creditor Matrix Text File" at bounding box center [1295, 468] width 317 height 38
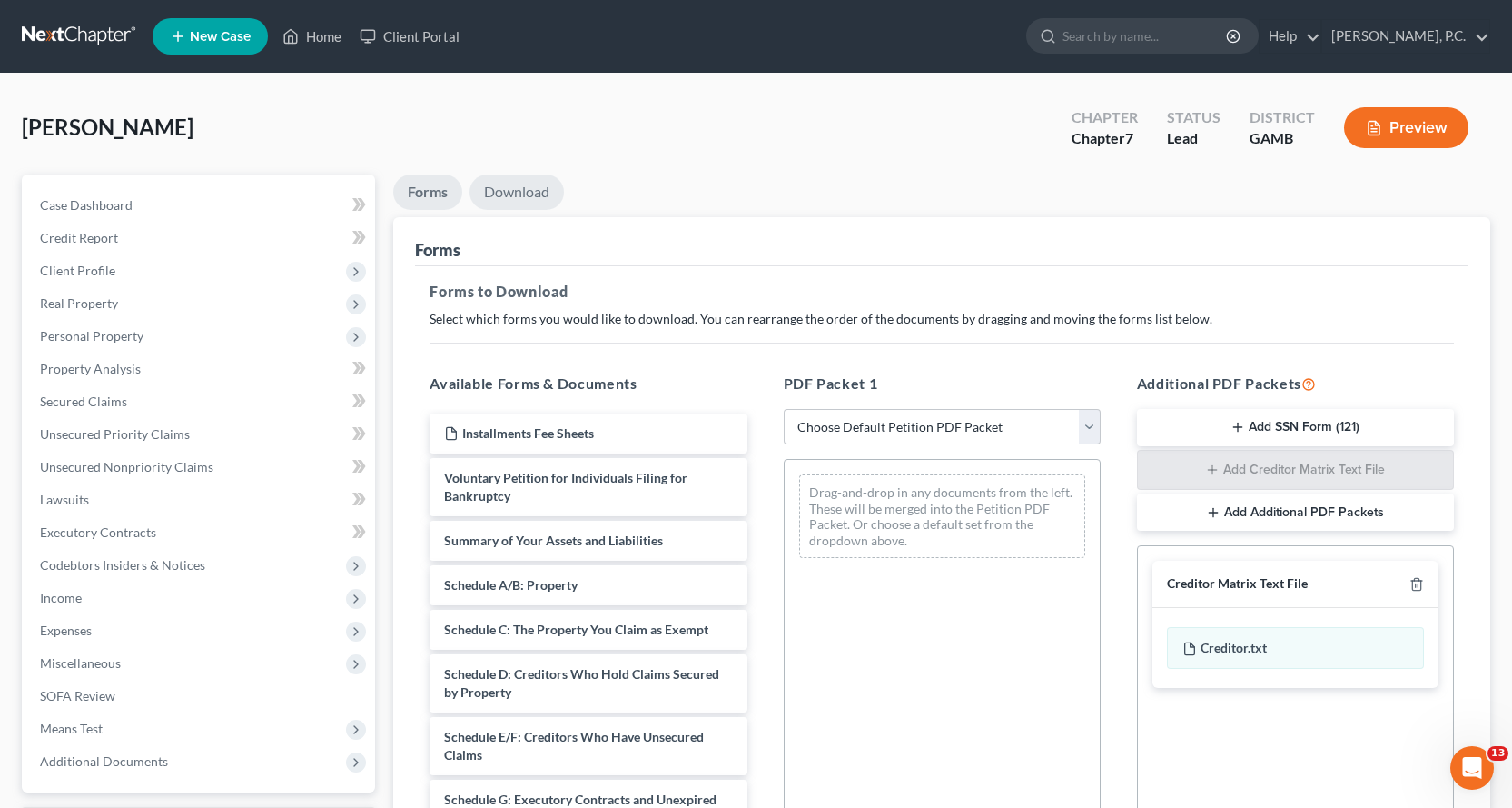
click at [527, 185] on link "Download" at bounding box center [517, 192] width 95 height 35
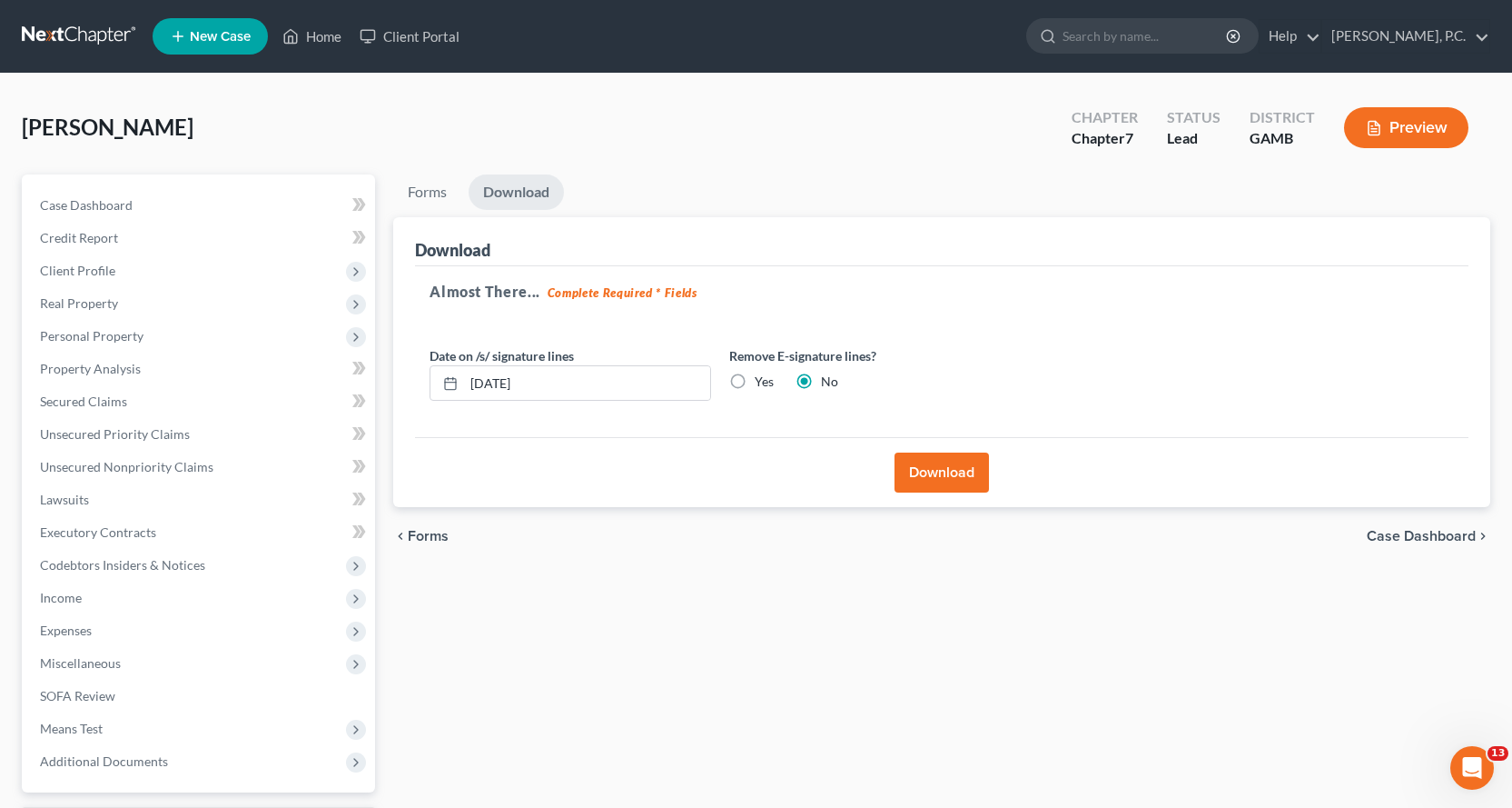
click at [937, 468] on button "Download" at bounding box center [942, 472] width 95 height 40
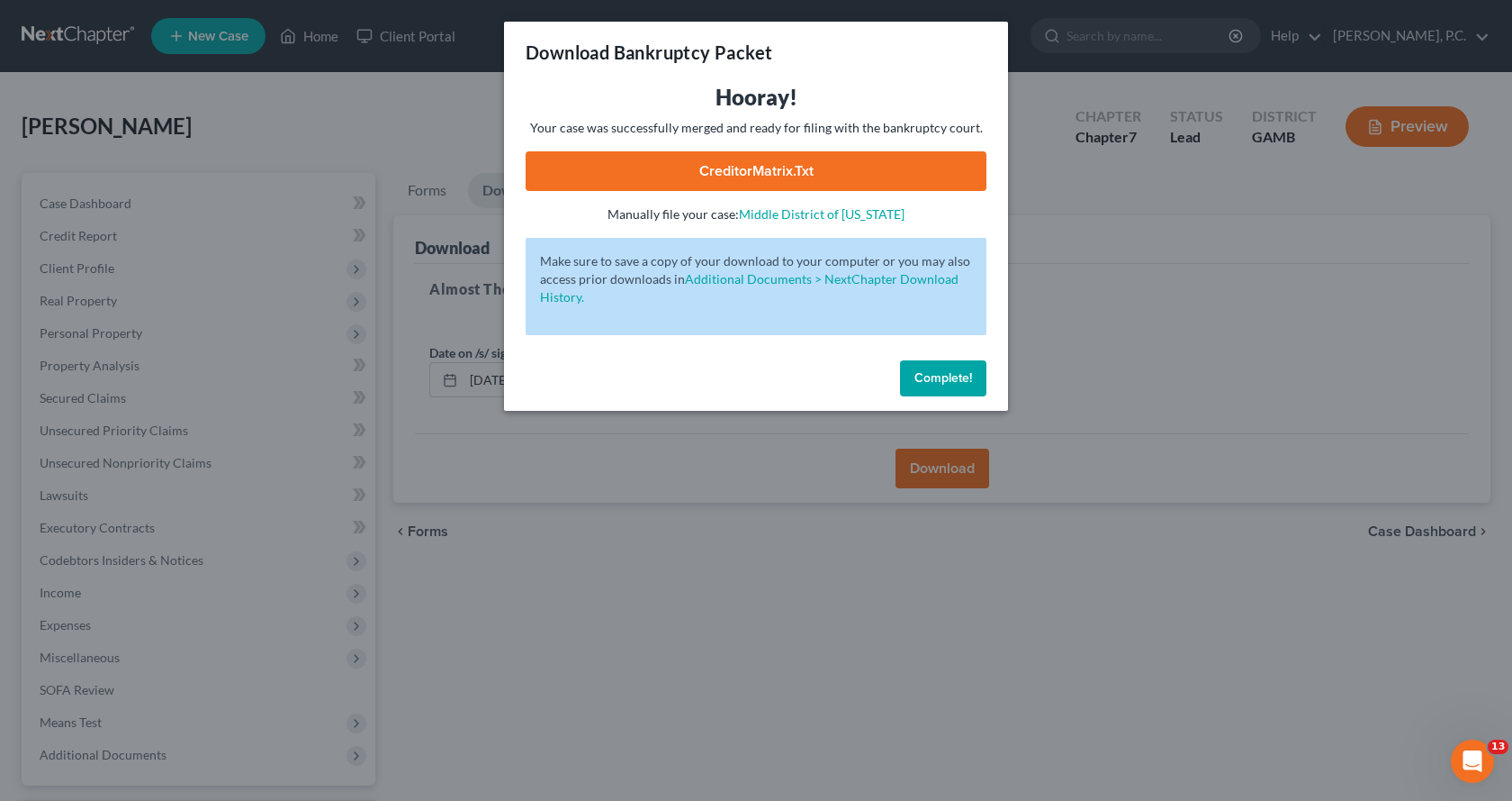
click at [751, 166] on link "CreditorMatrix.txt" at bounding box center [756, 170] width 461 height 40
click at [941, 374] on span "Complete!" at bounding box center [944, 378] width 58 height 15
